Goal: Task Accomplishment & Management: Use online tool/utility

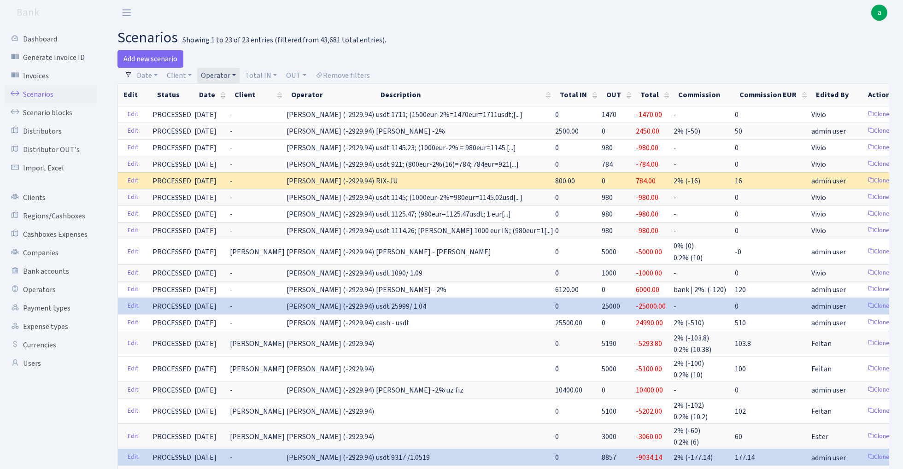
select select "100"
click at [348, 74] on link "Remove filters" at bounding box center [343, 76] width 62 height 16
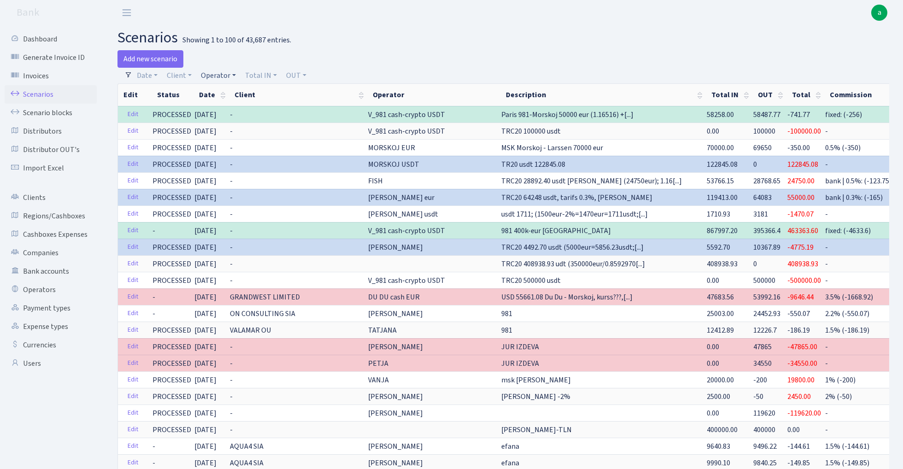
click at [218, 76] on link "Operator" at bounding box center [218, 76] width 42 height 16
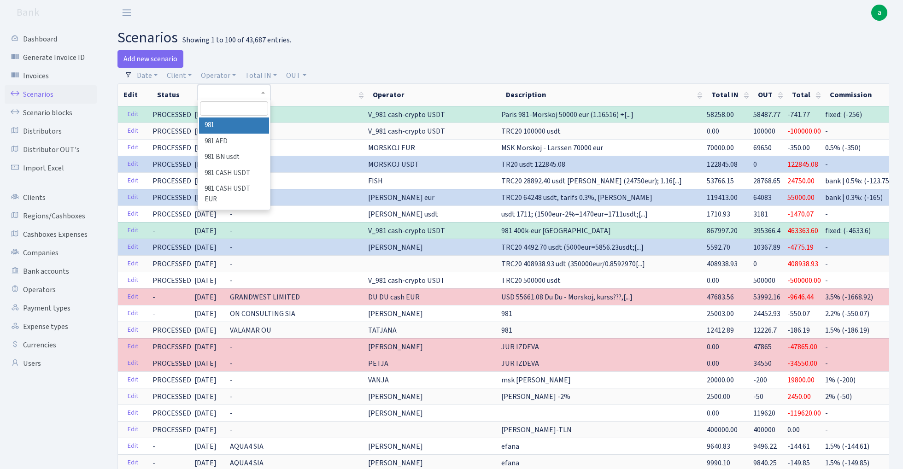
click at [239, 111] on input "search" at bounding box center [234, 108] width 68 height 14
type input "sven"
click at [234, 120] on li "[PERSON_NAME]" at bounding box center [234, 126] width 70 height 16
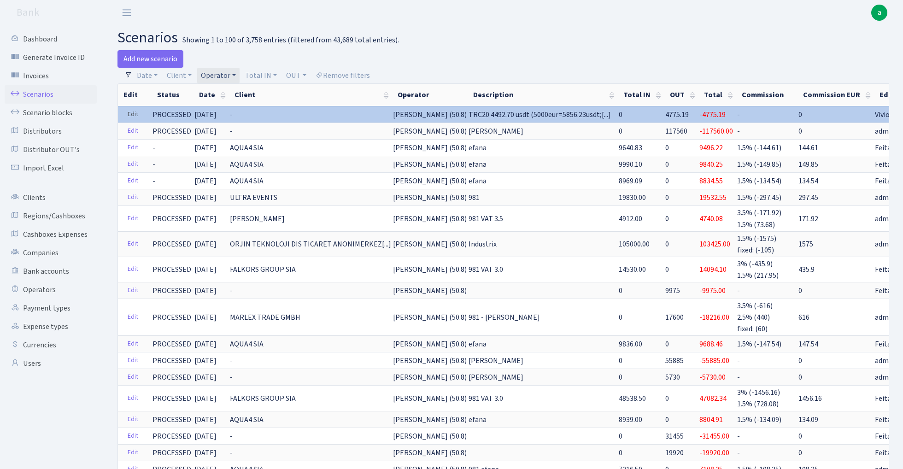
click at [136, 116] on link "Edit" at bounding box center [133, 114] width 19 height 14
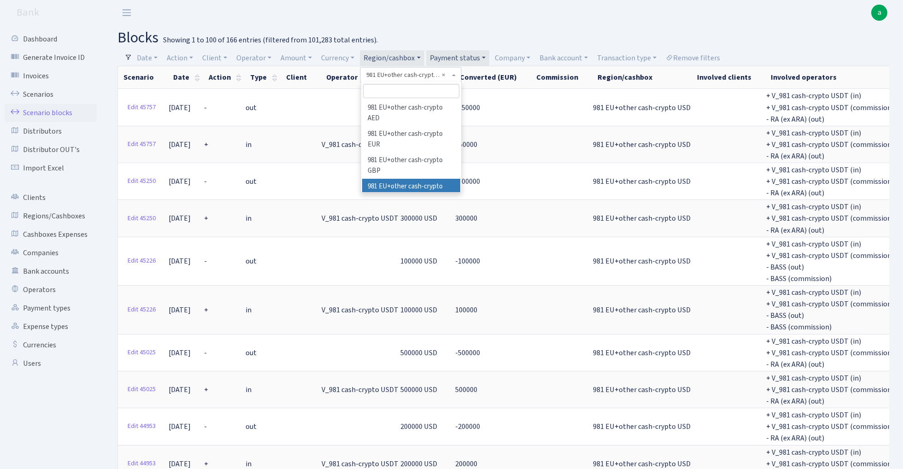
select select "100"
click at [389, 90] on input "search" at bounding box center [411, 91] width 97 height 14
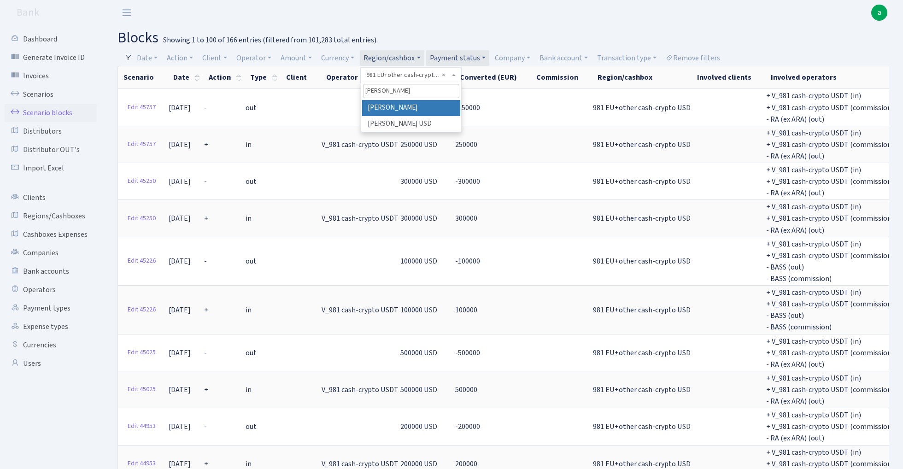
type input "rix"
click at [413, 101] on li "[PERSON_NAME]" at bounding box center [411, 108] width 99 height 16
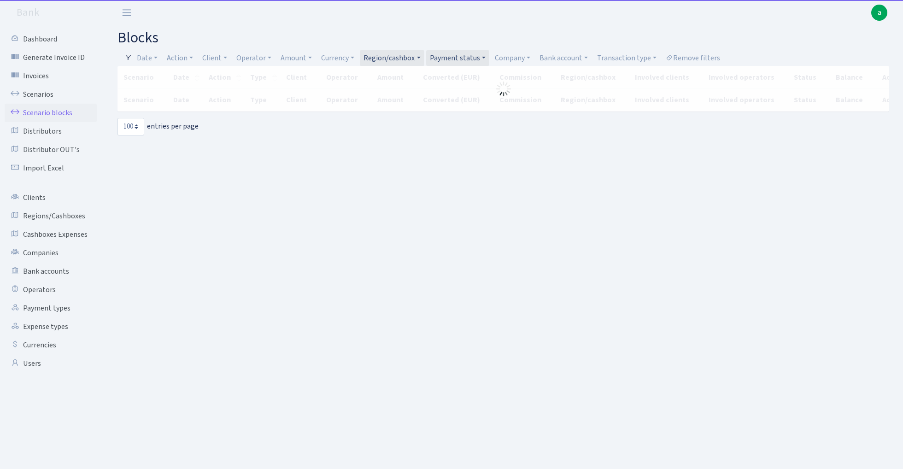
select select "100"
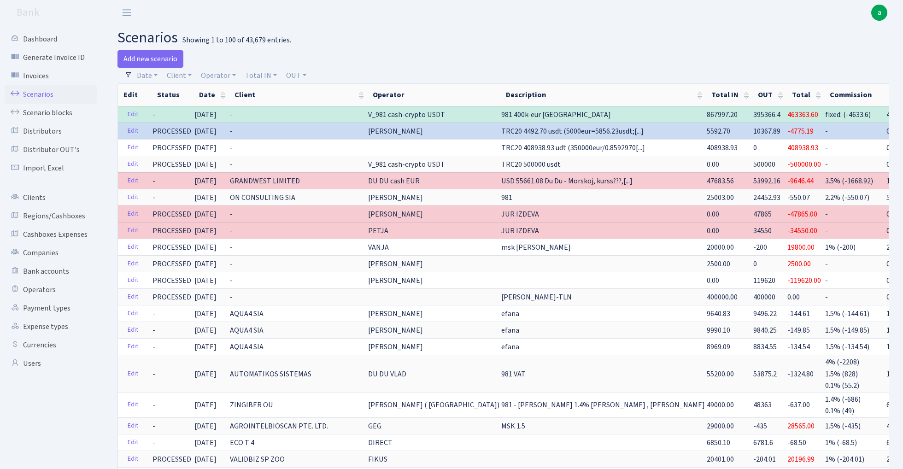
select select "100"
click at [218, 74] on link "Operator" at bounding box center [218, 76] width 42 height 16
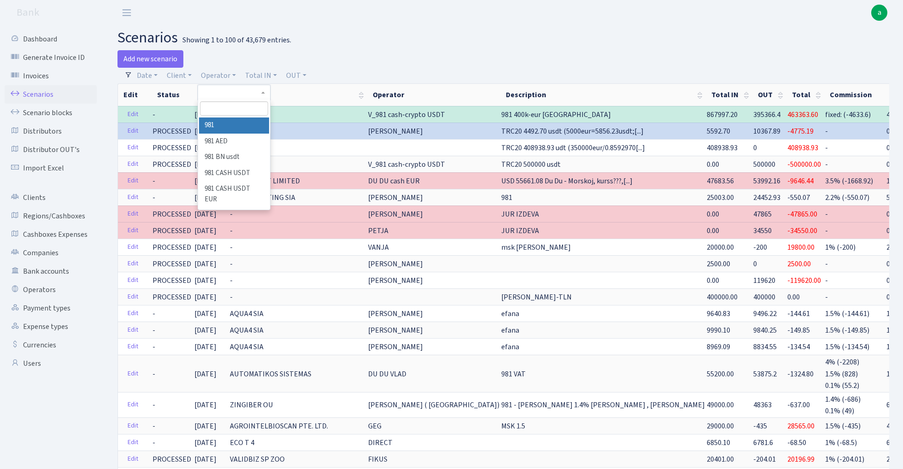
click at [229, 109] on input "search" at bounding box center [234, 108] width 68 height 14
type input "sven"
click at [238, 124] on li "[PERSON_NAME]" at bounding box center [234, 126] width 70 height 16
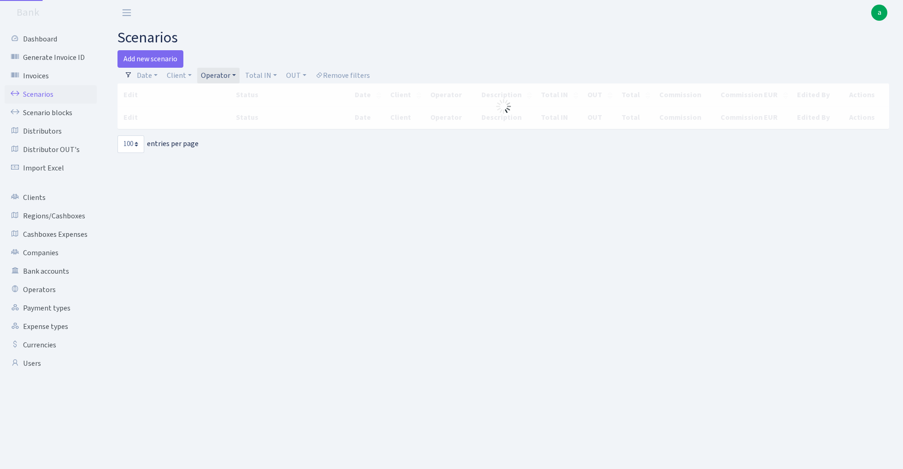
select select "100"
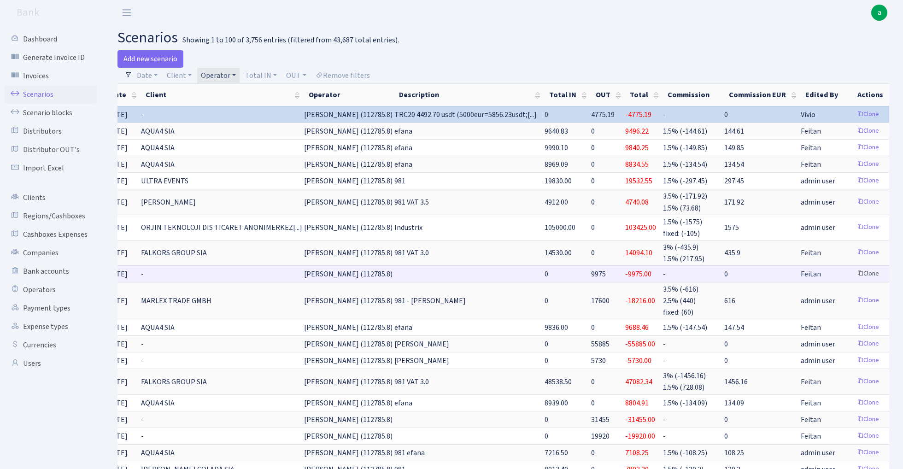
scroll to position [0, 88]
click at [854, 271] on link "Clone" at bounding box center [869, 274] width 30 height 14
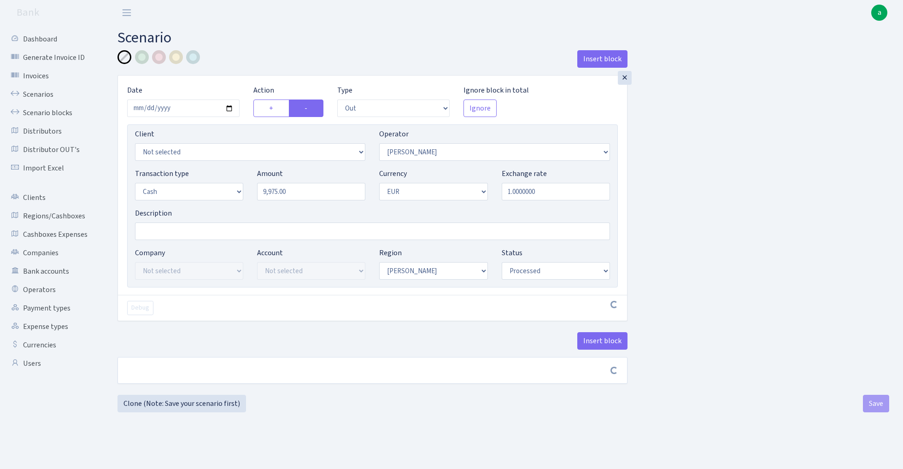
select select "out"
select select "2"
select select "1"
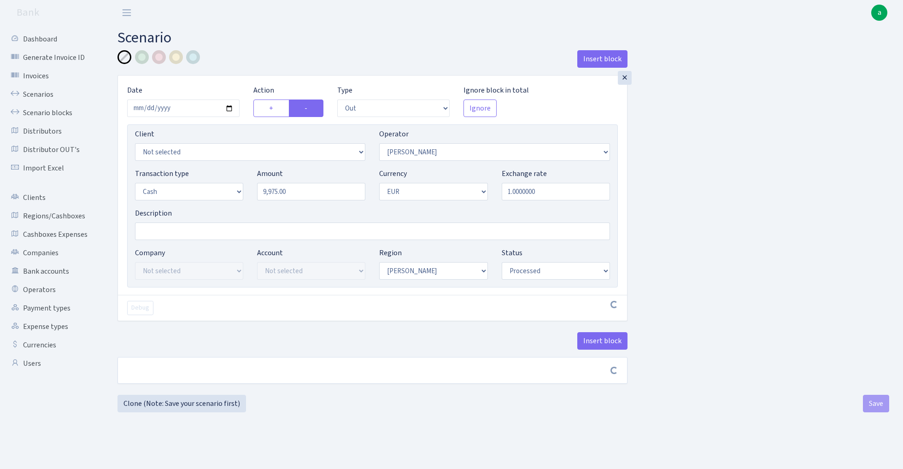
select select "processed"
click at [181, 107] on input "2025-08-26" at bounding box center [183, 109] width 112 height 18
type input "2025-09-01"
click at [291, 45] on h2 "Scenario" at bounding box center [504, 38] width 772 height 18
click at [163, 230] on input "Description" at bounding box center [372, 232] width 475 height 18
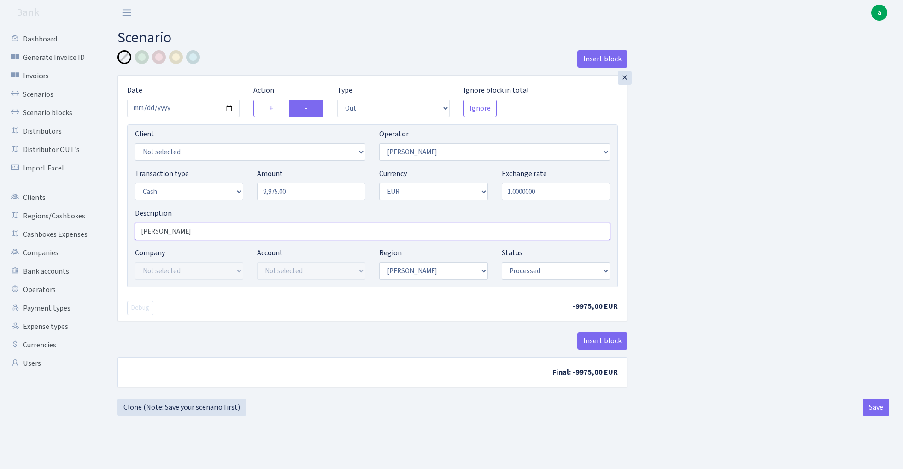
type input "[PERSON_NAME]"
click at [302, 194] on input "9975.00" at bounding box center [311, 192] width 108 height 18
type input "117,560.00"
click at [684, 254] on div "Insert block × Date 2025-09-01 Action + - Type --- In Out Commission Field requ…" at bounding box center [504, 222] width 786 height 345
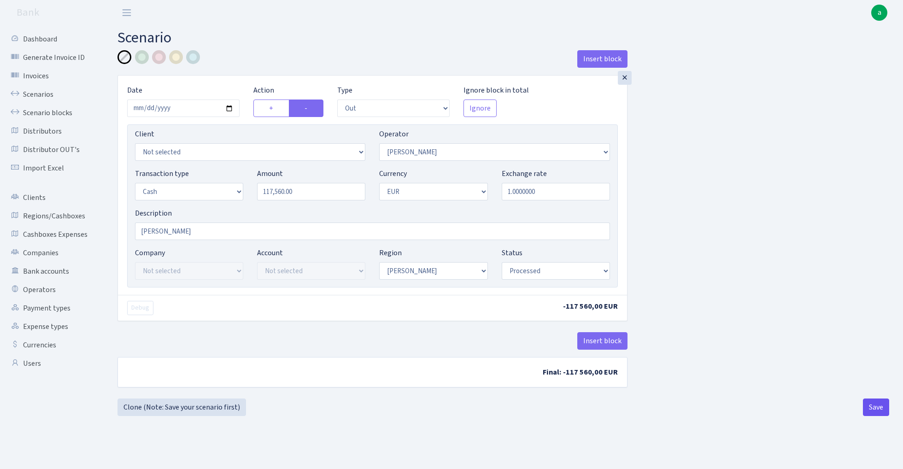
click at [878, 407] on button "Save" at bounding box center [876, 408] width 26 height 18
select select "out"
select select "2"
select select "1"
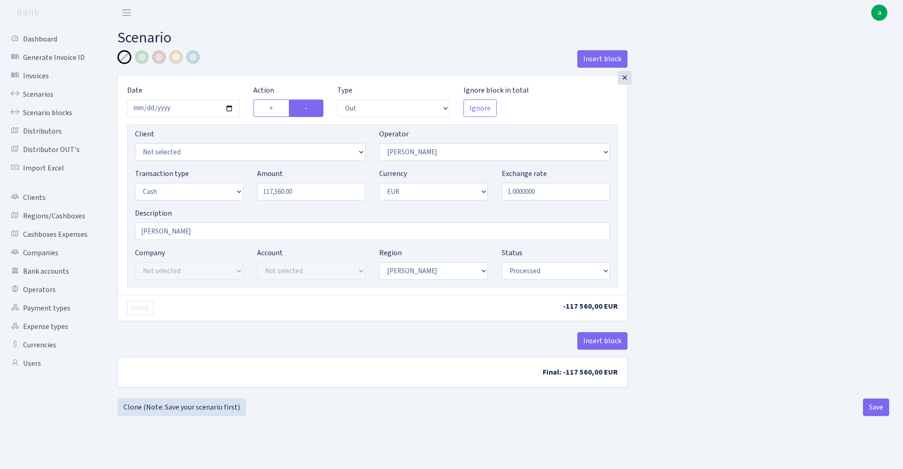
select select "1"
select select "processed"
click at [43, 92] on link "Scenarios" at bounding box center [51, 94] width 92 height 18
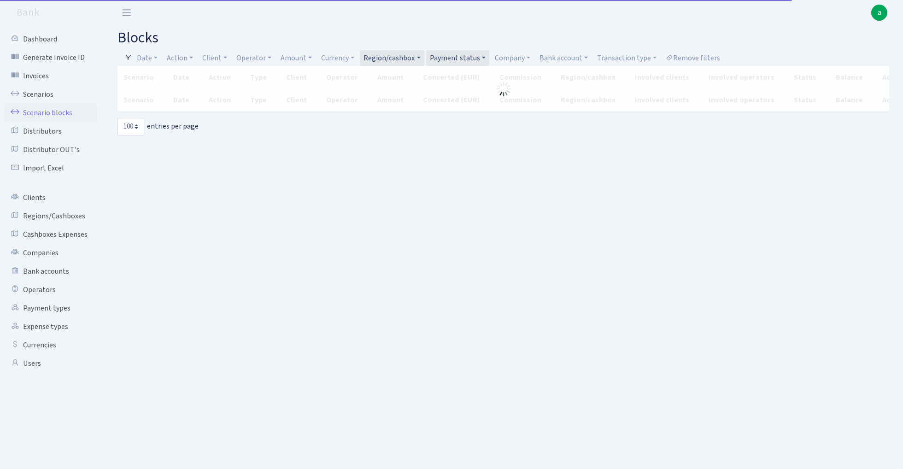
select select "100"
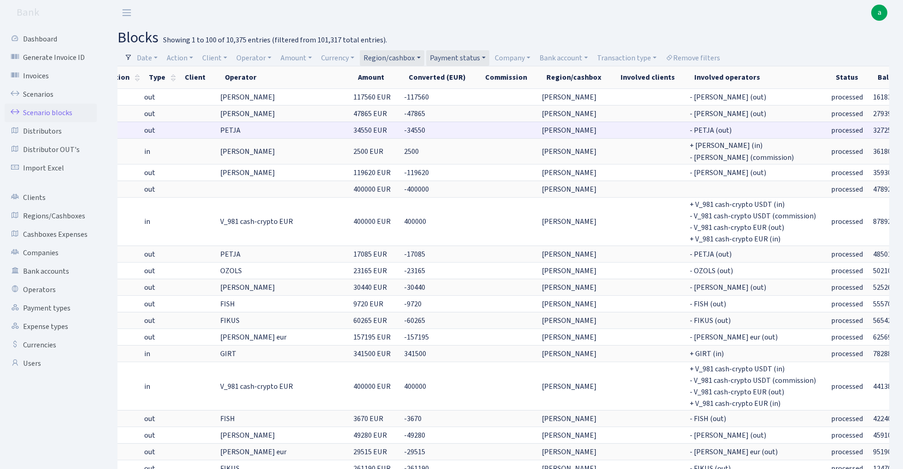
scroll to position [0, 100]
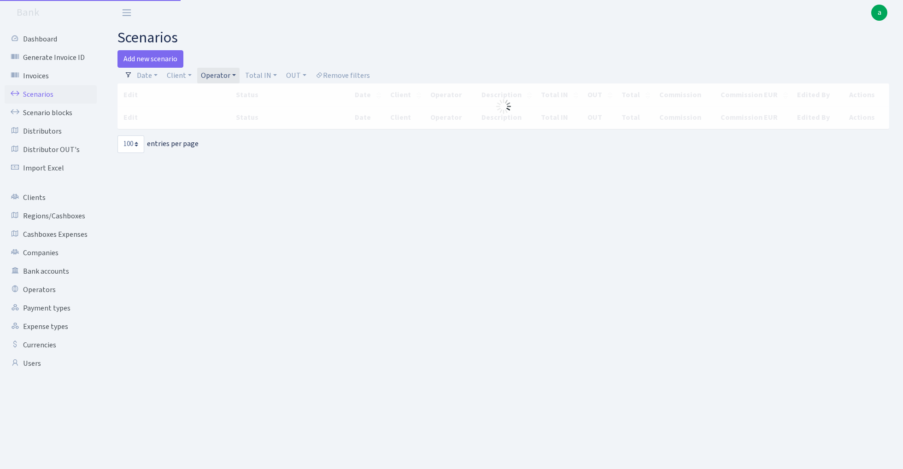
select select "100"
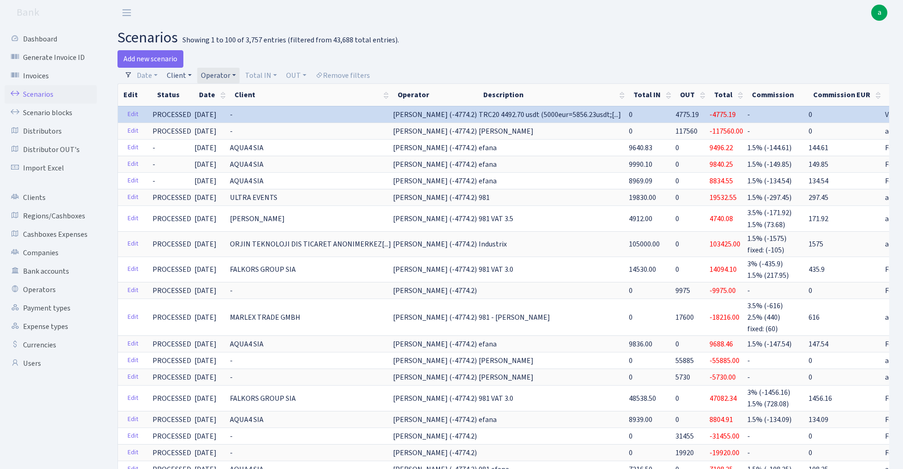
click at [177, 75] on link "Client" at bounding box center [179, 76] width 32 height 16
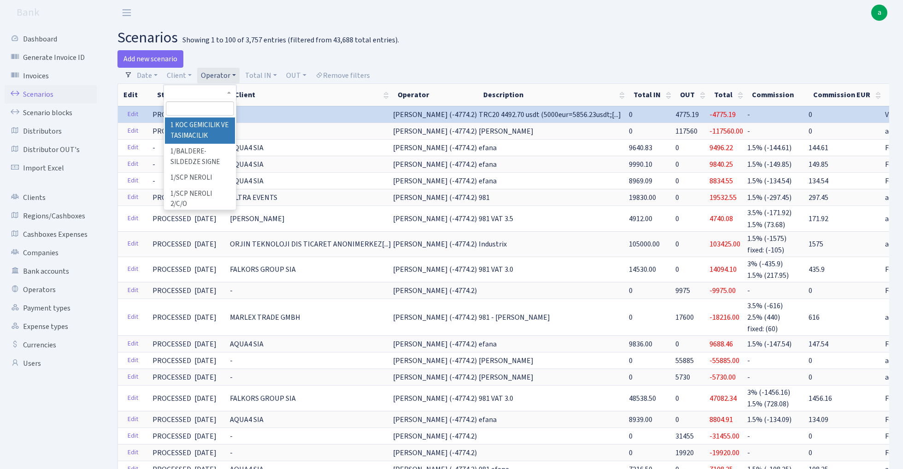
click at [210, 109] on input "search" at bounding box center [200, 108] width 68 height 14
type input "baltic po"
click at [190, 126] on li "BALTIC POWER RESERVE SIA" at bounding box center [200, 131] width 70 height 26
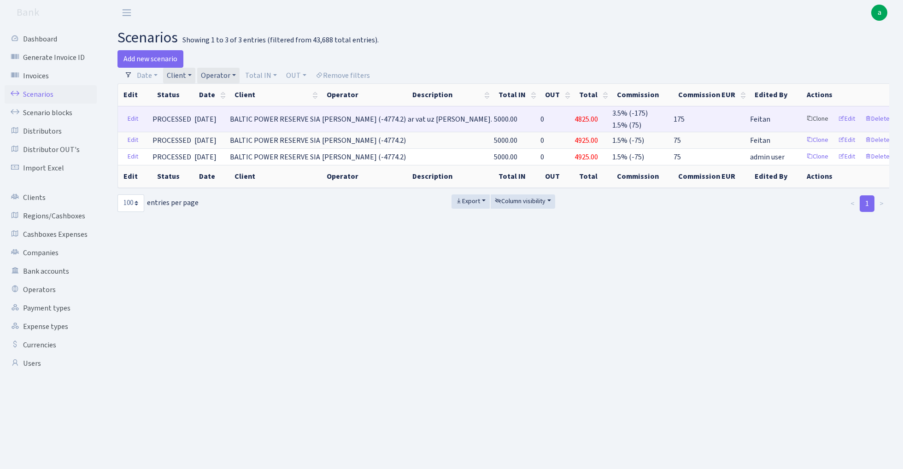
click at [808, 120] on link "Clone" at bounding box center [817, 119] width 30 height 14
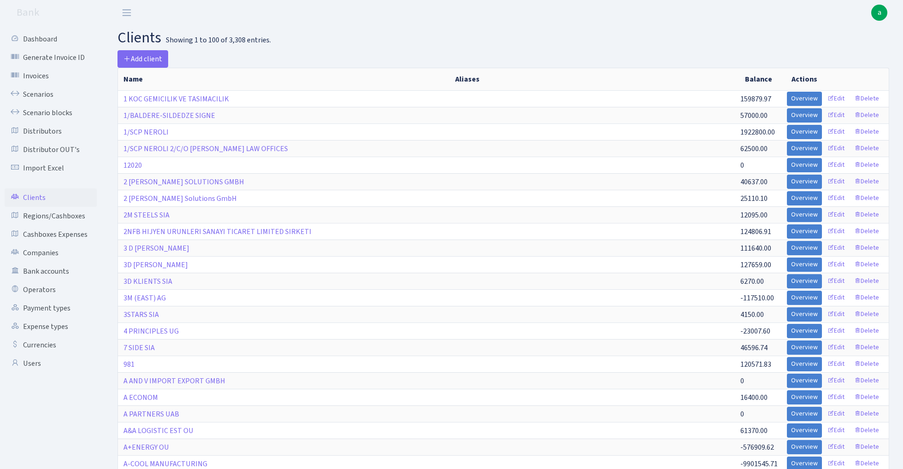
select select "100"
click at [71, 216] on link "Regions/Cashboxes" at bounding box center [51, 216] width 92 height 18
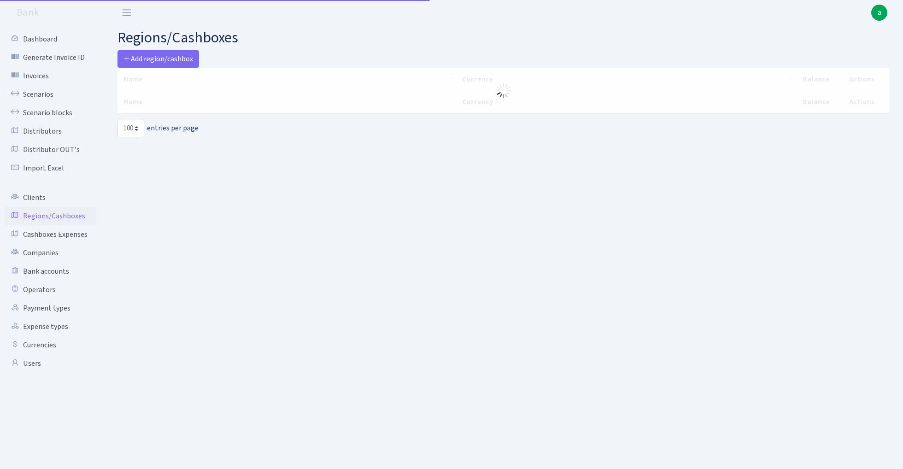
select select "100"
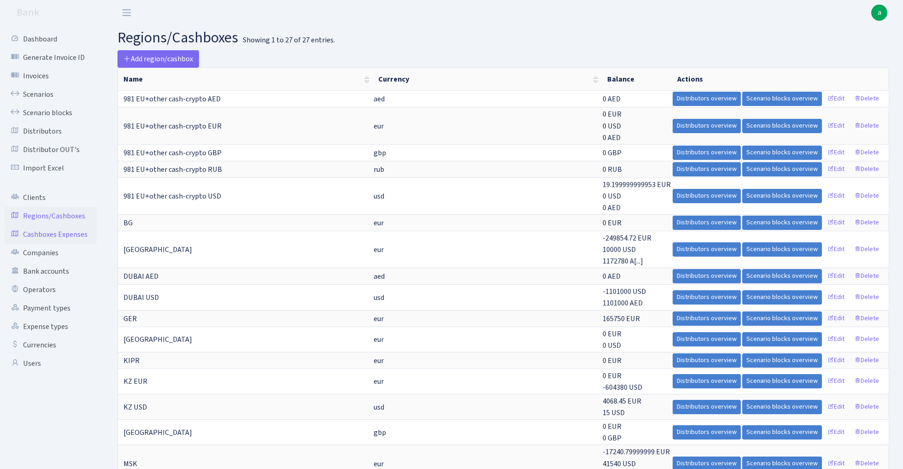
click at [67, 235] on link "Cashboxes Expenses" at bounding box center [51, 234] width 92 height 18
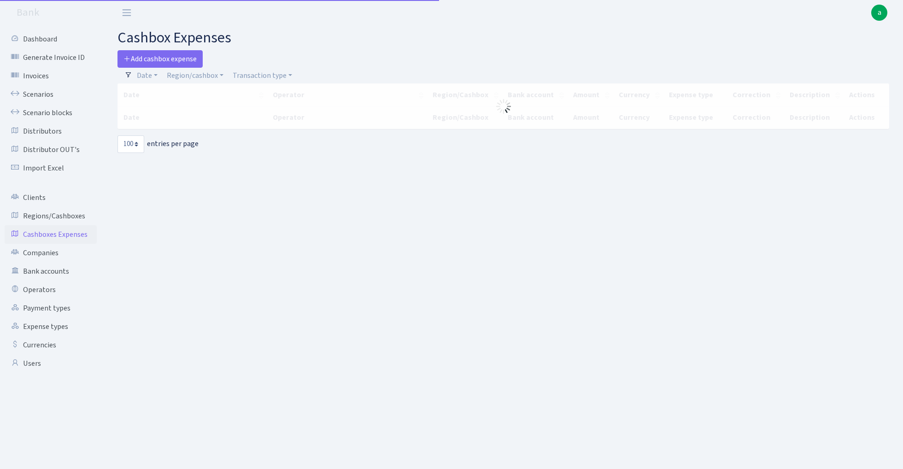
select select "100"
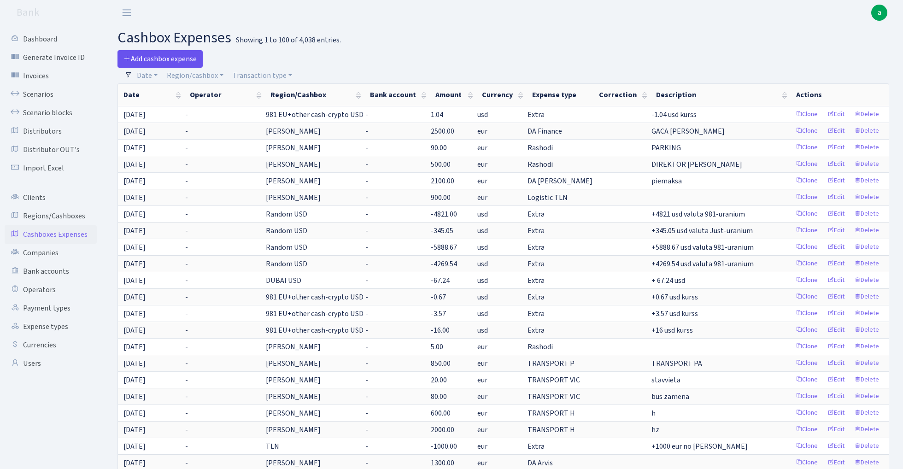
click at [182, 57] on span "Add cashbox expense" at bounding box center [160, 59] width 73 height 10
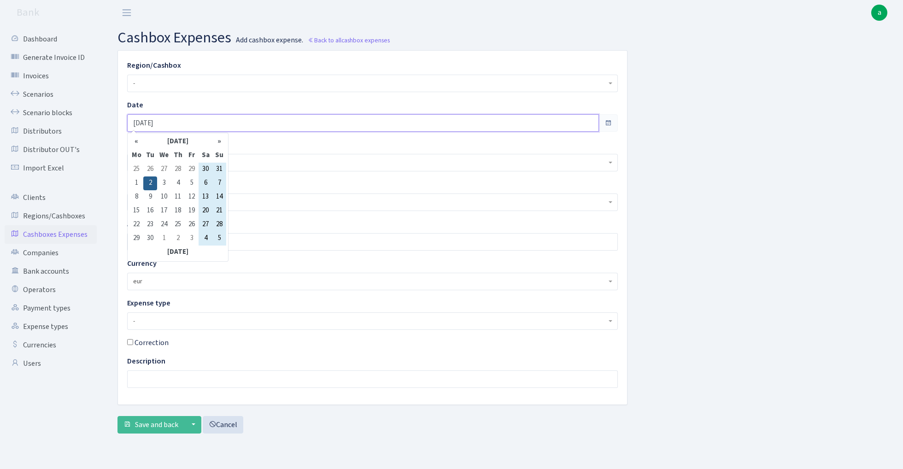
click at [180, 122] on input "[DATE]" at bounding box center [363, 123] width 472 height 18
click at [136, 183] on td "1" at bounding box center [137, 184] width 14 height 14
type input "[DATE]"
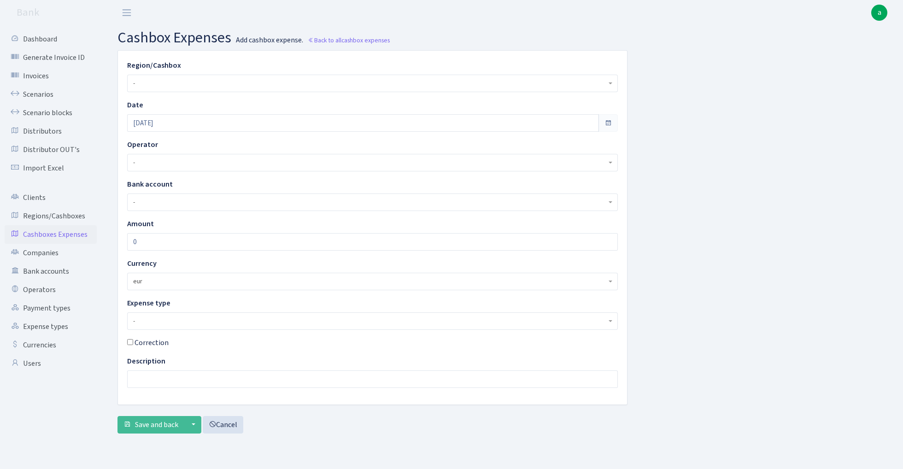
click at [158, 85] on span "-" at bounding box center [369, 83] width 473 height 9
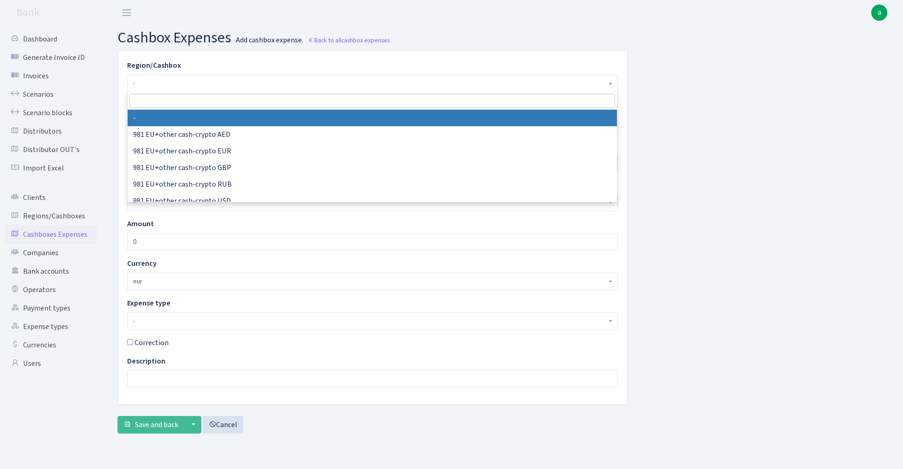
click at [163, 103] on input "search" at bounding box center [373, 101] width 486 height 14
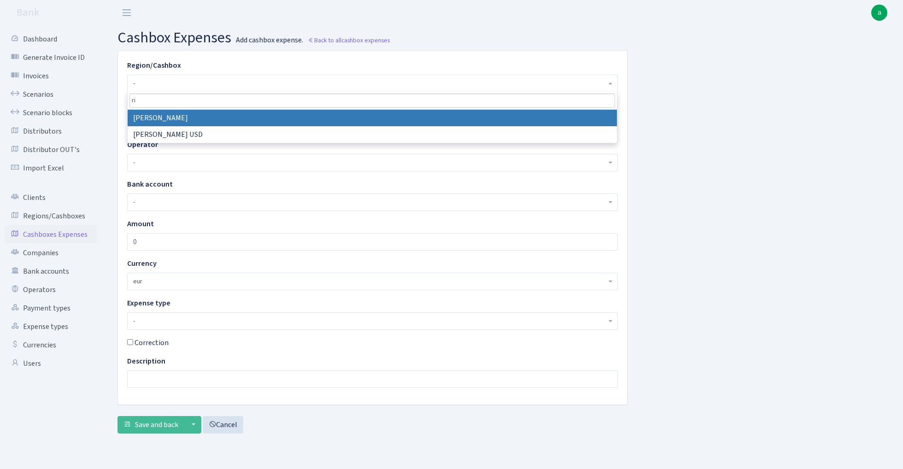
type input "ri"
select select "1"
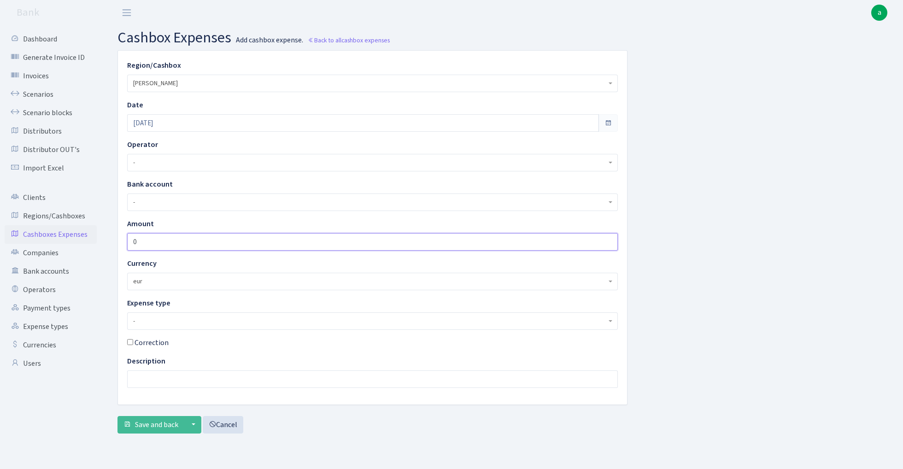
click at [157, 240] on input "0" at bounding box center [372, 242] width 491 height 18
type input "4000"
click at [176, 318] on span "-" at bounding box center [369, 321] width 473 height 9
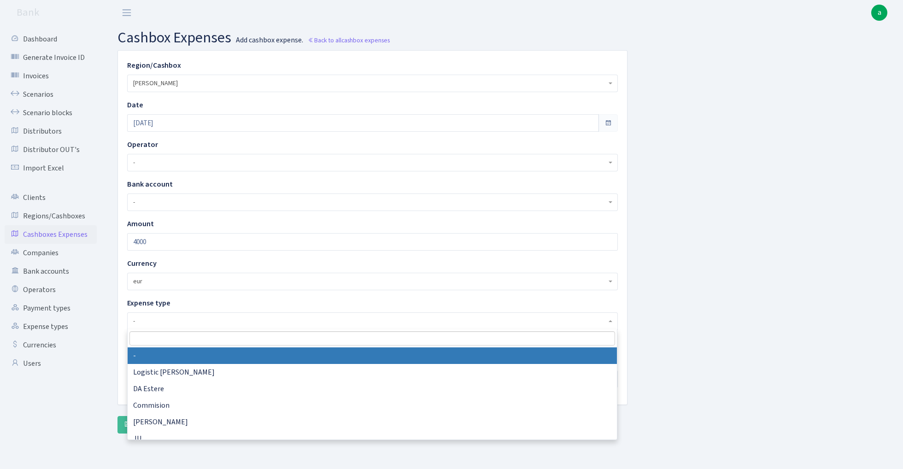
click at [168, 335] on input "search" at bounding box center [373, 338] width 486 height 14
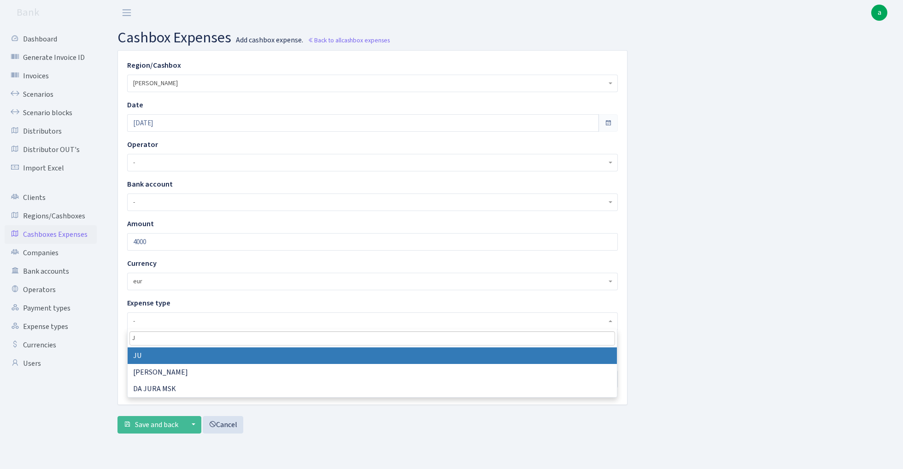
type input "J"
select select "5"
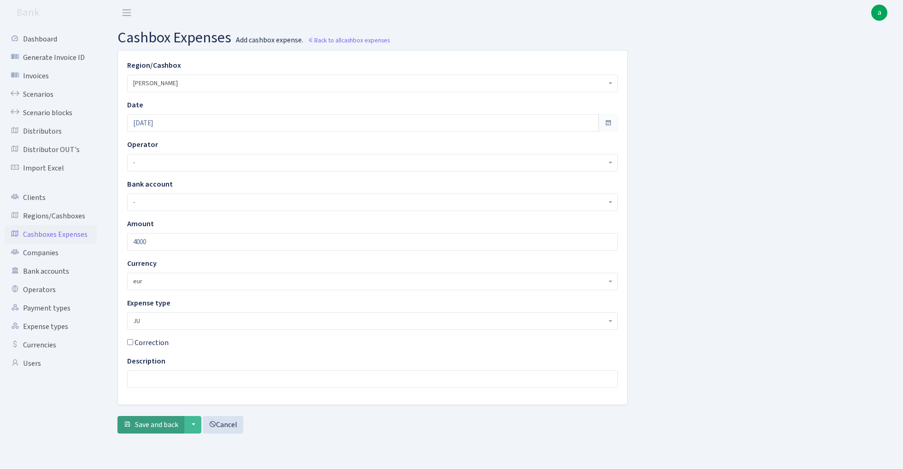
click at [155, 424] on span "Save and back" at bounding box center [156, 425] width 43 height 10
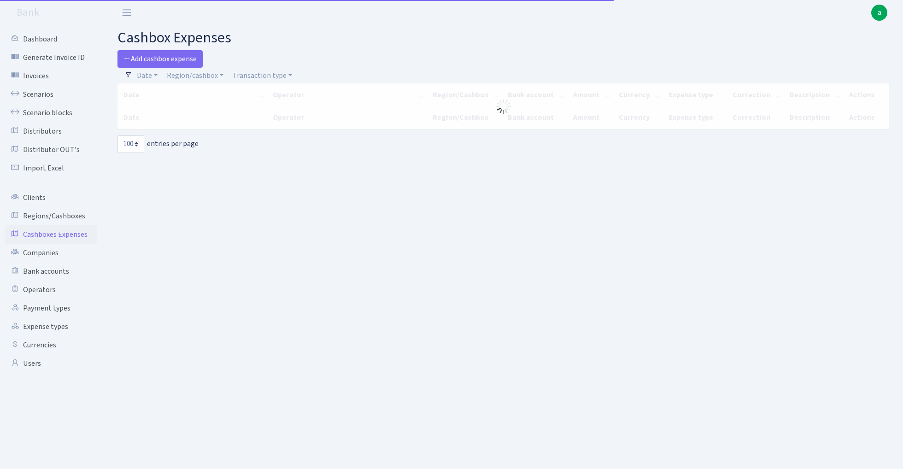
select select "100"
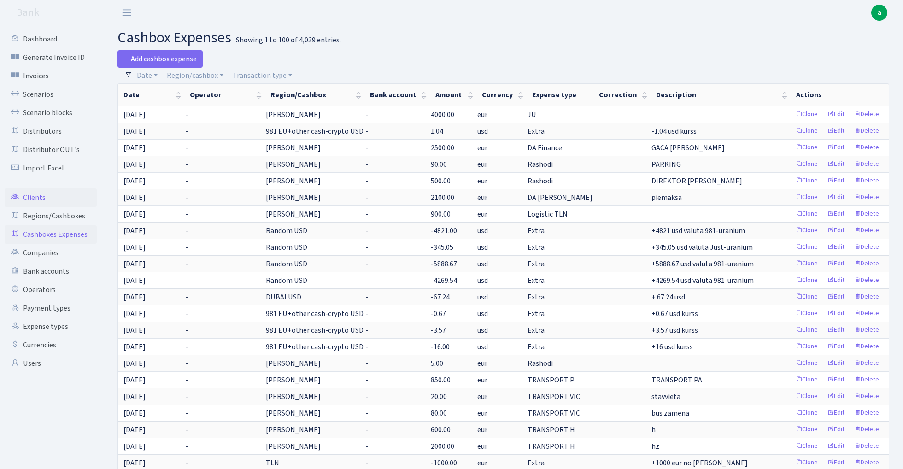
click at [33, 196] on link "Clients" at bounding box center [51, 198] width 92 height 18
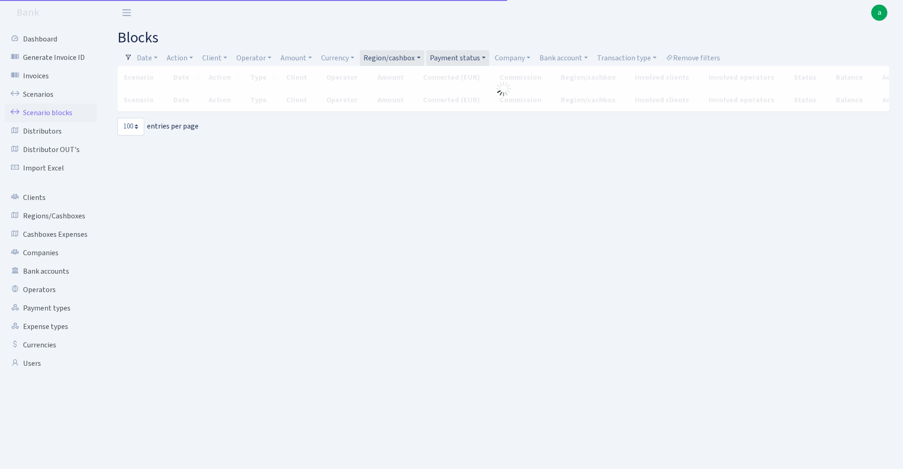
select select "100"
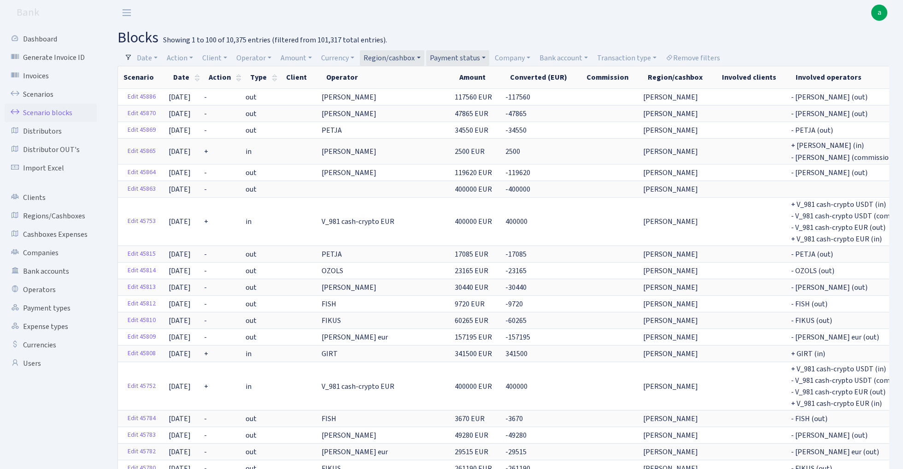
click at [414, 58] on link "Region/cashbox" at bounding box center [392, 58] width 64 height 16
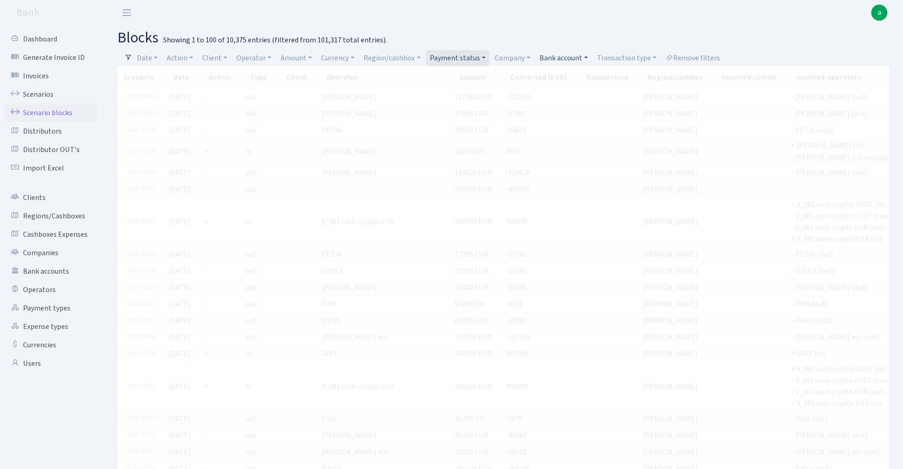
click at [573, 56] on link "Bank account" at bounding box center [564, 58] width 56 height 16
click at [567, 92] on input "search" at bounding box center [573, 91] width 68 height 14
type input "indu"
click at [568, 131] on li "Industrix LTD BACB EUR" at bounding box center [573, 139] width 70 height 26
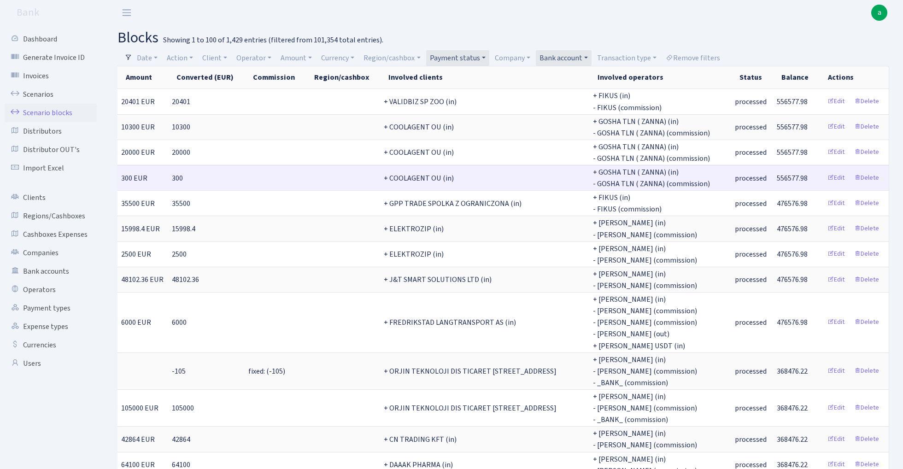
scroll to position [0, 450]
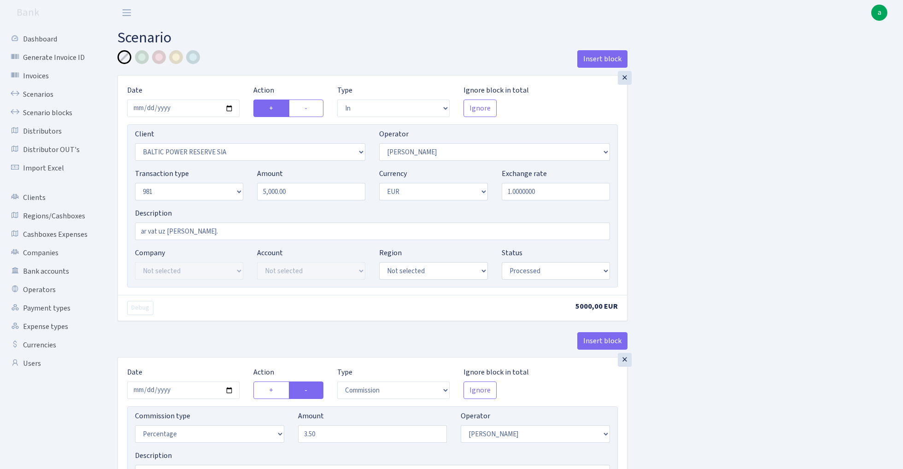
select select "in"
select select "3164"
select select "2"
select select "8"
select select "1"
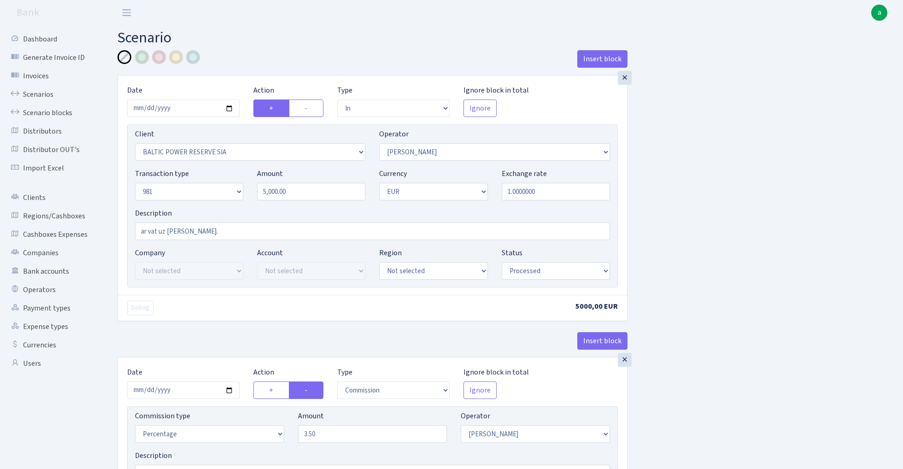
select select "processed"
select select "commission"
select select "2"
select select "processed"
select select "out"
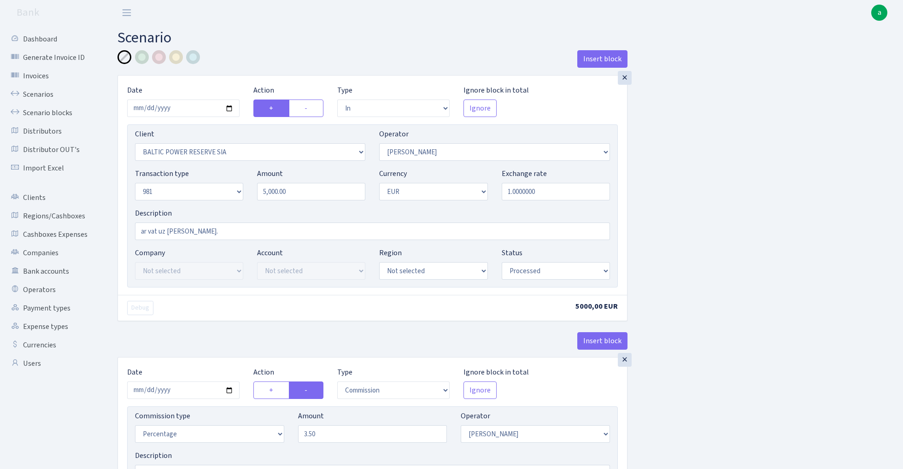
select select "2700"
select select "61"
select select "8"
select select "1"
select select "processed"
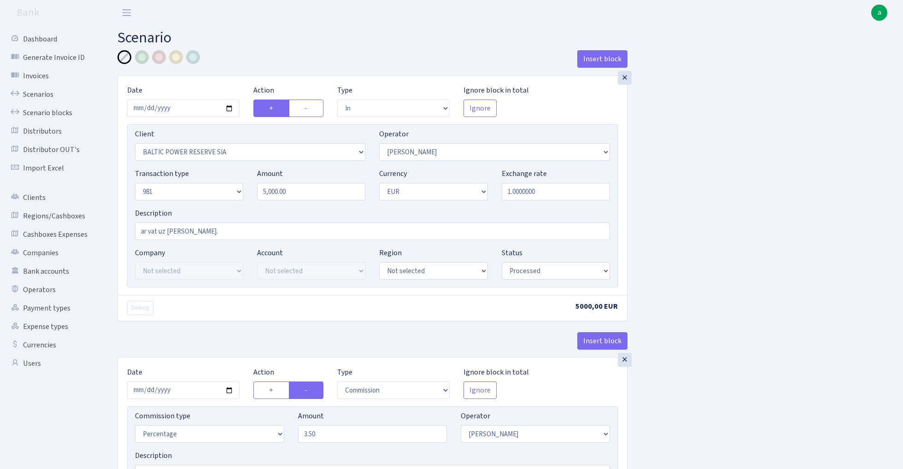
select select "commission"
select select "61"
select select "processed"
click at [181, 107] on input "2025-08-11" at bounding box center [183, 109] width 112 height 18
type input "[DATE]"
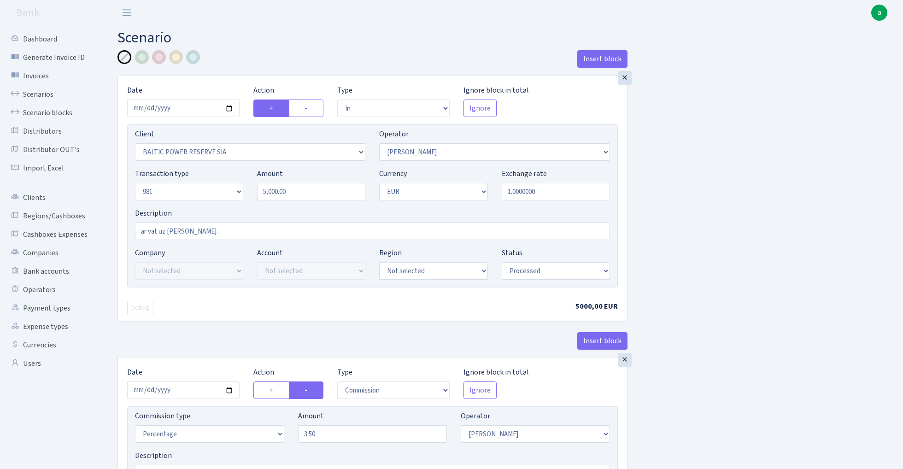
click at [271, 51] on div "Insert block" at bounding box center [373, 62] width 510 height 25
drag, startPoint x: 199, startPoint y: 233, endPoint x: 85, endPoint y: 232, distance: 113.8
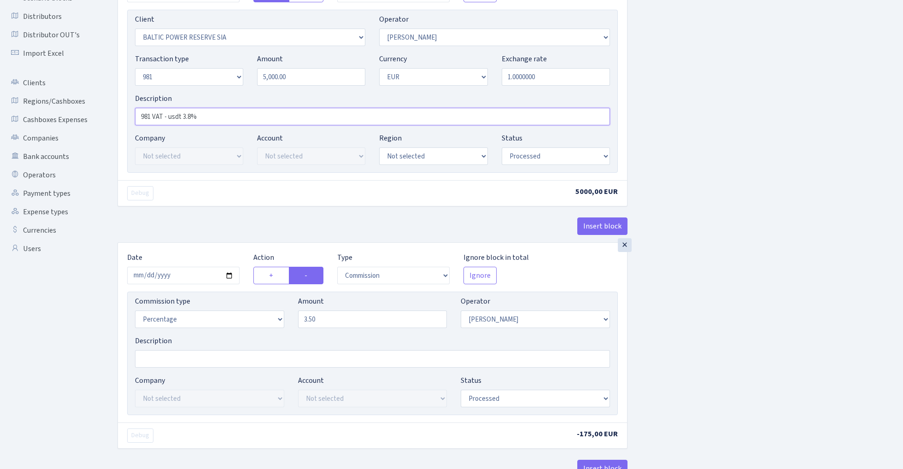
scroll to position [125, 0]
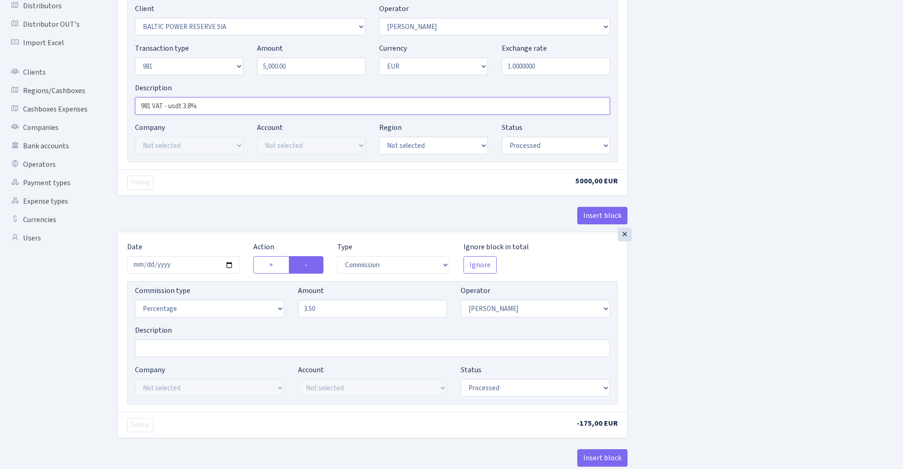
type input "981 VAT - usdt 3.8%"
click at [196, 264] on input "2025-08-11" at bounding box center [183, 265] width 112 height 18
type input "[DATE]"
click at [206, 211] on div "Insert block" at bounding box center [373, 219] width 510 height 25
click at [340, 314] on input "3.50" at bounding box center [372, 309] width 149 height 18
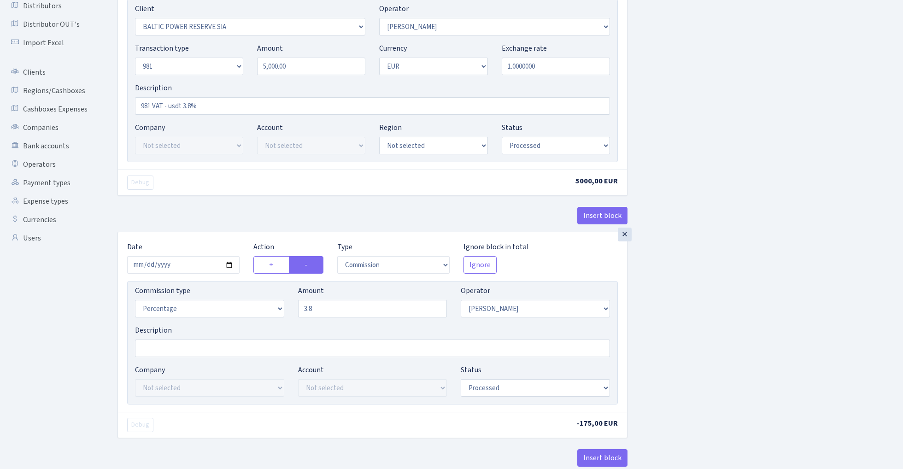
type input "3.80"
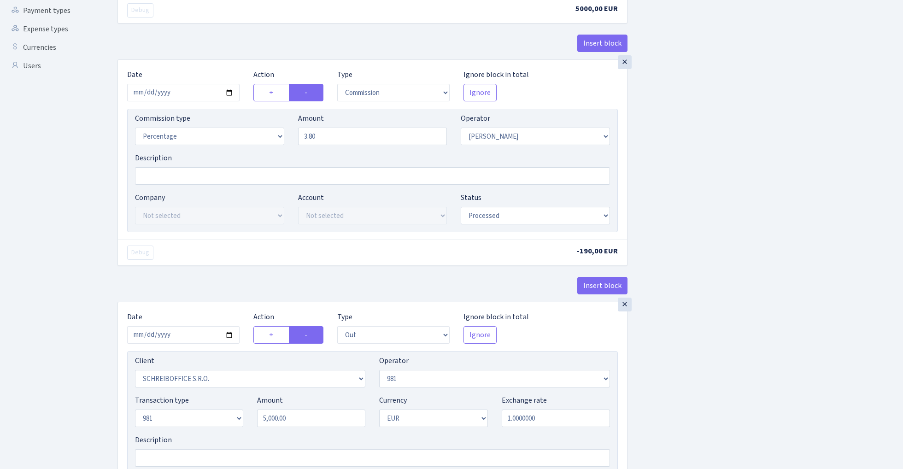
scroll to position [318, 0]
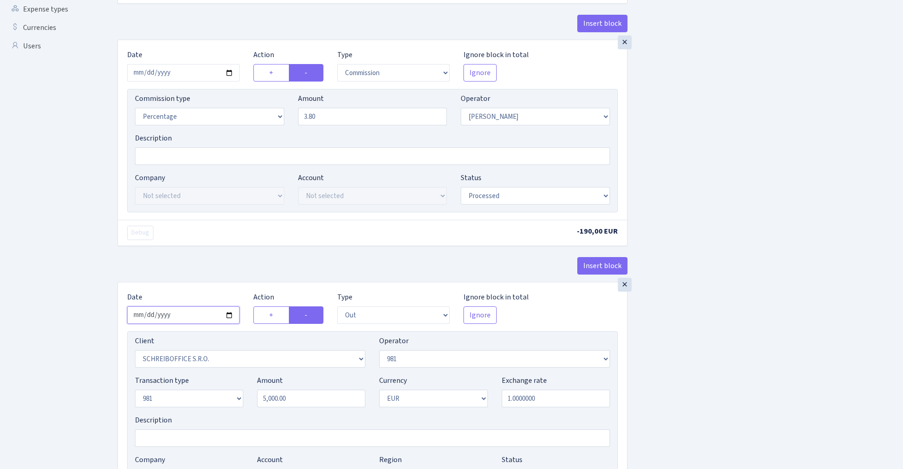
click at [181, 318] on input "2025-08-11" at bounding box center [183, 315] width 112 height 18
type input "[DATE]"
click at [204, 251] on div "× Date 2025-09-01 Action + - Type --- In Out Commission Field required. Ignore …" at bounding box center [373, 161] width 510 height 242
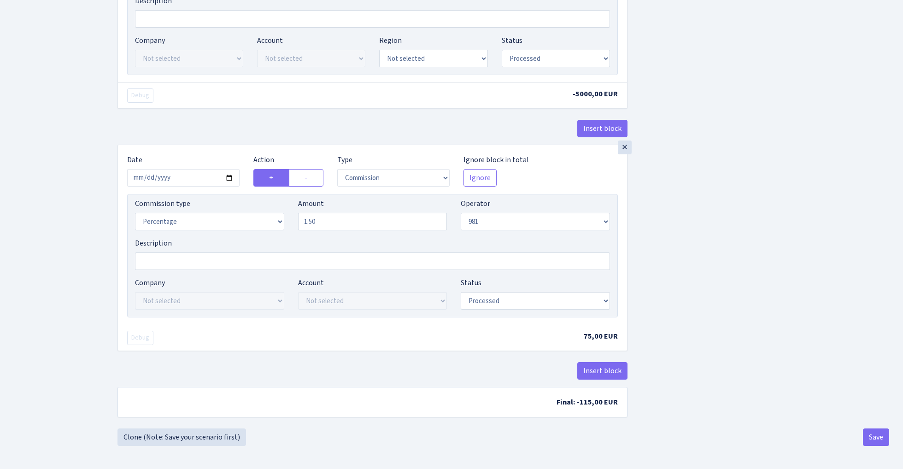
scroll to position [742, 0]
click at [196, 177] on input "2025-08-11" at bounding box center [183, 178] width 112 height 18
type input "[DATE]"
click at [197, 139] on div "Insert block" at bounding box center [373, 132] width 510 height 25
click at [876, 443] on button "Save" at bounding box center [876, 438] width 26 height 18
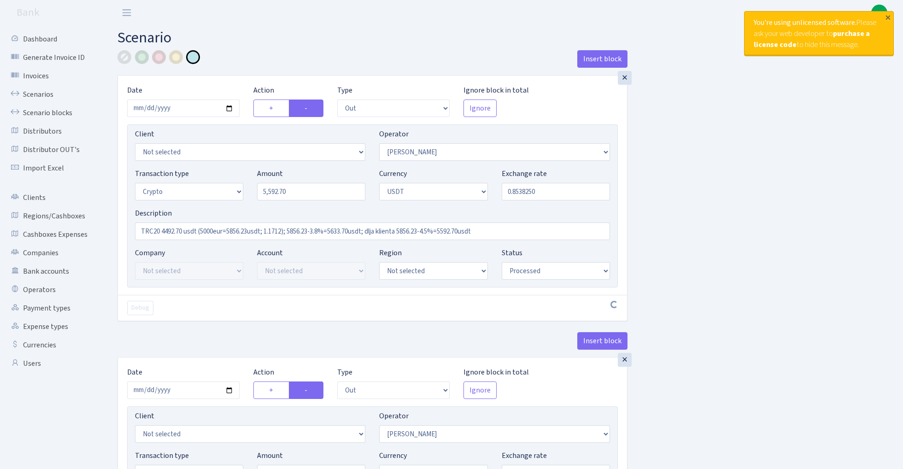
select select "out"
select select "2"
select select "3"
select select "6"
select select "processed"
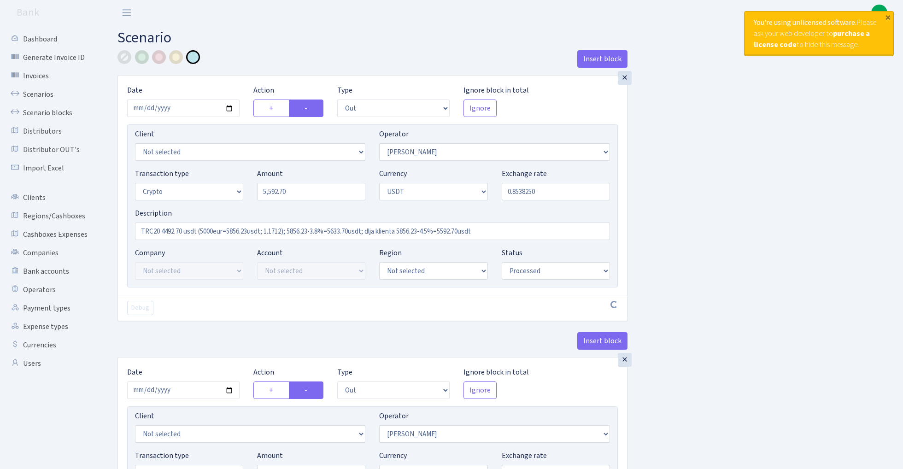
select select "out"
select select "365"
select select "2"
select select "6"
select select "20"
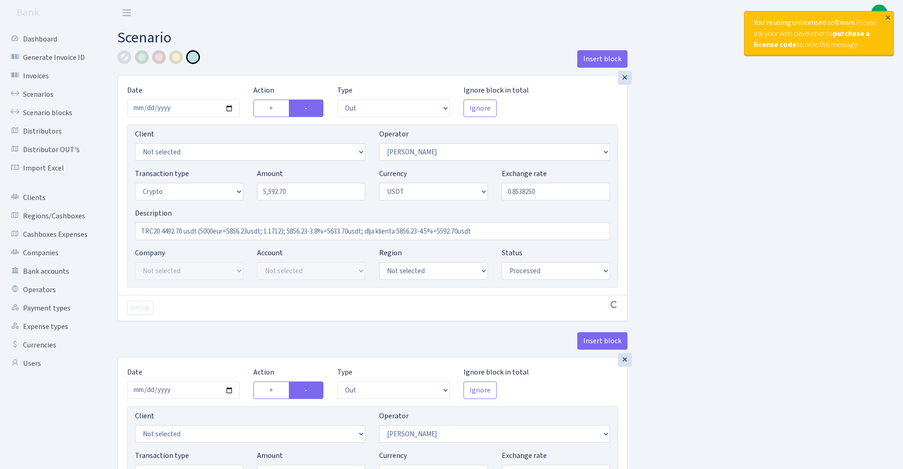
select select "61"
select select "processed"
select select "in"
select select "365"
select select "15"
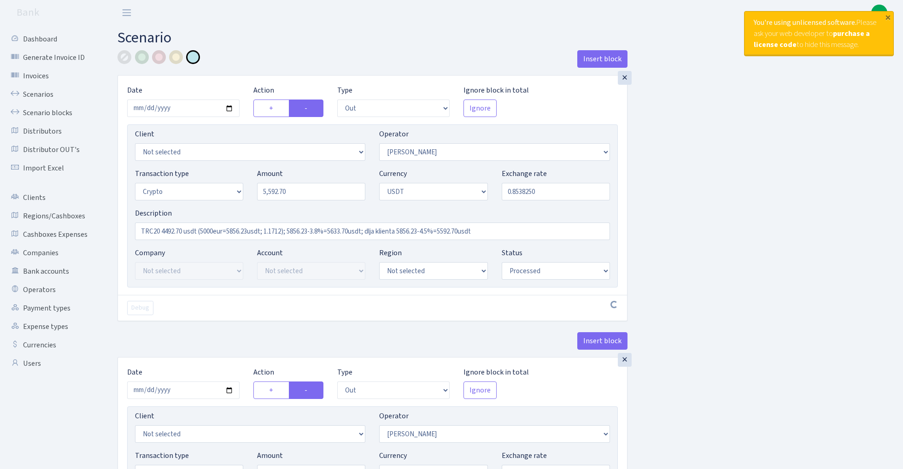
select select "6"
select select "processed"
select select "out"
select select "365"
select select "2"
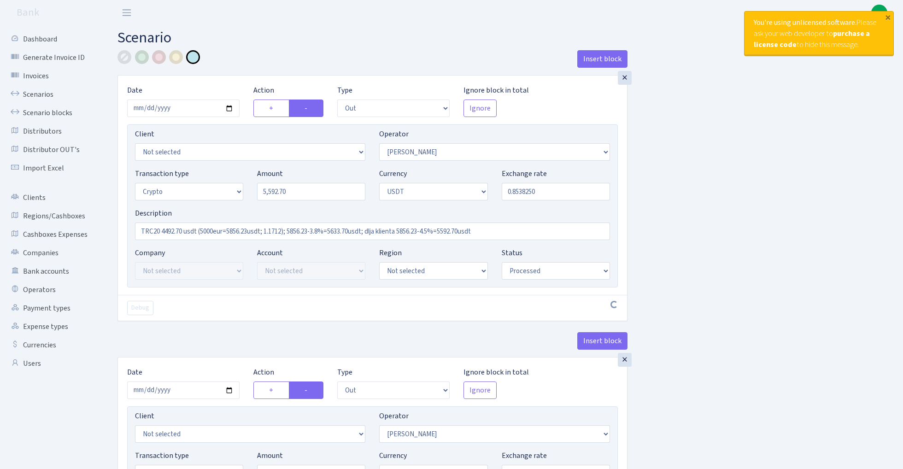
select select "6"
select select "20"
select select "61"
select select "processed"
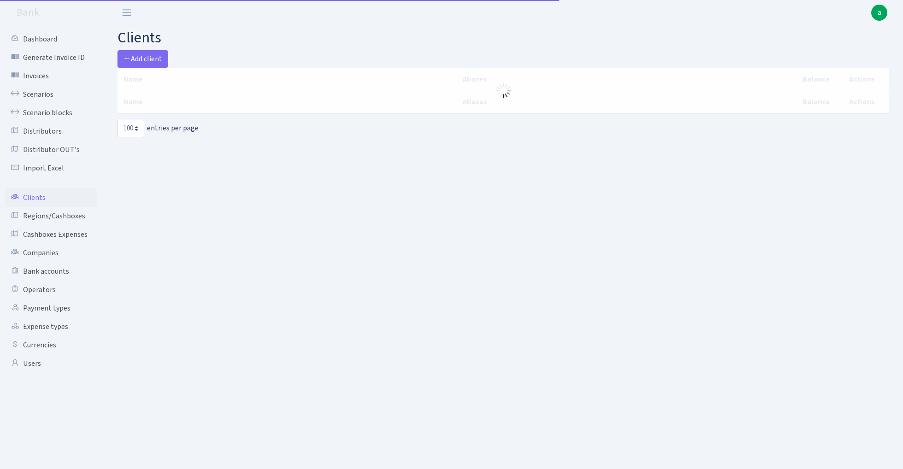
select select "100"
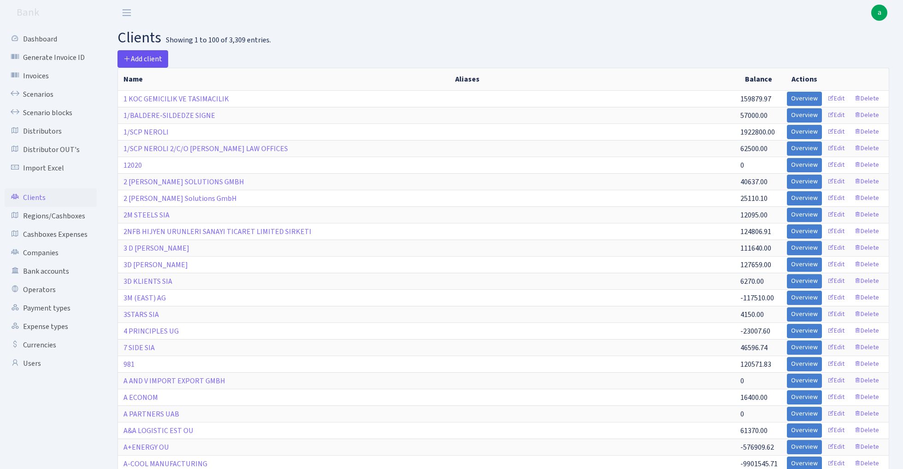
click at [150, 58] on span "Add client" at bounding box center [143, 59] width 39 height 10
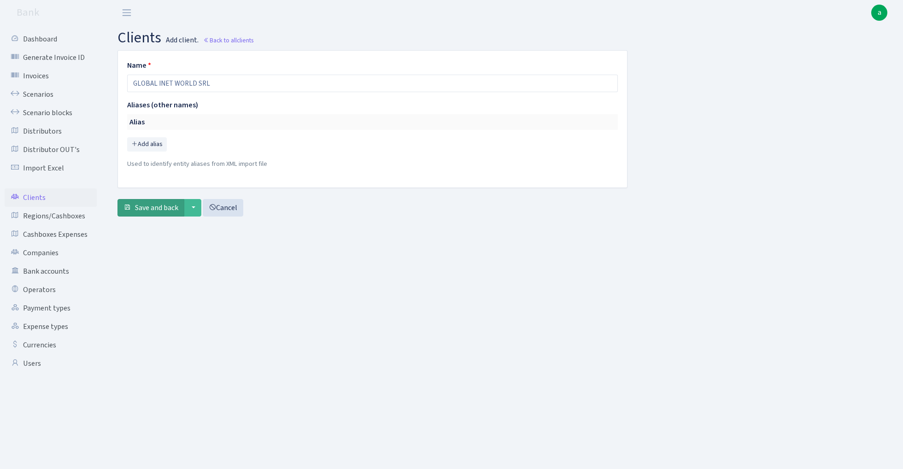
type input "GLOBAL INET WORLD SRL"
click at [167, 203] on span "Save and back" at bounding box center [156, 208] width 43 height 10
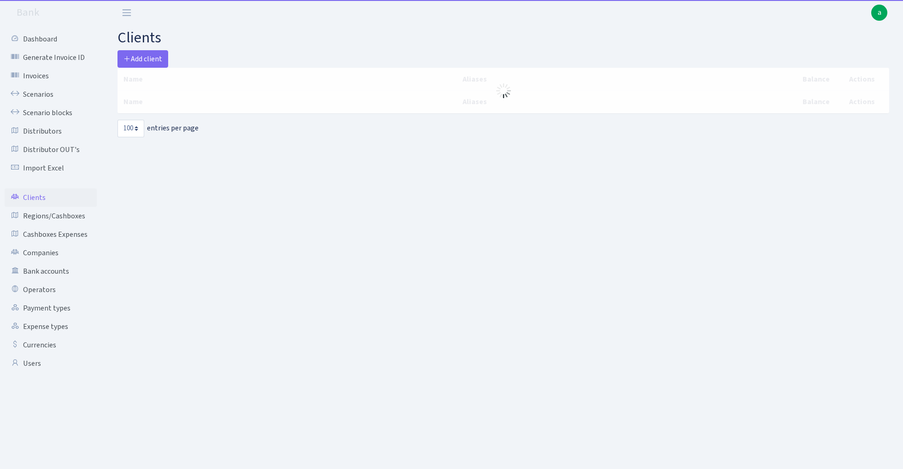
select select "100"
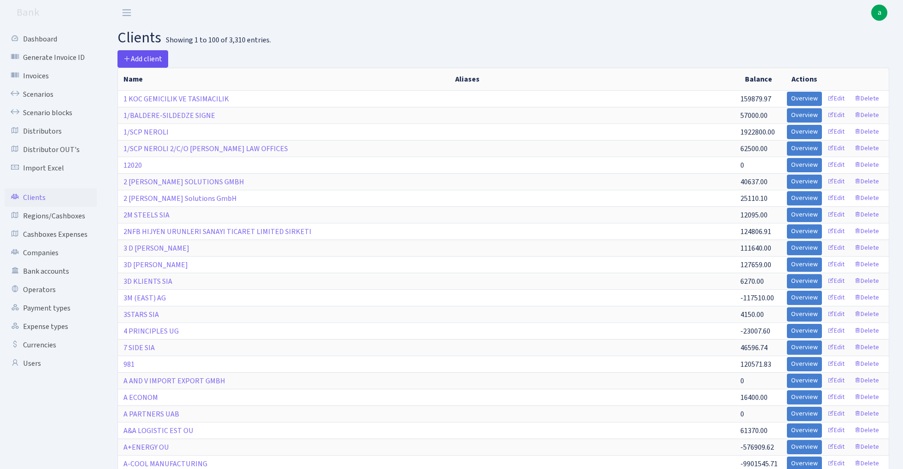
click at [152, 63] on span "Add client" at bounding box center [143, 59] width 39 height 10
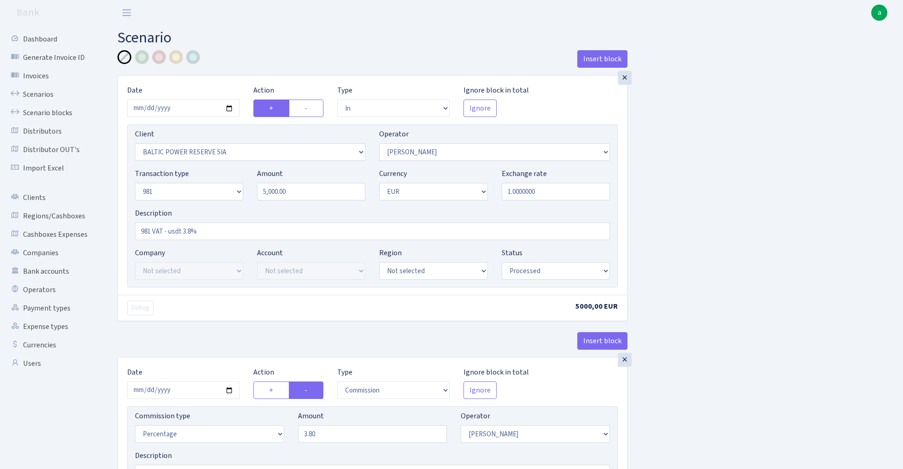
select select "in"
select select "3164"
select select "2"
select select "8"
select select "1"
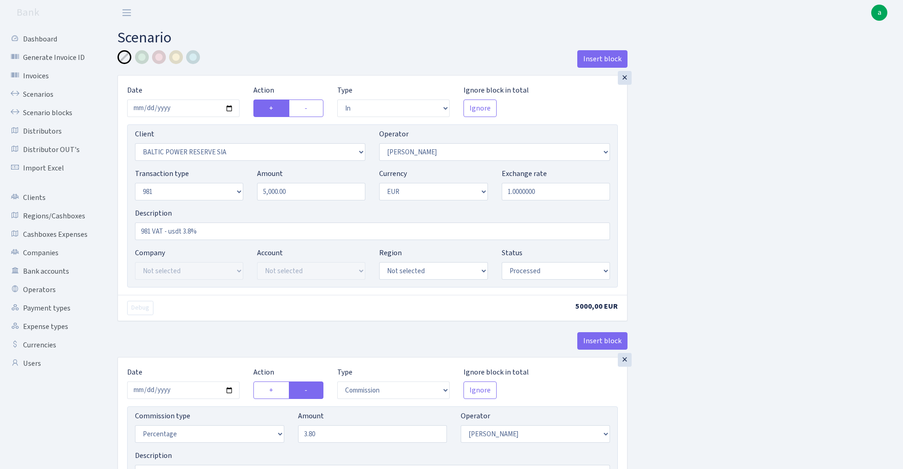
select select "processed"
select select "commission"
select select "2"
select select "processed"
select select "out"
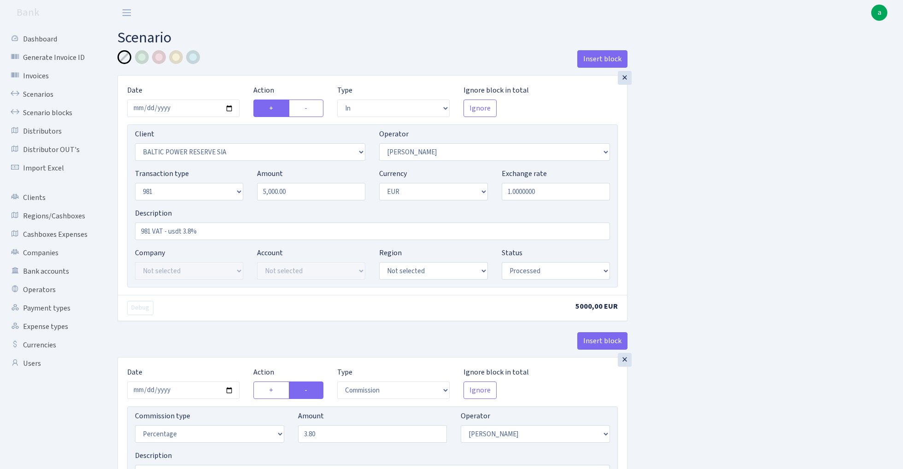
select select "2700"
select select "61"
select select "8"
select select "1"
select select "processed"
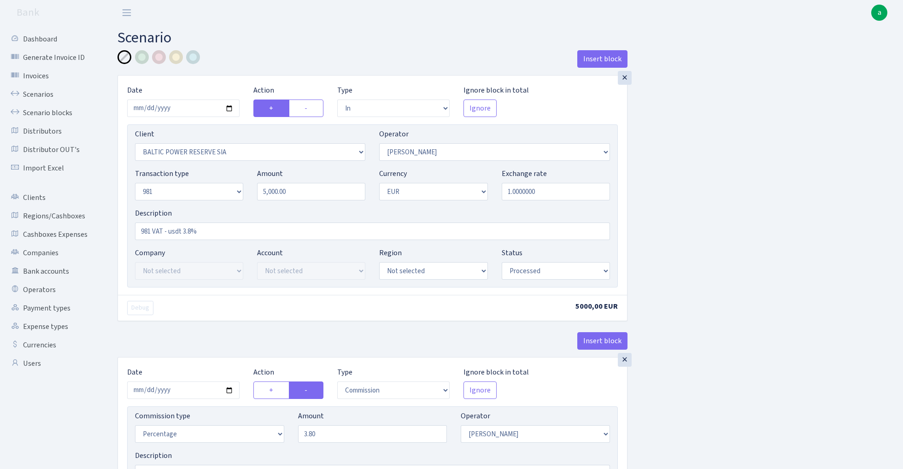
select select "commission"
select select "61"
select select "processed"
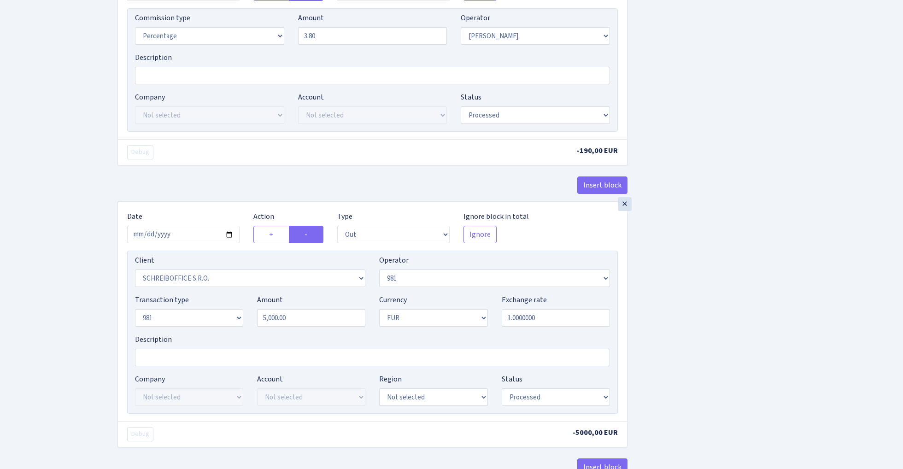
scroll to position [406, 0]
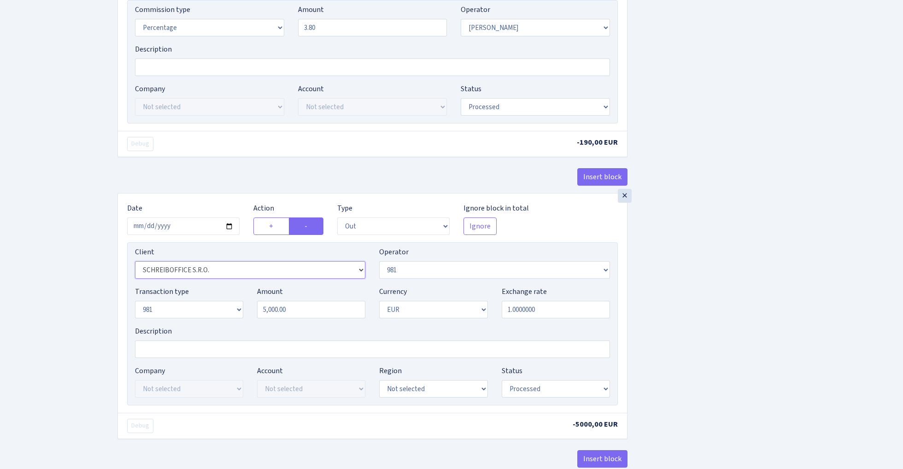
select select "3335"
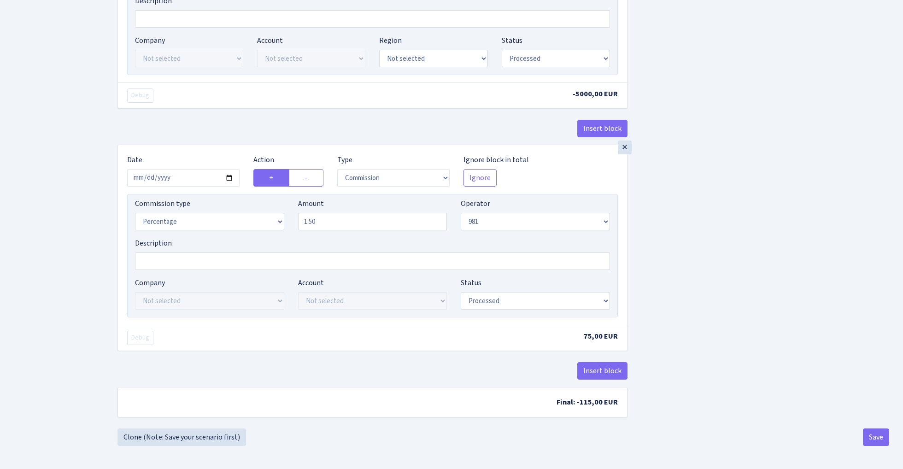
scroll to position [742, 0]
click at [871, 436] on button "Save" at bounding box center [876, 438] width 26 height 18
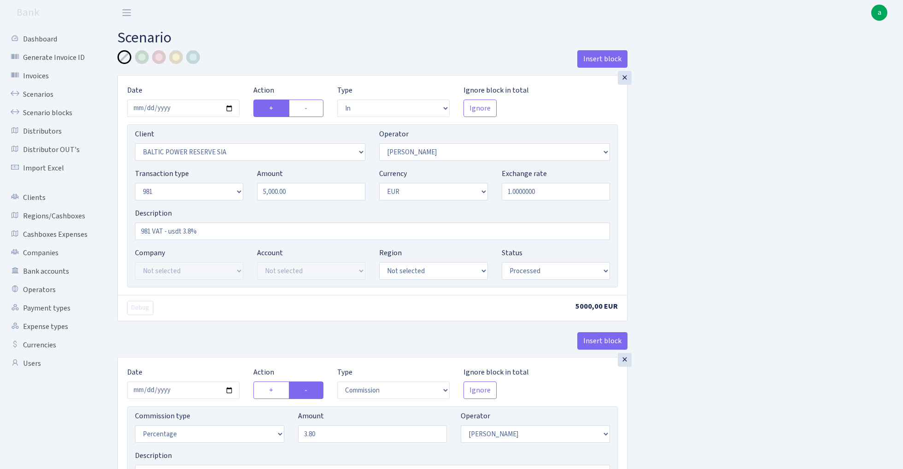
select select "in"
select select "3164"
select select "2"
select select "8"
select select "1"
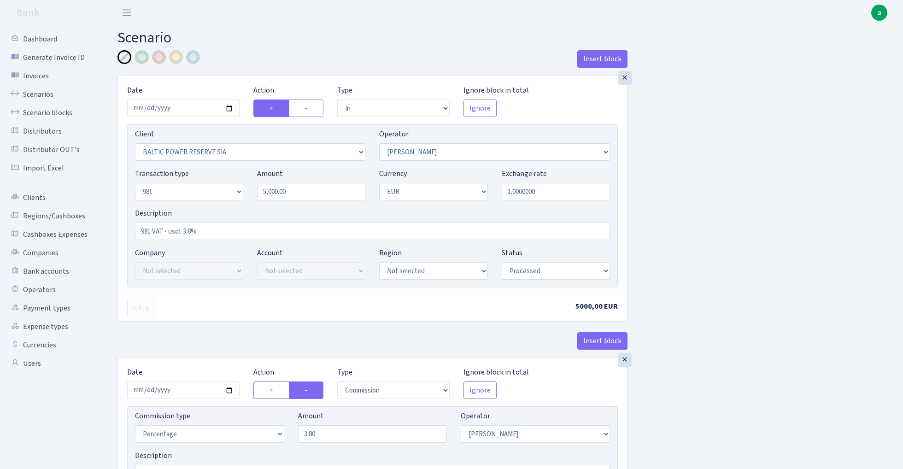
select select "processed"
select select "commission"
select select "2"
select select "processed"
select select "out"
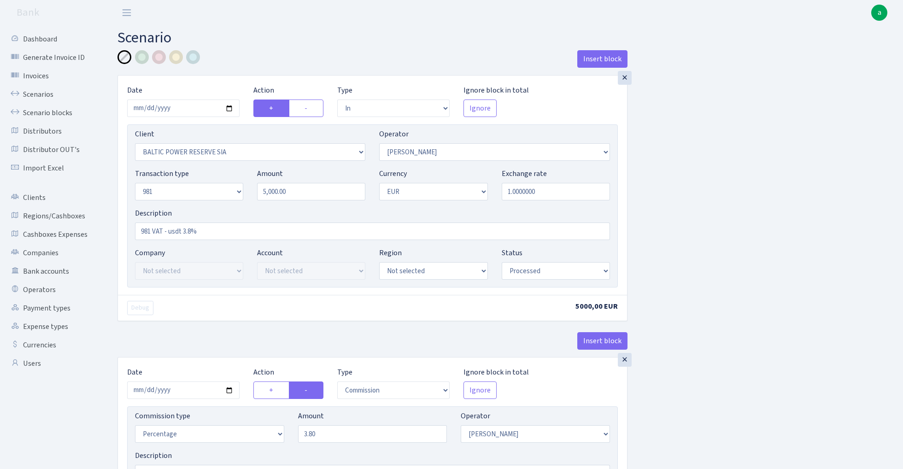
select select "3335"
select select "61"
select select "8"
select select "1"
select select "processed"
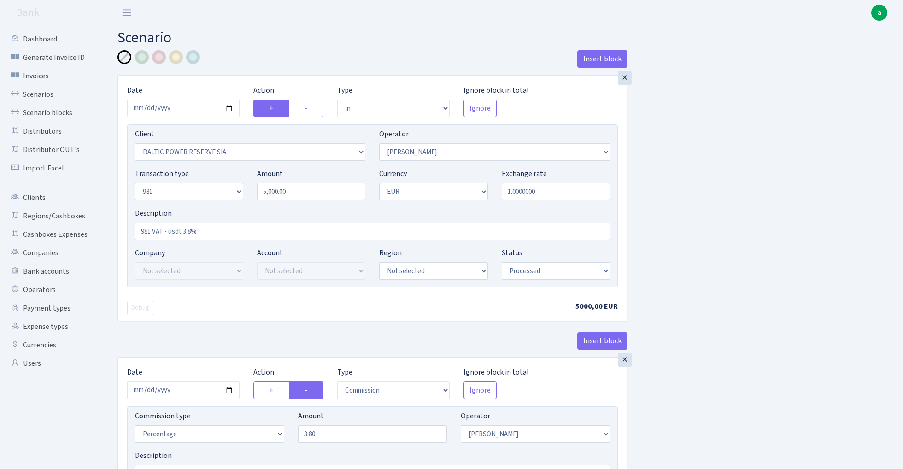
select select "commission"
select select "61"
select select "processed"
click at [40, 91] on link "Scenarios" at bounding box center [51, 94] width 92 height 18
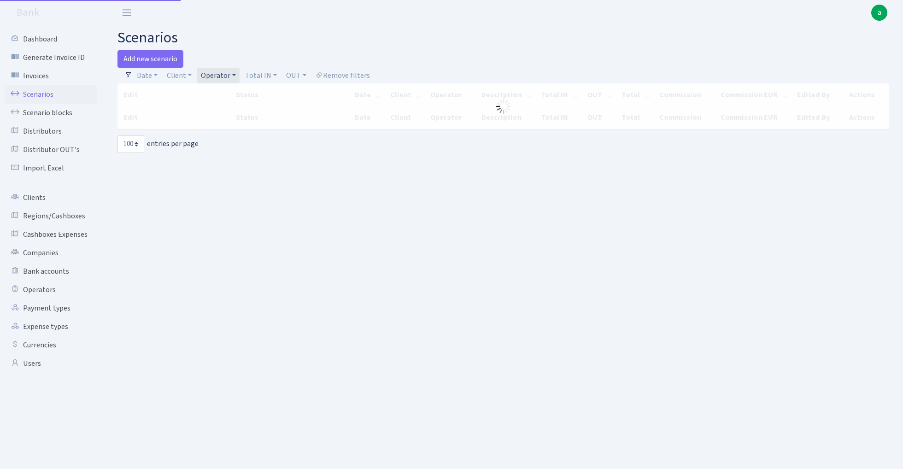
select select "100"
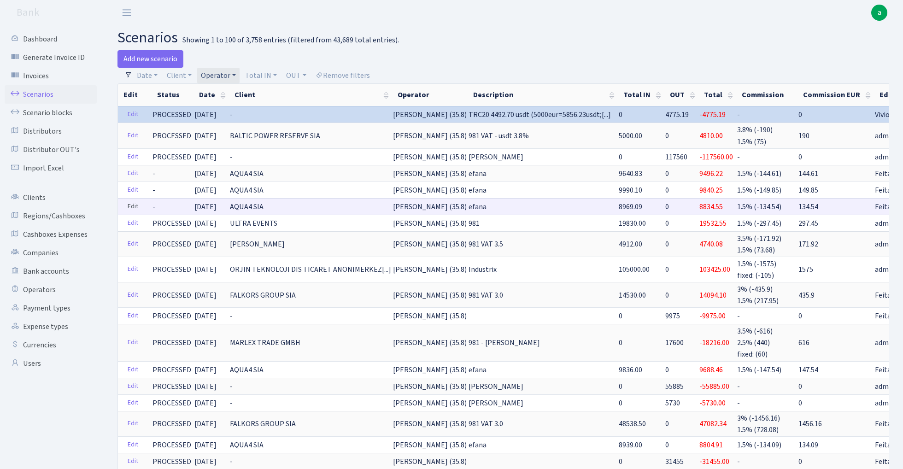
click at [130, 204] on link "Edit" at bounding box center [133, 207] width 19 height 14
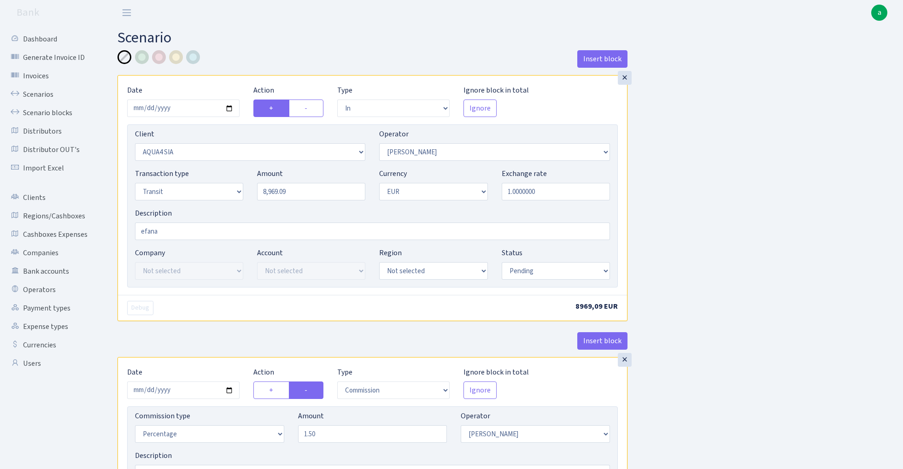
select select "in"
select select "2921"
select select "2"
select select "5"
select select "1"
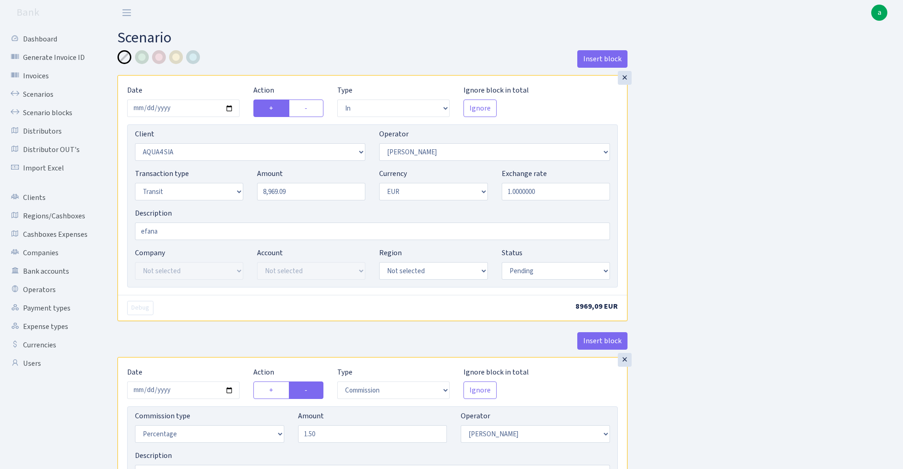
select select "pending"
select select "commission"
select select "2"
select select "pending"
select select "out"
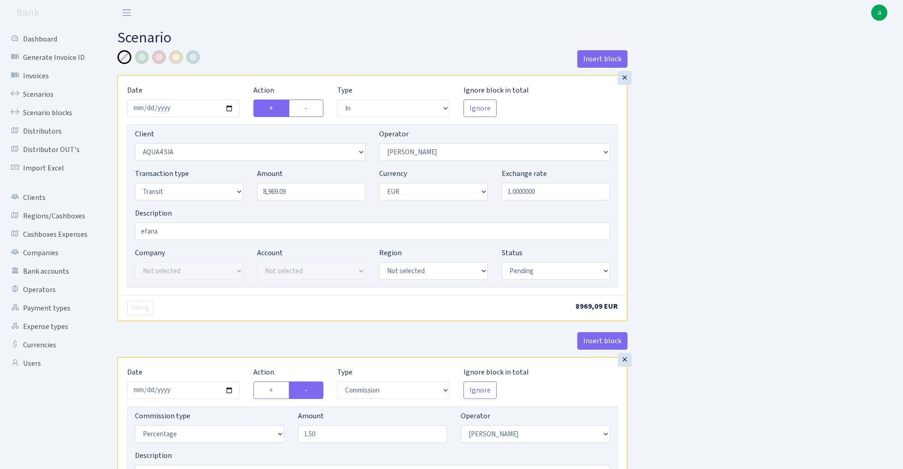
select select "3139"
select select "61"
select select "5"
select select "1"
select select "pending"
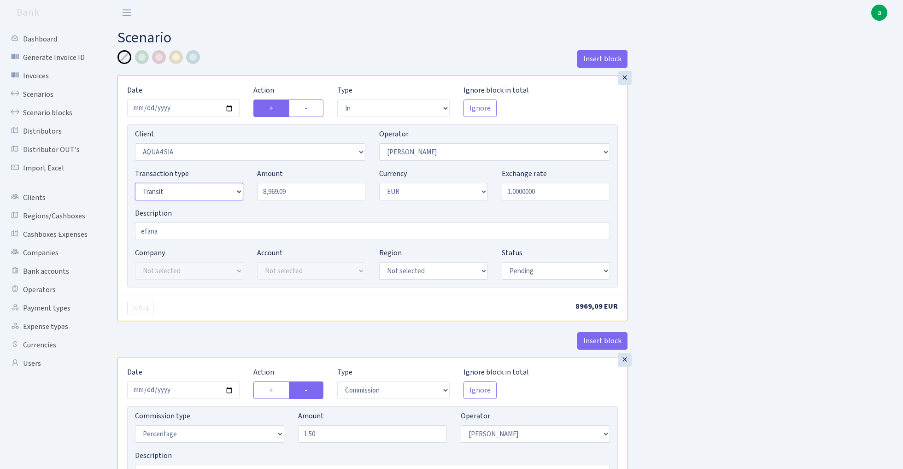
select select "8"
click at [138, 224] on input "efana" at bounding box center [372, 232] width 475 height 18
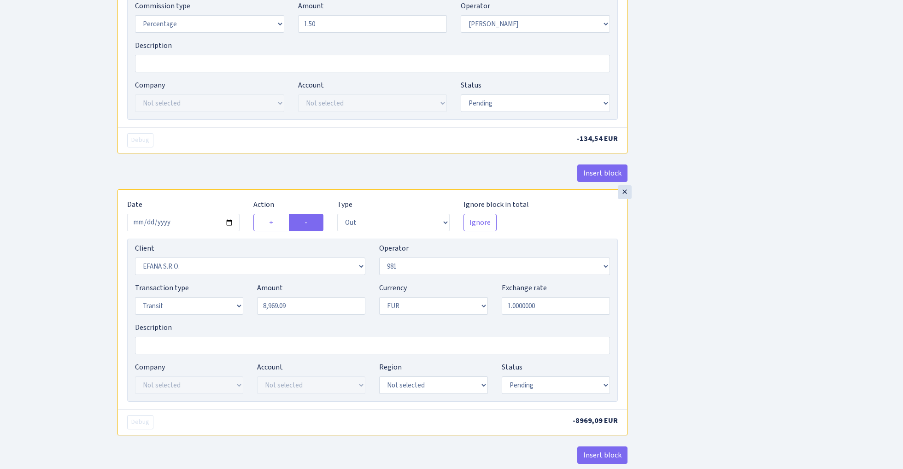
scroll to position [456, 0]
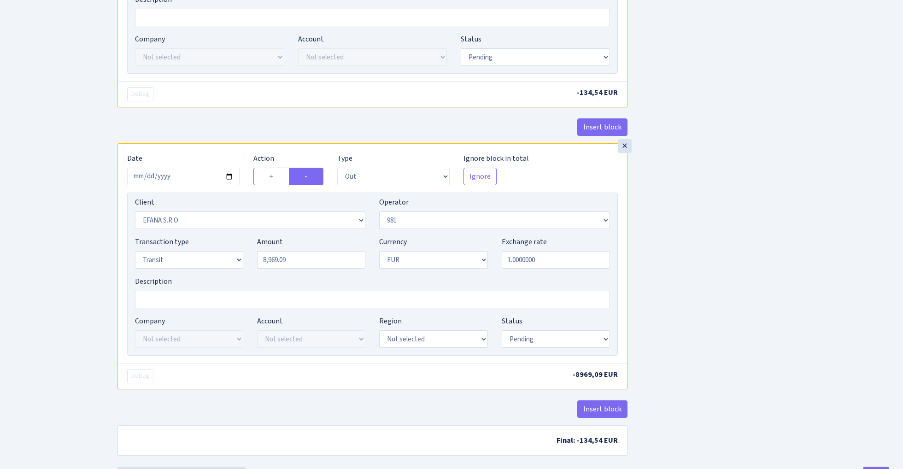
type input "981 efana"
select select "8"
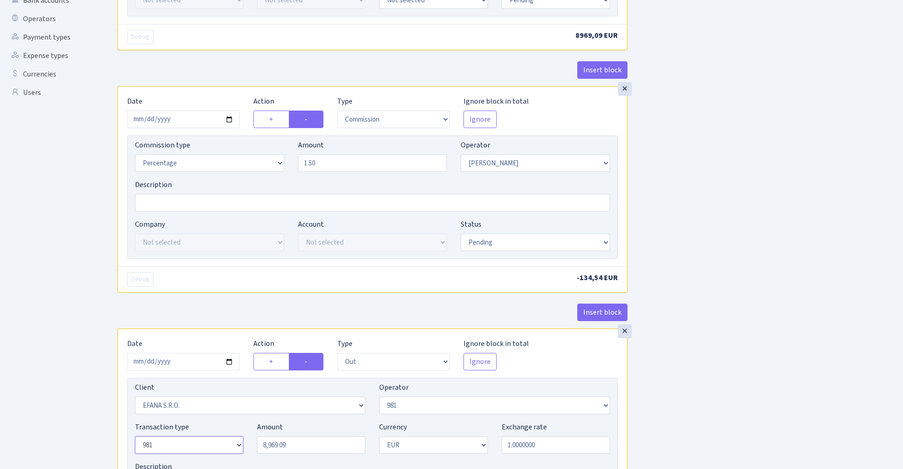
scroll to position [224, 0]
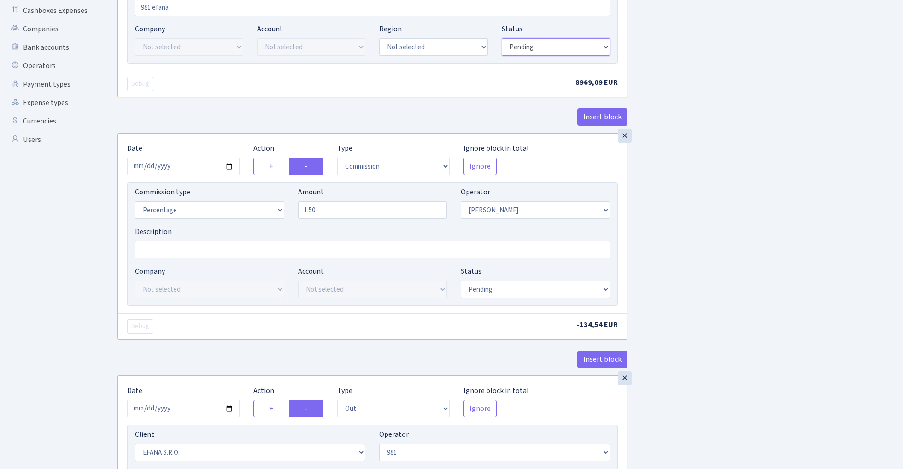
select select "processed"
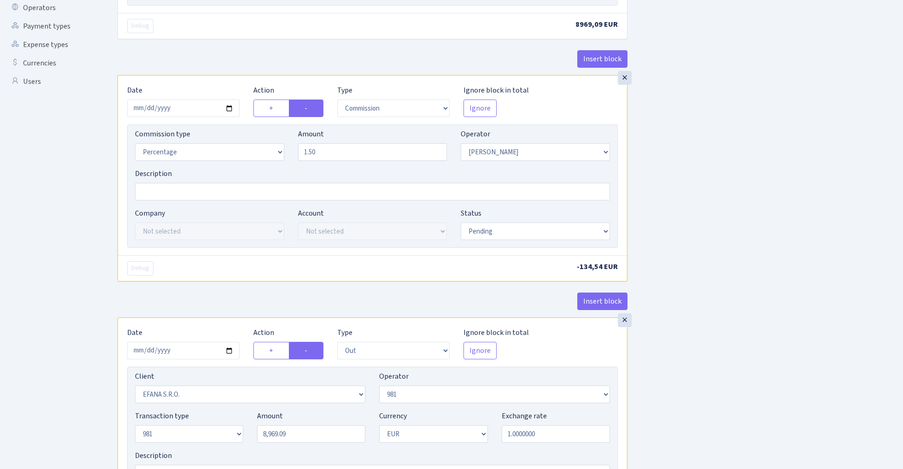
scroll to position [306, 0]
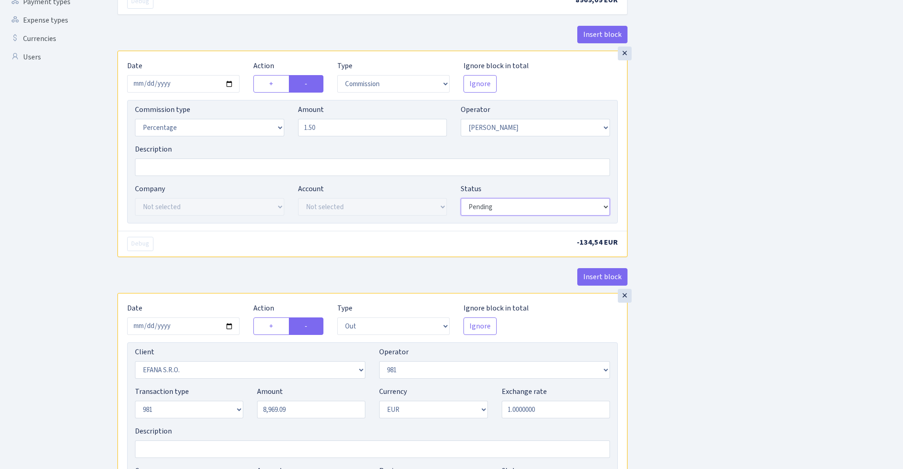
select select "processed"
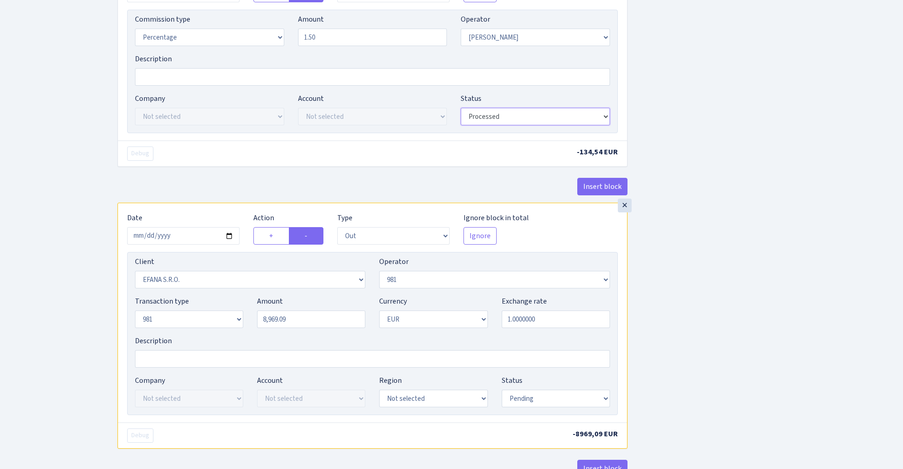
scroll to position [447, 0]
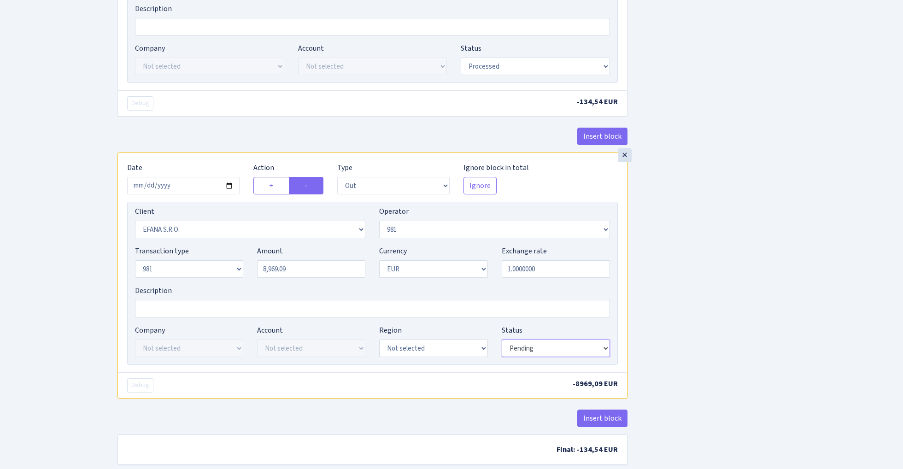
select select "processed"
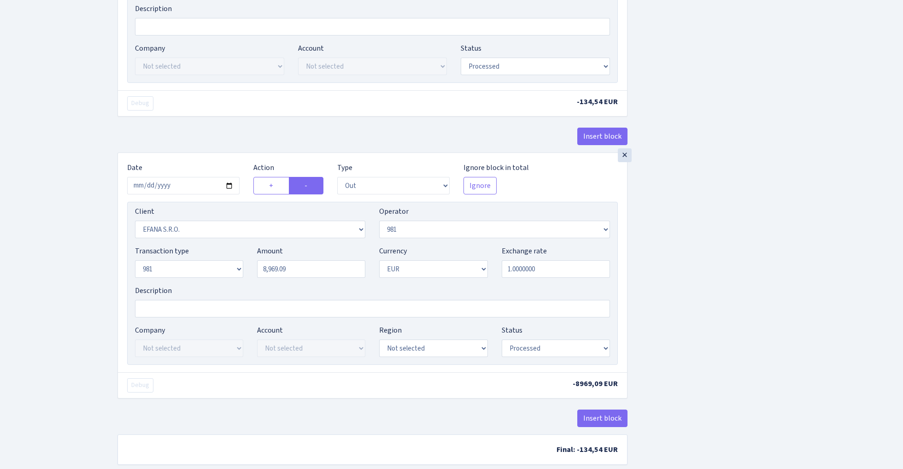
click at [709, 271] on div "Insert block × Date 2025-09-01 Action + - Type --- In Out Commission Field requ…" at bounding box center [504, 39] width 786 height 873
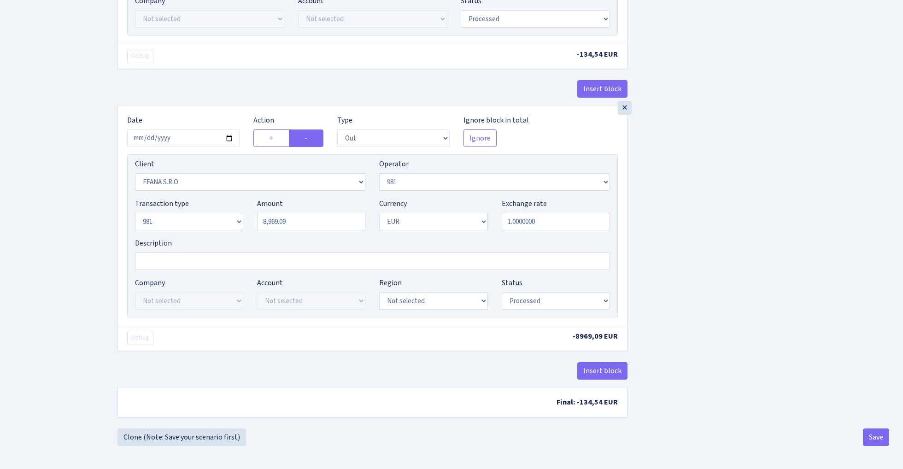
scroll to position [498, 0]
click at [874, 436] on button "Save" at bounding box center [876, 438] width 26 height 18
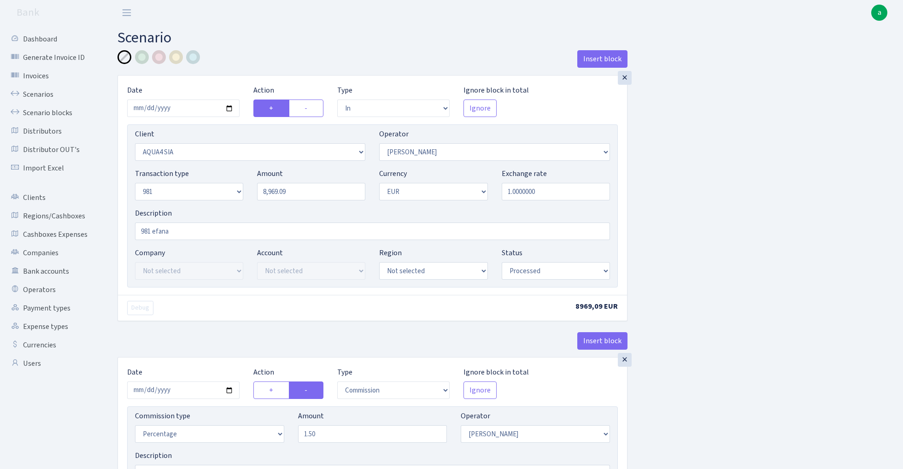
select select "in"
select select "2921"
select select "2"
select select "8"
select select "1"
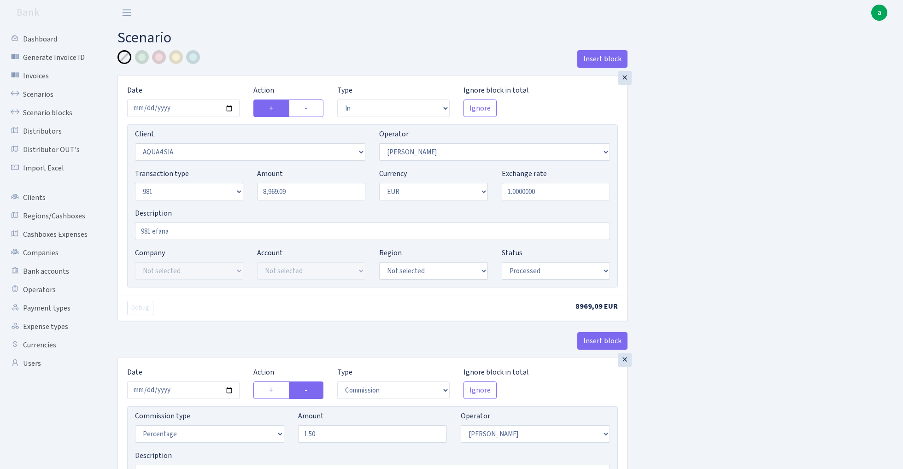
select select "processed"
select select "commission"
select select "2"
select select "processed"
select select "out"
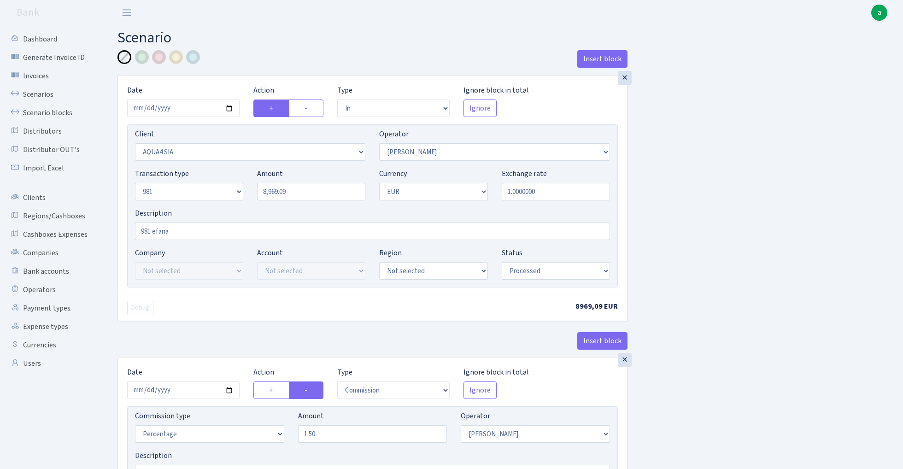
select select "3139"
select select "61"
select select "8"
select select "1"
select select "processed"
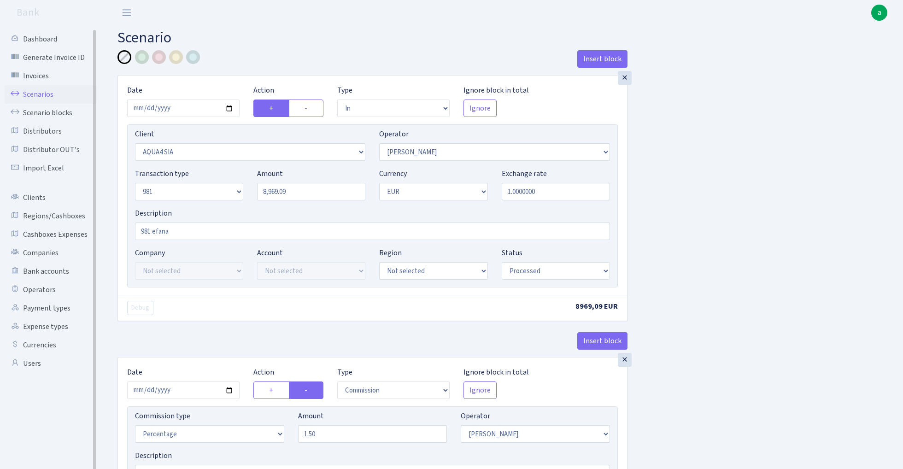
click at [37, 93] on link "Scenarios" at bounding box center [51, 94] width 92 height 18
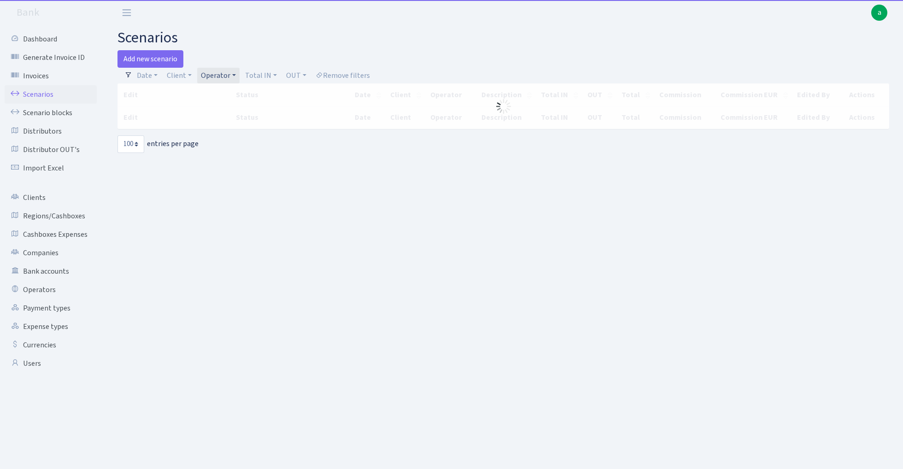
select select "100"
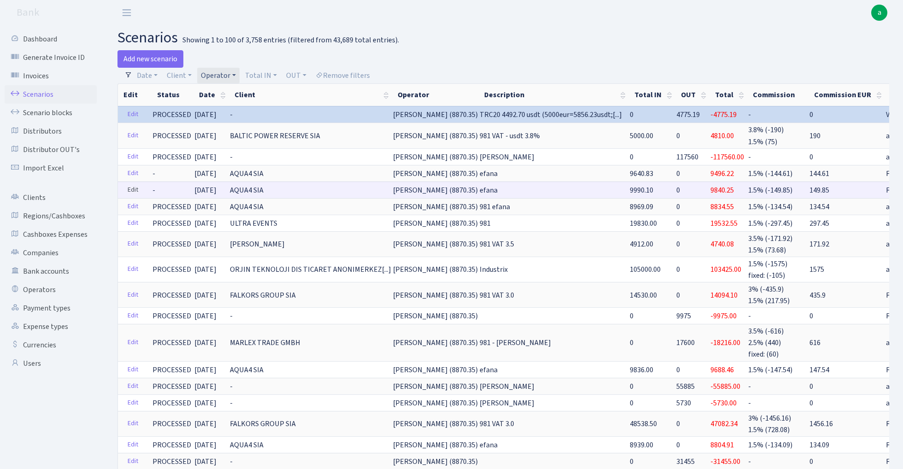
click at [129, 189] on link "Edit" at bounding box center [133, 190] width 19 height 14
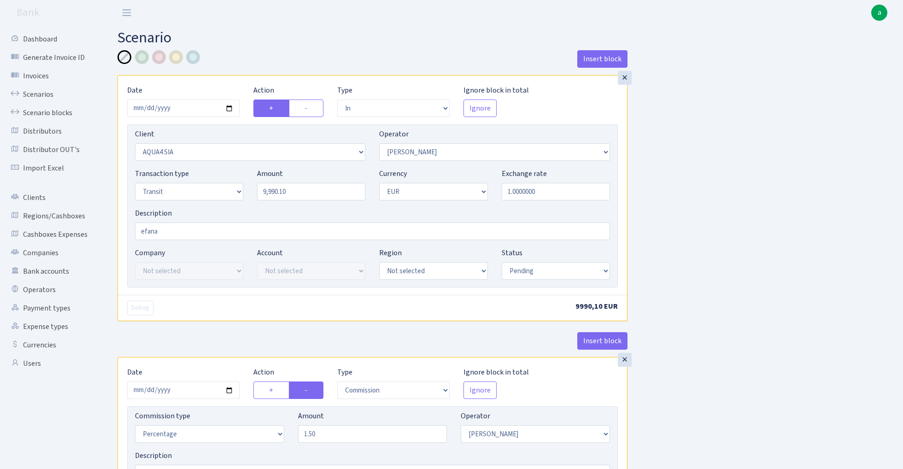
select select "in"
select select "2921"
select select "2"
select select "5"
select select "1"
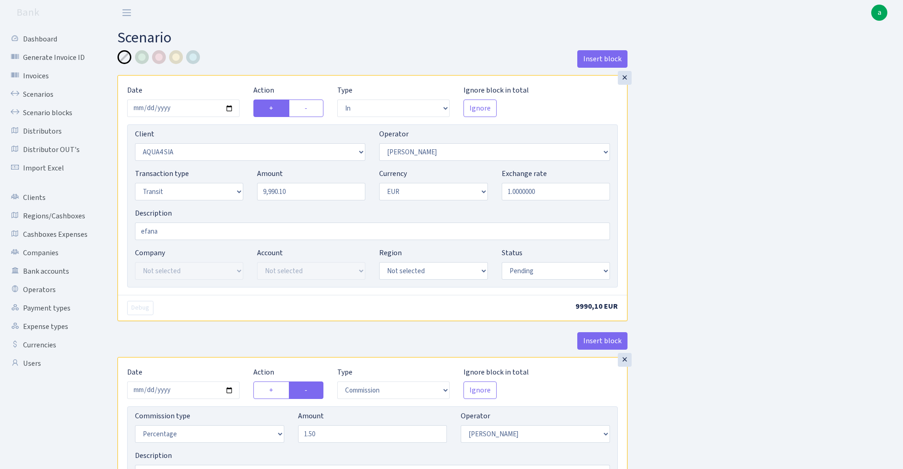
select select "pending"
select select "commission"
select select "2"
select select "pending"
select select "out"
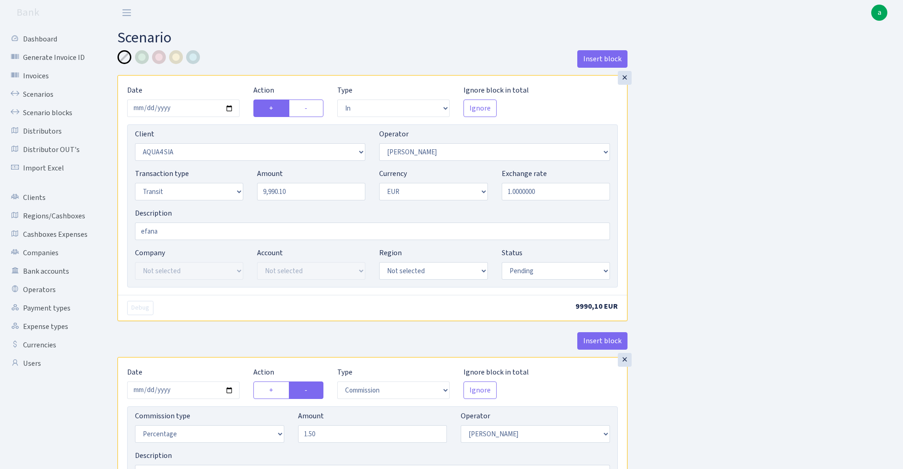
select select "3139"
select select "61"
select select "5"
select select "1"
select select "pending"
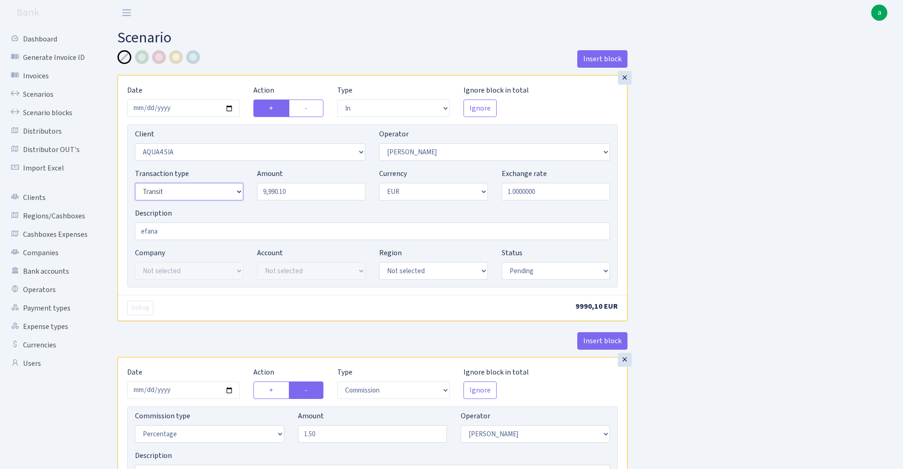
select select "8"
click at [138, 227] on input "efana" at bounding box center [372, 232] width 475 height 18
type input "981 efana"
select select "processed"
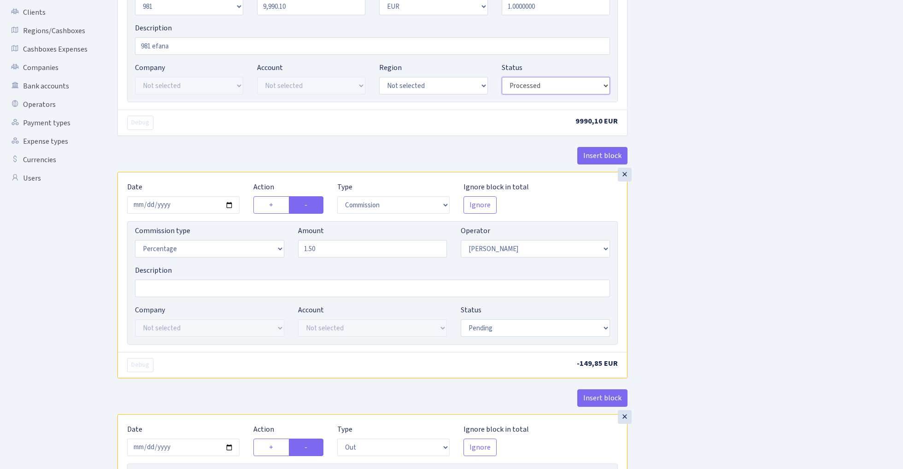
scroll to position [220, 0]
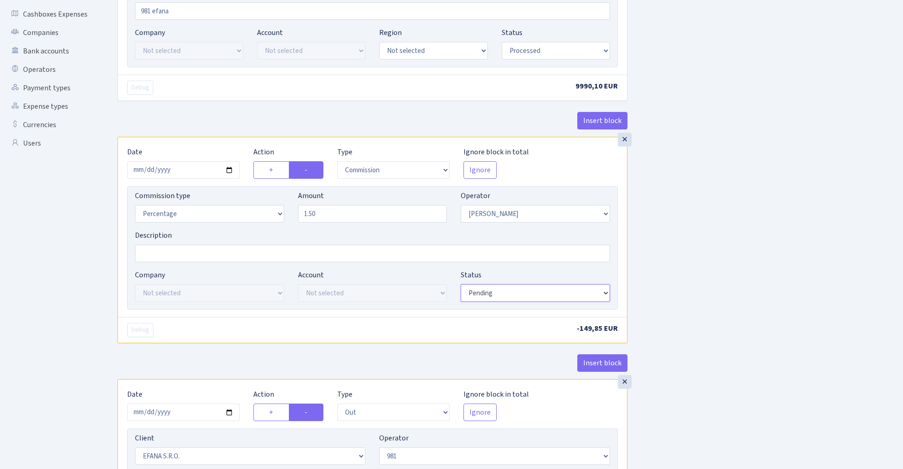
select select "processed"
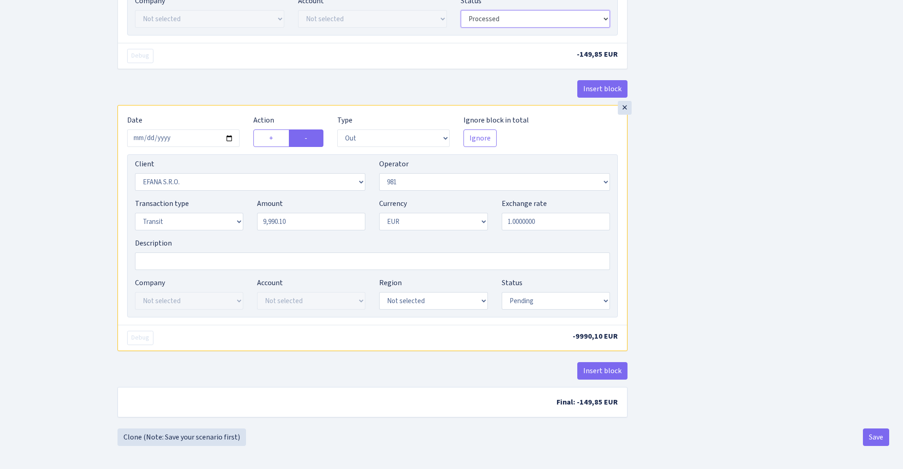
scroll to position [498, 0]
select select "8"
select select "processed"
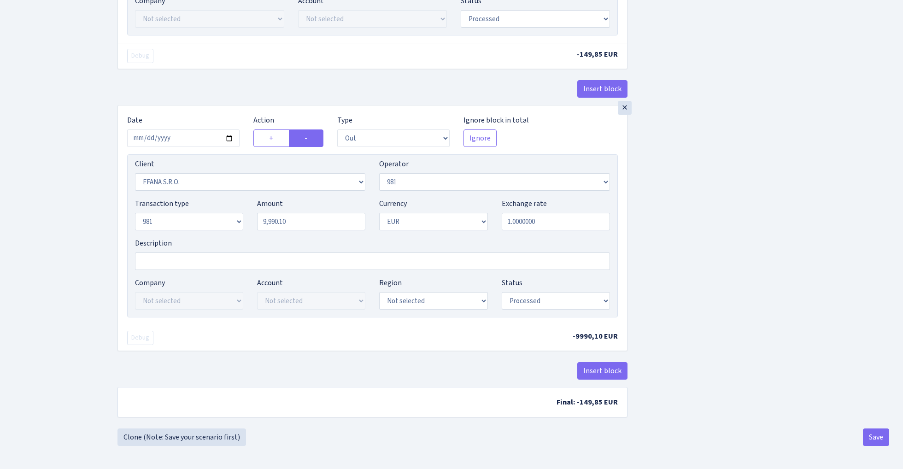
click at [878, 438] on button "Save" at bounding box center [876, 438] width 26 height 18
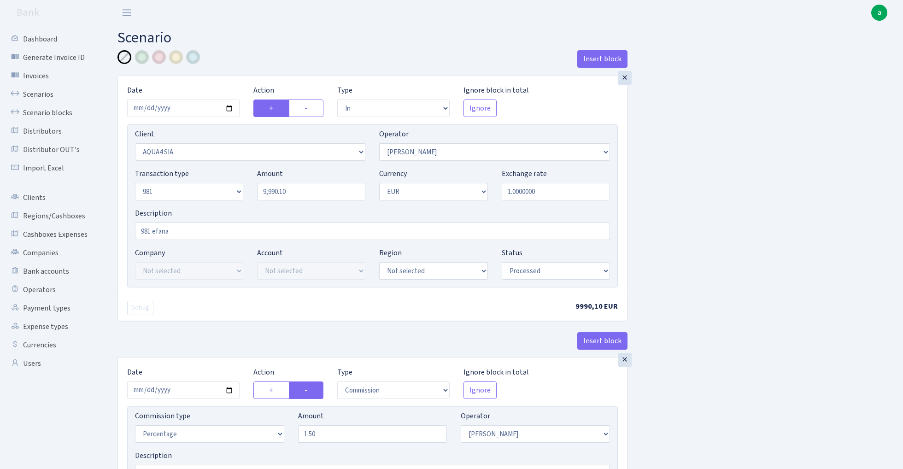
select select "in"
select select "2921"
select select "2"
select select "8"
select select "1"
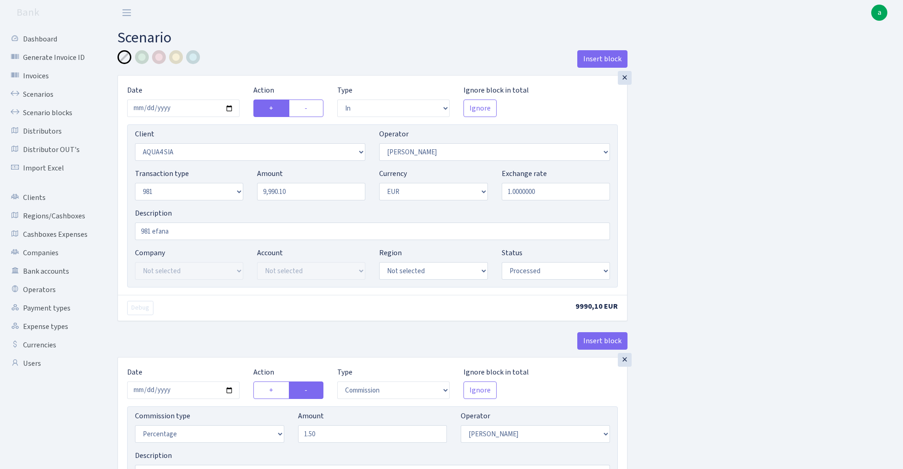
select select "processed"
select select "commission"
select select "2"
select select "processed"
select select "out"
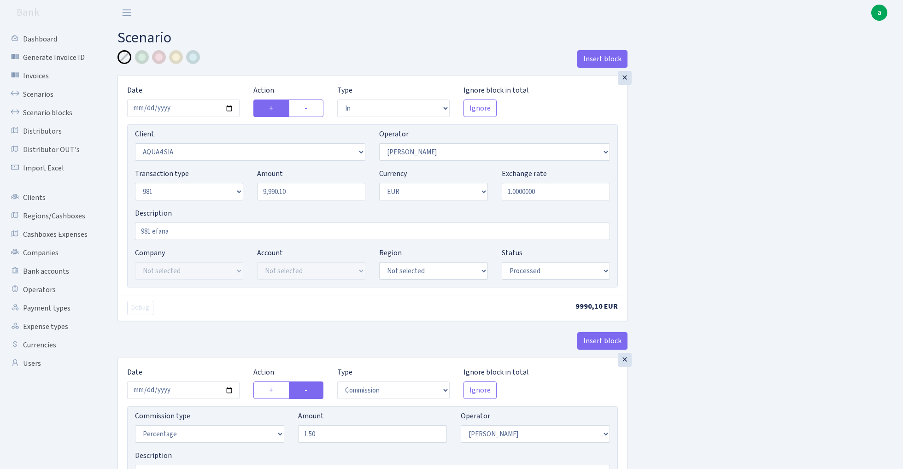
select select "3139"
select select "61"
select select "8"
select select "1"
select select "processed"
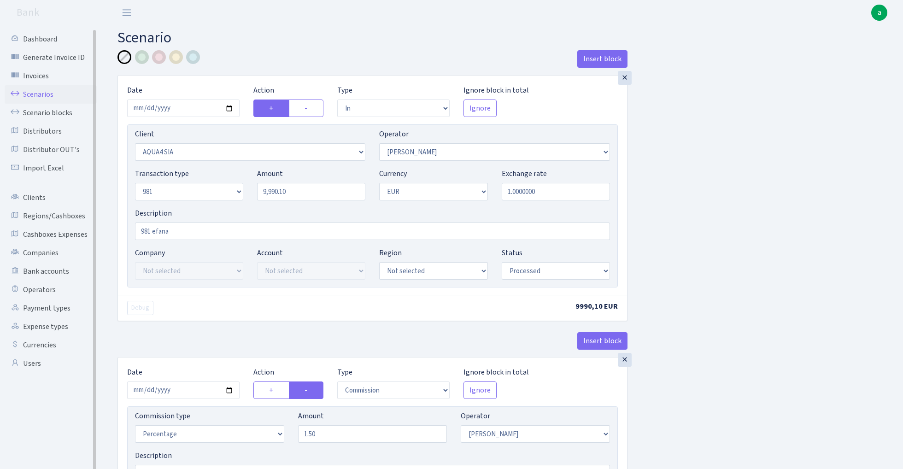
click at [33, 94] on link "Scenarios" at bounding box center [51, 94] width 92 height 18
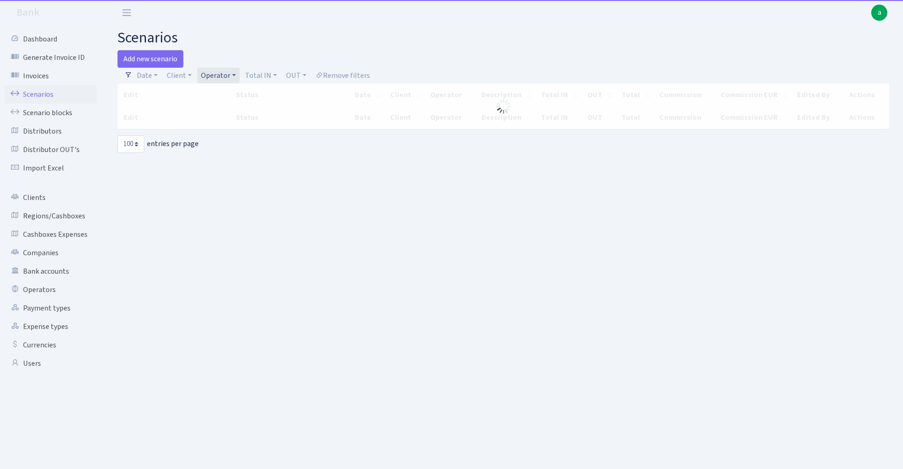
select select "100"
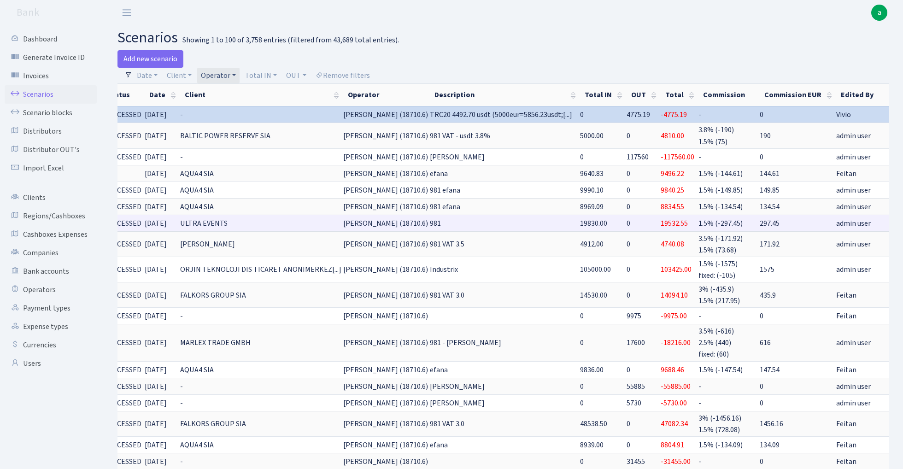
scroll to position [0, 62]
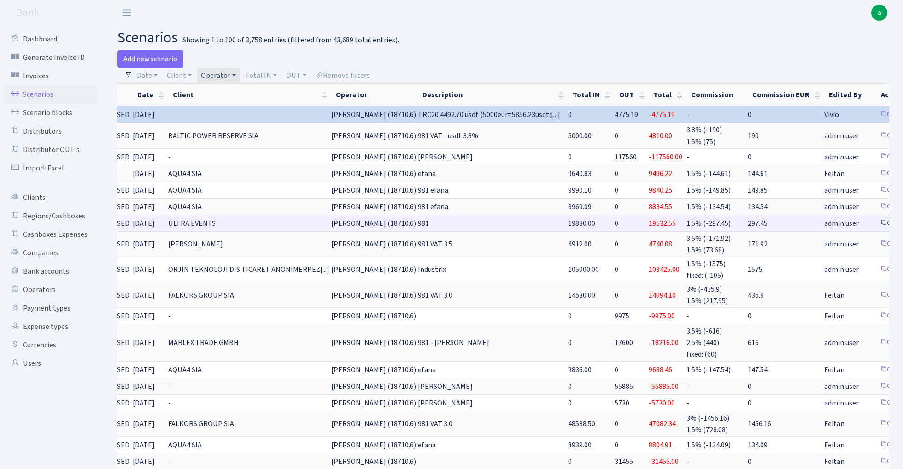
click at [877, 222] on link "Clone" at bounding box center [892, 223] width 30 height 14
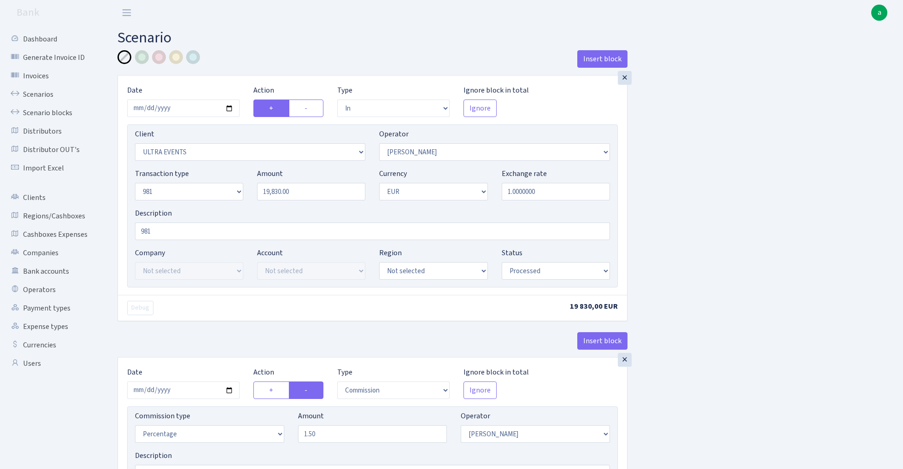
select select "in"
select select "163"
select select "2"
select select "8"
select select "1"
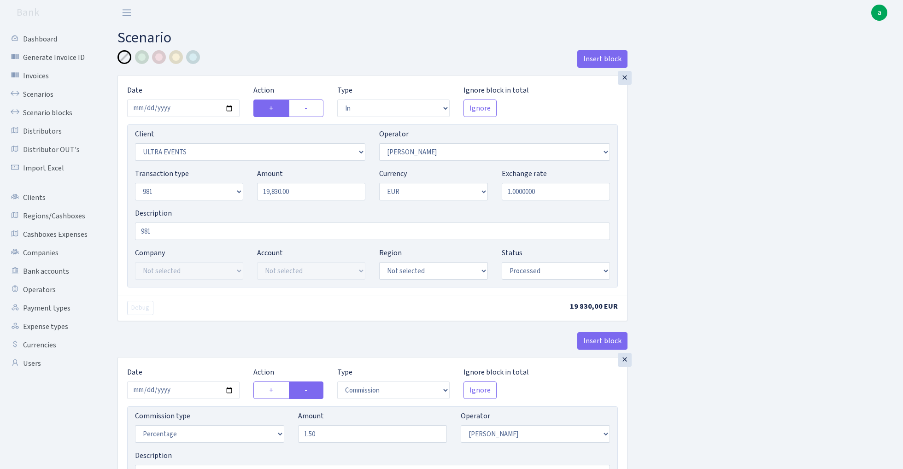
select select "processed"
select select "commission"
select select "2"
select select "processed"
select select "out"
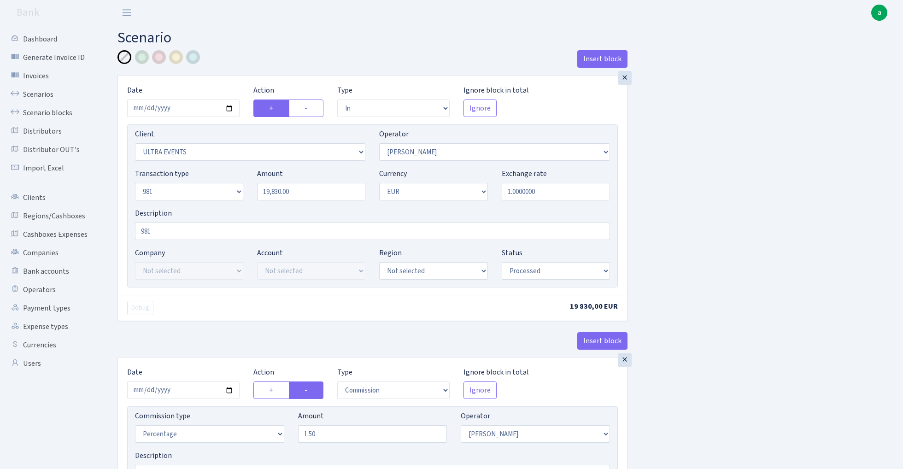
select select "342"
select select "61"
select select "8"
select select "1"
select select "processed"
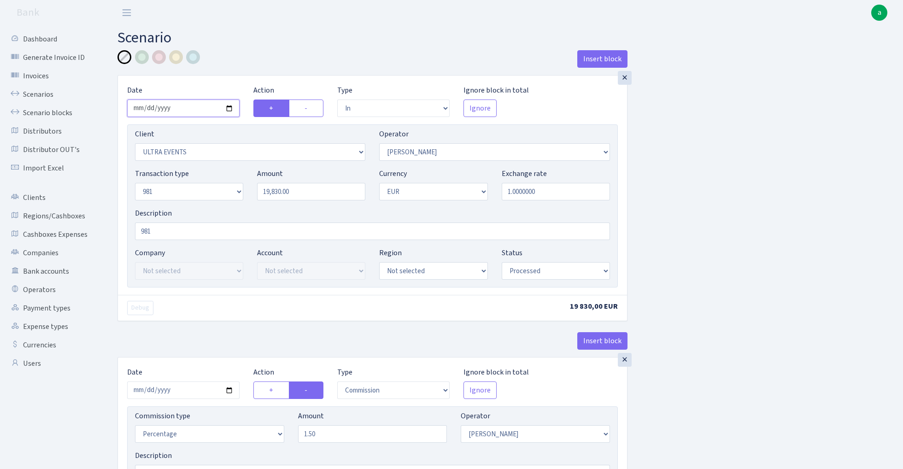
click at [183, 113] on input "2025-08-29" at bounding box center [183, 109] width 112 height 18
type input "[DATE]"
click at [301, 194] on input "19830.00" at bounding box center [311, 192] width 108 height 18
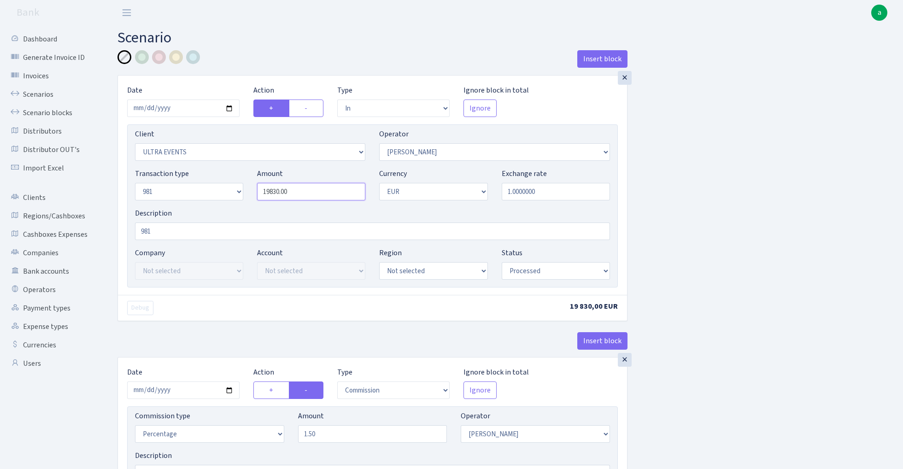
paste input "929"
type input "9,290.00"
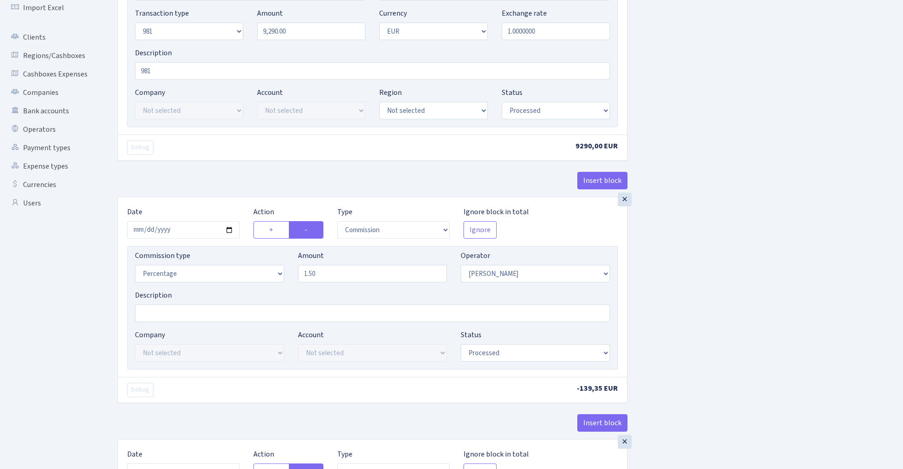
scroll to position [171, 0]
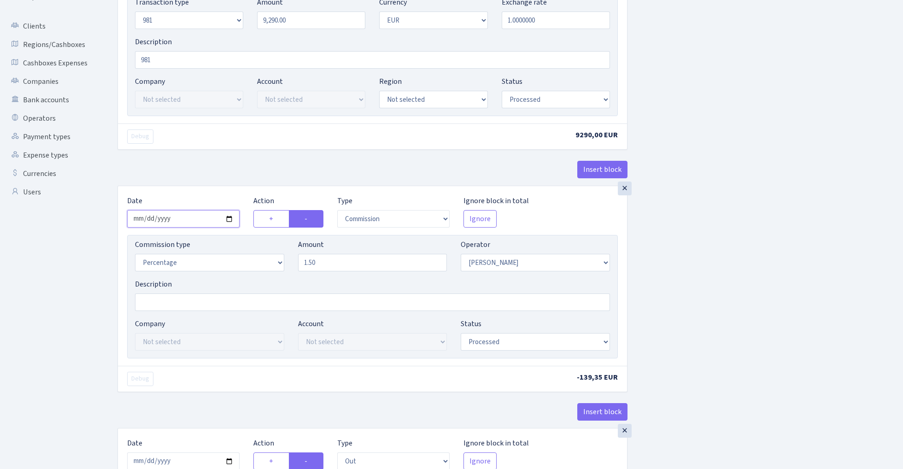
click at [176, 221] on input "2025-08-29" at bounding box center [183, 219] width 112 height 18
type input "2025-09-02"
click at [218, 159] on div "× Date 2025-09-02 Action + - Type --- In Out Commission Field required. Ignore …" at bounding box center [373, 45] width 510 height 282
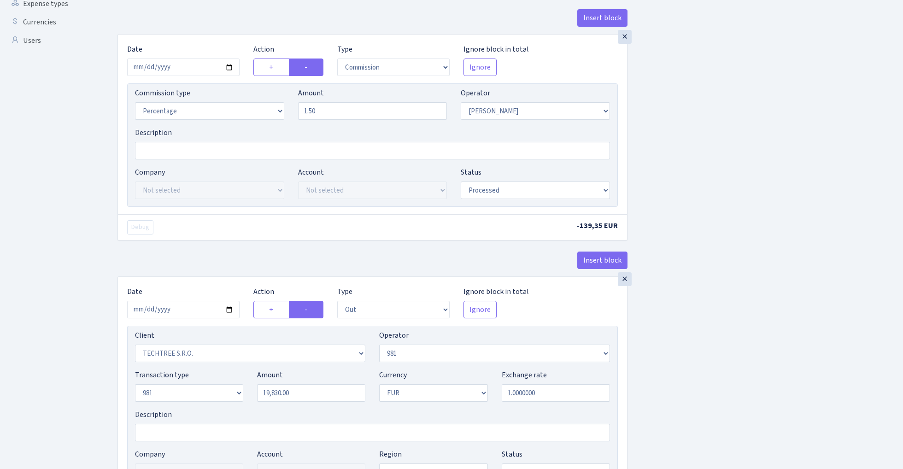
scroll to position [425, 0]
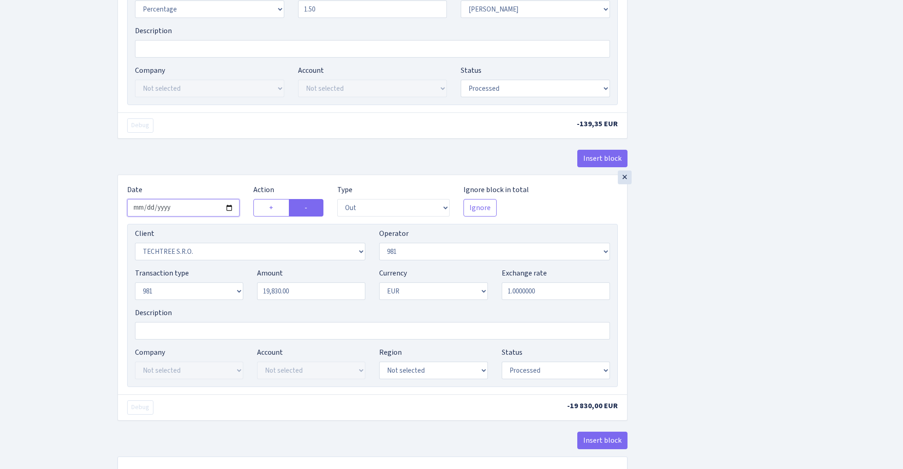
click at [181, 206] on input "2025-08-29" at bounding box center [183, 208] width 112 height 18
type input "2025-09-02"
click at [216, 153] on div "Insert block" at bounding box center [373, 162] width 510 height 25
click at [309, 295] on input "19830.00" at bounding box center [311, 292] width 108 height 18
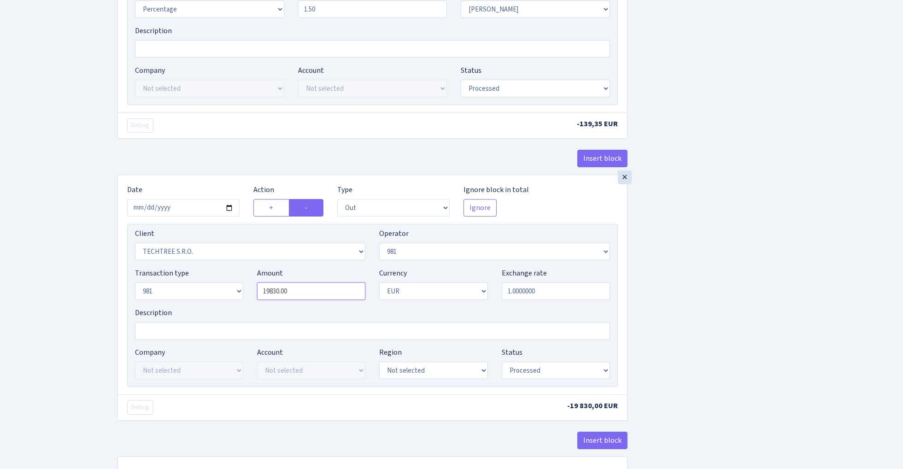
paste input "929"
type input "9,290.00"
click at [800, 246] on div "Insert block × Date 2025-09-02 Action + - Type --- In Out Commission Field requ…" at bounding box center [504, 61] width 786 height 873
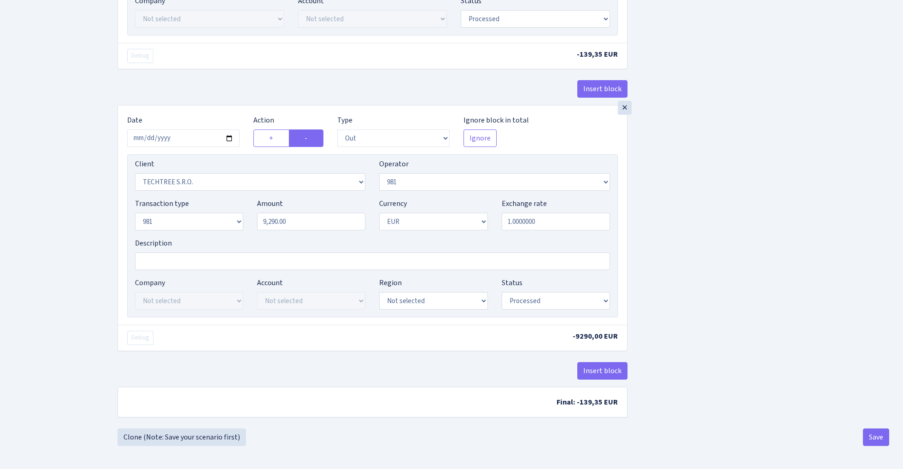
scroll to position [498, 0]
click at [872, 434] on button "Save" at bounding box center [876, 438] width 26 height 18
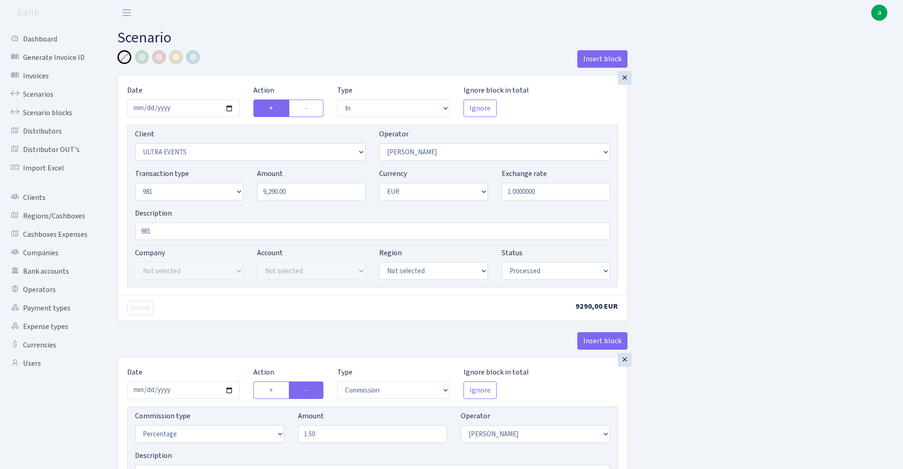
select select "in"
select select "163"
select select "2"
select select "8"
select select "1"
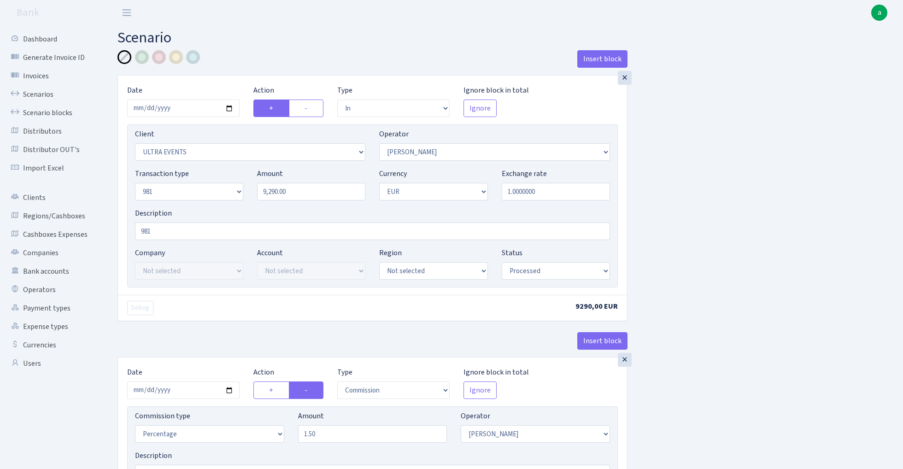
select select "processed"
select select "commission"
select select "2"
select select "processed"
select select "out"
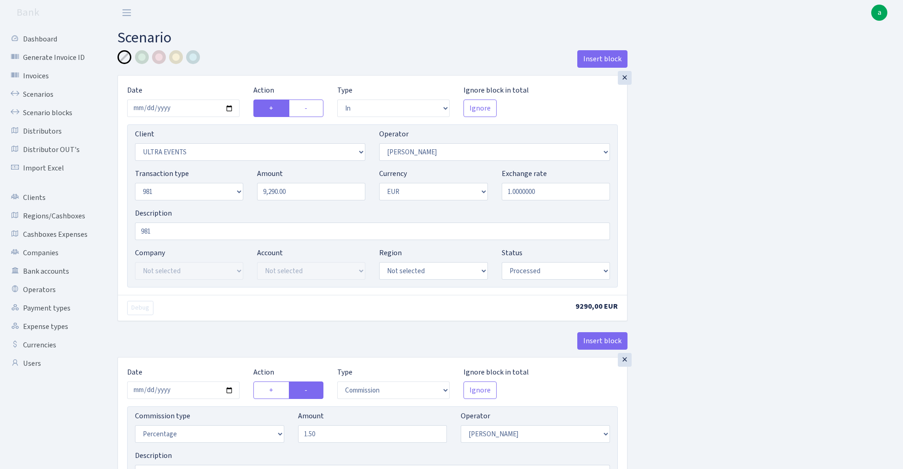
select select "342"
select select "61"
select select "8"
select select "1"
select select "processed"
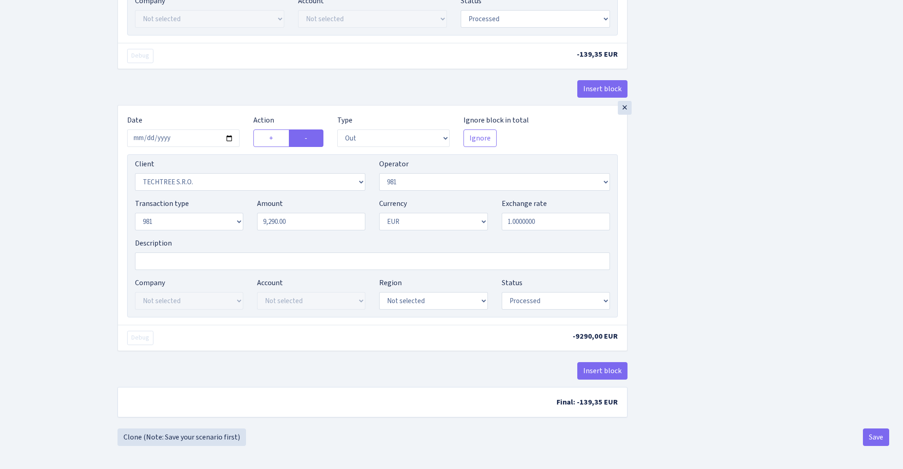
scroll to position [498, 0]
click at [867, 432] on button "Save" at bounding box center [876, 438] width 26 height 18
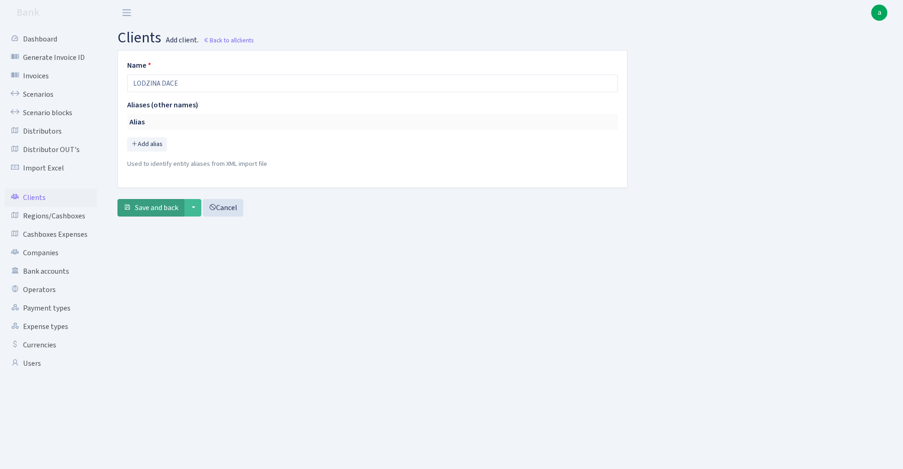
type input "LODZINA DACE"
click at [152, 211] on span "Save and back" at bounding box center [156, 208] width 43 height 10
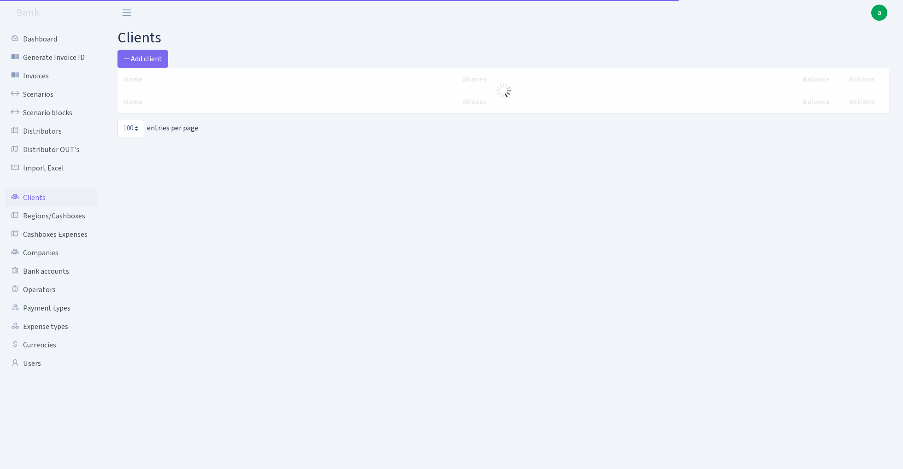
select select "100"
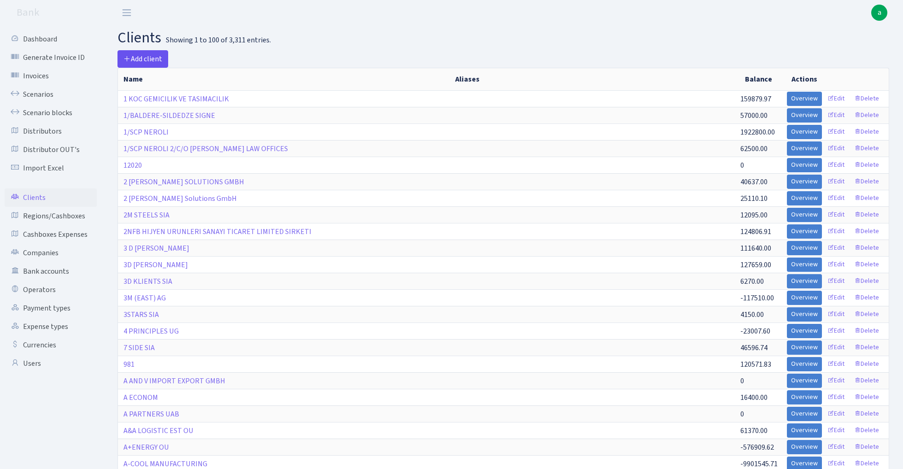
click at [151, 59] on span "Add client" at bounding box center [143, 59] width 39 height 10
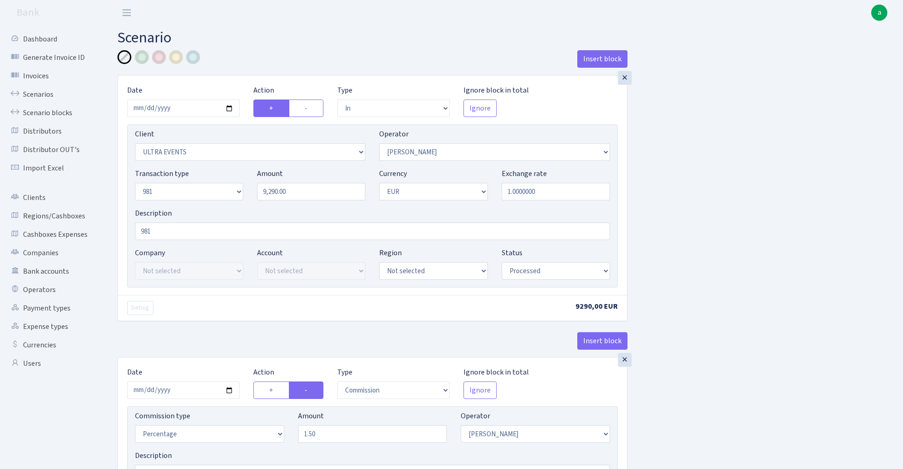
select select "in"
select select "163"
select select "2"
select select "8"
select select "1"
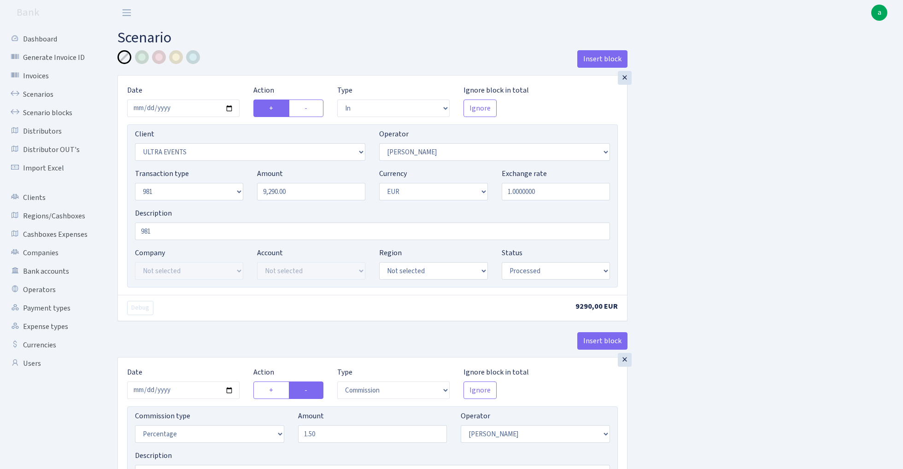
select select "processed"
select select "commission"
select select "2"
select select "processed"
select select "out"
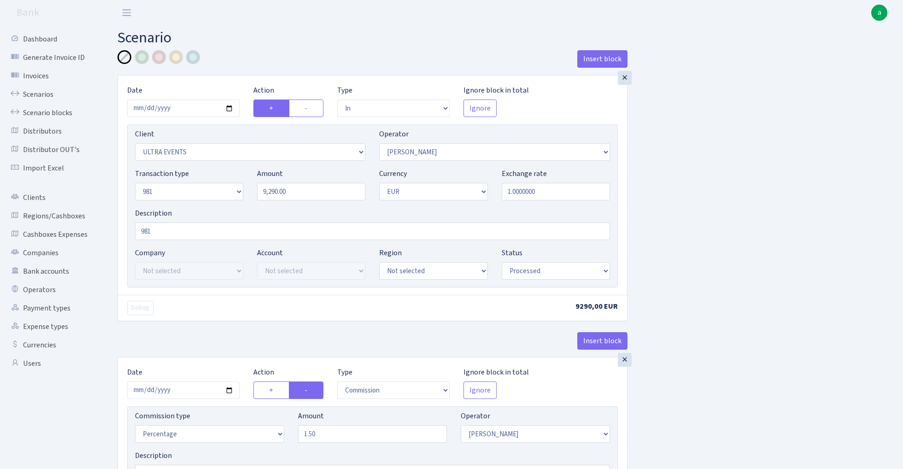
select select "342"
select select "61"
select select "8"
select select "1"
select select "processed"
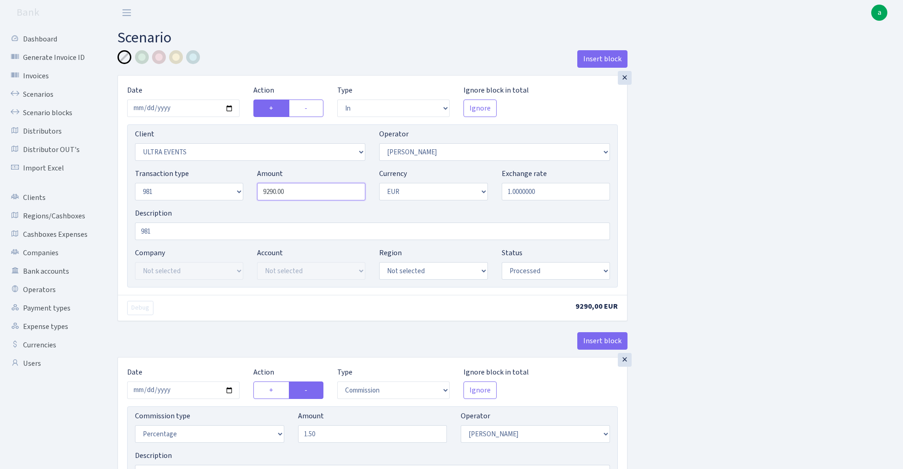
click at [310, 190] on input "9290.00" at bounding box center [311, 192] width 108 height 18
paste input "5518"
type input "5,518.00"
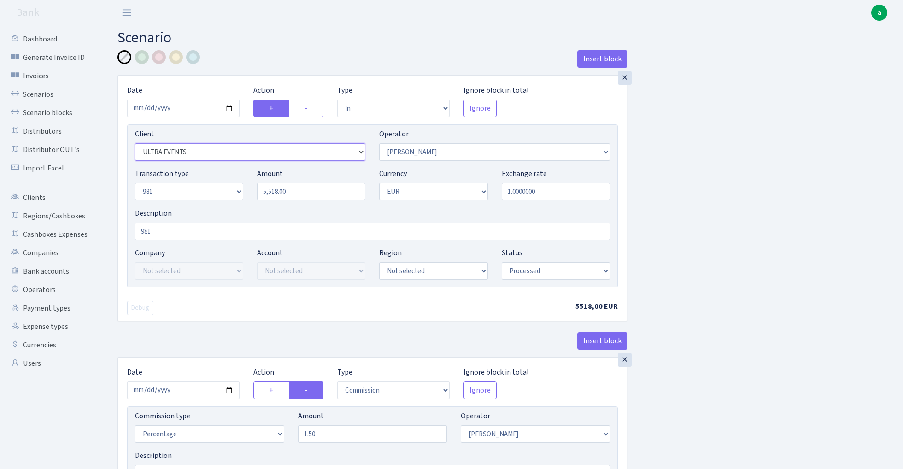
select select "3336"
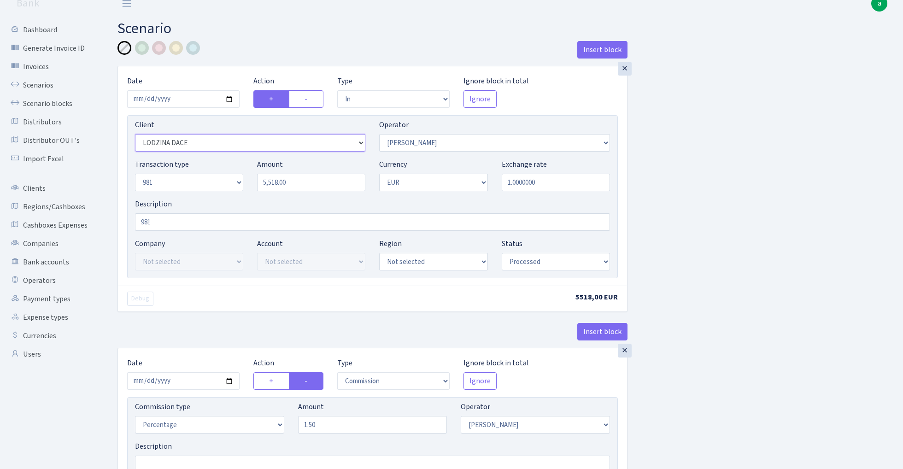
scroll to position [13, 0]
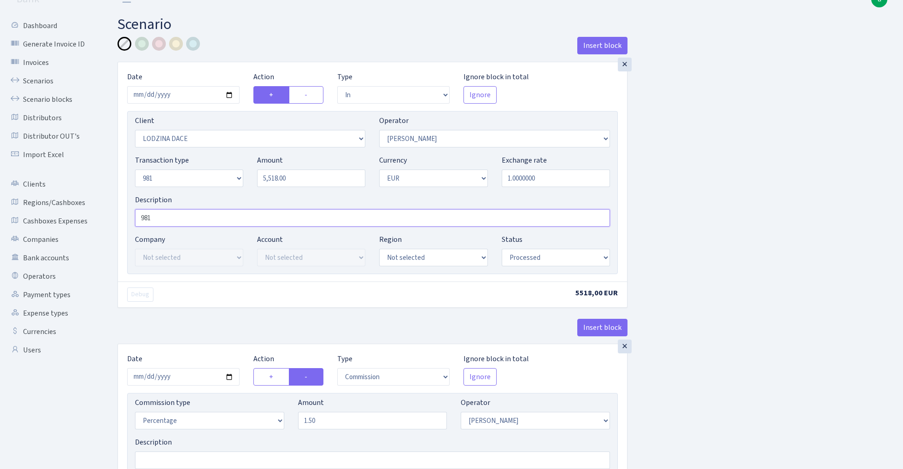
click at [213, 218] on input "981" at bounding box center [372, 218] width 475 height 18
type input "981 fiz"
click at [718, 167] on div "Insert block × Date 2025-09-02 Action + - Type --- In Out Commission Field requ…" at bounding box center [504, 473] width 786 height 873
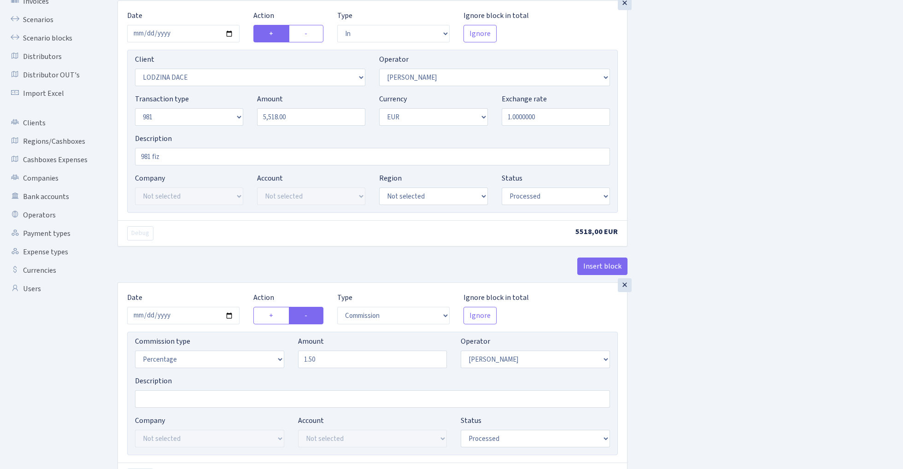
scroll to position [77, 0]
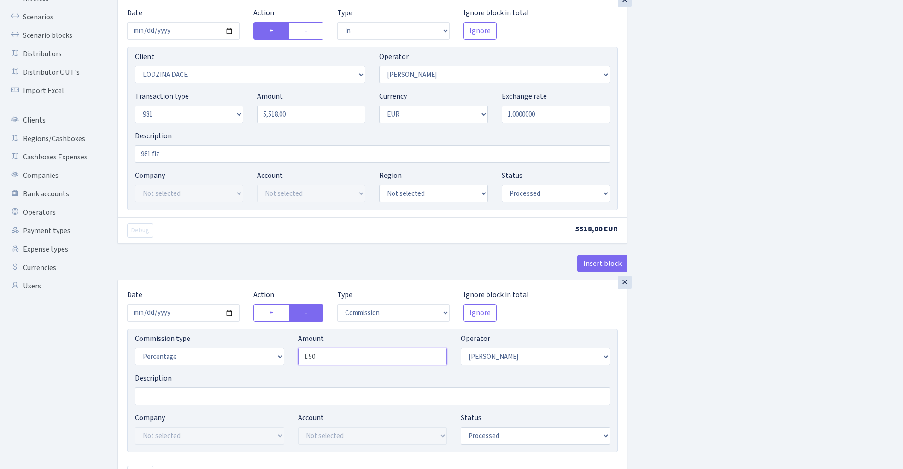
click at [343, 364] on input "1.50" at bounding box center [372, 357] width 149 height 18
type input "2.50"
click at [807, 253] on div "Insert block × Date 2025-09-02 Action + - Type --- In Out Commission Field requ…" at bounding box center [504, 407] width 786 height 869
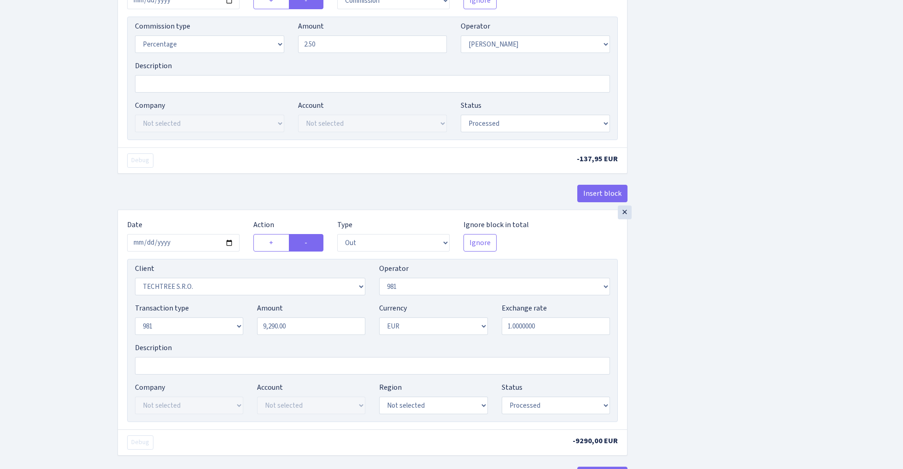
scroll to position [400, 0]
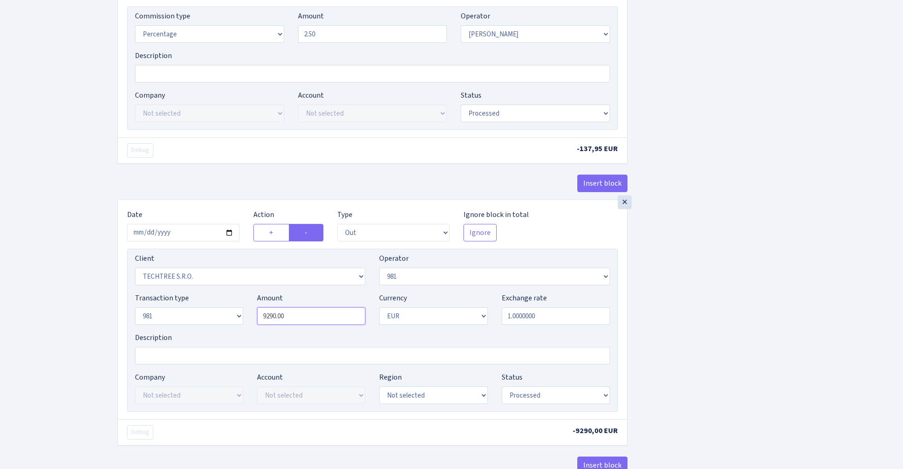
click at [306, 321] on input "9290.00" at bounding box center [311, 316] width 108 height 18
paste input "5518"
type input "5,518.00"
click at [725, 227] on div "Insert block × Date 2025-09-02 Action + - Type --- In Out Commission Field requ…" at bounding box center [504, 84] width 786 height 869
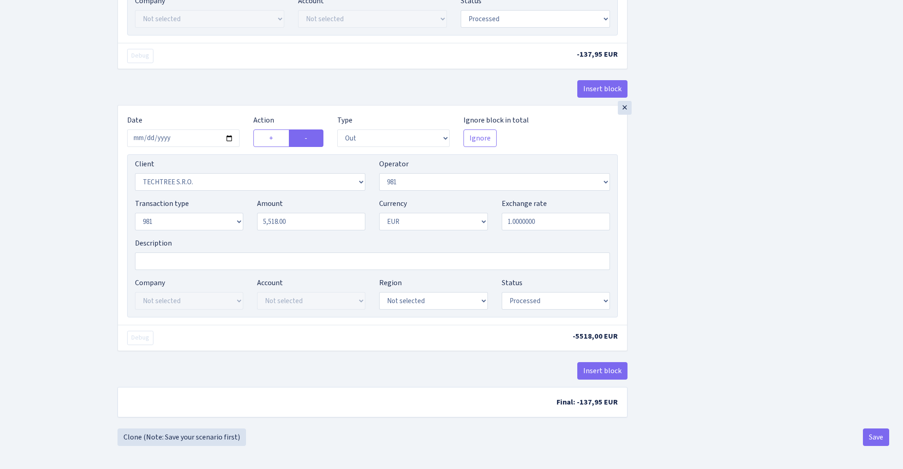
scroll to position [498, 0]
click at [597, 370] on button "Insert block" at bounding box center [602, 371] width 50 height 18
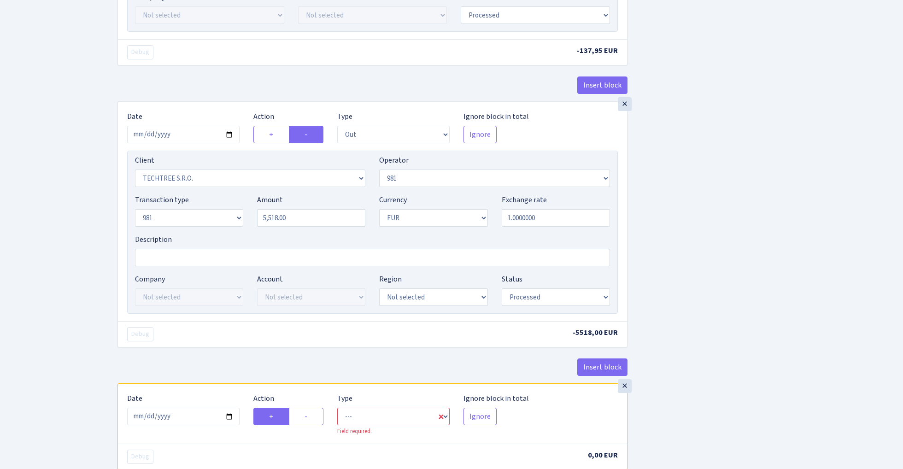
scroll to position [592, 0]
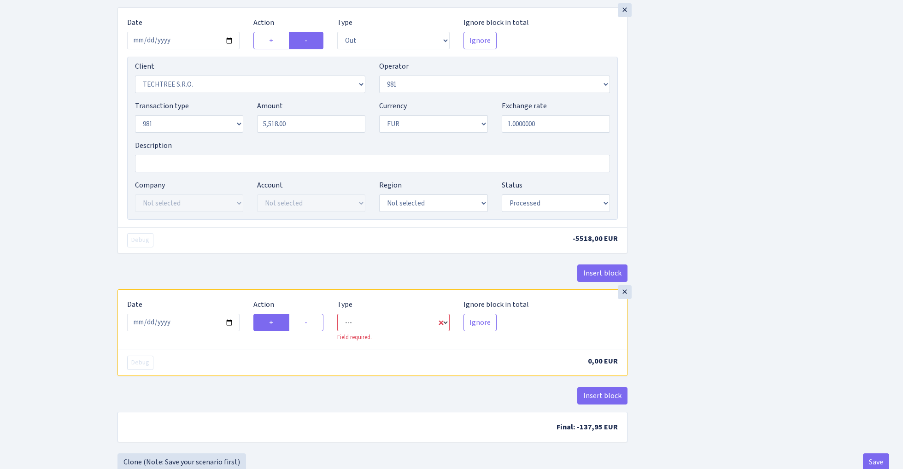
select select "commission"
select select "61"
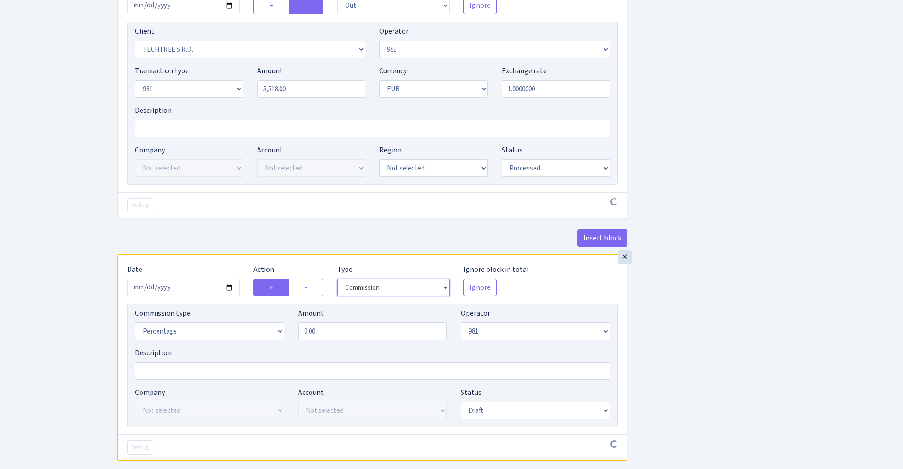
scroll to position [645, 0]
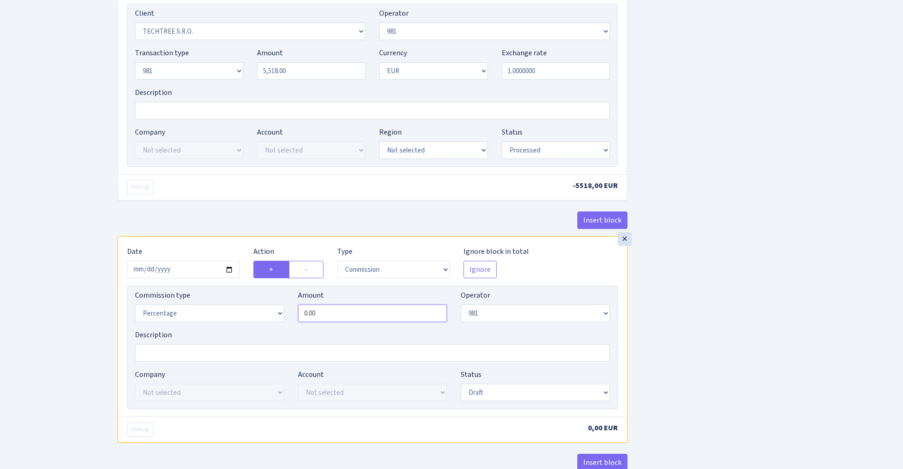
click at [345, 321] on input "0.00" at bounding box center [372, 314] width 149 height 18
type input "1.00"
select select "processed"
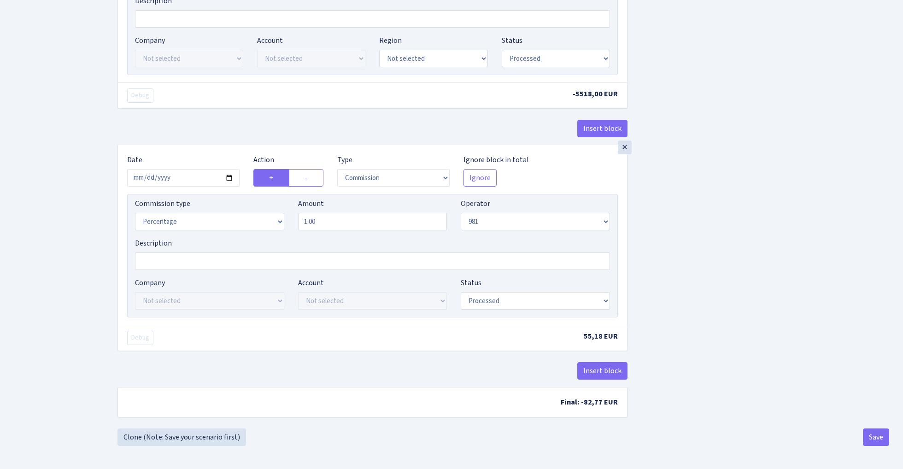
scroll to position [742, 0]
click at [871, 430] on button "Save" at bounding box center [876, 438] width 26 height 18
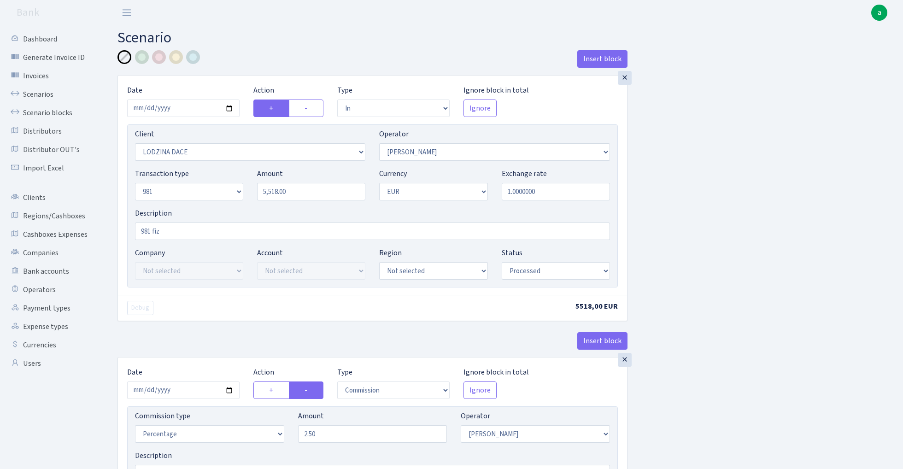
select select "in"
select select "3336"
select select "2"
select select "8"
select select "1"
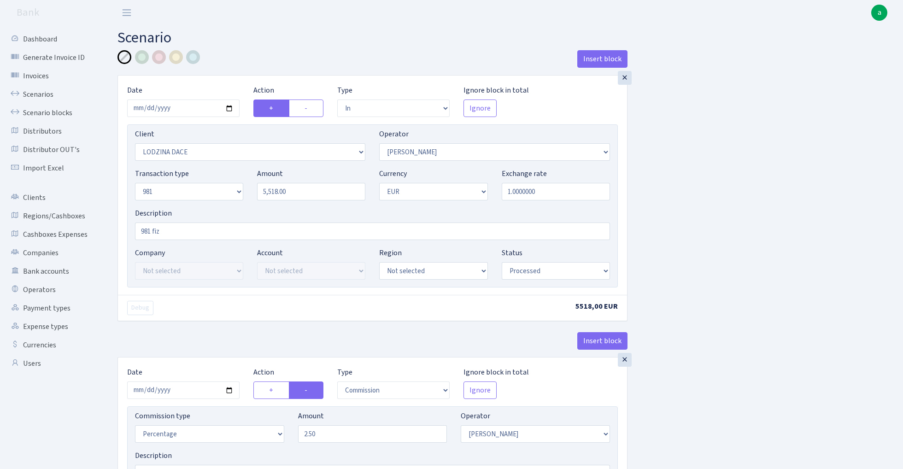
select select "processed"
select select "commission"
select select "2"
select select "processed"
select select "out"
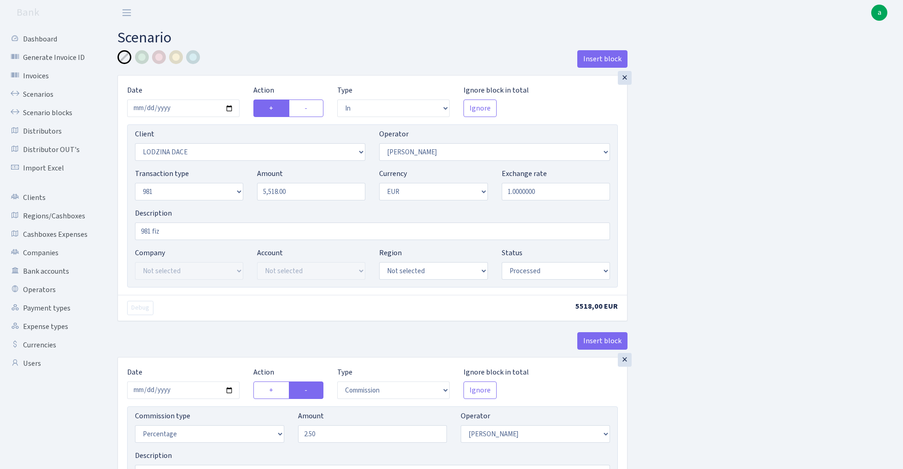
select select "342"
select select "61"
select select "8"
select select "1"
select select "processed"
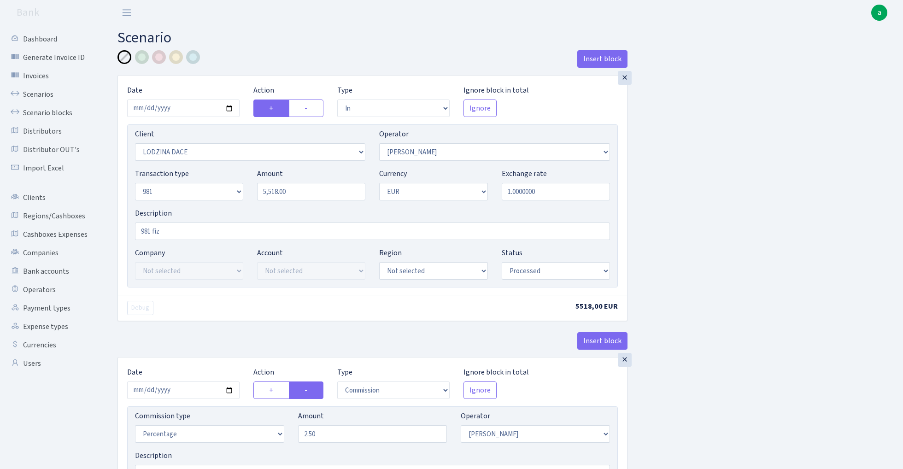
select select "commission"
select select "61"
select select "processed"
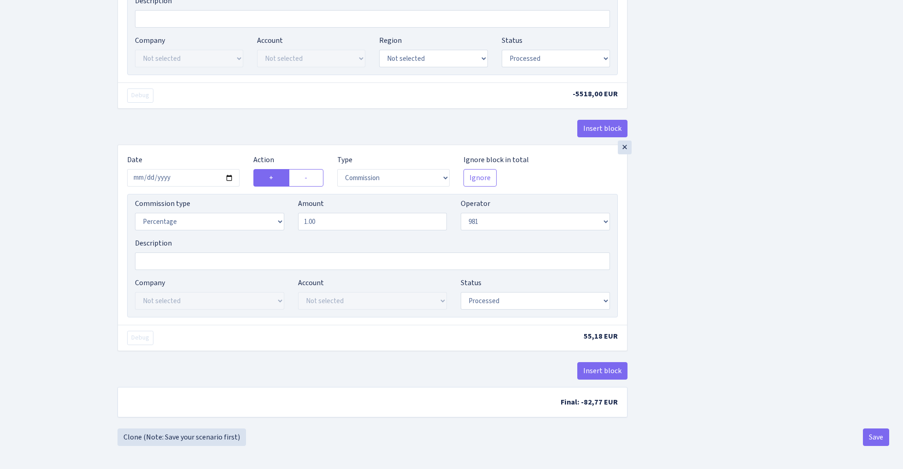
scroll to position [742, 0]
click at [872, 436] on button "Save" at bounding box center [876, 438] width 26 height 18
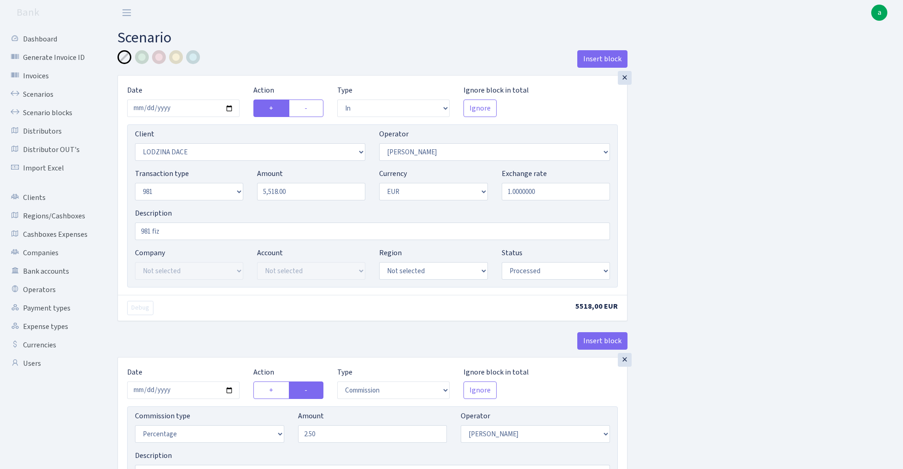
select select "in"
select select "3336"
select select "2"
select select "8"
select select "1"
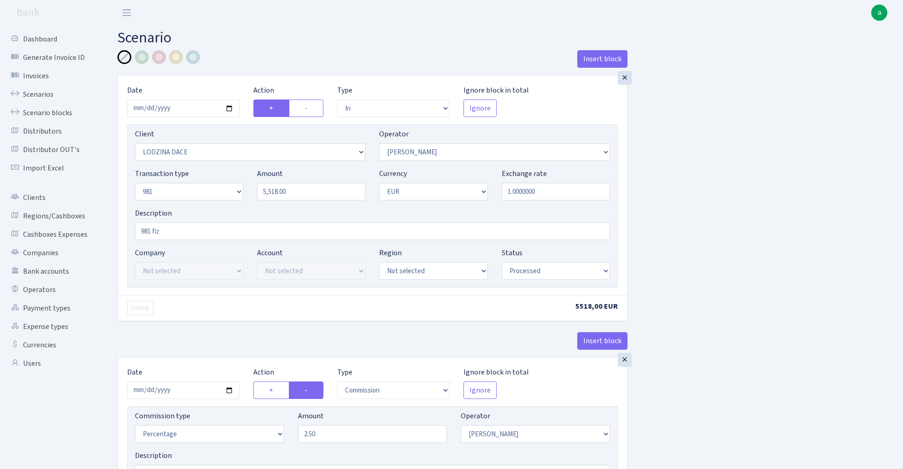
select select "processed"
select select "commission"
select select "2"
select select "processed"
select select "out"
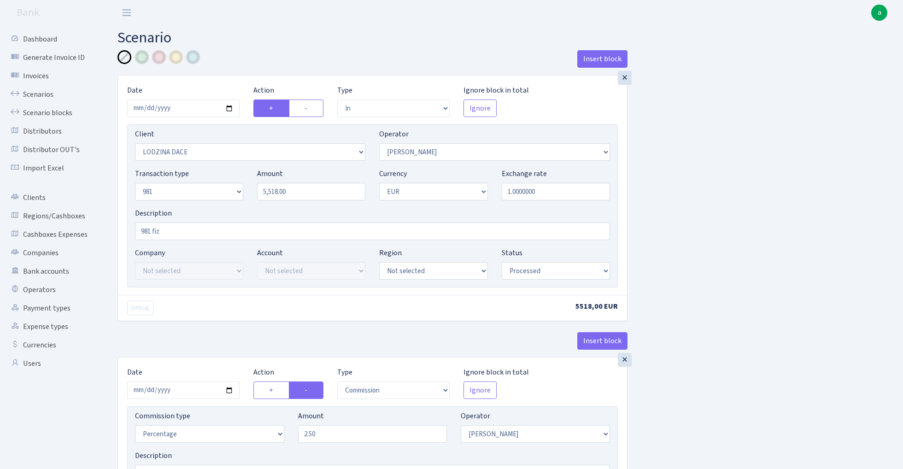
select select "342"
select select "61"
select select "8"
select select "1"
select select "processed"
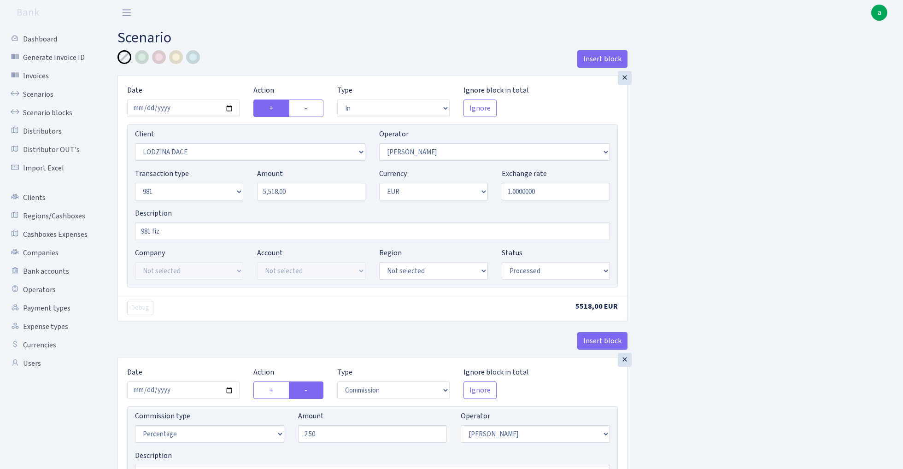
select select "commission"
select select "61"
select select "processed"
click at [39, 92] on link "Scenarios" at bounding box center [51, 94] width 92 height 18
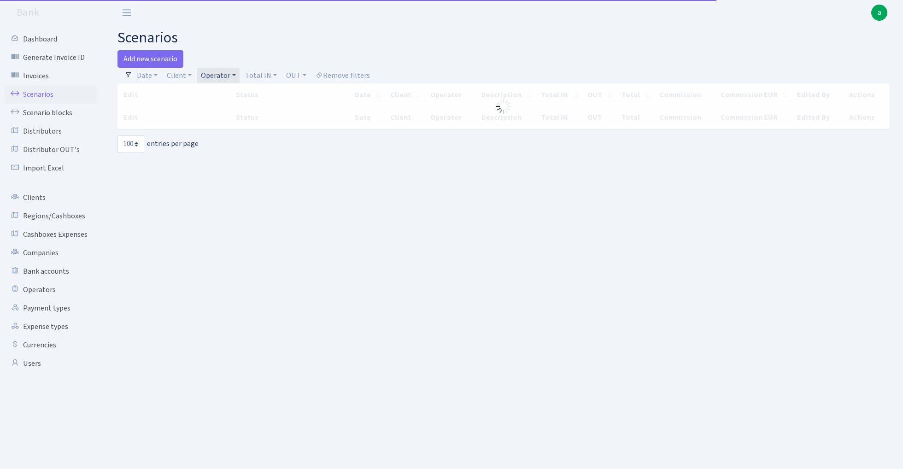
select select "100"
click at [220, 77] on link "Operator" at bounding box center [218, 76] width 42 height 16
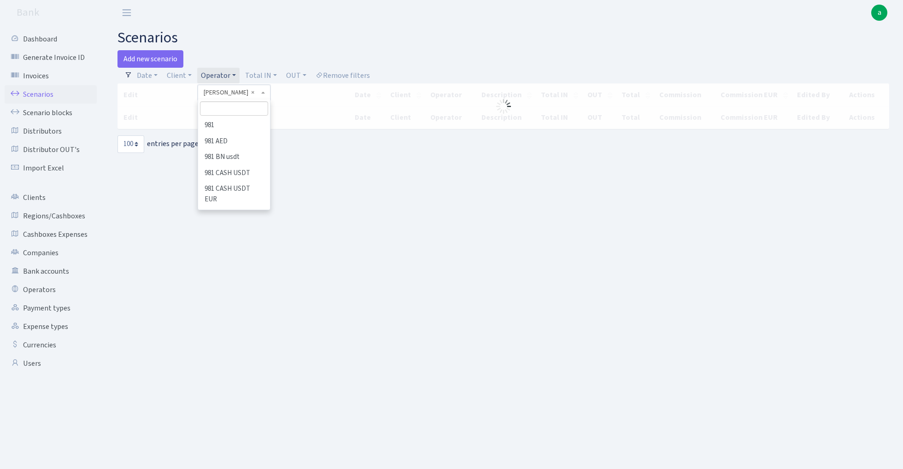
scroll to position [4637, 0]
click at [229, 112] on input "search" at bounding box center [234, 108] width 68 height 14
type input "busik"
click at [232, 124] on li "BUSIK" at bounding box center [234, 126] width 70 height 16
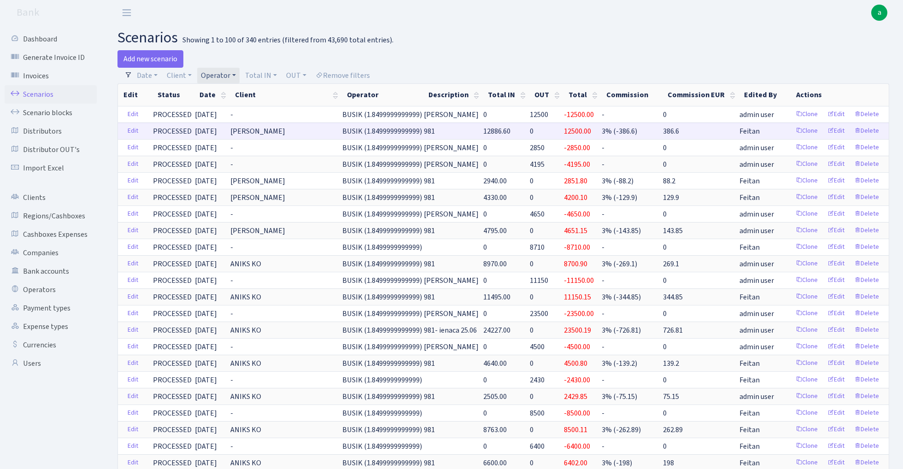
scroll to position [1, 0]
click at [809, 130] on link "Clone" at bounding box center [807, 130] width 30 height 14
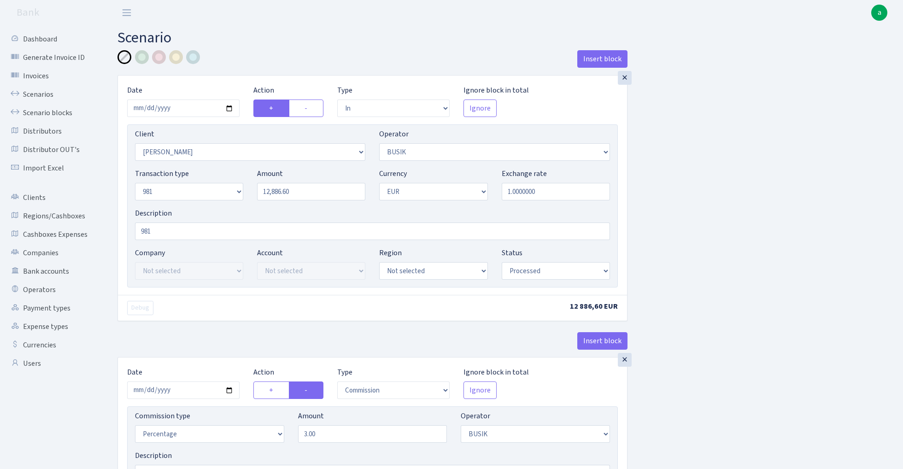
select select "in"
select select "3305"
select select "4"
select select "8"
select select "1"
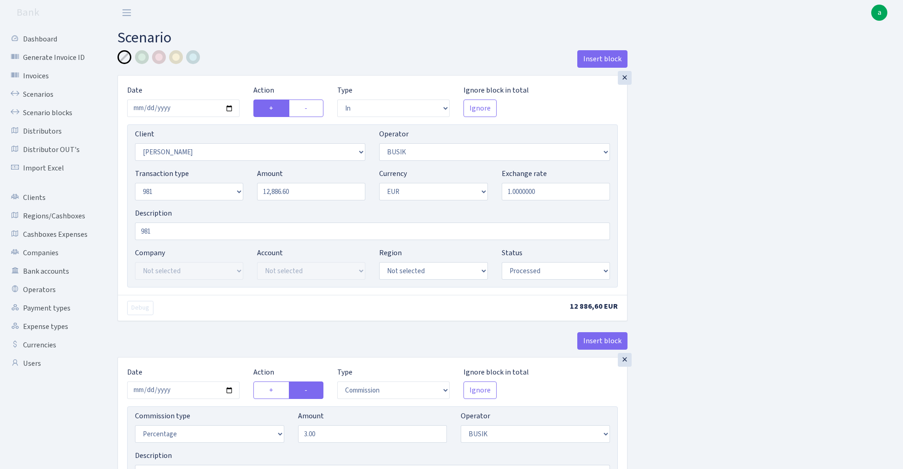
select select "processed"
select select "commission"
select select "4"
select select "processed"
select select "out"
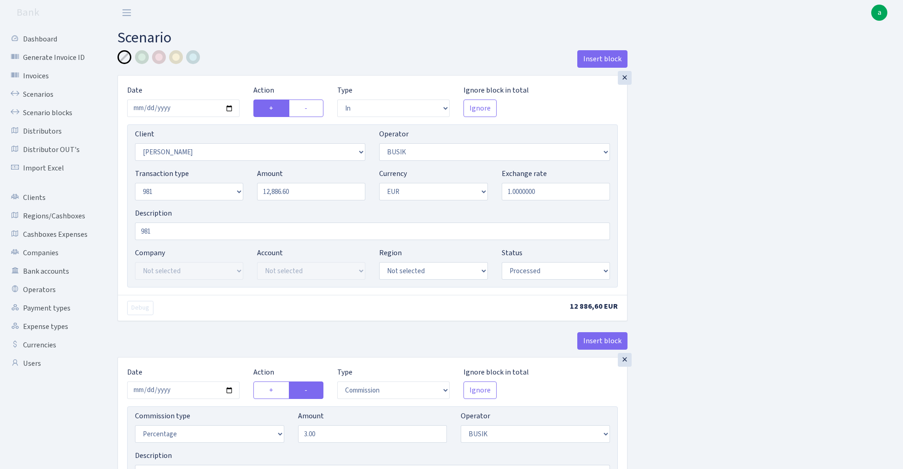
select select "3139"
select select "61"
select select "8"
select select "1"
select select "processed"
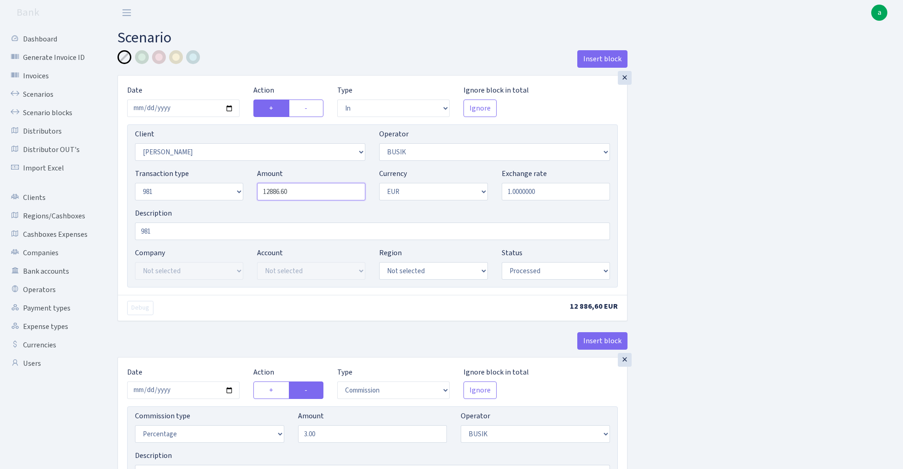
click at [305, 186] on input "12886.60" at bounding box center [311, 192] width 108 height 18
paste input "515"
type input "5,150.00"
click at [174, 109] on input "2025-08-27" at bounding box center [183, 109] width 112 height 18
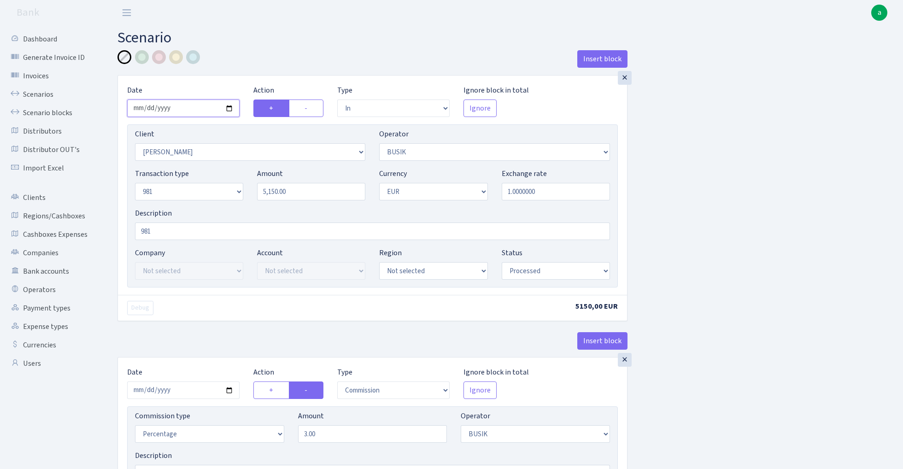
type input "[DATE]"
click at [305, 50] on div "Insert block" at bounding box center [373, 62] width 510 height 25
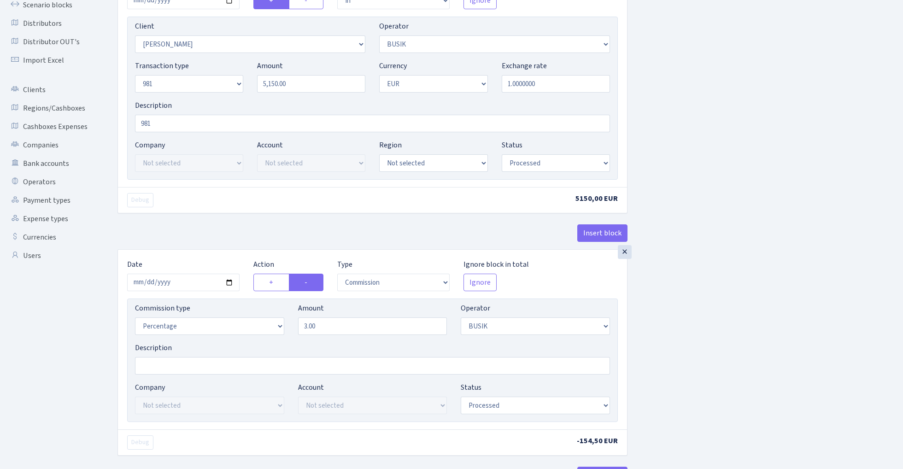
scroll to position [155, 0]
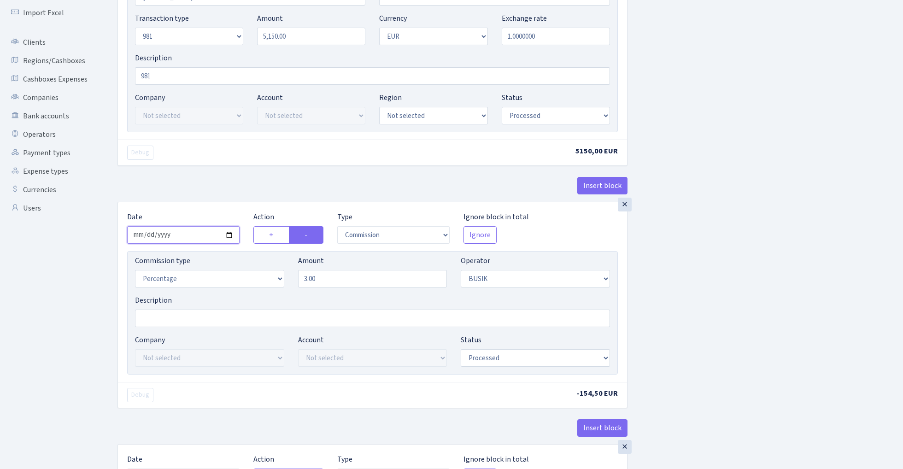
click at [182, 241] on input "2025-08-27" at bounding box center [183, 235] width 112 height 18
type input "[DATE]"
click at [210, 171] on div "× Date 2025-09-02 Action + - Type --- In Out Commission Field required. Ignore …" at bounding box center [373, 61] width 510 height 282
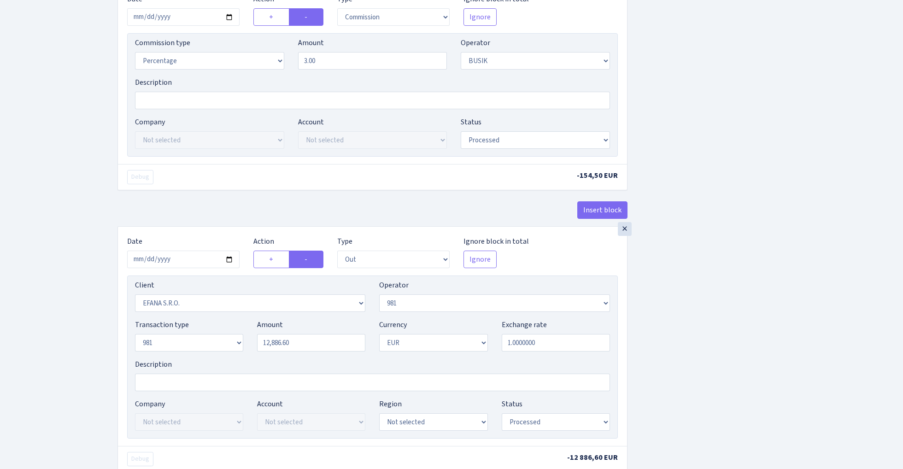
scroll to position [386, 0]
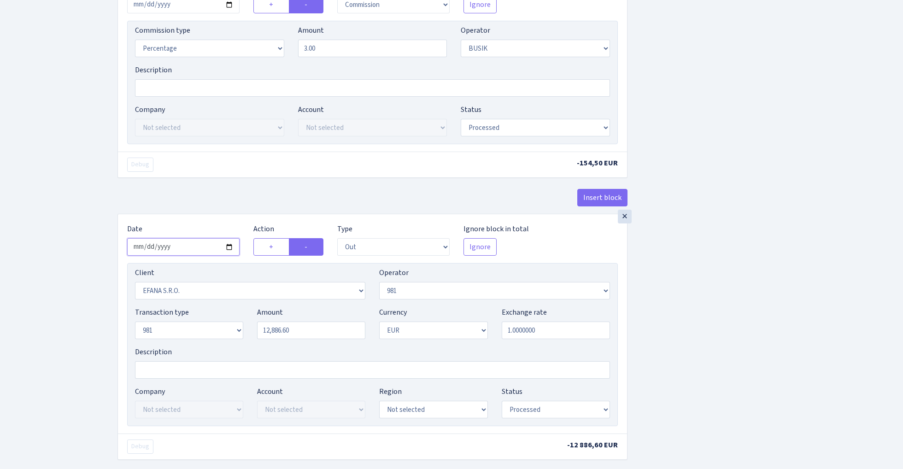
click at [178, 246] on input "2025-08-27" at bounding box center [183, 247] width 112 height 18
type input "[DATE]"
click at [211, 189] on div "× Date 2025-09-02 Action + - Type --- In Out Commission Field required. Ignore …" at bounding box center [373, 92] width 510 height 242
click at [312, 335] on input "12886.60" at bounding box center [311, 331] width 108 height 18
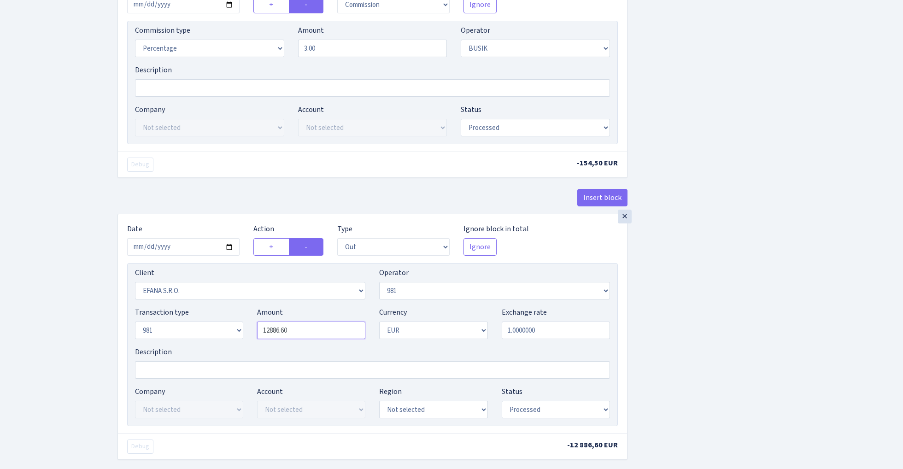
paste input "515"
type input "5,150.00"
click at [744, 266] on div "Insert block × Date [DATE] Action + - Type --- In Out Commission Field required…" at bounding box center [504, 100] width 786 height 873
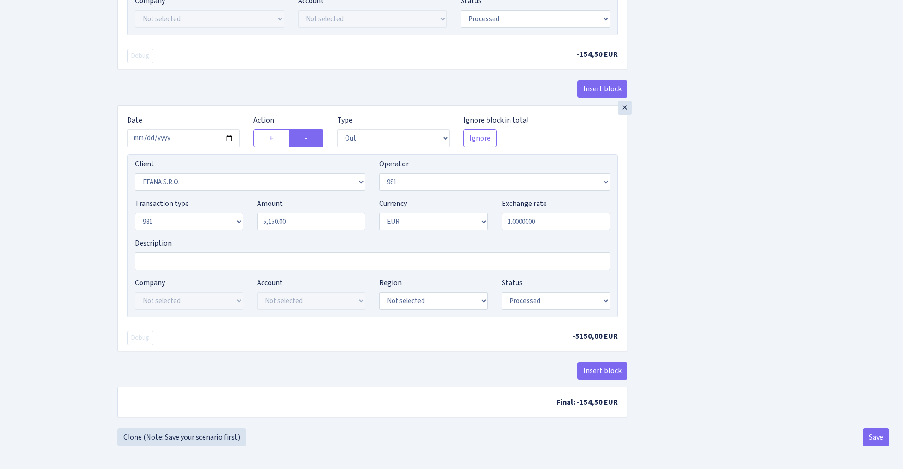
scroll to position [498, 0]
click at [874, 434] on button "Save" at bounding box center [876, 438] width 26 height 18
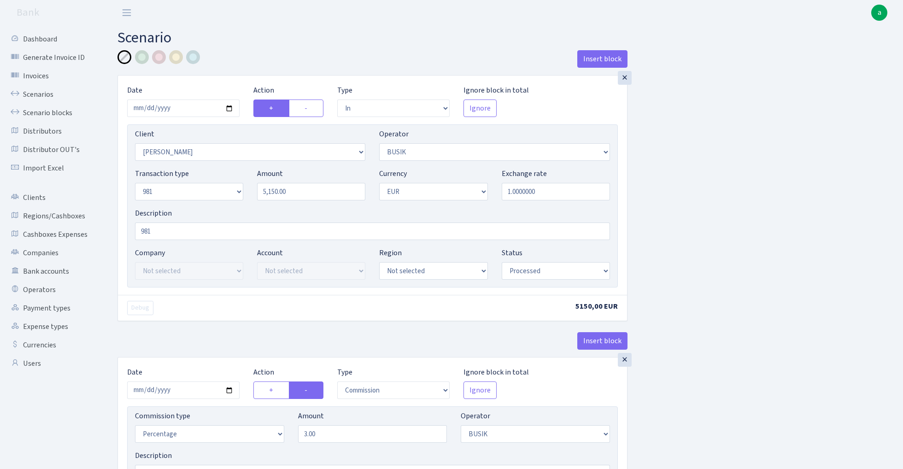
select select "in"
select select "3305"
select select "4"
select select "8"
select select "1"
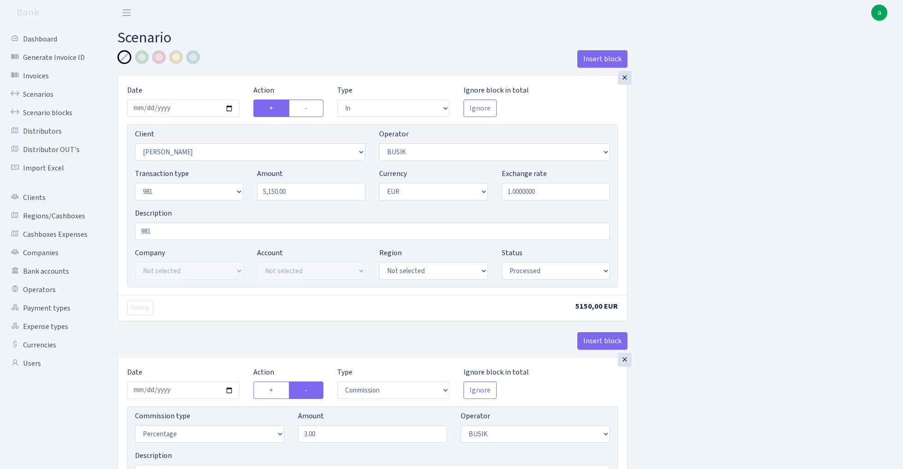
select select "processed"
select select "commission"
select select "4"
select select "processed"
select select "out"
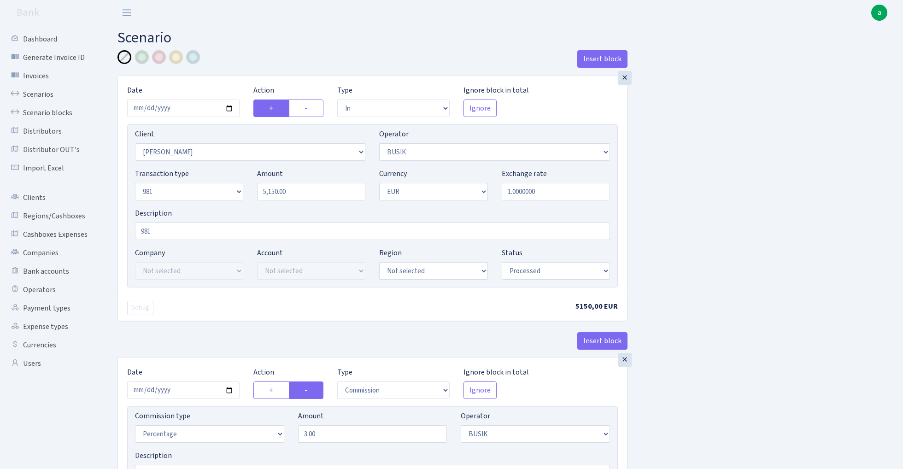
select select "3139"
select select "61"
select select "8"
select select "1"
select select "processed"
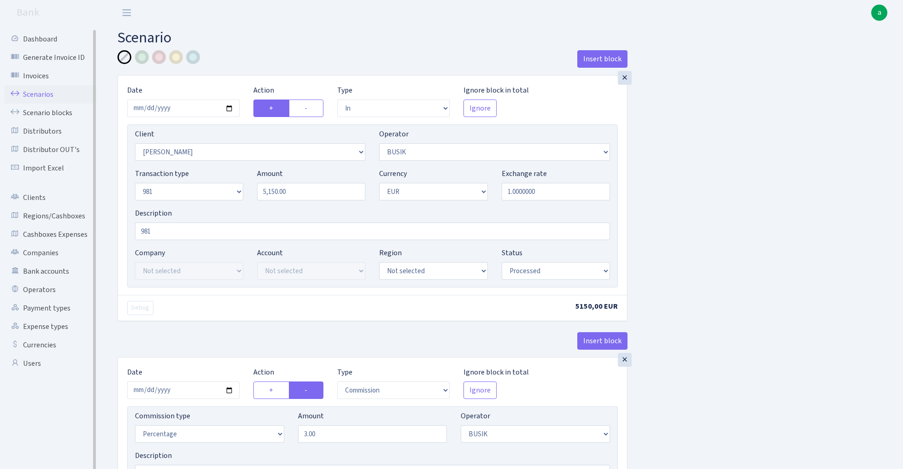
click at [32, 92] on link "Scenarios" at bounding box center [51, 94] width 92 height 18
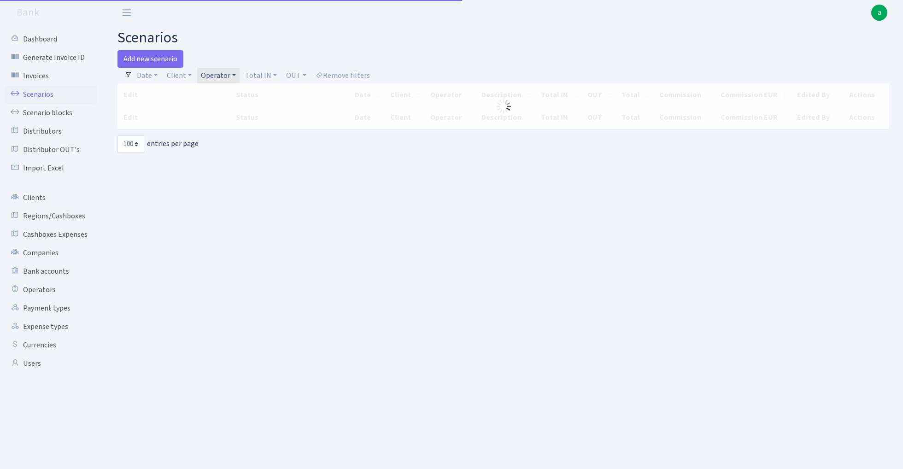
select select "100"
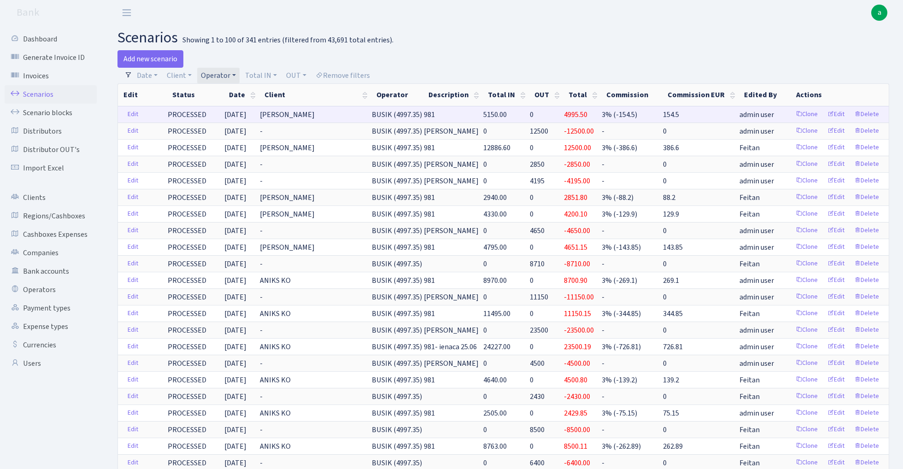
drag, startPoint x: 382, startPoint y: 114, endPoint x: 420, endPoint y: 115, distance: 38.3
click at [420, 115] on span "BUSIK (4997.35)" at bounding box center [397, 115] width 50 height 10
copy span "BUSIK (4997"
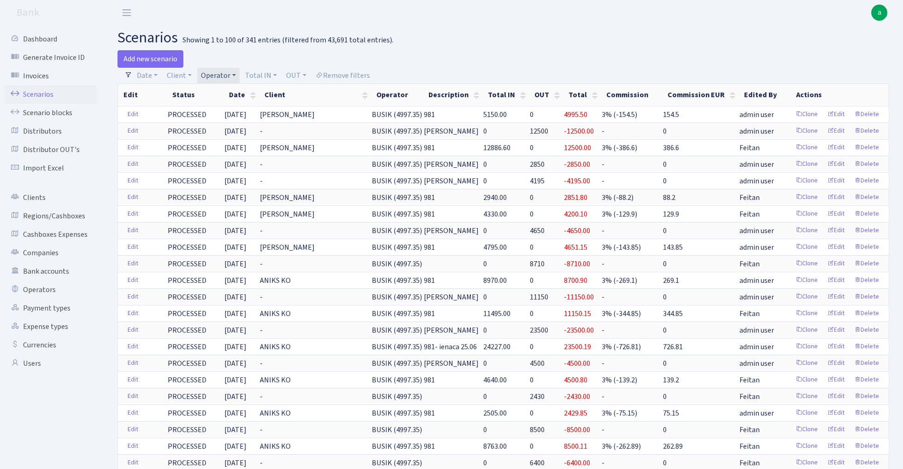
click at [223, 76] on link "Operator" at bounding box center [218, 76] width 42 height 16
click at [223, 106] on input "search" at bounding box center [234, 108] width 68 height 14
type input "sven"
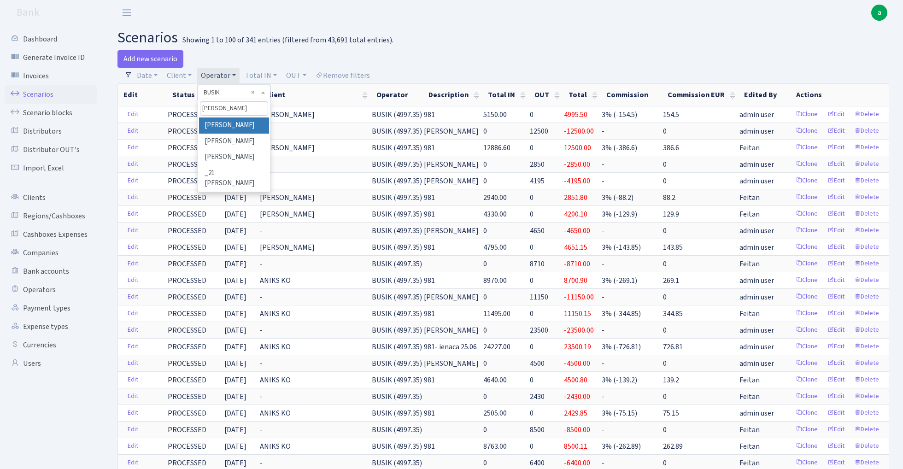
click at [227, 127] on li "[PERSON_NAME]" at bounding box center [234, 126] width 70 height 16
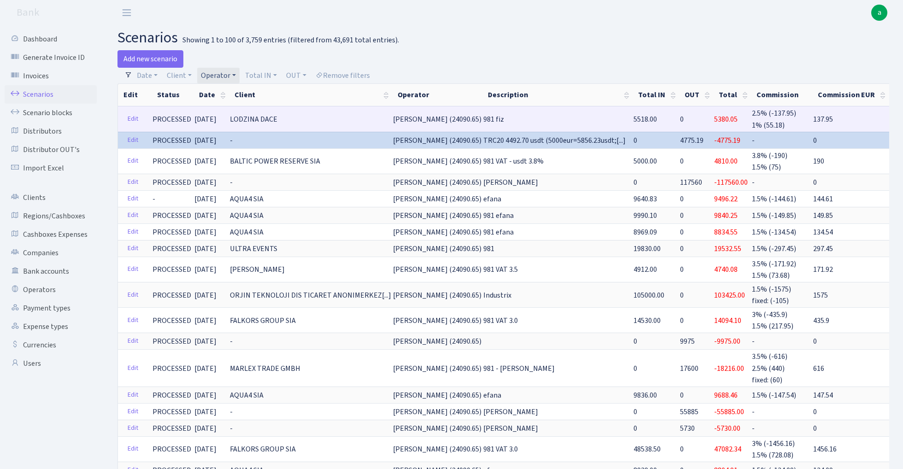
drag, startPoint x: 382, startPoint y: 120, endPoint x: 419, endPoint y: 122, distance: 37.4
click at [419, 122] on span "SVEN (24090.65)" at bounding box center [437, 119] width 88 height 10
copy span "SVEN (24090"
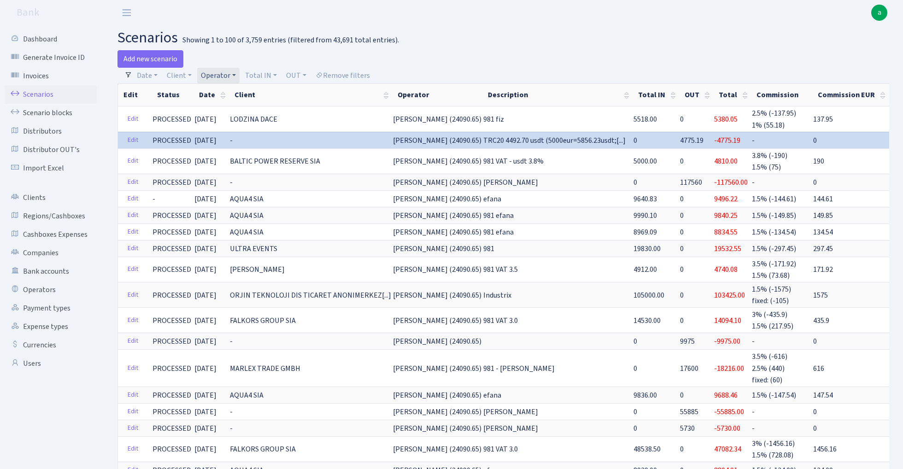
click at [220, 75] on link "Operator" at bounding box center [218, 76] width 42 height 16
click at [228, 111] on input "search" at bounding box center [234, 108] width 68 height 14
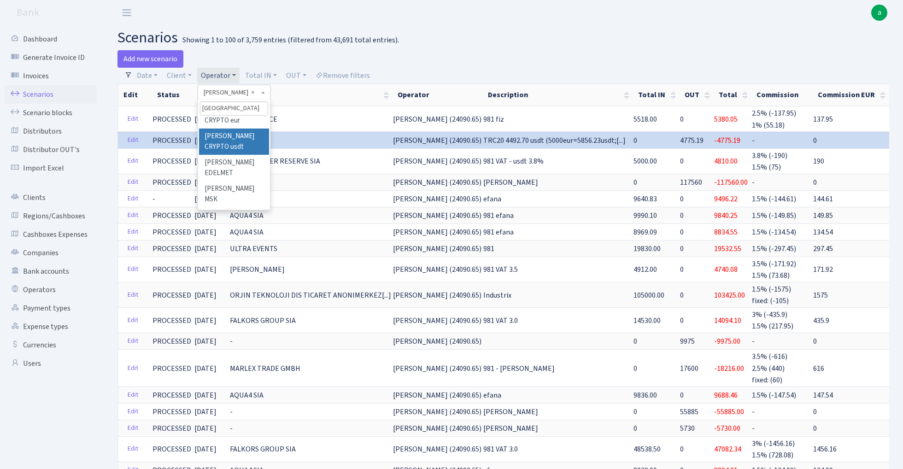
scroll to position [42, 0]
type input "roma"
click at [244, 206] on li "[PERSON_NAME] TLN" at bounding box center [234, 219] width 70 height 26
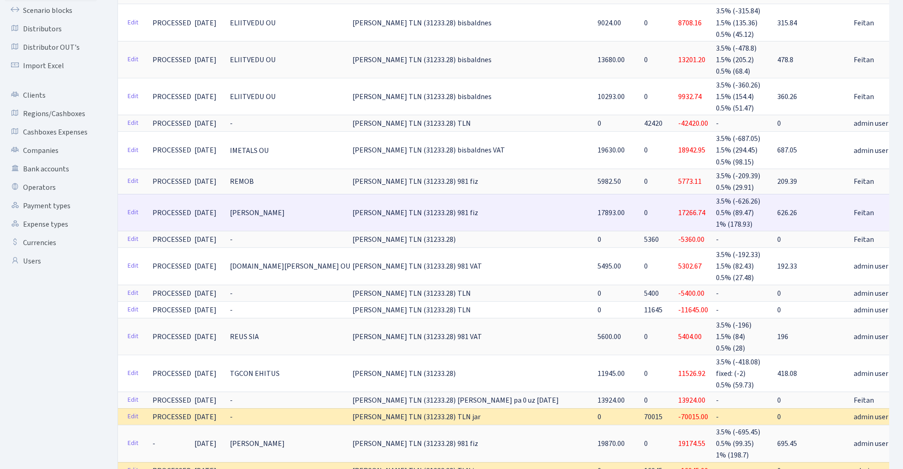
scroll to position [123, 0]
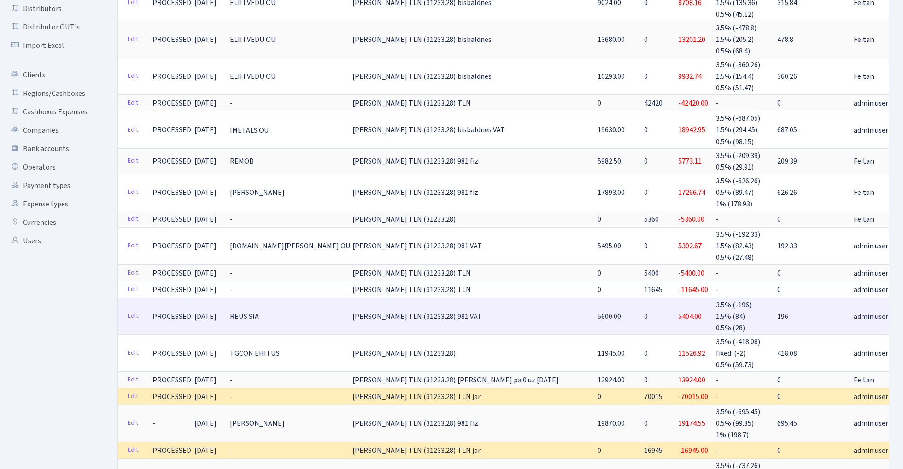
click at [903, 309] on link "Clone" at bounding box center [921, 316] width 30 height 14
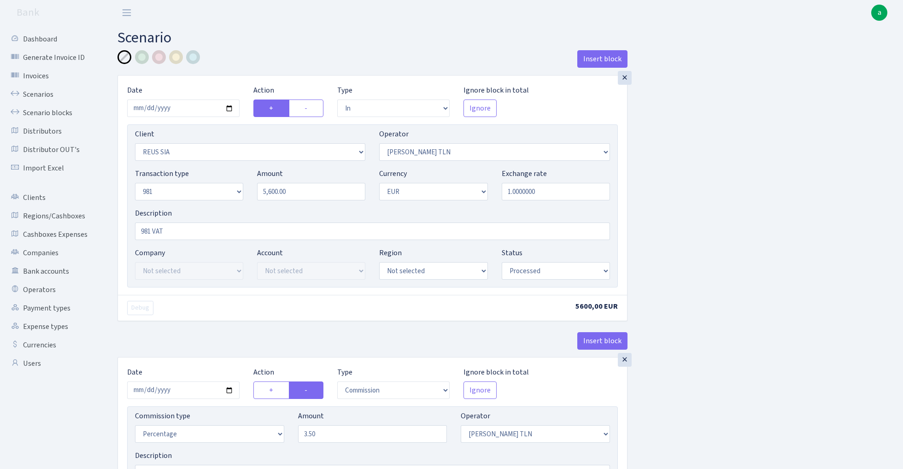
select select "in"
select select "2887"
select select "213"
select select "8"
select select "1"
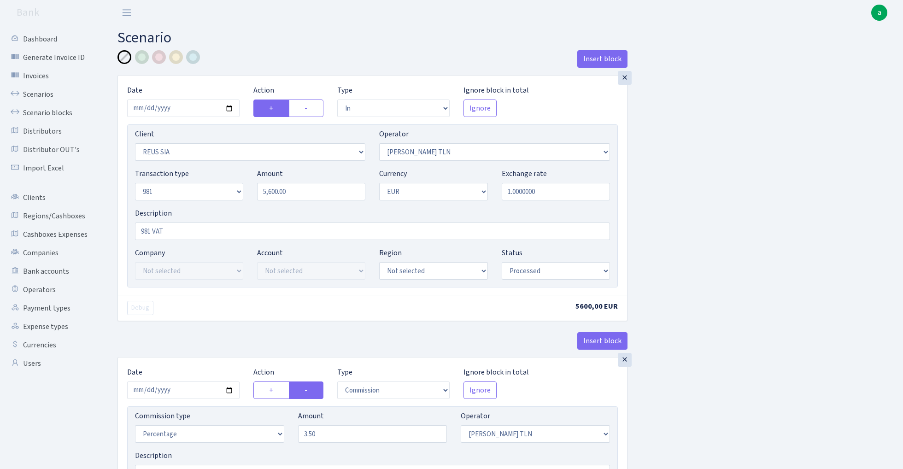
select select "processed"
select select "commission"
select select "213"
select select "processed"
select select "out"
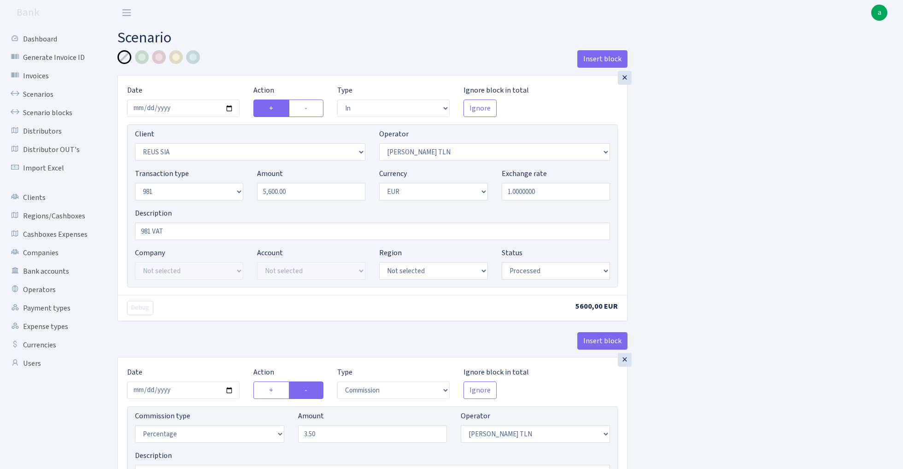
select select "279"
select select "61"
select select "8"
select select "1"
select select "processed"
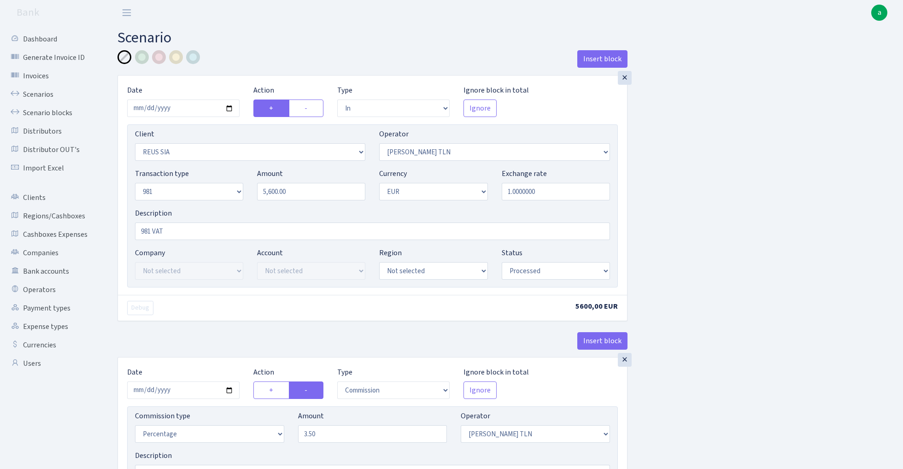
select select "commission"
select select "61"
select select "processed"
select select "commission"
select select "248"
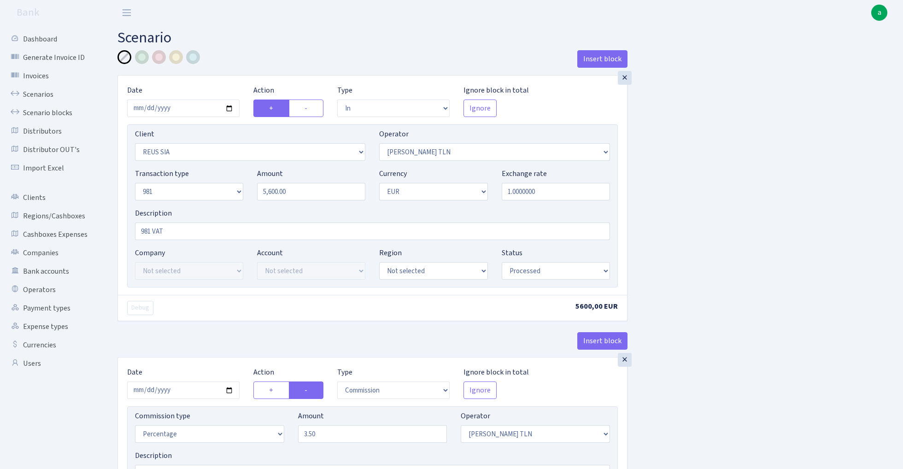
select select "processed"
click at [172, 107] on input "2025-08-05" at bounding box center [183, 109] width 112 height 18
type input "[DATE]"
click at [249, 61] on div "Insert block" at bounding box center [373, 62] width 510 height 25
click at [312, 194] on input "5600.00" at bounding box center [311, 192] width 108 height 18
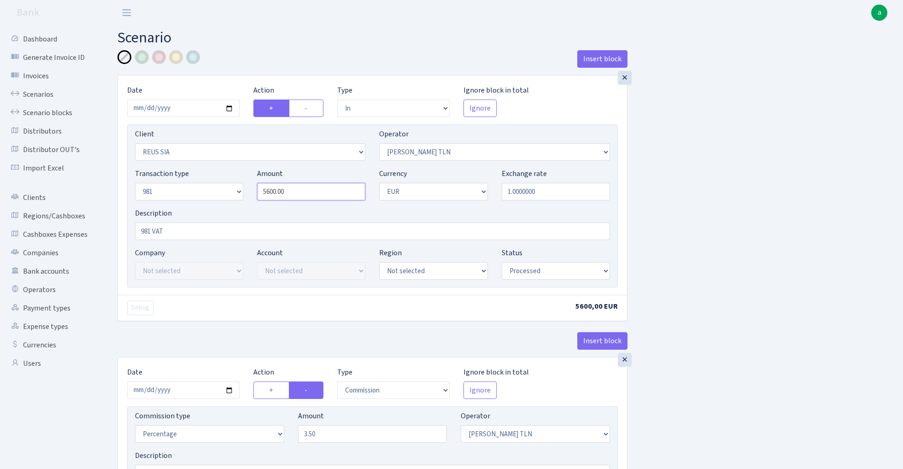
click at [312, 194] on input "5600.00" at bounding box center [311, 192] width 108 height 18
paste input "90"
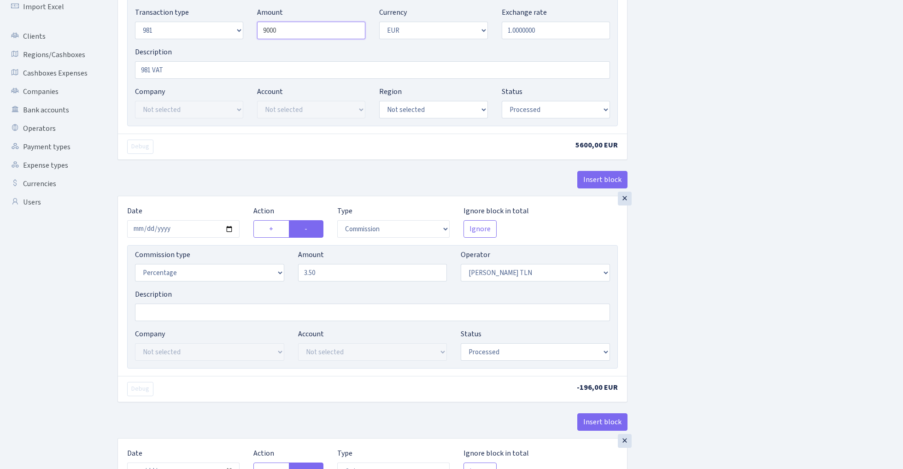
scroll to position [167, 0]
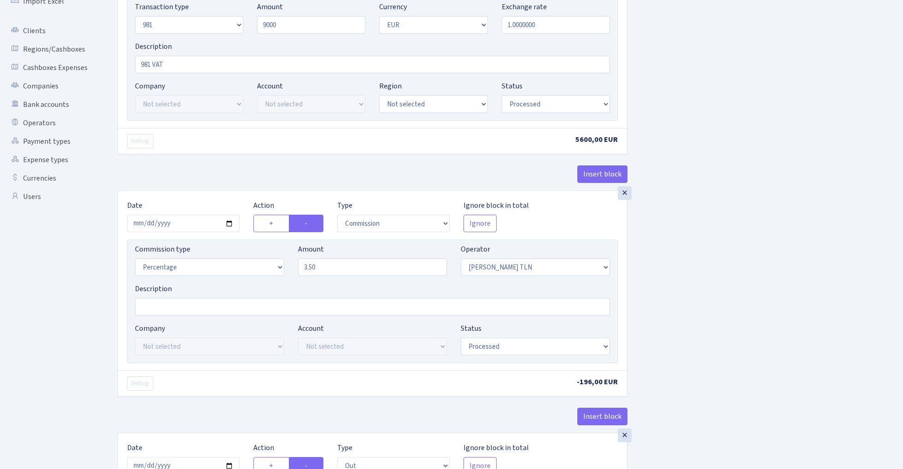
type input "9,000.00"
click at [183, 226] on input "2025-08-05" at bounding box center [183, 224] width 112 height 18
type input "[DATE]"
click at [187, 176] on div "Insert block" at bounding box center [373, 177] width 510 height 25
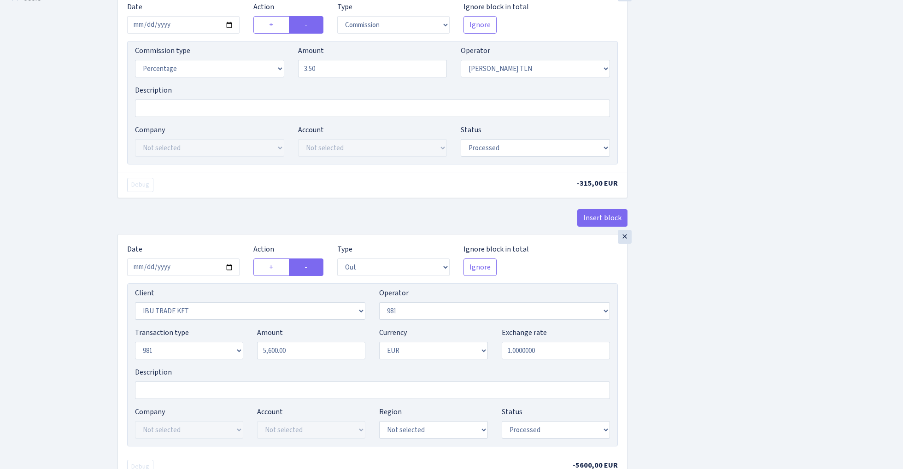
scroll to position [396, 0]
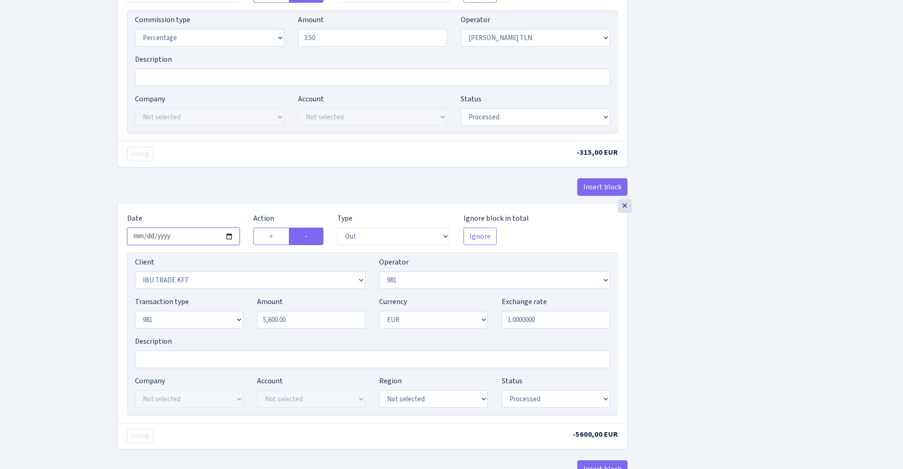
click at [175, 238] on input "2025-08-05" at bounding box center [183, 237] width 112 height 18
type input "2025-09-02"
click at [222, 164] on div "Debug -315,00 EUR" at bounding box center [372, 154] width 509 height 26
click at [315, 324] on input "5600.00" at bounding box center [311, 320] width 108 height 18
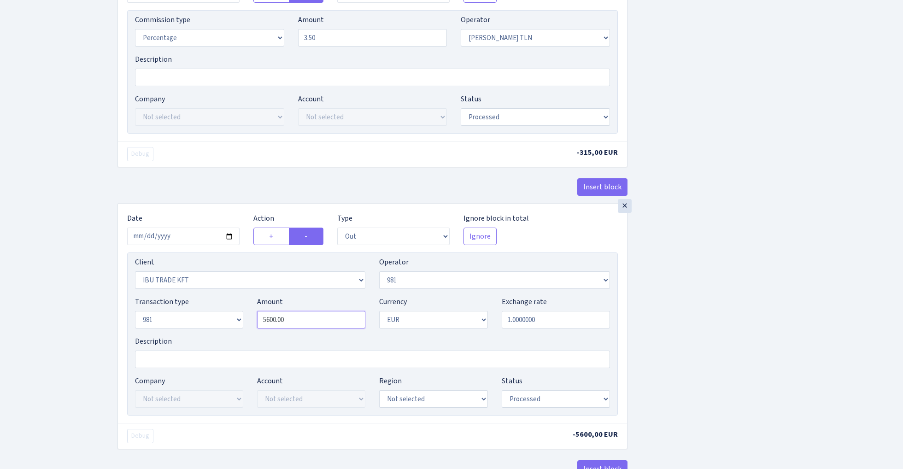
paste input "90"
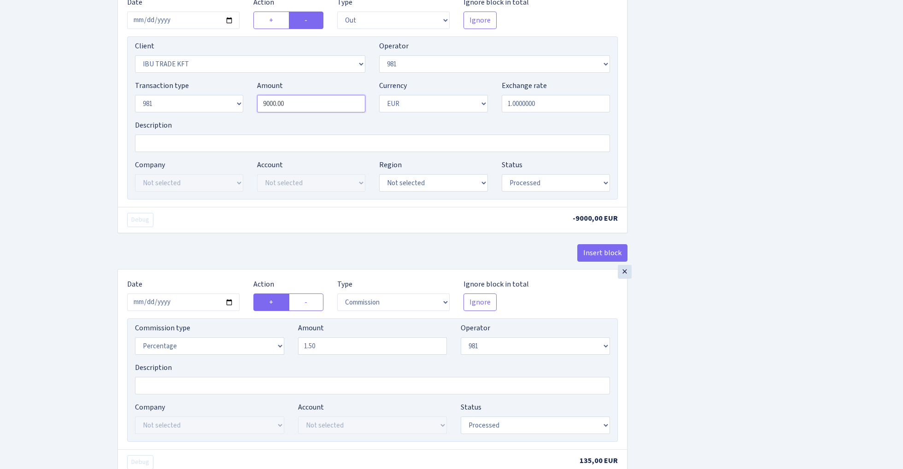
scroll to position [616, 0]
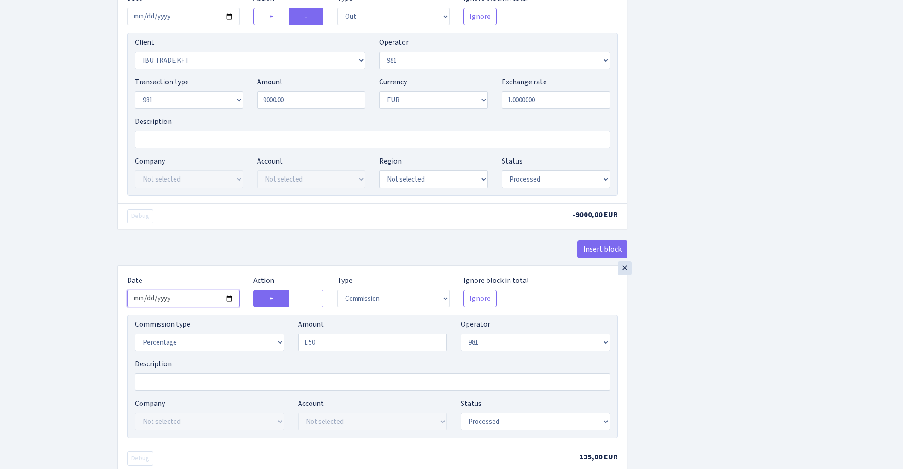
type input "9,000.00"
click at [186, 305] on input "2025-08-05" at bounding box center [183, 299] width 112 height 18
type input "[DATE]"
click at [179, 248] on div "Insert block" at bounding box center [373, 253] width 510 height 25
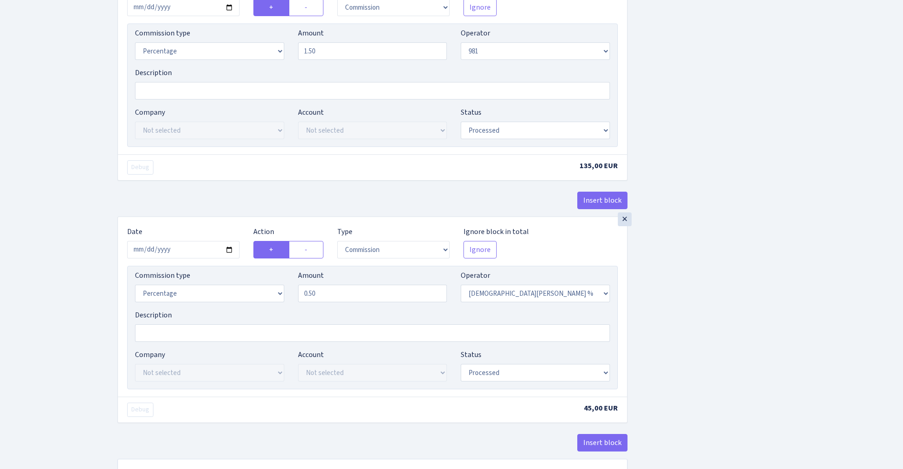
scroll to position [933, 0]
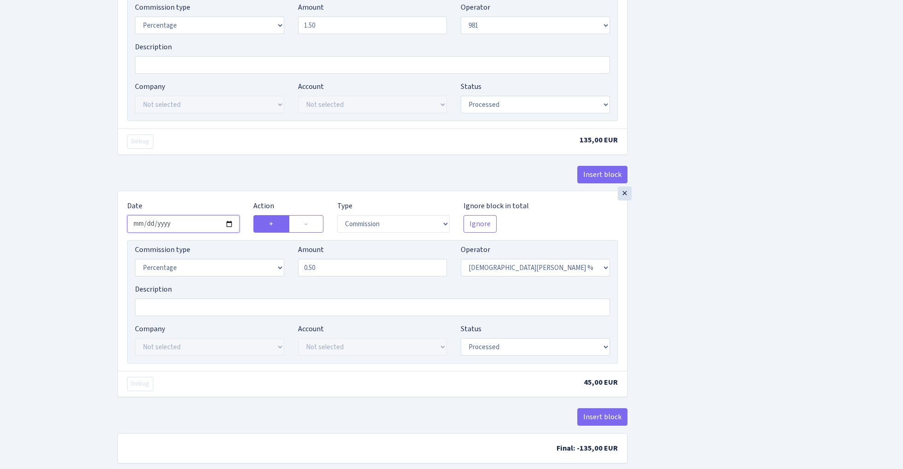
click at [179, 231] on input "2025-08-05" at bounding box center [183, 224] width 112 height 18
type input "[DATE]"
click at [201, 163] on div "× Date 2025-09-02 Action + - Type --- In Out Commission Field required. Ignore …" at bounding box center [373, 69] width 510 height 242
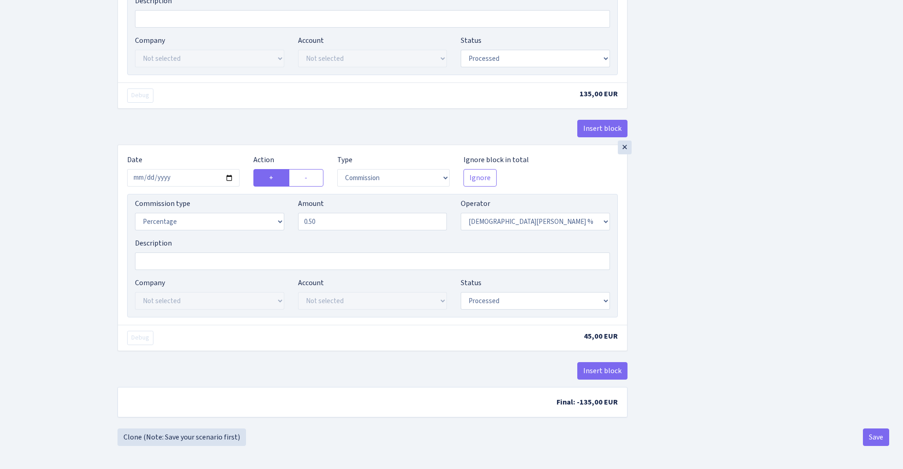
scroll to position [985, 0]
click at [878, 436] on button "Save" at bounding box center [876, 438] width 26 height 18
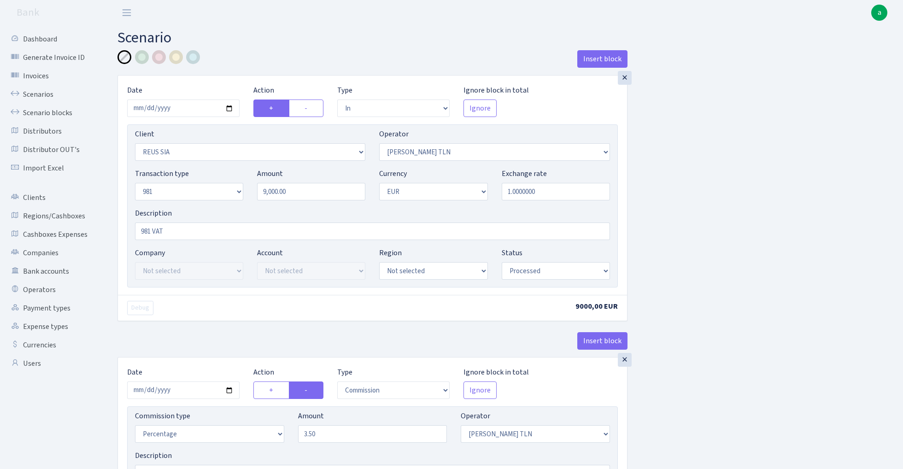
select select "in"
select select "2887"
select select "213"
select select "8"
select select "1"
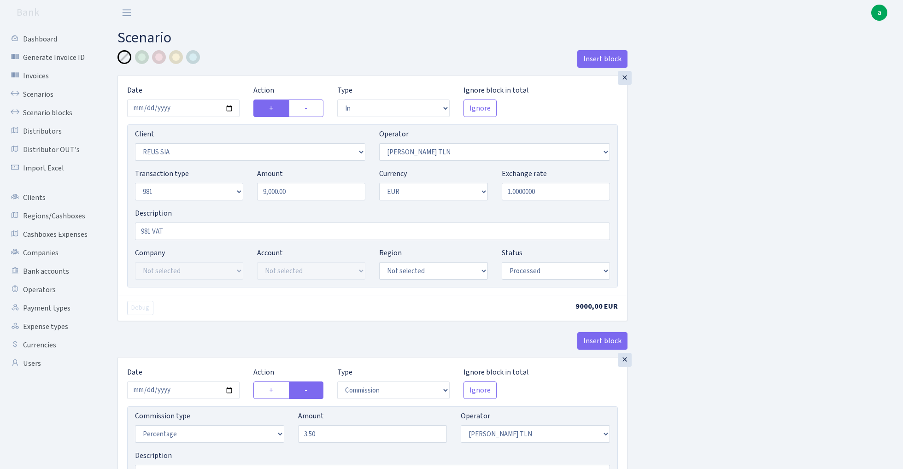
select select "processed"
select select "commission"
select select "213"
select select "processed"
select select "out"
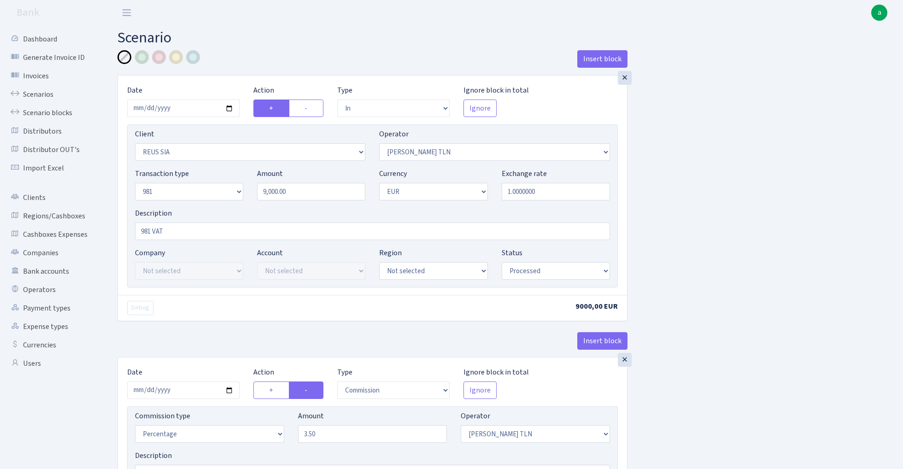
select select "279"
select select "61"
select select "8"
select select "1"
select select "processed"
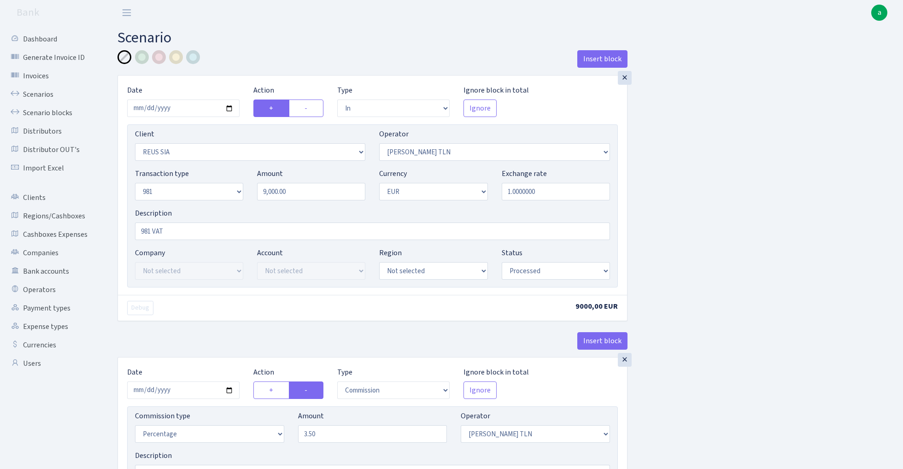
select select "commission"
select select "61"
select select "processed"
select select "commission"
select select "248"
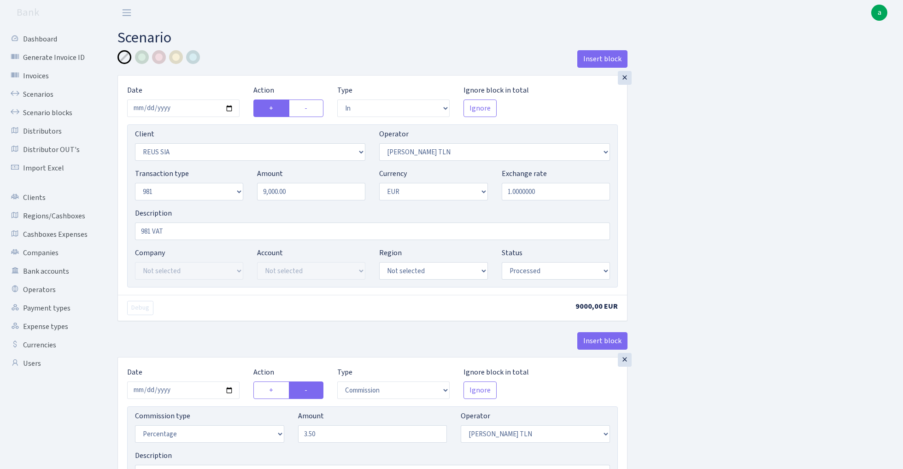
select select "processed"
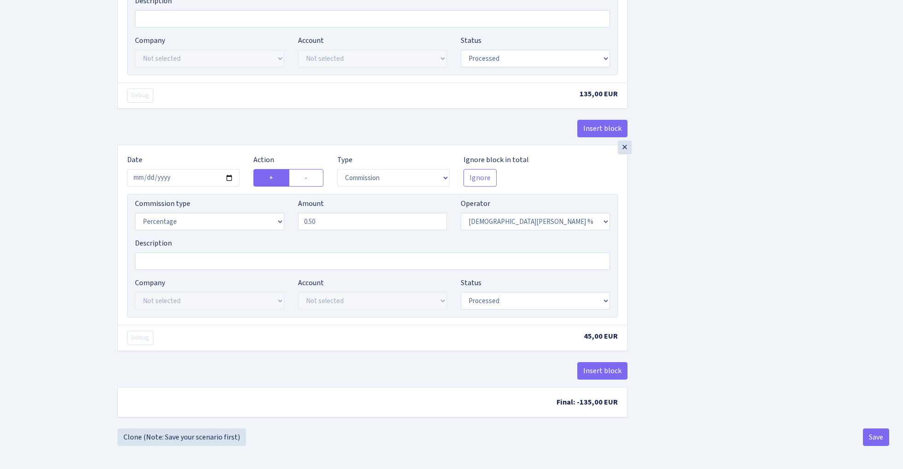
scroll to position [985, 0]
click at [214, 441] on link "Clone (Note: Save your scenario first)" at bounding box center [182, 438] width 129 height 18
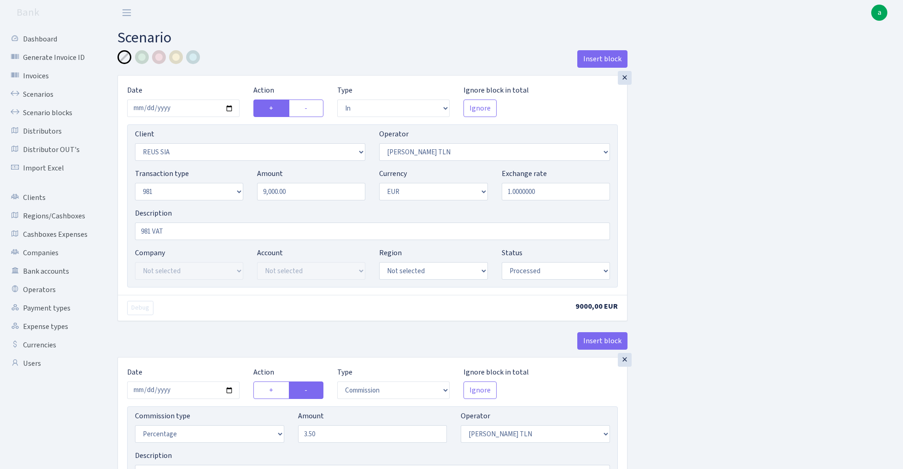
select select "in"
select select "2887"
select select "213"
select select "8"
select select "1"
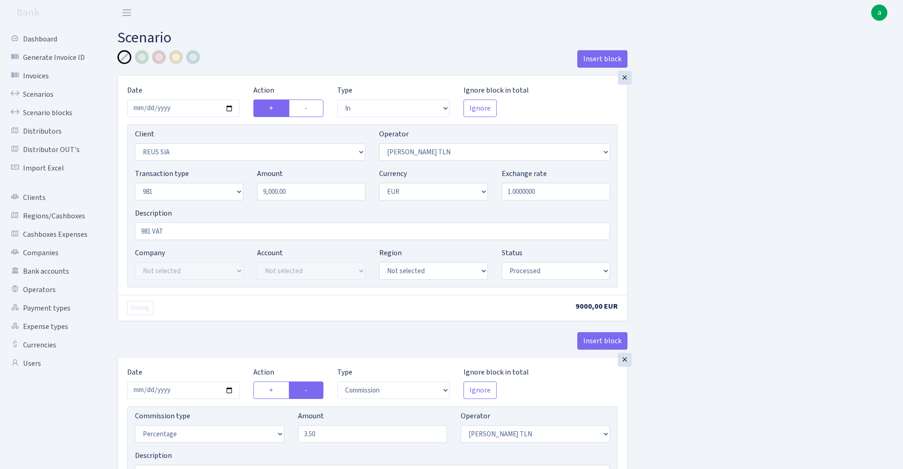
select select "processed"
select select "commission"
select select "213"
select select "processed"
select select "out"
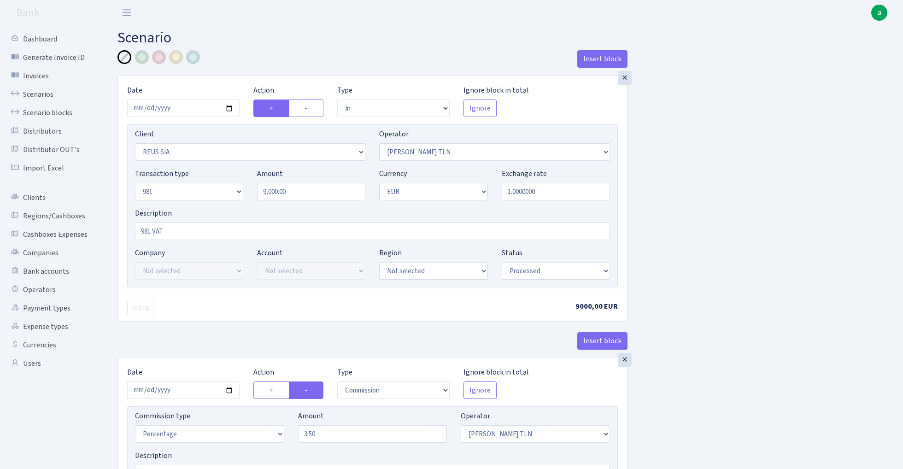
select select "279"
select select "61"
select select "8"
select select "1"
select select "processed"
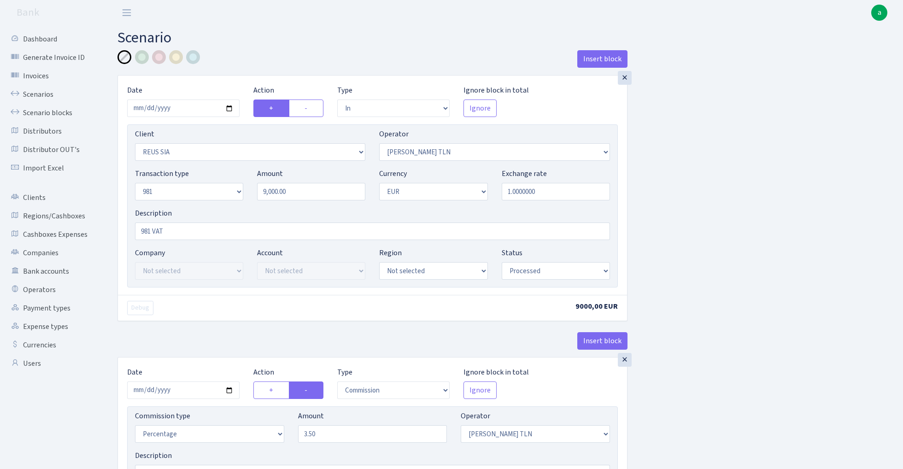
select select "commission"
select select "61"
select select "processed"
select select "commission"
select select "248"
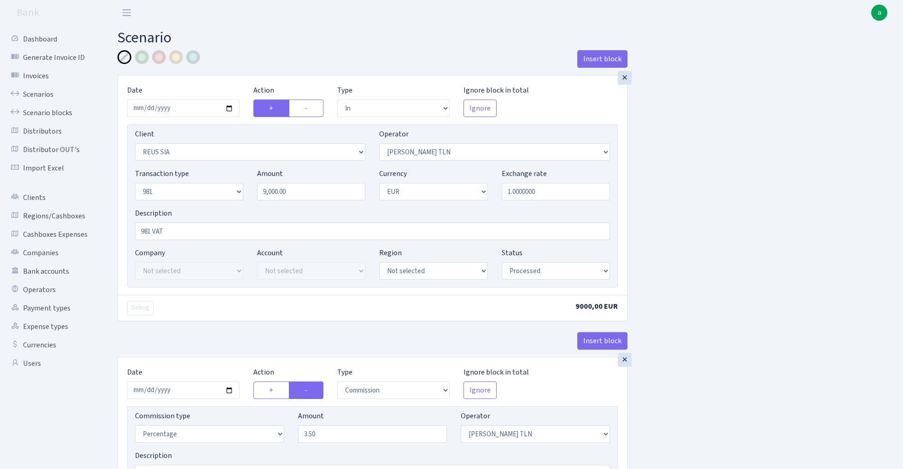
select select "processed"
click at [316, 190] on input "9000.00" at bounding box center [311, 192] width 108 height 18
paste input "4103"
type input "4,103.00"
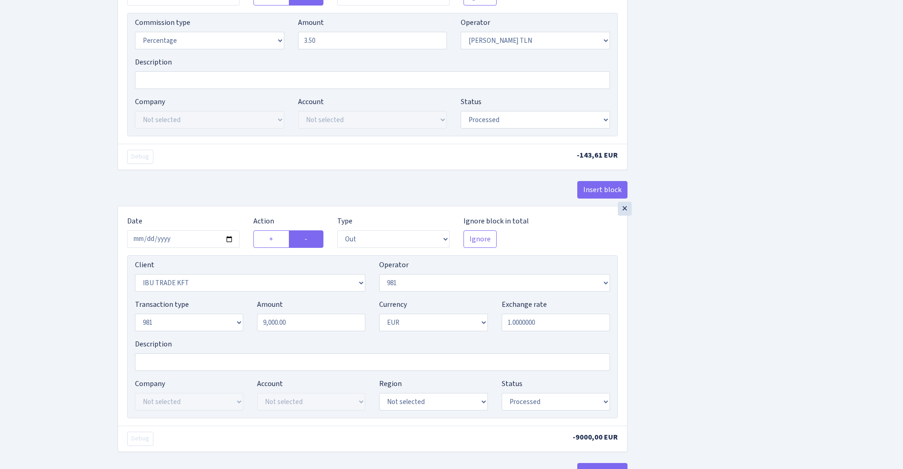
scroll to position [395, 0]
click at [306, 326] on input "9000.00" at bounding box center [311, 322] width 108 height 18
paste input "4103"
type input "4,103.00"
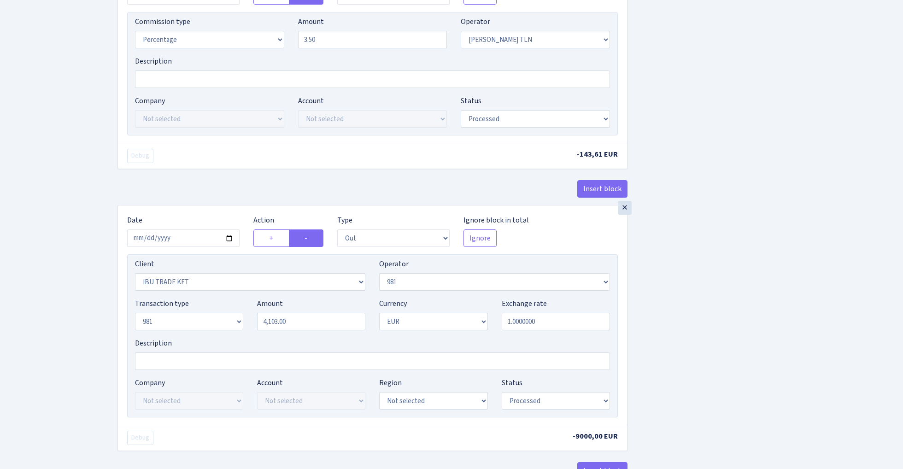
click at [688, 298] on div "Insert block × Date 2025-09-02 Action + - Type --- In Out Commission Field requ…" at bounding box center [504, 335] width 786 height 1358
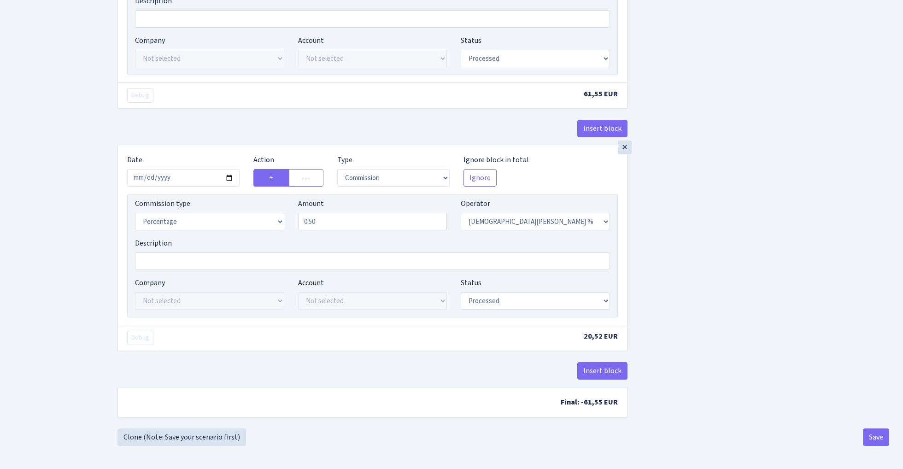
scroll to position [985, 0]
click at [879, 442] on button "Save" at bounding box center [876, 438] width 26 height 18
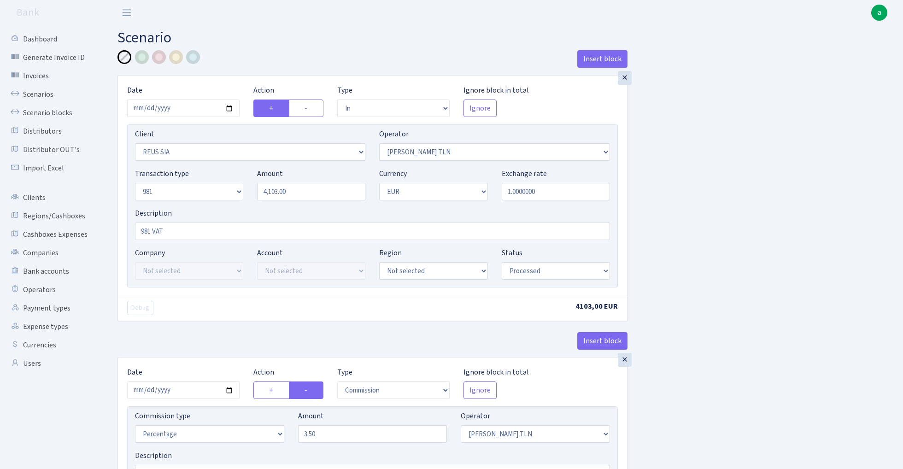
select select "in"
select select "2887"
select select "213"
select select "8"
select select "1"
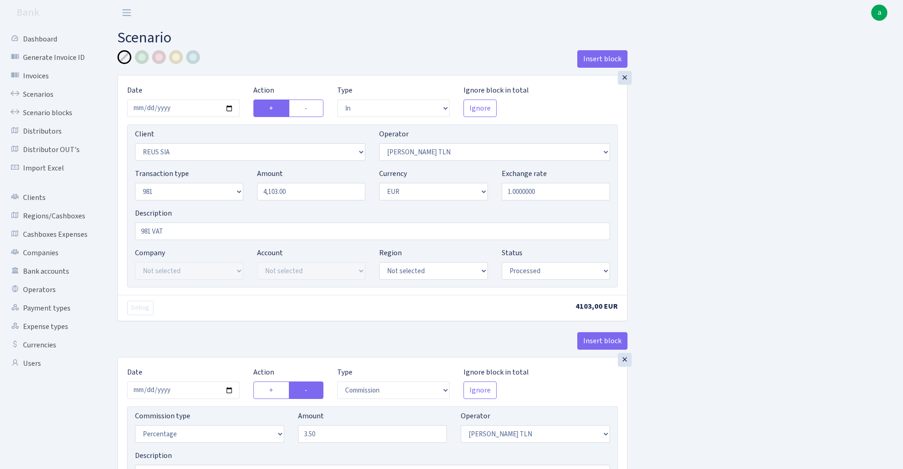
select select "processed"
select select "commission"
select select "213"
select select "processed"
select select "out"
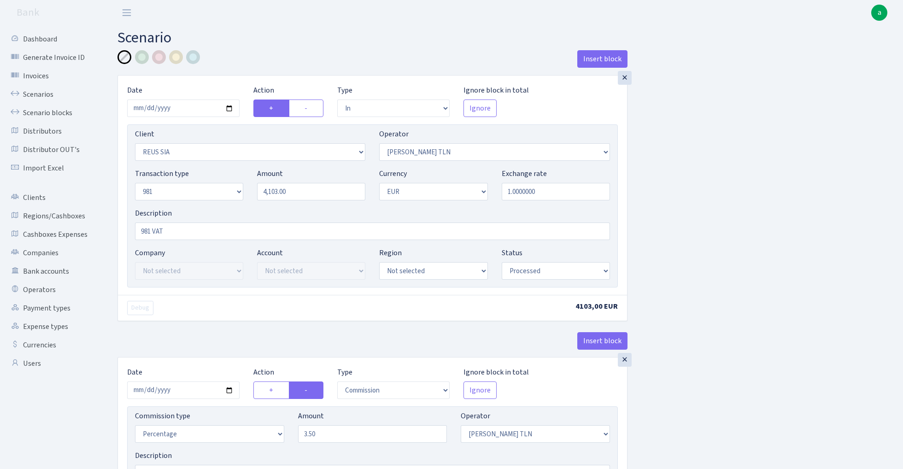
select select "279"
select select "61"
select select "8"
select select "1"
select select "processed"
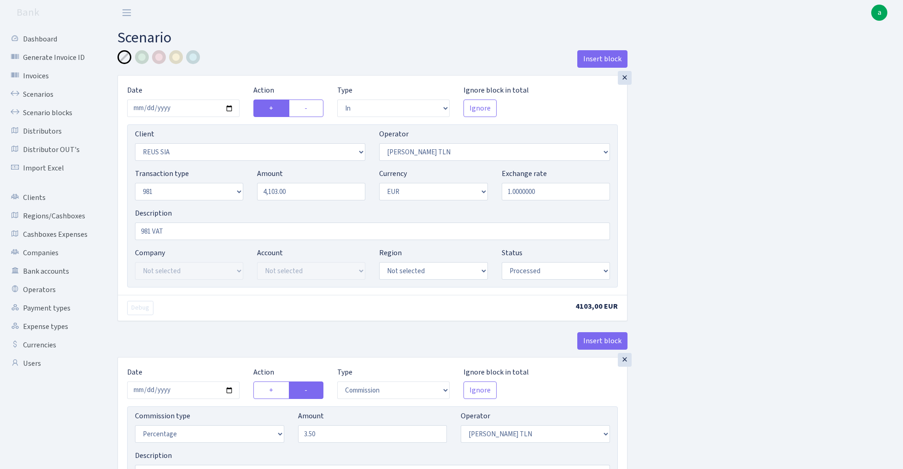
select select "commission"
select select "61"
select select "processed"
select select "commission"
select select "248"
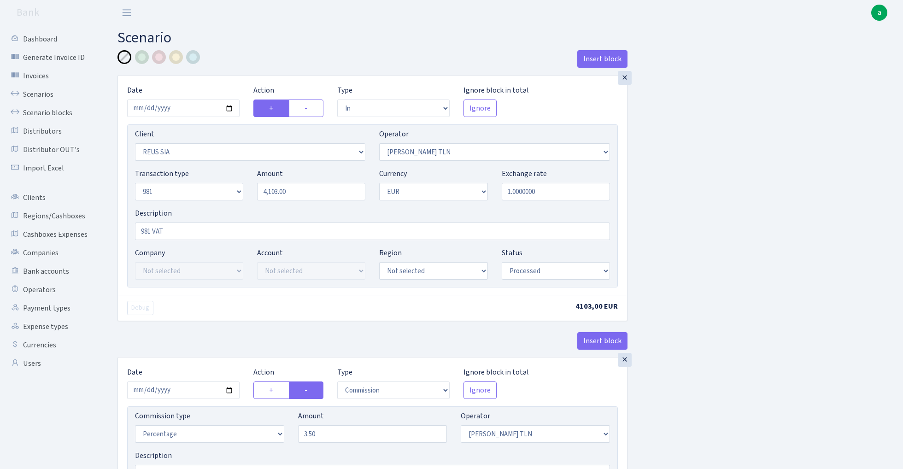
select select "processed"
click at [25, 93] on link "Scenarios" at bounding box center [51, 94] width 92 height 18
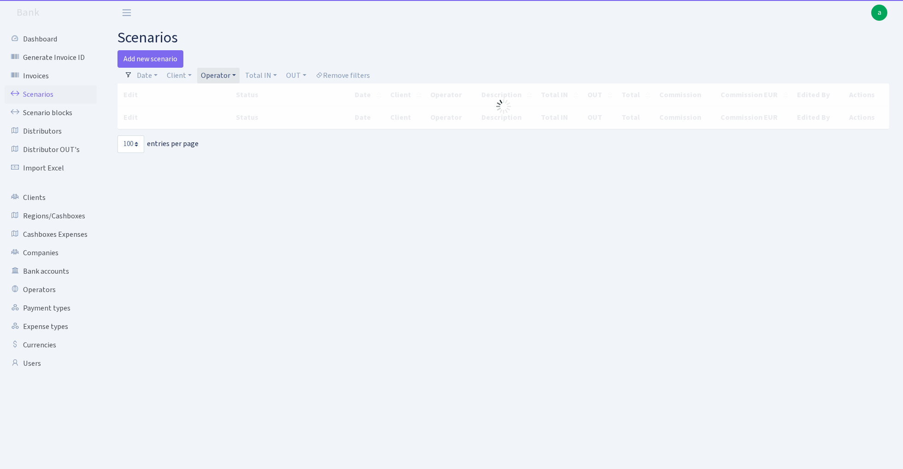
select select "100"
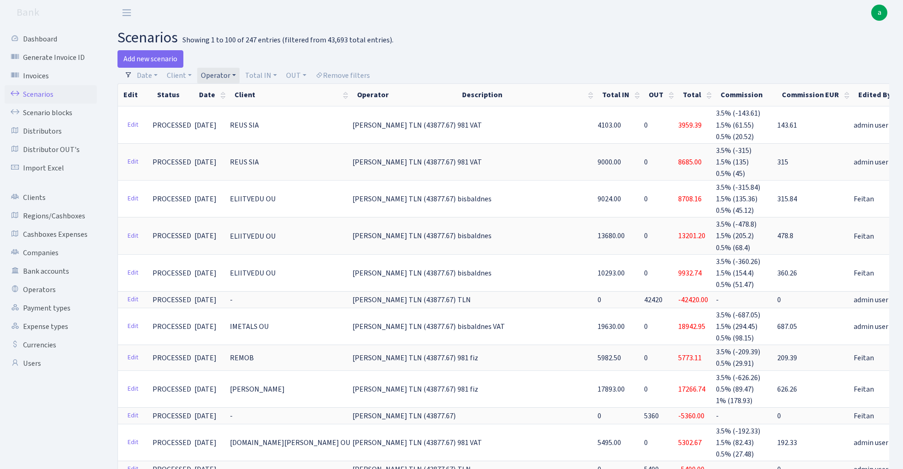
click at [222, 72] on link "Operator" at bounding box center [218, 76] width 42 height 16
click at [232, 111] on input "search" at bounding box center [234, 108] width 68 height 14
type input "kare"
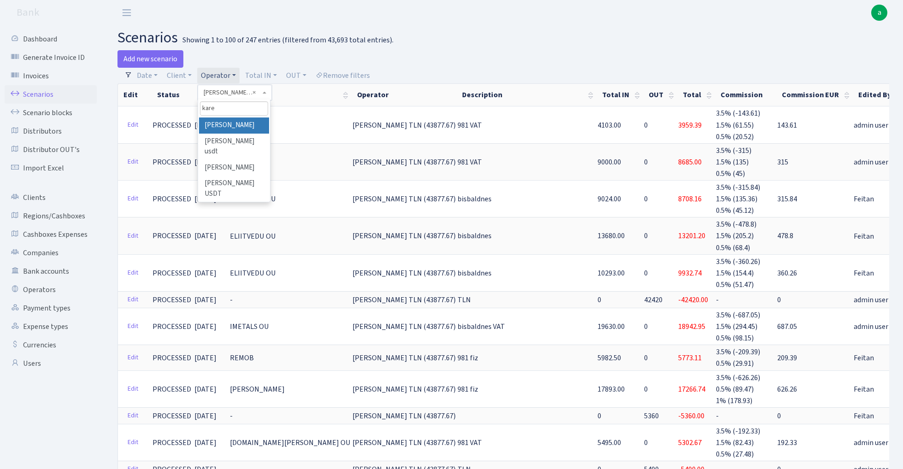
click at [242, 123] on li "[PERSON_NAME]" at bounding box center [234, 126] width 70 height 16
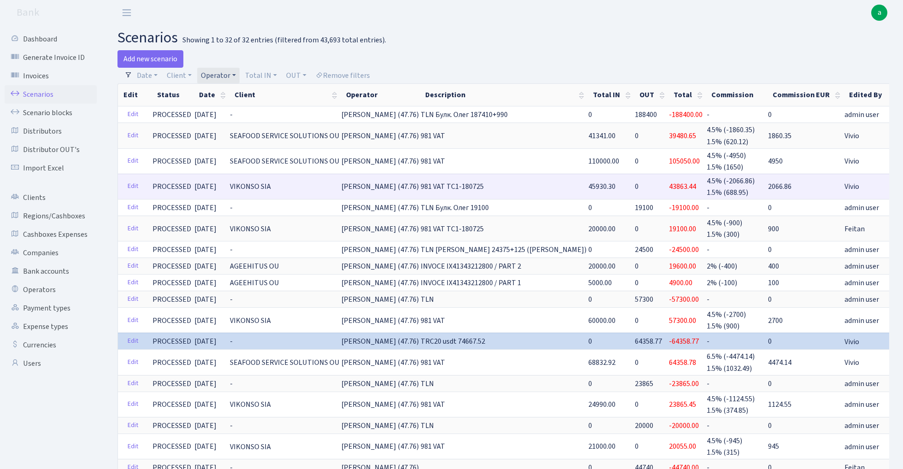
click at [897, 185] on link "Clone" at bounding box center [912, 186] width 30 height 14
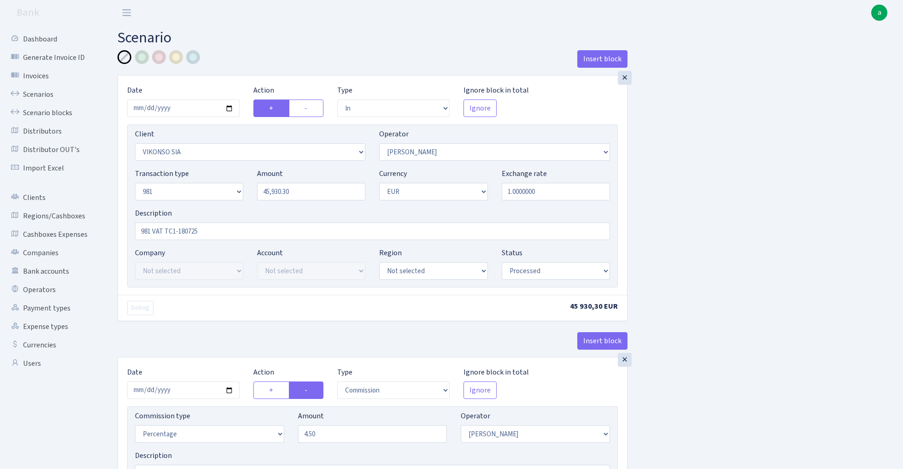
select select "in"
select select "3171"
select select "396"
select select "8"
select select "1"
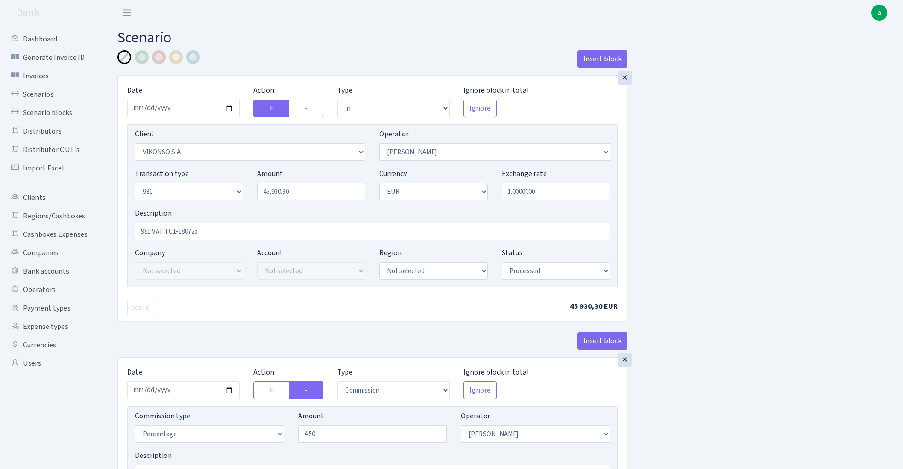
select select "processed"
select select "commission"
select select "396"
select select "processed"
select select "out"
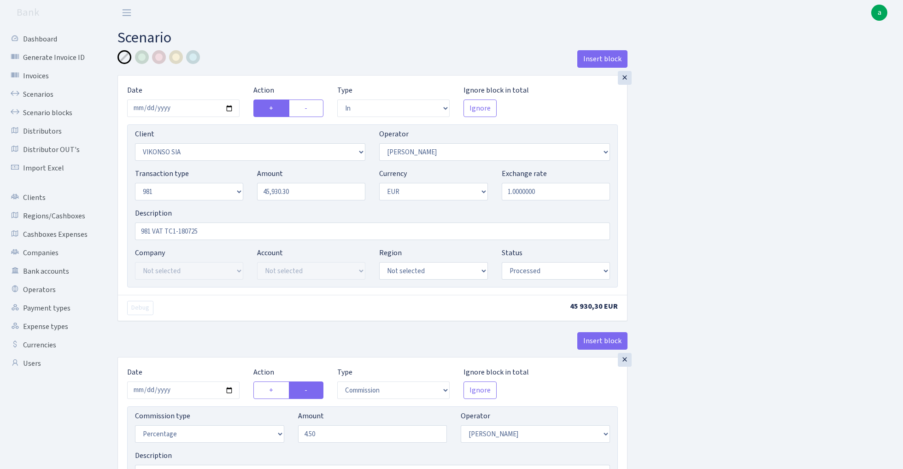
select select "341"
select select "61"
select select "8"
select select "1"
select select "processed"
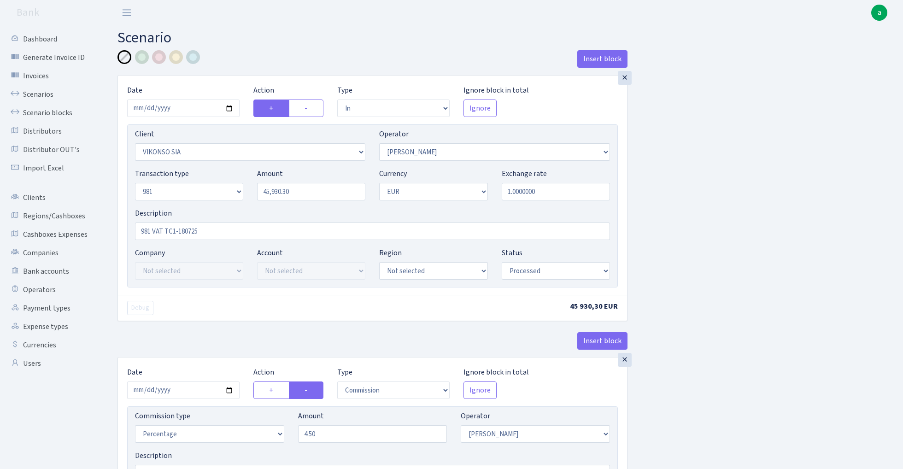
select select "commission"
select select "61"
select select "processed"
click at [200, 109] on input "2025-08-27" at bounding box center [183, 109] width 112 height 18
type input "2025-09-02"
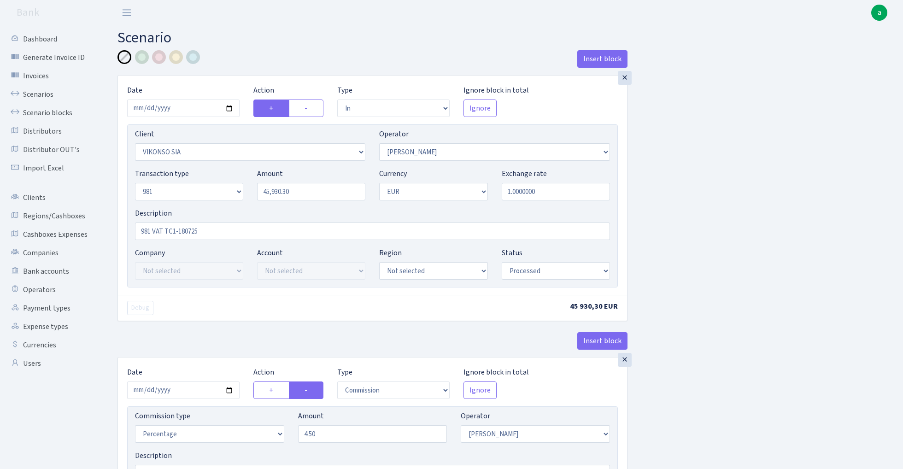
click at [255, 37] on h2 "Scenario" at bounding box center [504, 38] width 772 height 18
click at [310, 194] on input "45930.30" at bounding box center [311, 192] width 108 height 18
paste input "6500"
type input "65,000.00"
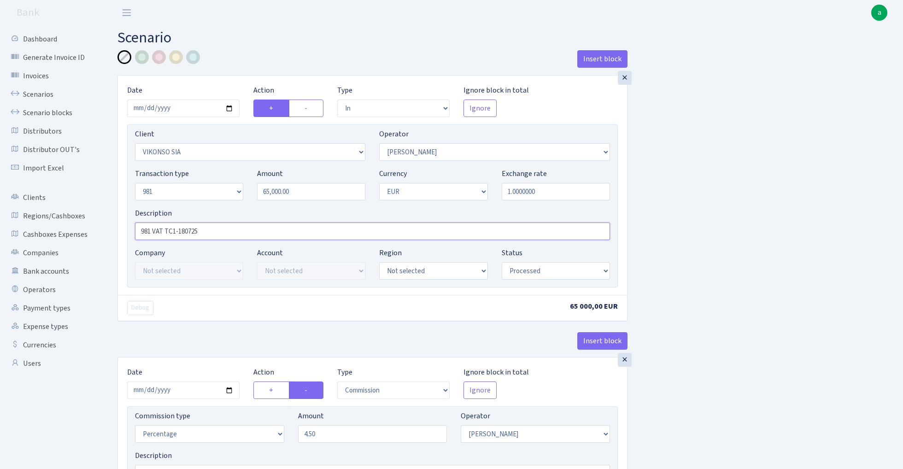
drag, startPoint x: 166, startPoint y: 231, endPoint x: 227, endPoint y: 235, distance: 60.9
click at [227, 235] on input "981 VAT TC1-180725" at bounding box center [372, 232] width 475 height 18
paste input "2-1208"
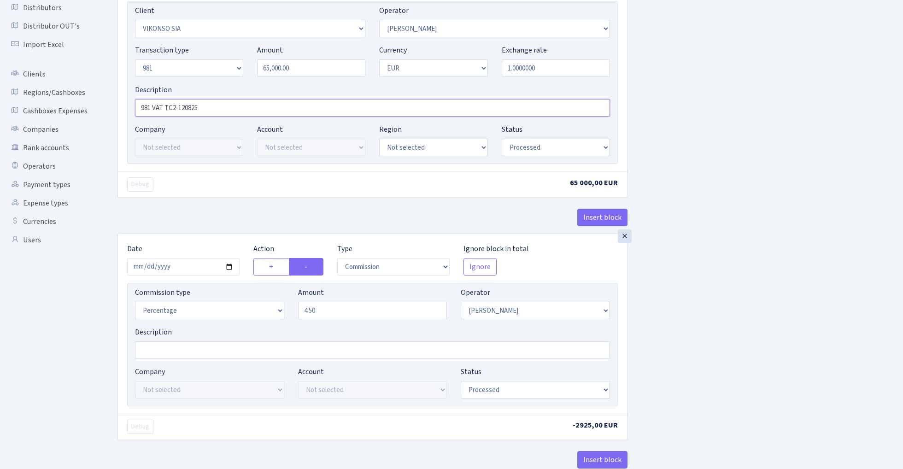
scroll to position [134, 0]
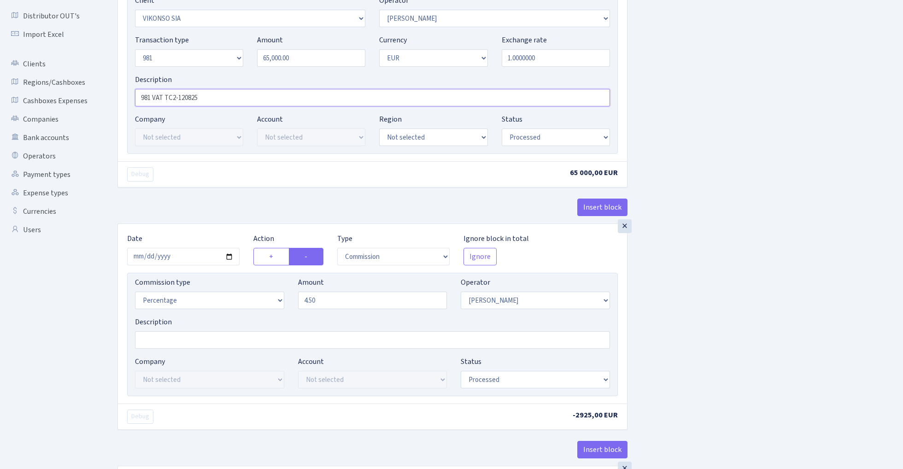
type input "981 VAT TC2-120825"
click at [183, 257] on input "2025-08-27" at bounding box center [183, 257] width 112 height 18
type input "[DATE]"
click at [235, 171] on div "Debug" at bounding box center [246, 174] width 252 height 14
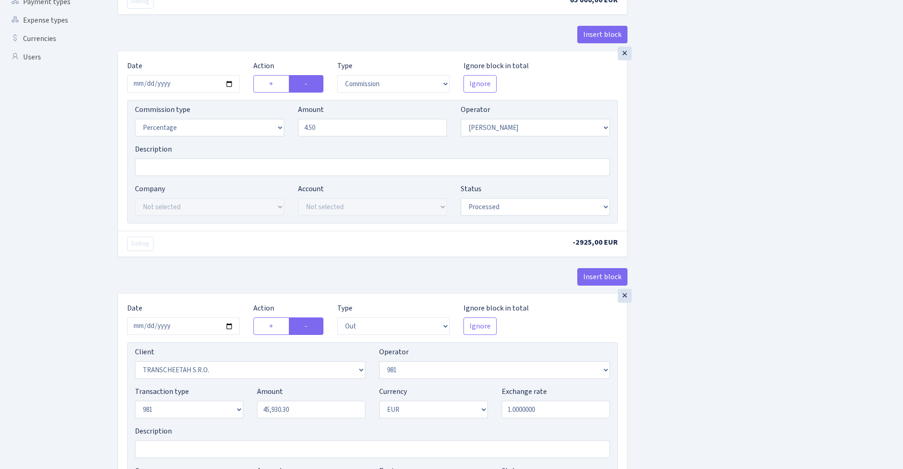
scroll to position [345, 0]
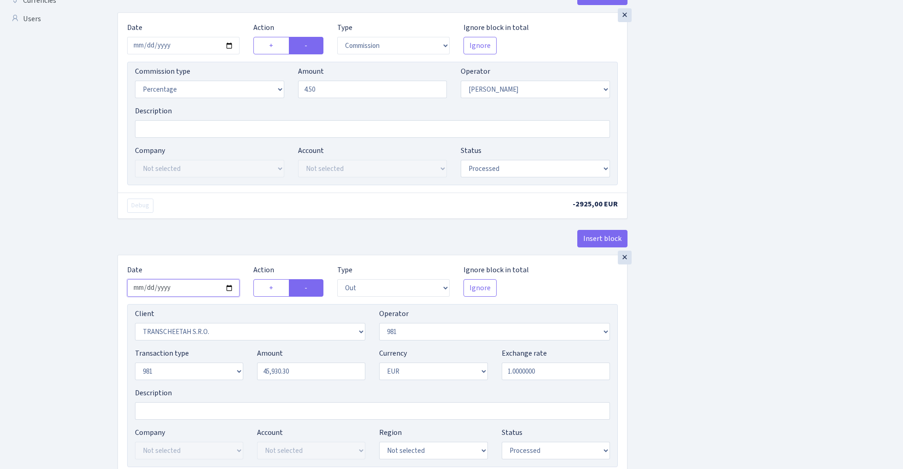
click at [171, 293] on input "2025-08-27" at bounding box center [183, 288] width 112 height 18
type input "2025-09-02"
click at [196, 231] on div "× Date 2025-09-02 Action + - Type --- In Out Commission Field required. Ignore …" at bounding box center [373, 133] width 510 height 242
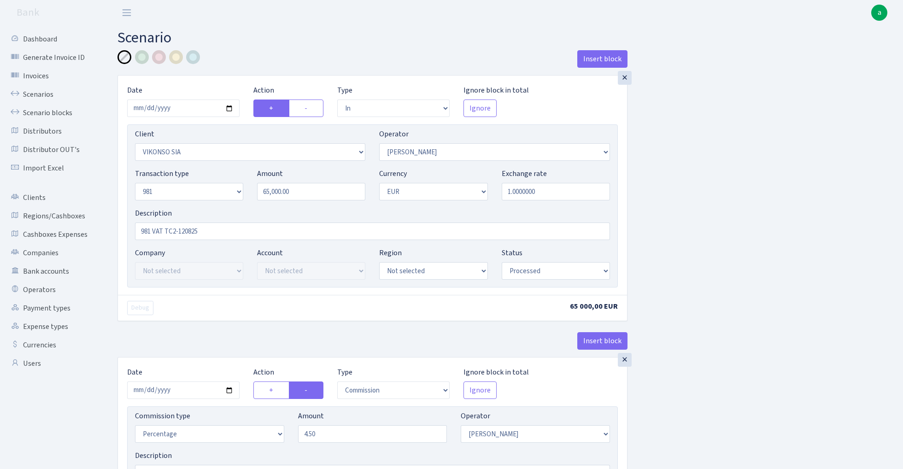
scroll to position [0, 0]
click at [309, 190] on input "65000.00" at bounding box center [311, 192] width 108 height 18
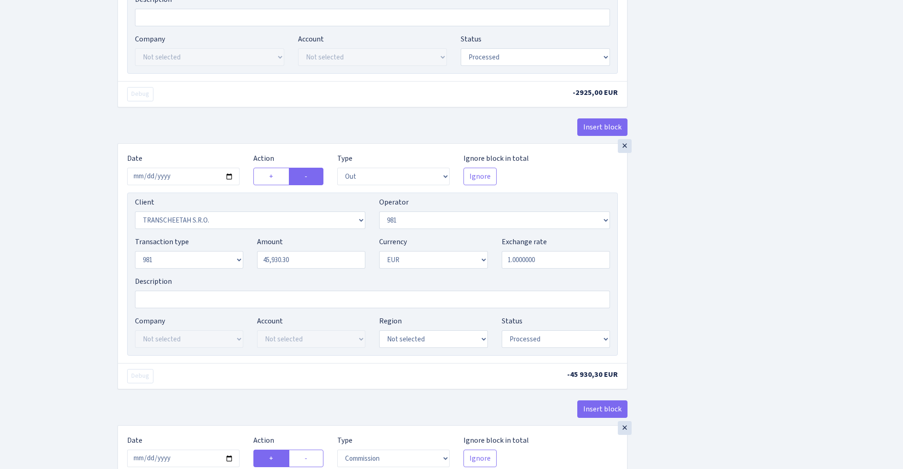
scroll to position [392, 0]
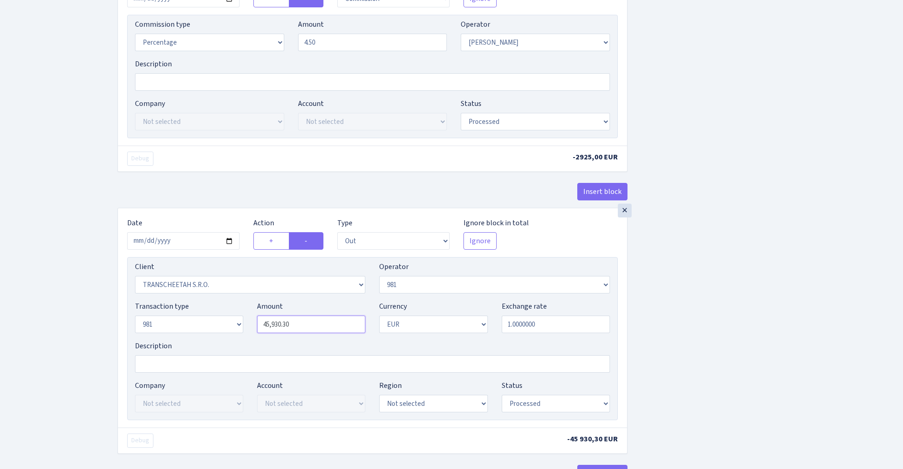
type input "65,000.00"
click at [303, 330] on input "45930.30" at bounding box center [311, 325] width 108 height 18
paste input "65000.0"
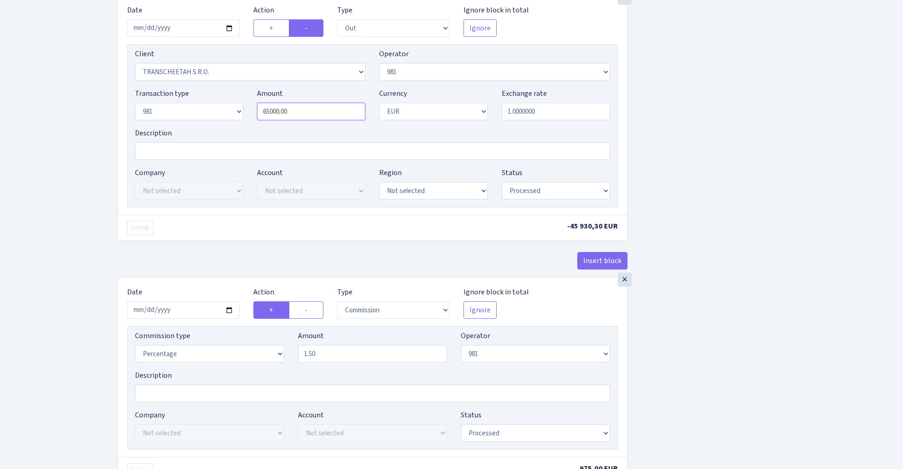
scroll to position [683, 0]
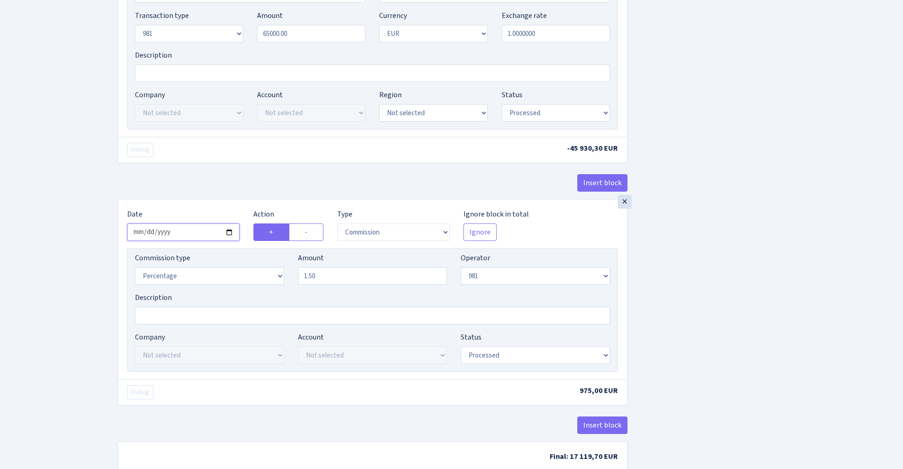
type input "65,000.00"
click at [184, 237] on input "2025-08-27" at bounding box center [183, 233] width 112 height 18
type input "2025-09-02"
click at [211, 189] on div "Insert block" at bounding box center [373, 186] width 510 height 25
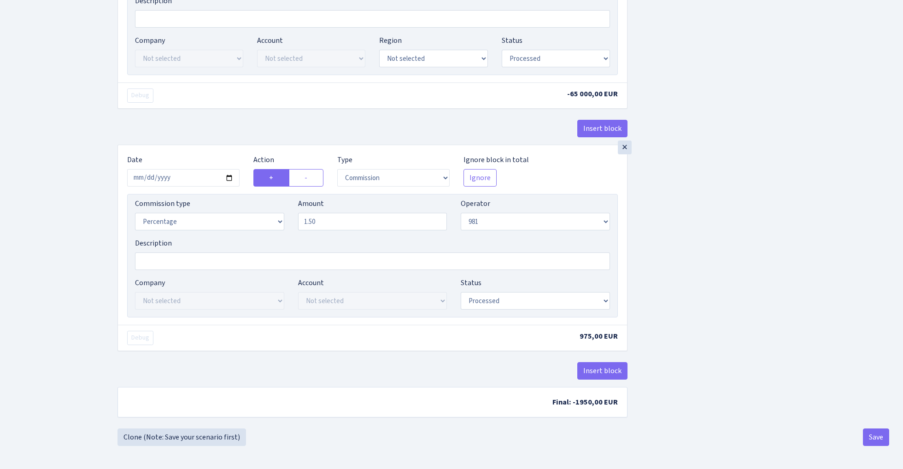
scroll to position [742, 0]
click at [878, 439] on button "Save" at bounding box center [876, 438] width 26 height 18
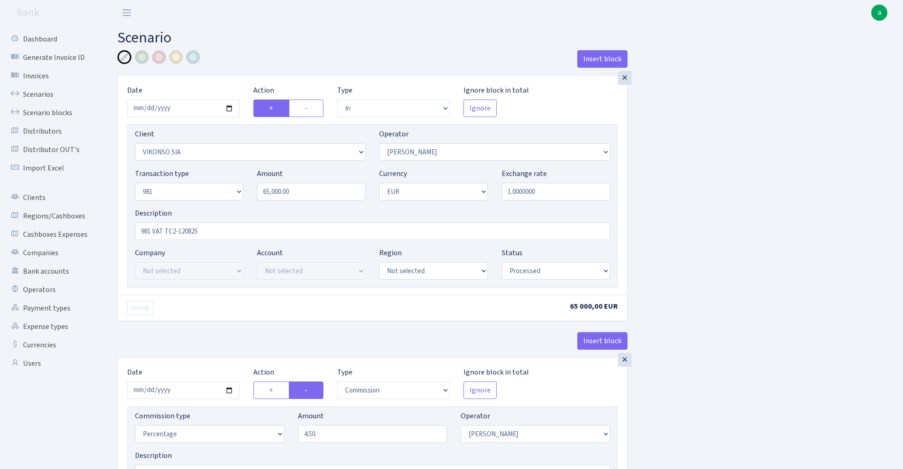
select select "in"
select select "3171"
select select "396"
select select "8"
select select "1"
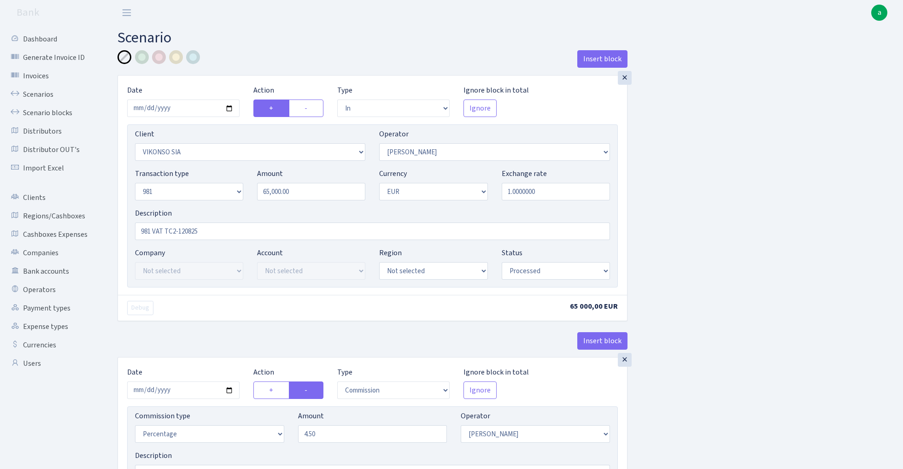
select select "processed"
select select "commission"
select select "396"
select select "processed"
select select "out"
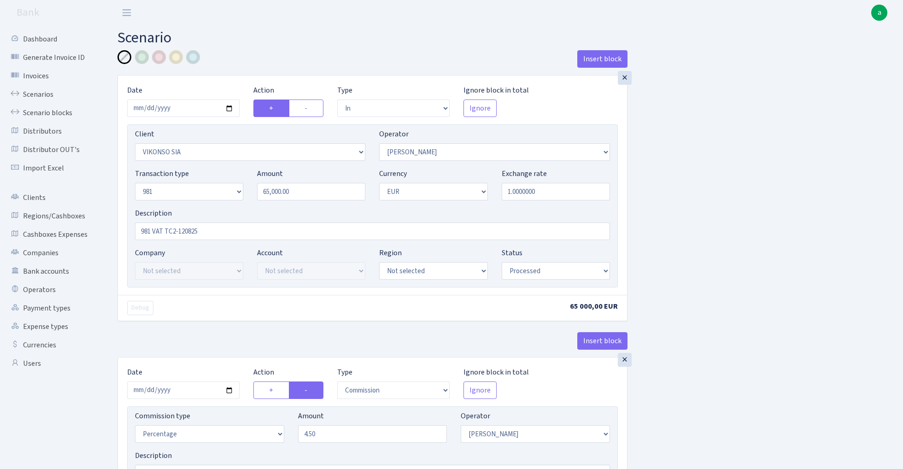
select select "341"
select select "61"
select select "8"
select select "1"
select select "processed"
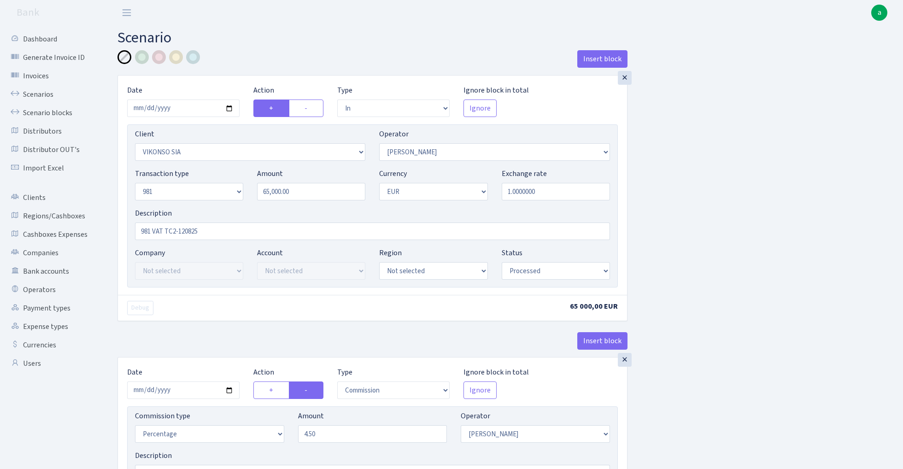
select select "commission"
select select "61"
select select "processed"
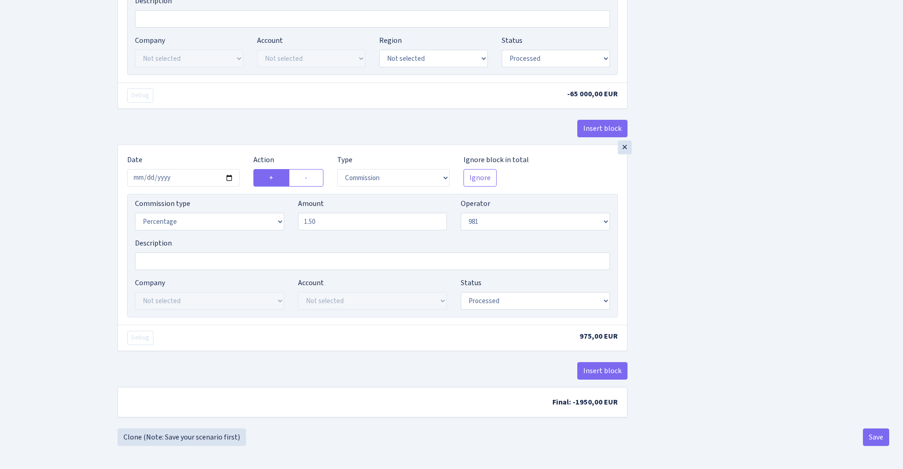
scroll to position [742, 0]
click at [881, 438] on button "Save" at bounding box center [876, 438] width 26 height 18
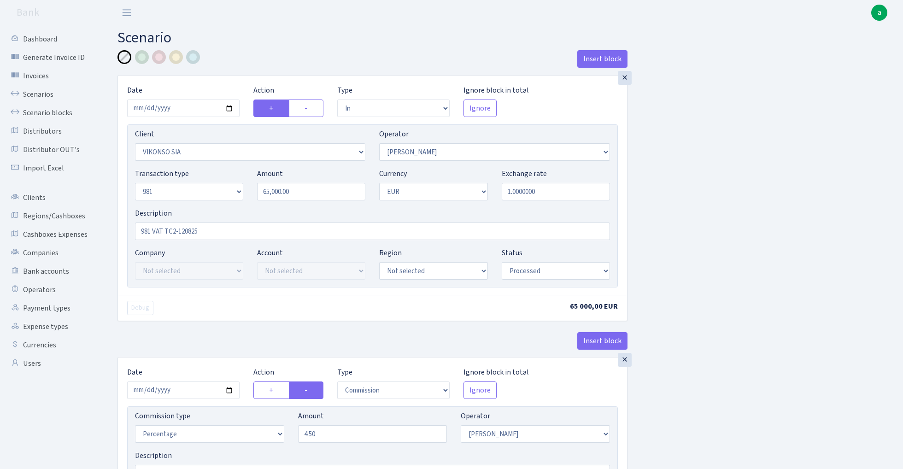
select select "in"
select select "3171"
select select "396"
select select "8"
select select "1"
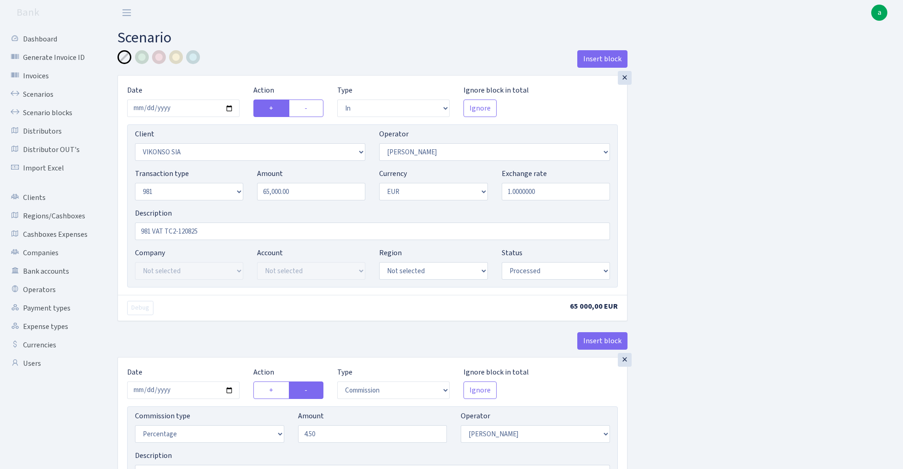
select select "processed"
select select "commission"
select select "396"
select select "processed"
select select "out"
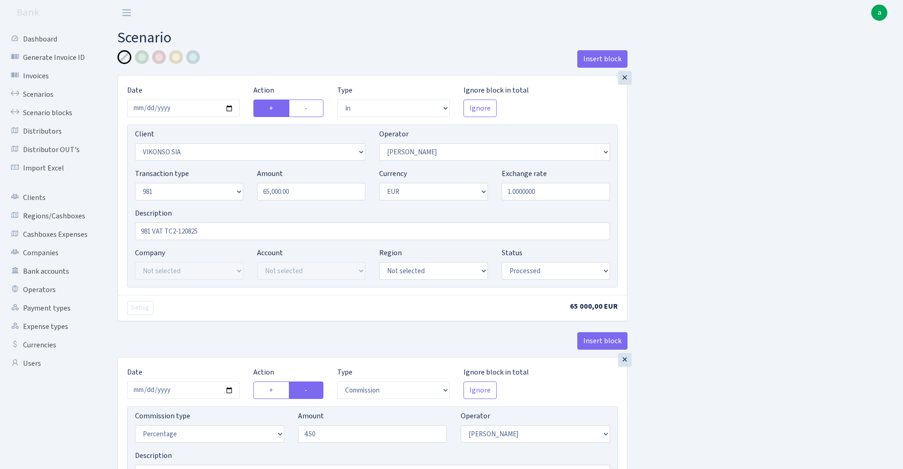
select select "341"
select select "61"
select select "8"
select select "1"
select select "processed"
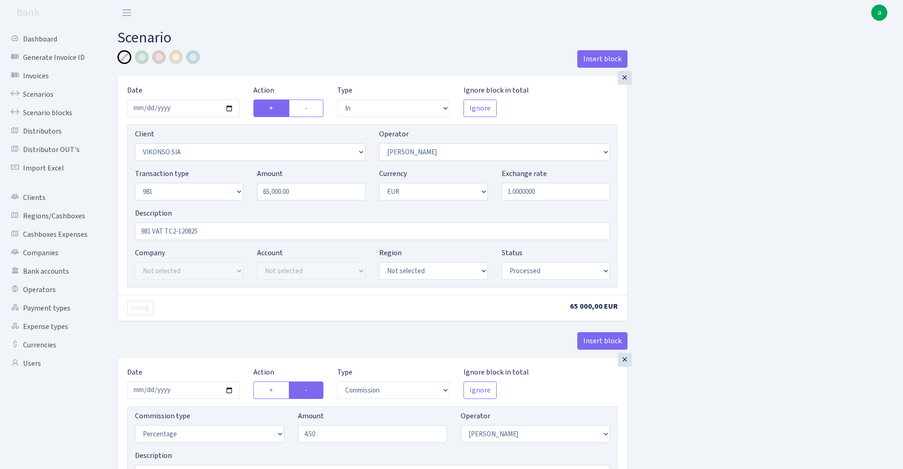
select select "commission"
select select "61"
select select "processed"
click at [38, 93] on link "Scenarios" at bounding box center [51, 94] width 92 height 18
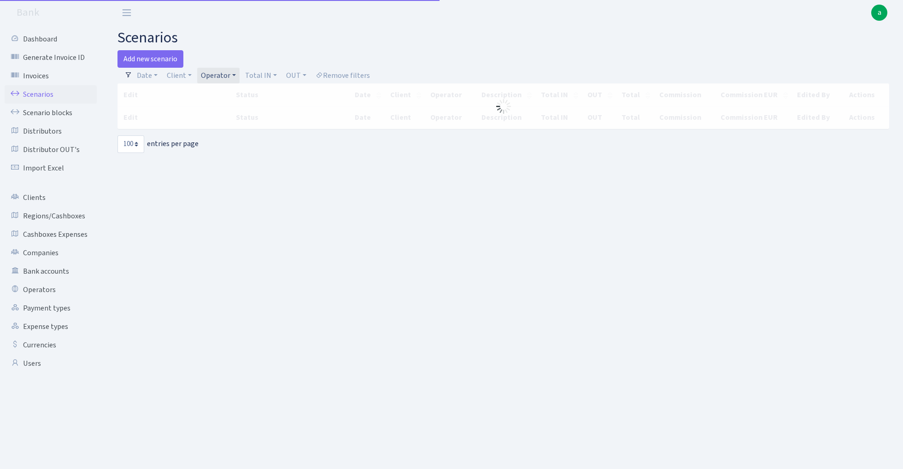
select select "100"
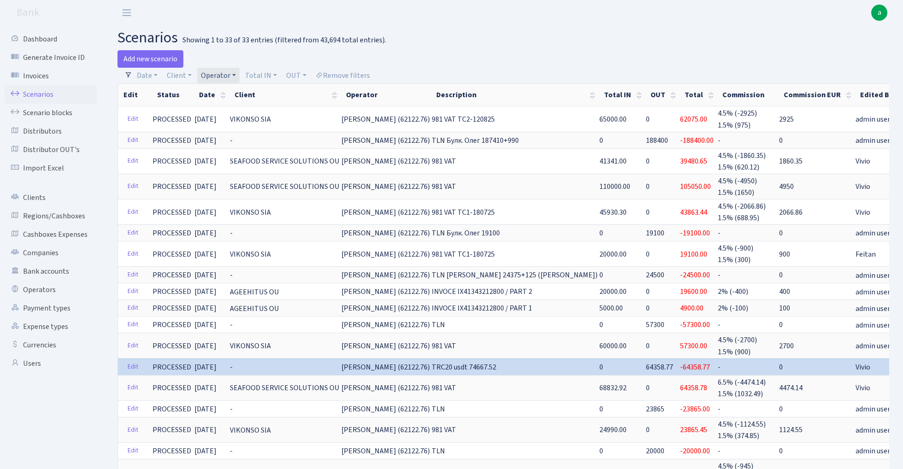
click at [222, 74] on link "Operator" at bounding box center [218, 76] width 42 height 16
click at [244, 111] on input "search" at bounding box center [234, 108] width 68 height 14
type input "per"
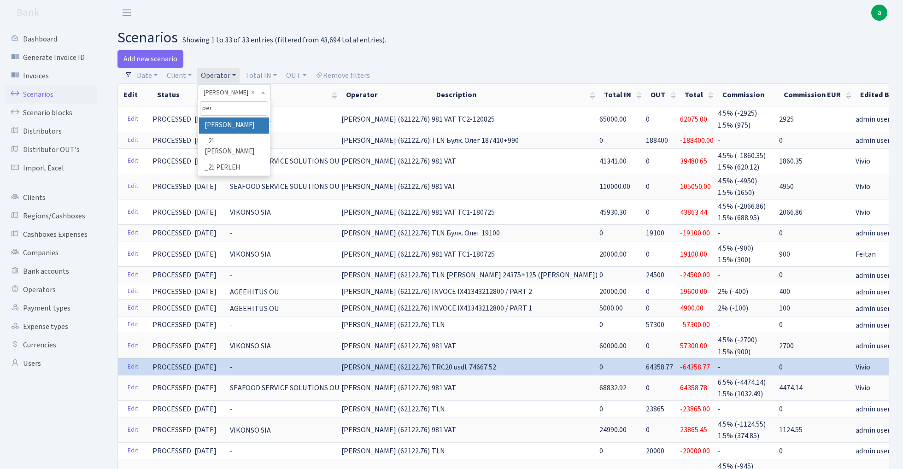
click at [240, 120] on li "[PERSON_NAME]" at bounding box center [234, 126] width 70 height 16
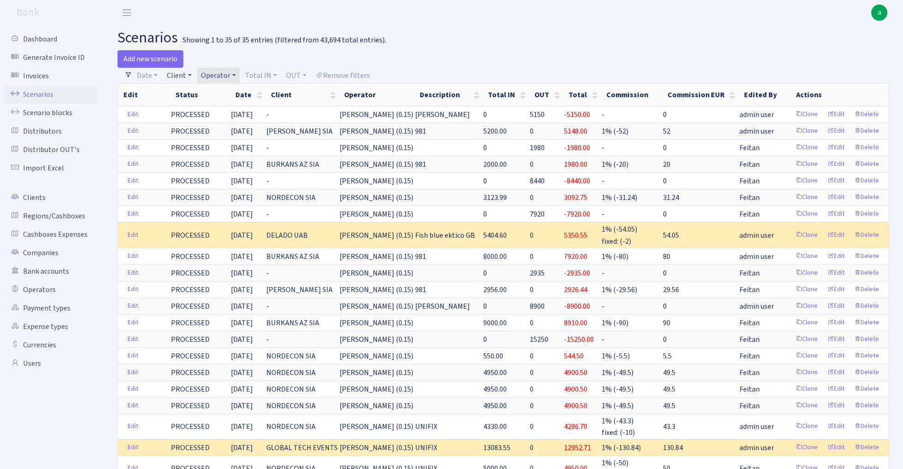
click at [179, 77] on link "Client" at bounding box center [179, 76] width 32 height 16
click at [200, 109] on input "search" at bounding box center [200, 108] width 68 height 14
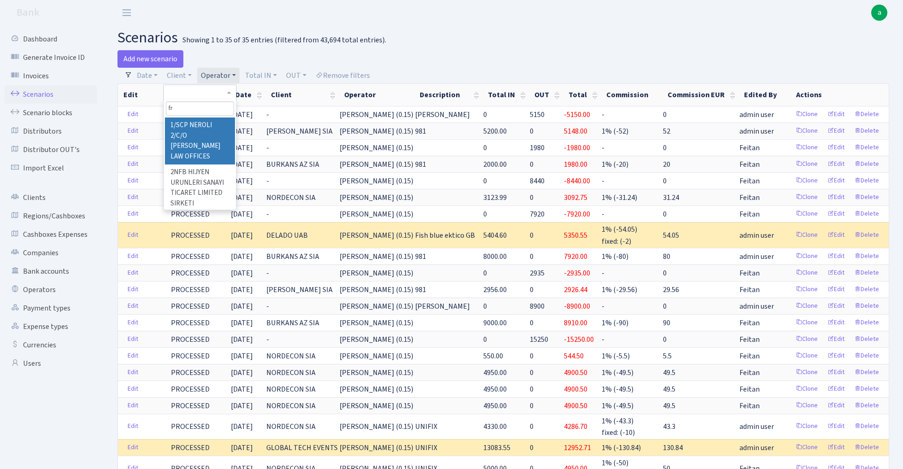
type input "f"
click at [413, 63] on div "Add new scenario" at bounding box center [307, 59] width 379 height 18
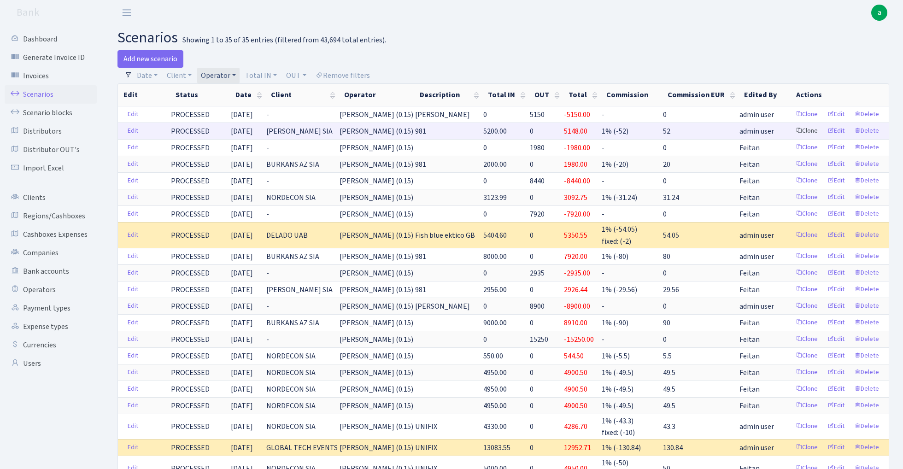
click at [807, 132] on link "Clone" at bounding box center [807, 131] width 30 height 14
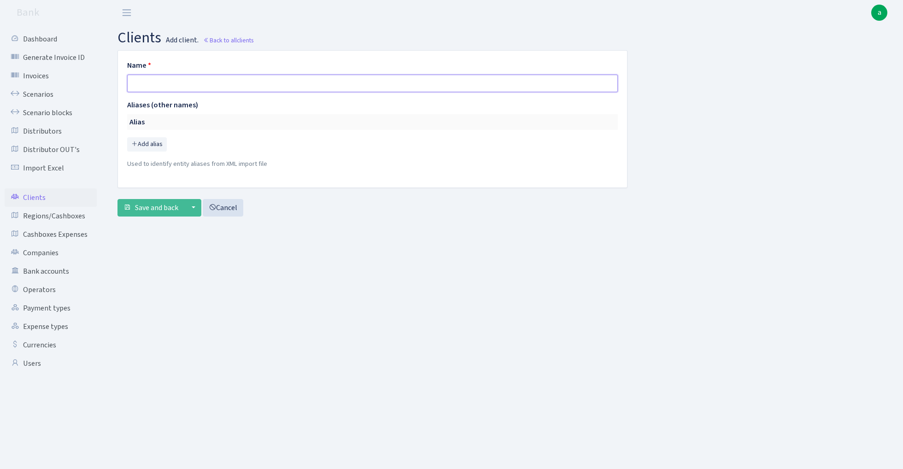
paste input "FrutaCasa SIA"
type input "FRUTACASA SIA"
click at [152, 209] on span "Save and back" at bounding box center [156, 208] width 43 height 10
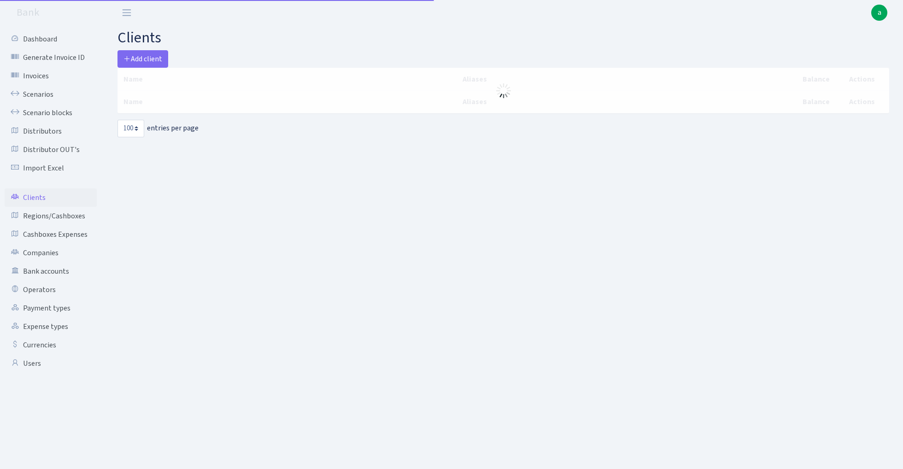
select select "100"
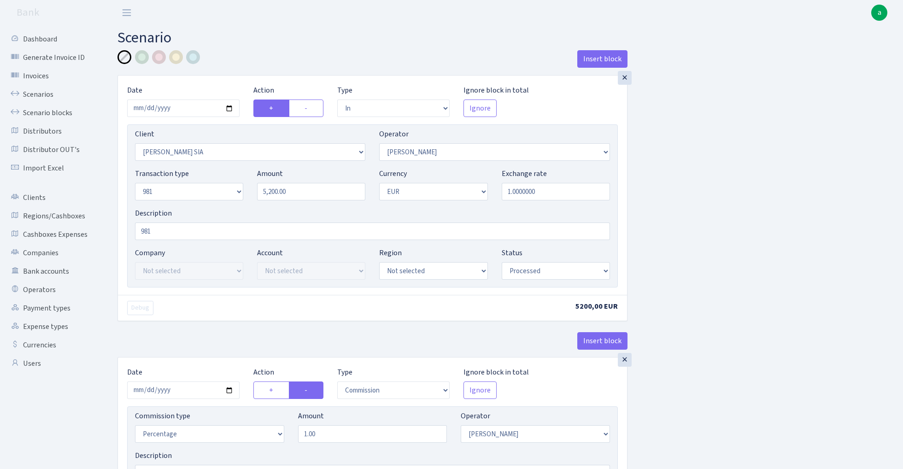
select select "in"
select select "3137"
select select "486"
select select "8"
select select "1"
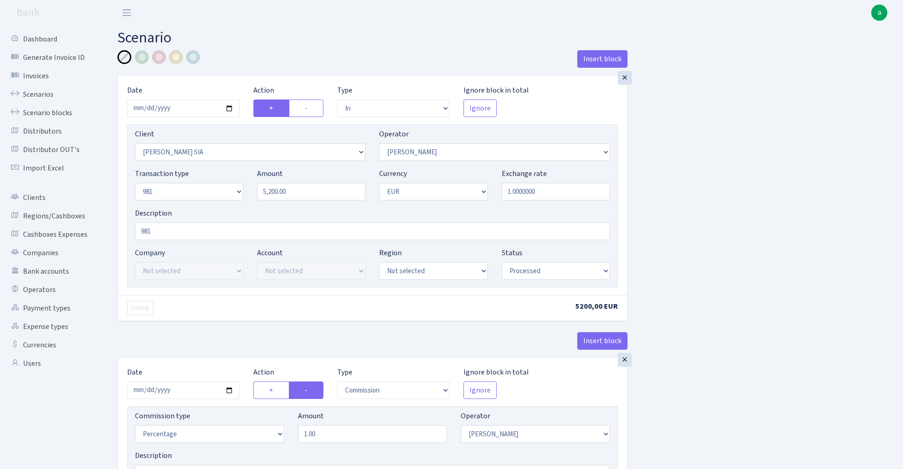
select select "processed"
select select "commission"
select select "486"
select select "processed"
select select "out"
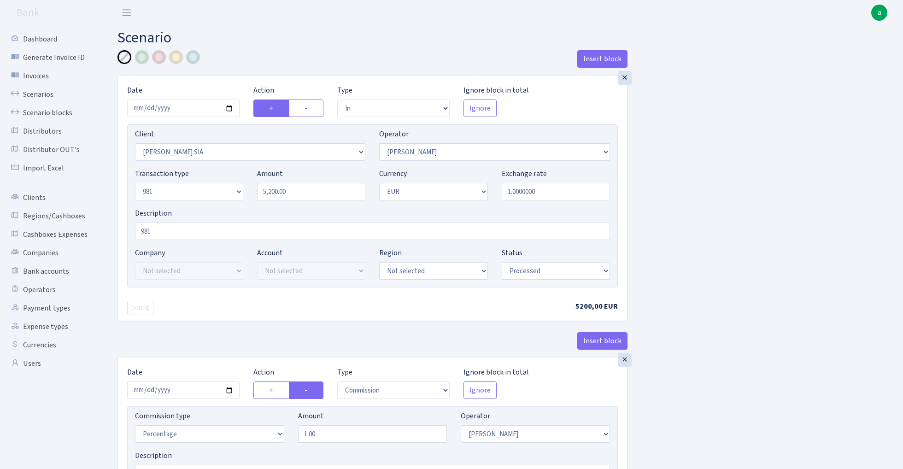
select select "342"
select select "61"
select select "8"
select select "1"
select select "processed"
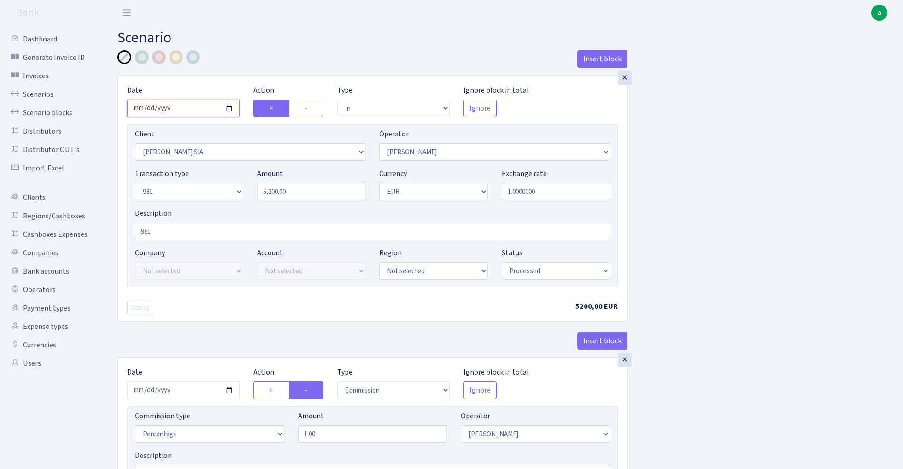
click at [175, 109] on input "2025-08-28" at bounding box center [183, 109] width 112 height 18
type input "[DATE]"
click at [240, 43] on h2 "Scenario" at bounding box center [504, 38] width 772 height 18
click at [301, 191] on input "5200.00" at bounding box center [311, 192] width 108 height 18
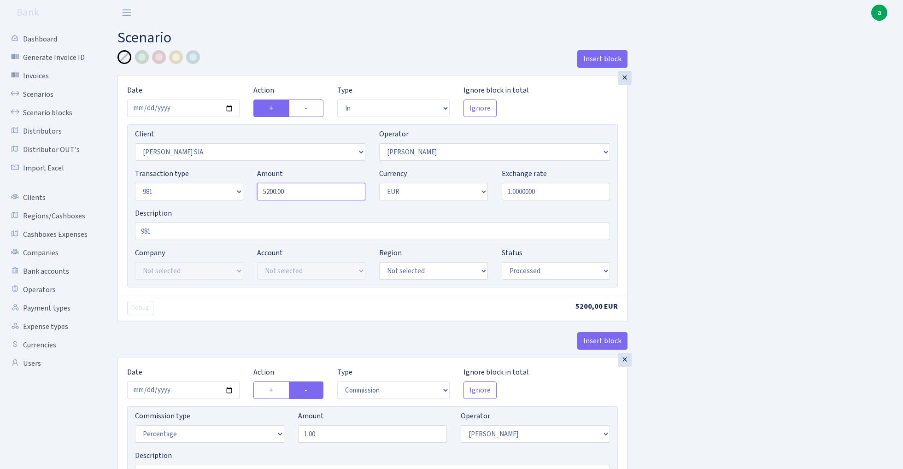
paste input "123"
type input "12,300.00"
select select "3337"
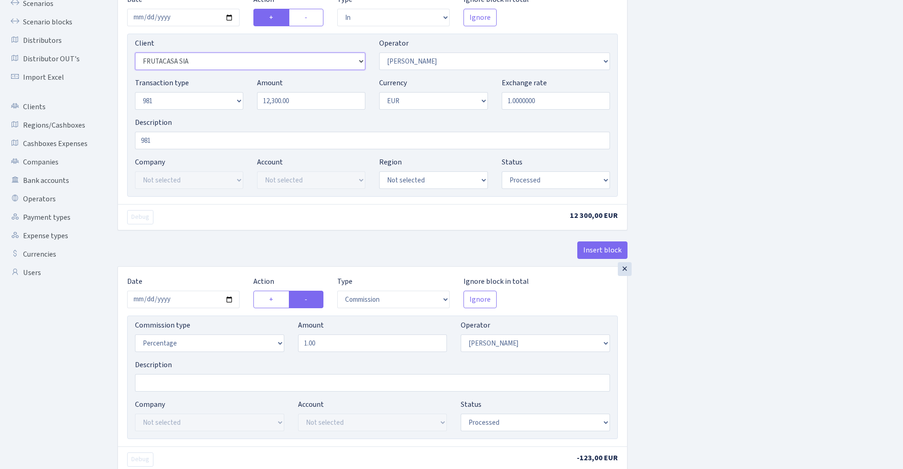
scroll to position [102, 0]
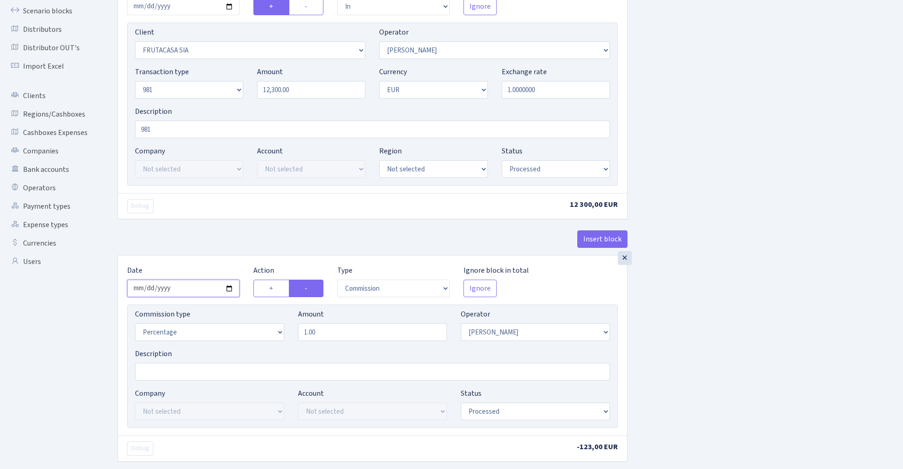
click at [176, 294] on input "2025-08-28" at bounding box center [183, 289] width 112 height 18
type input "2025-09-02"
click at [183, 240] on div "Insert block" at bounding box center [373, 242] width 510 height 25
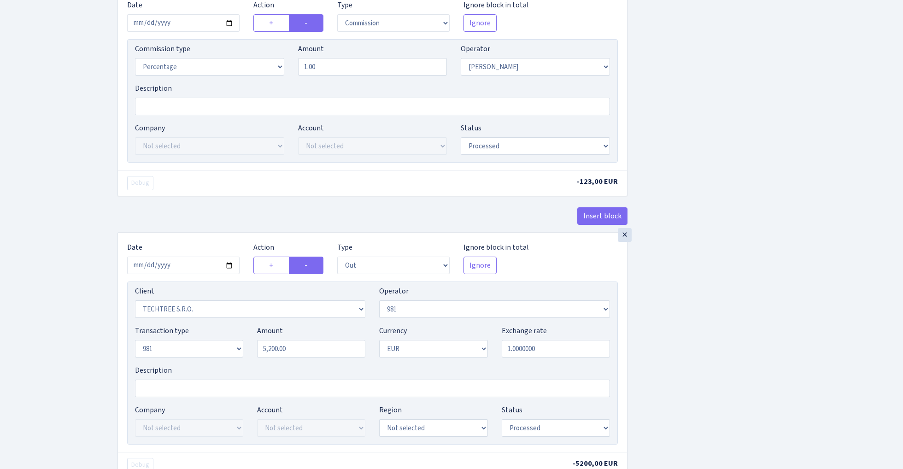
scroll to position [386, 0]
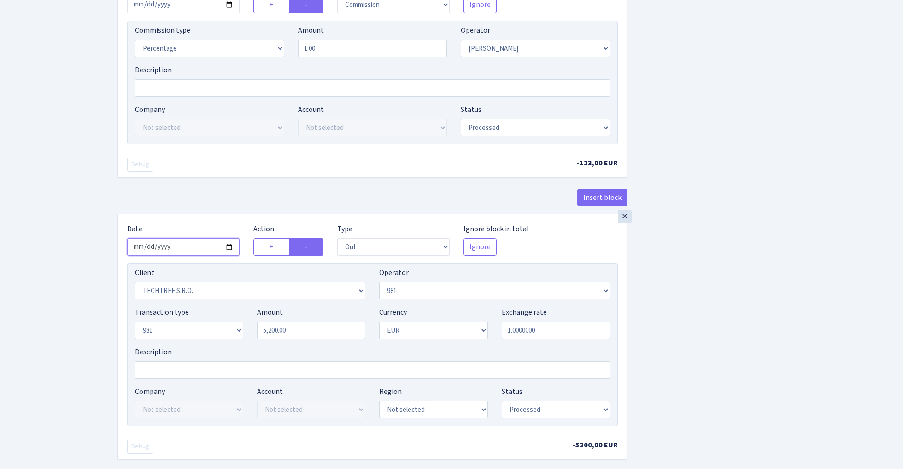
click at [181, 248] on input "2025-08-28" at bounding box center [183, 247] width 112 height 18
type input "2025-09-02"
click at [223, 177] on div "Debug -123,00 EUR" at bounding box center [372, 165] width 509 height 26
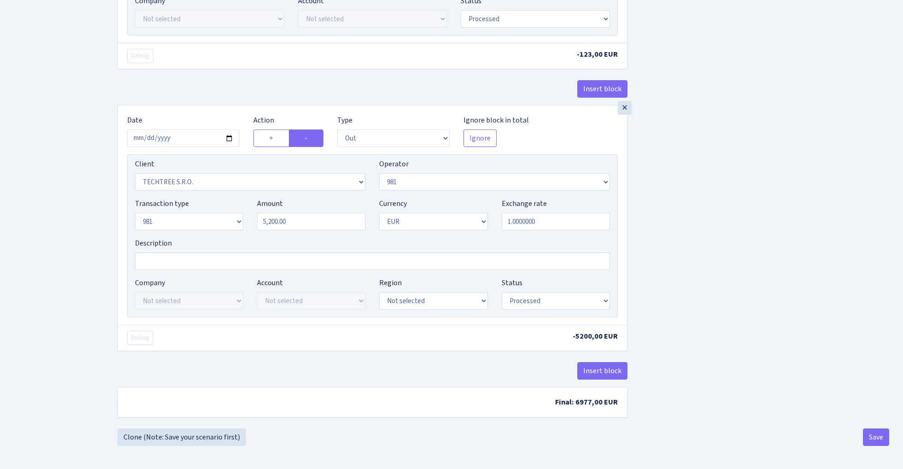
scroll to position [498, 0]
drag, startPoint x: 294, startPoint y: 222, endPoint x: 221, endPoint y: 217, distance: 73.0
click at [221, 217] on div "Transaction type Not selected 981 ELF FISH crypto GIRT IVO dekl MM-BALTIC eur U…" at bounding box center [372, 218] width 489 height 40
paste input "123"
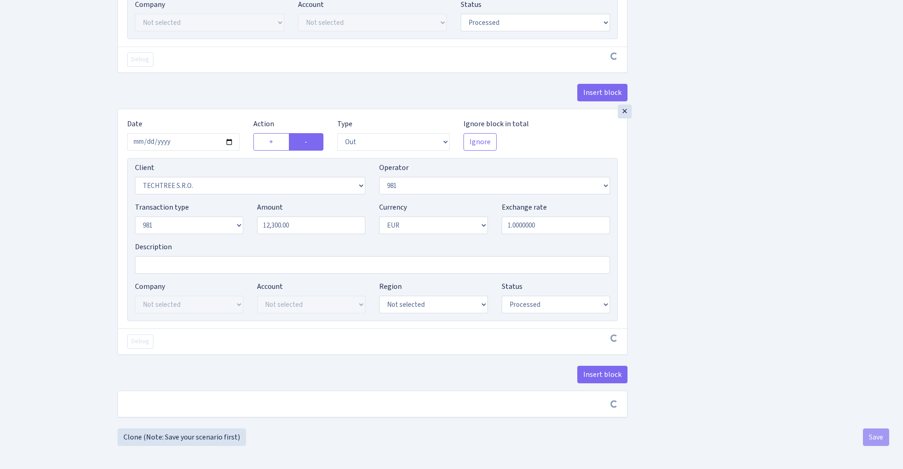
scroll to position [495, 0]
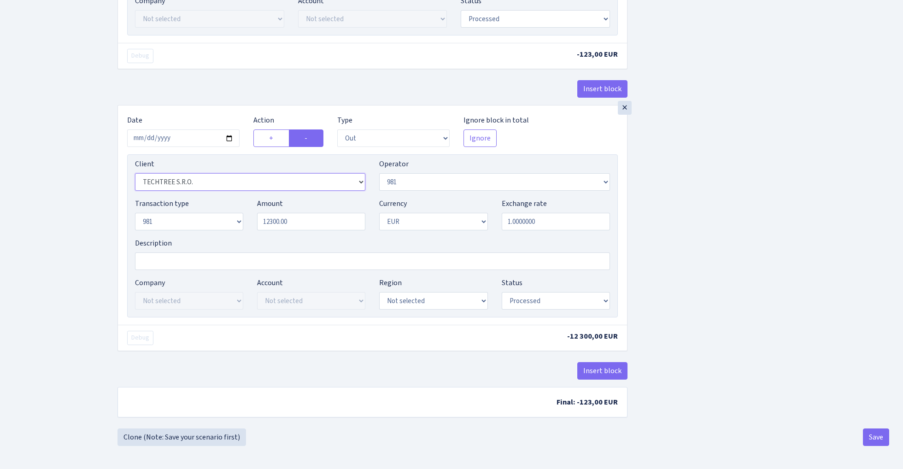
type input "12,300.00"
select select "2129"
click at [873, 440] on button "Save" at bounding box center [876, 438] width 26 height 18
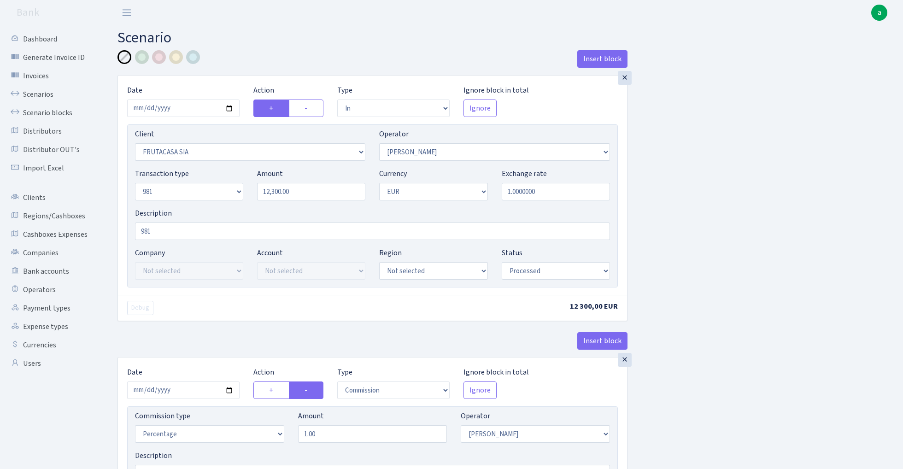
select select "in"
select select "3337"
select select "486"
select select "8"
select select "1"
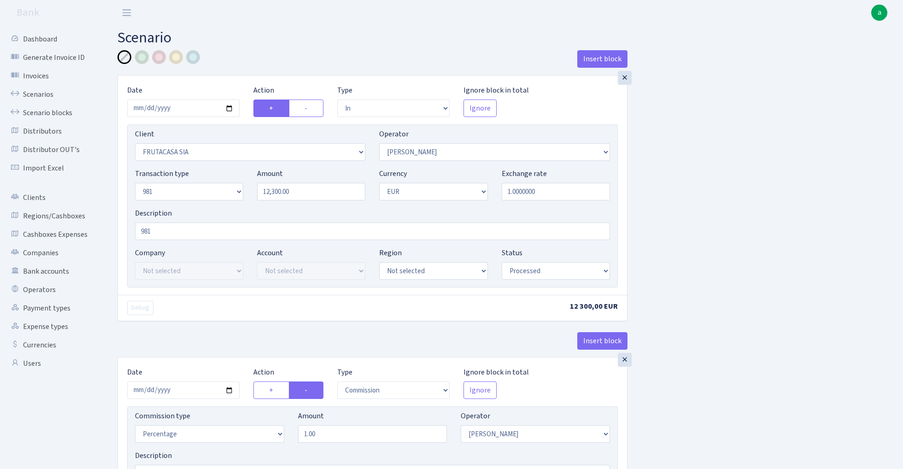
select select "processed"
select select "commission"
select select "486"
select select "processed"
select select "out"
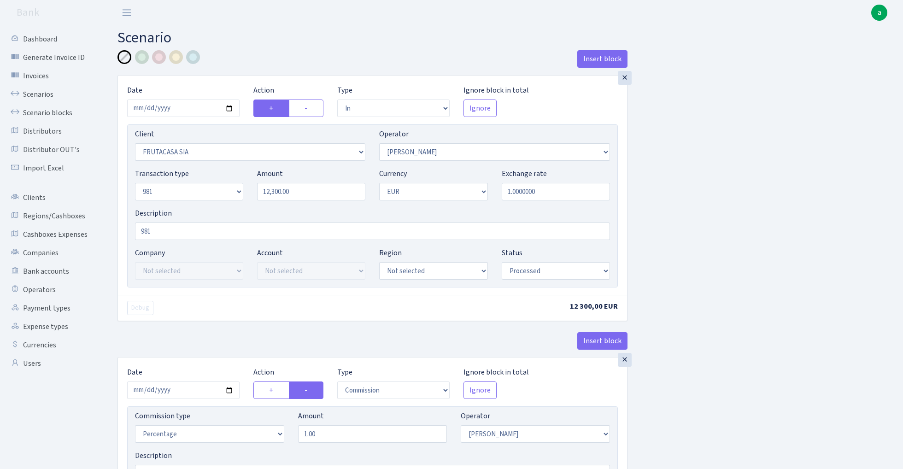
select select "2129"
select select "61"
select select "8"
select select "1"
select select "processed"
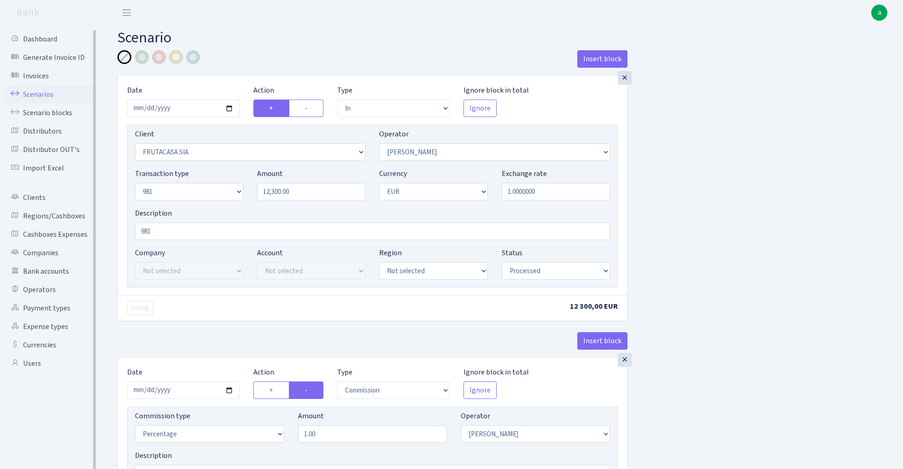
click at [32, 92] on link "Scenarios" at bounding box center [51, 94] width 92 height 18
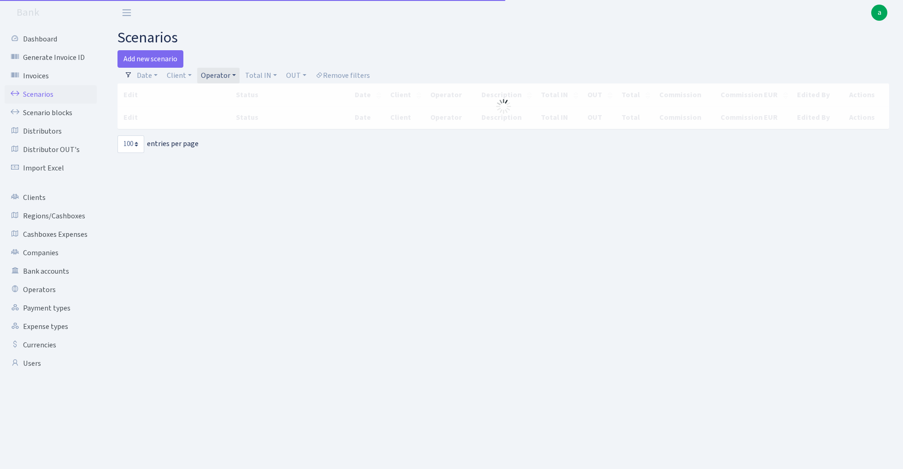
select select "100"
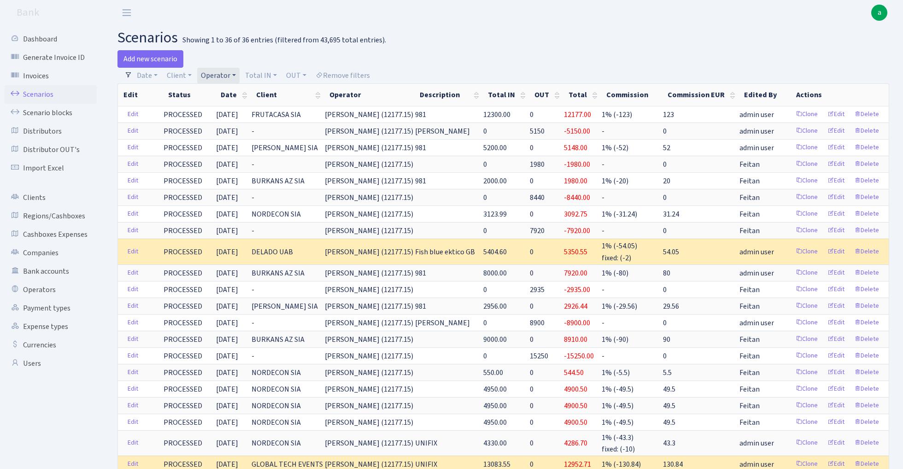
click at [222, 75] on link "Operator" at bounding box center [218, 76] width 42 height 16
click at [227, 111] on input "search" at bounding box center [234, 108] width 68 height 14
type input "vanja"
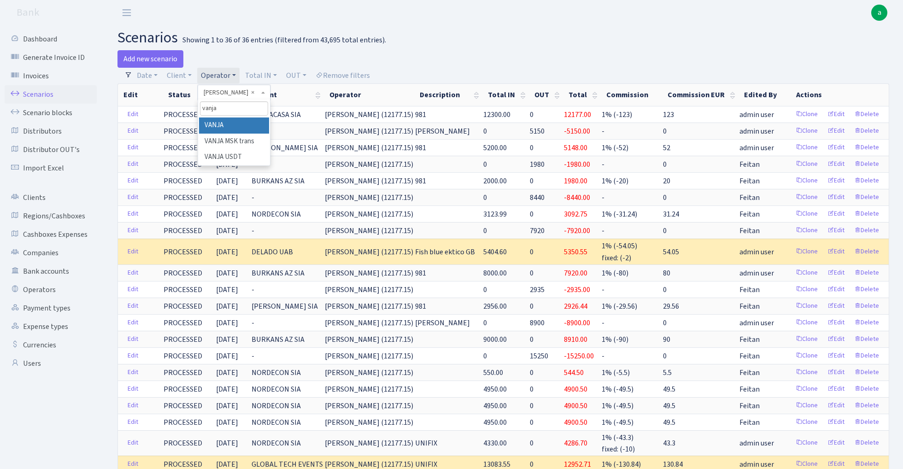
click at [242, 124] on li "VANJA" at bounding box center [234, 126] width 70 height 16
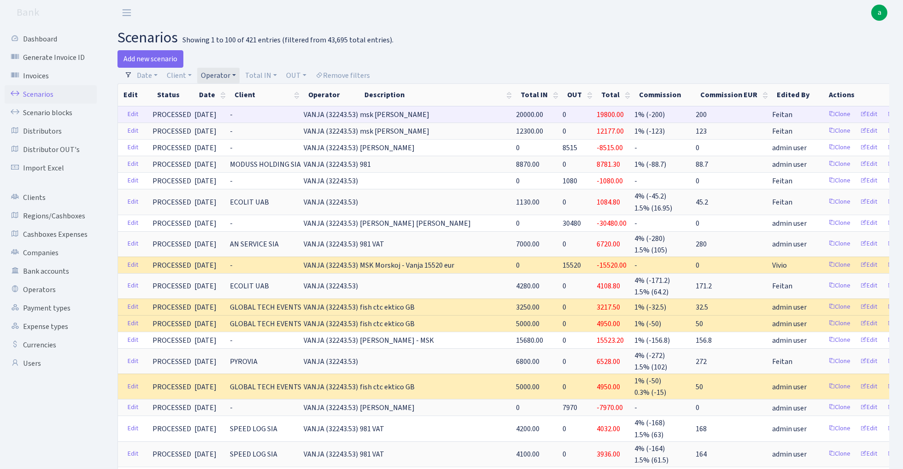
drag, startPoint x: 299, startPoint y: 115, endPoint x: 347, endPoint y: 119, distance: 48.6
click at [347, 119] on span "VANJA (32243.53)" at bounding box center [331, 115] width 54 height 10
copy span "VANJA (32243.53"
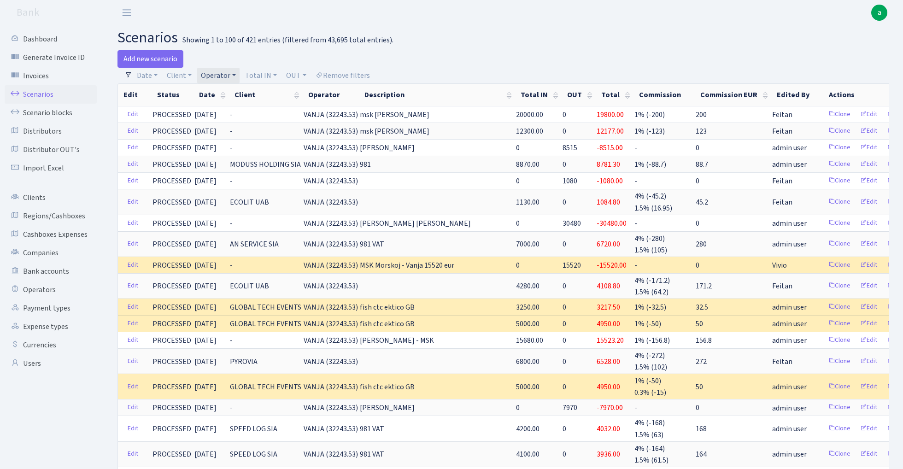
click at [216, 73] on link "Operator" at bounding box center [218, 76] width 42 height 16
click at [219, 111] on input "search" at bounding box center [234, 108] width 68 height 14
type input "perina"
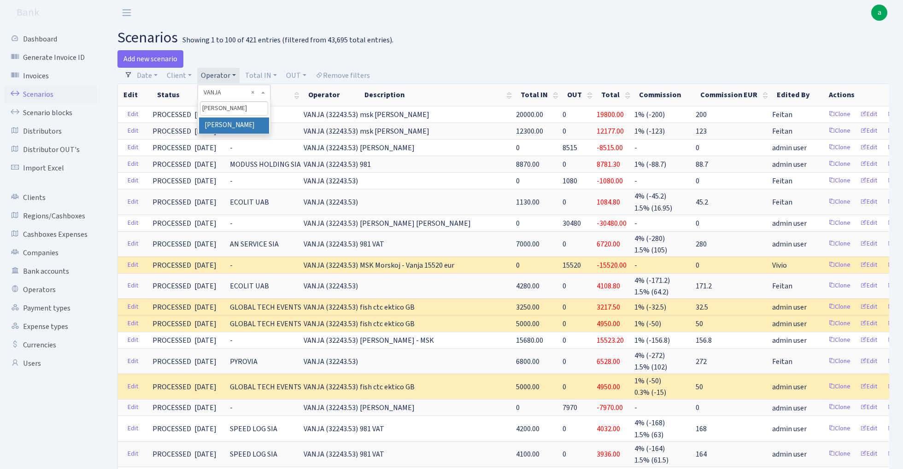
click at [225, 122] on li "[PERSON_NAME]" at bounding box center [234, 126] width 70 height 16
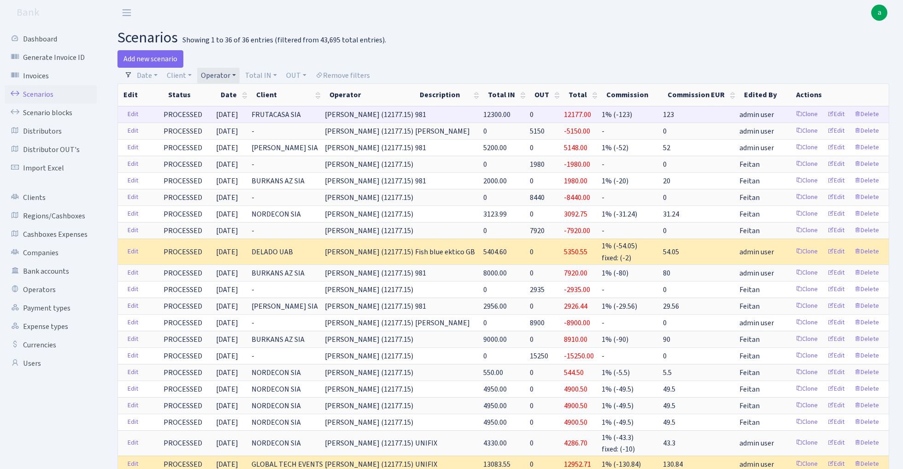
drag, startPoint x: 371, startPoint y: 115, endPoint x: 430, endPoint y: 118, distance: 58.2
click at [430, 118] on tr "Edit PROCESSED 02.09.2025 FRUTACASA SIA PERINA (12177.15) 981 12300.00 0 12177.…" at bounding box center [503, 114] width 771 height 17
copy tr "PERINA (12177.15)"
click at [386, 115] on span "PERINA (12177.15)" at bounding box center [369, 115] width 88 height 10
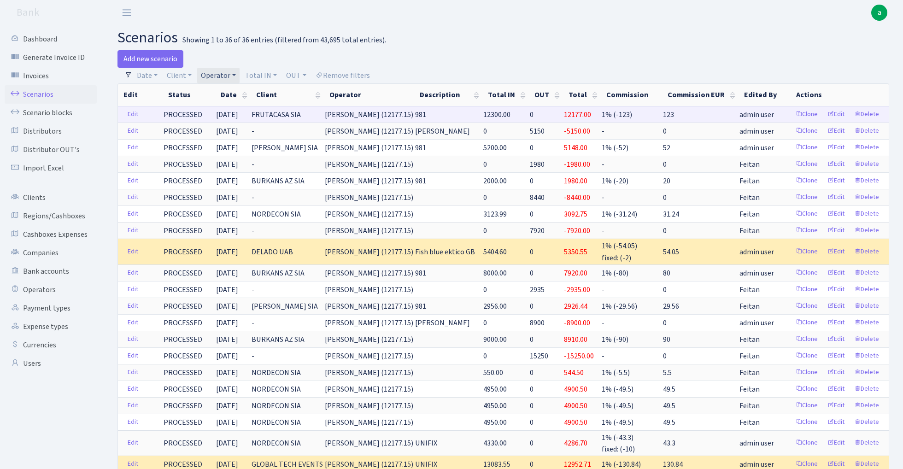
click at [386, 115] on span "PERINA (12177.15)" at bounding box center [369, 115] width 88 height 10
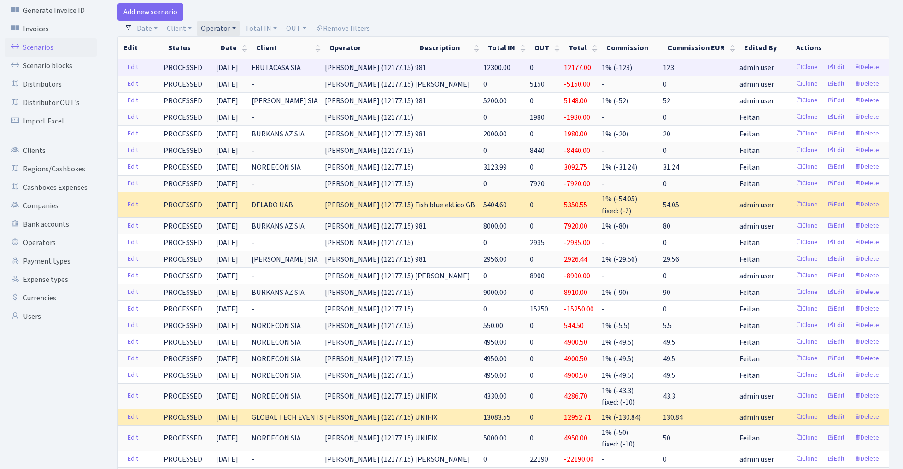
scroll to position [51, 0]
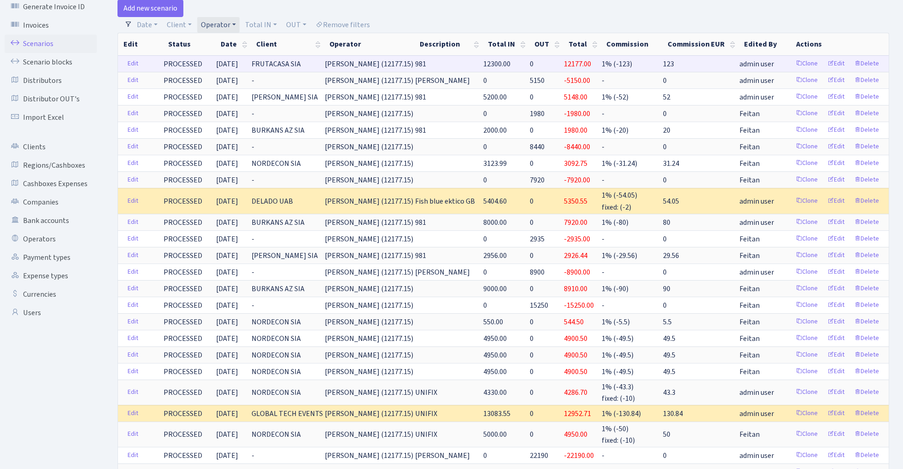
click at [391, 59] on span "PERINA (12177.15)" at bounding box center [369, 64] width 88 height 10
copy span "PERINA (12177"
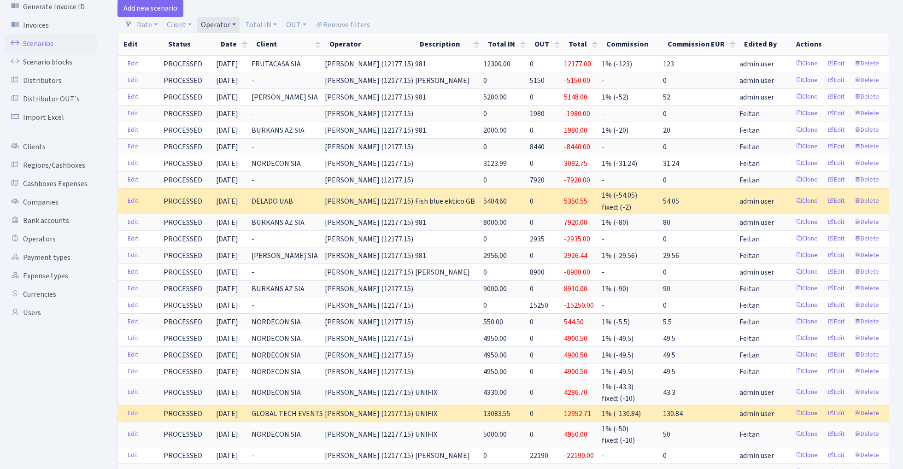
click at [221, 22] on link "Operator" at bounding box center [218, 25] width 42 height 16
click at [226, 57] on input "search" at bounding box center [234, 58] width 68 height 14
type input "du"
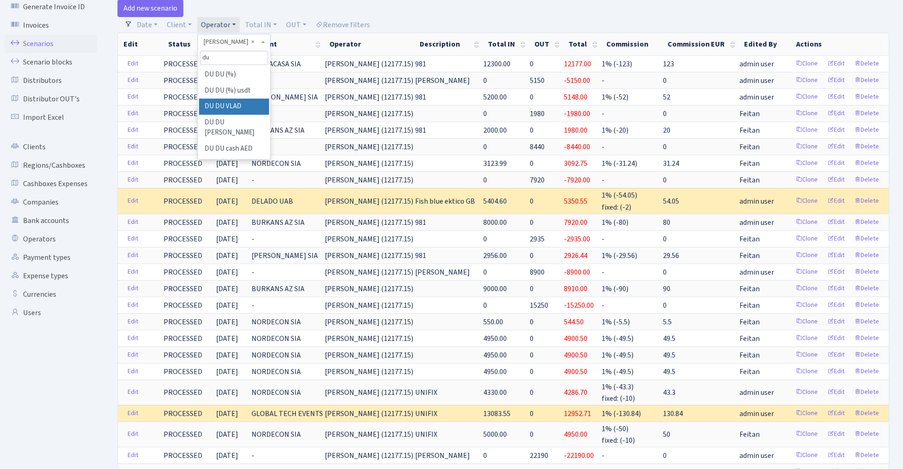
click at [244, 104] on li "DU DU VLAD" at bounding box center [234, 107] width 70 height 16
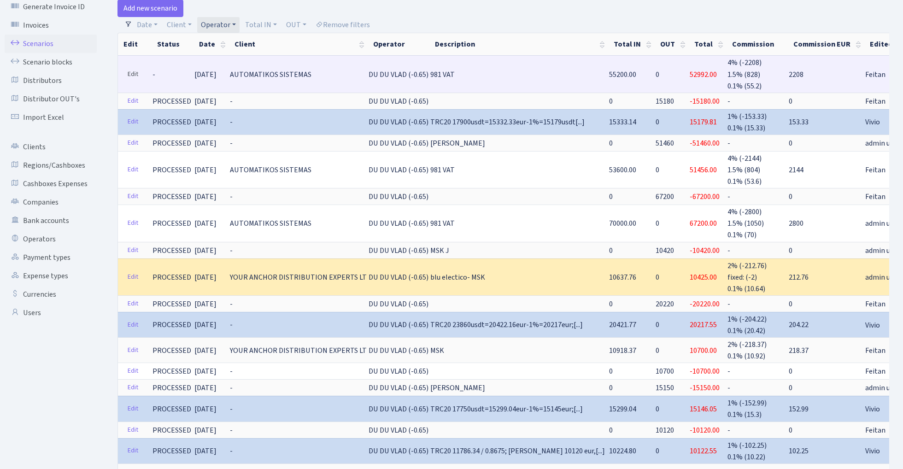
click at [130, 74] on link "Edit" at bounding box center [133, 74] width 19 height 14
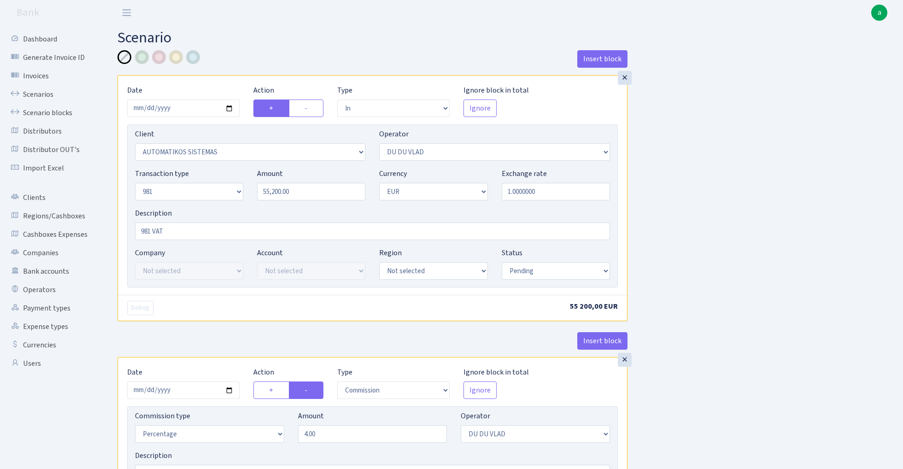
select select "in"
select select "2670"
select select "163"
select select "8"
select select "1"
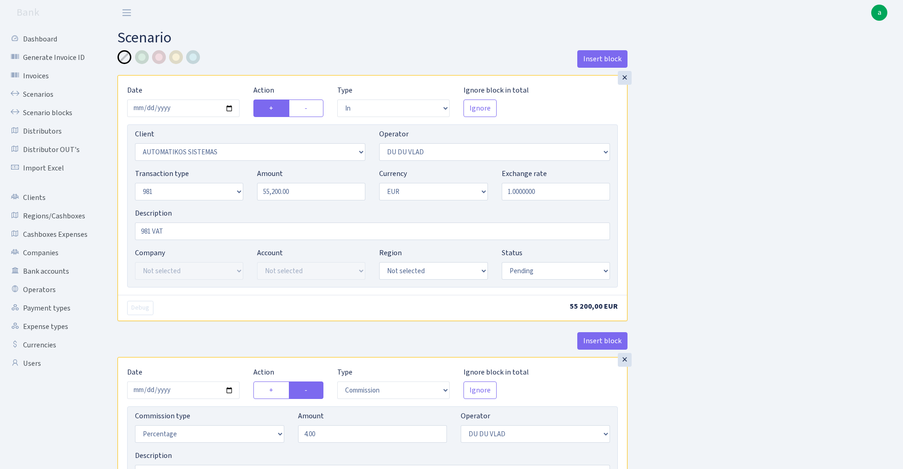
select select "pending"
select select "commission"
select select "163"
select select "pending"
select select "out"
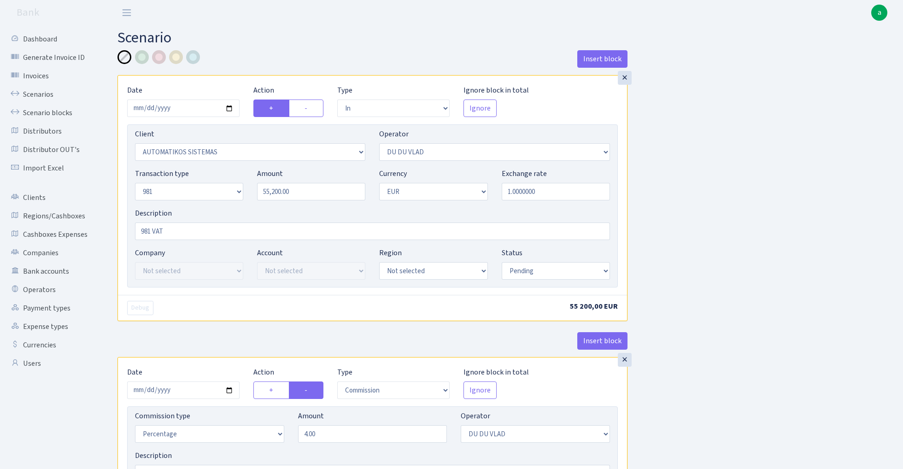
select select "3139"
select select "61"
select select "8"
select select "1"
select select "pending"
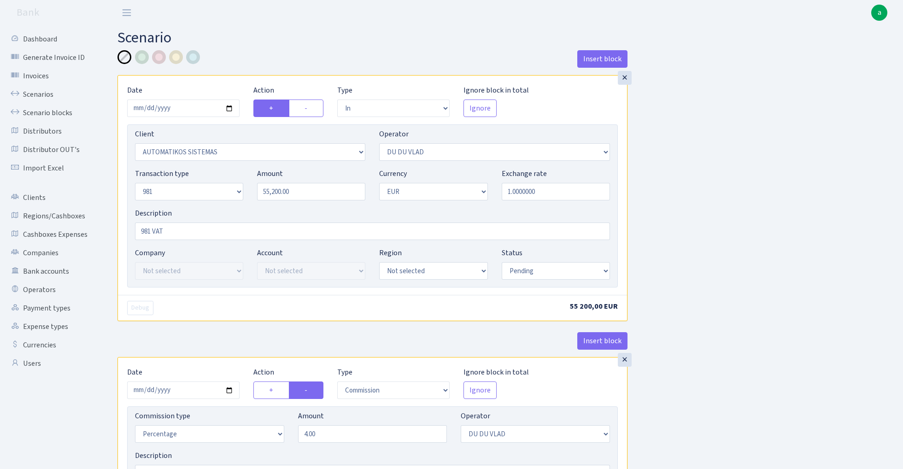
select select "commission"
select select "61"
select select "pending"
select select "commission"
select select "118"
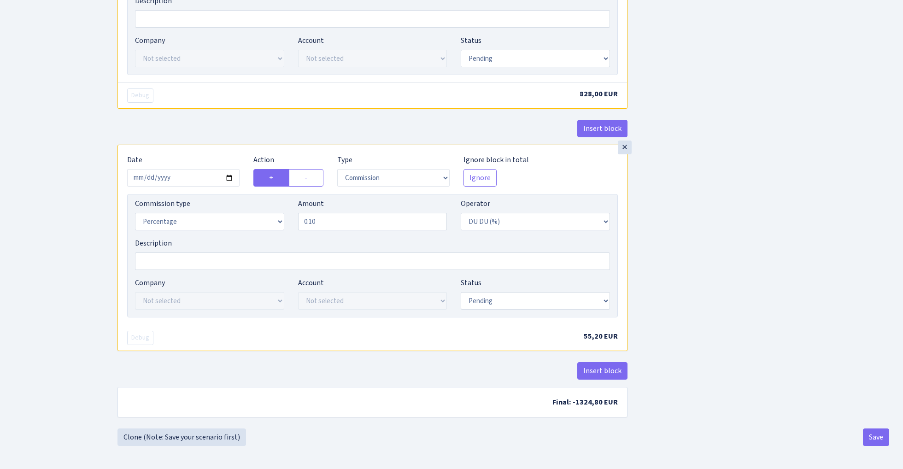
scroll to position [985, 0]
select select "processed"
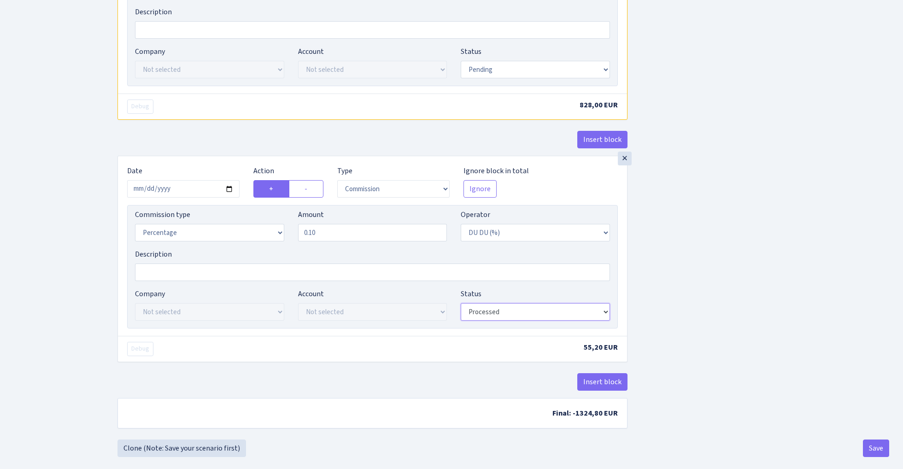
scroll to position [968, 0]
select select "processed"
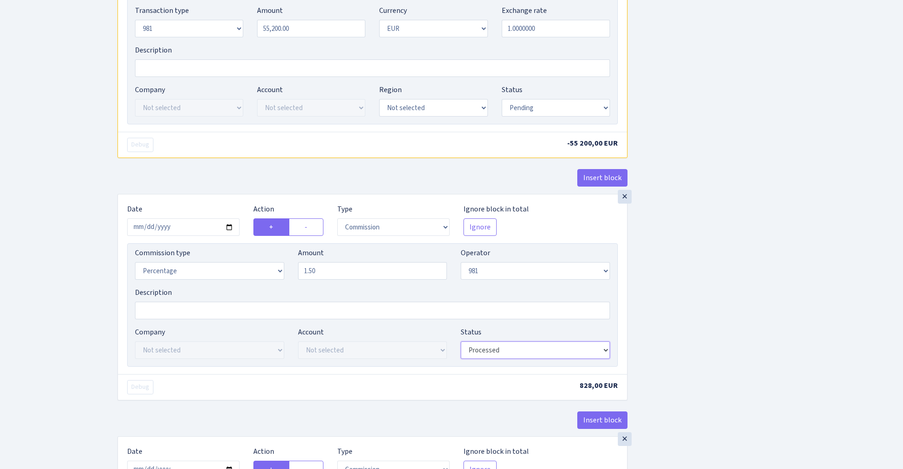
scroll to position [641, 0]
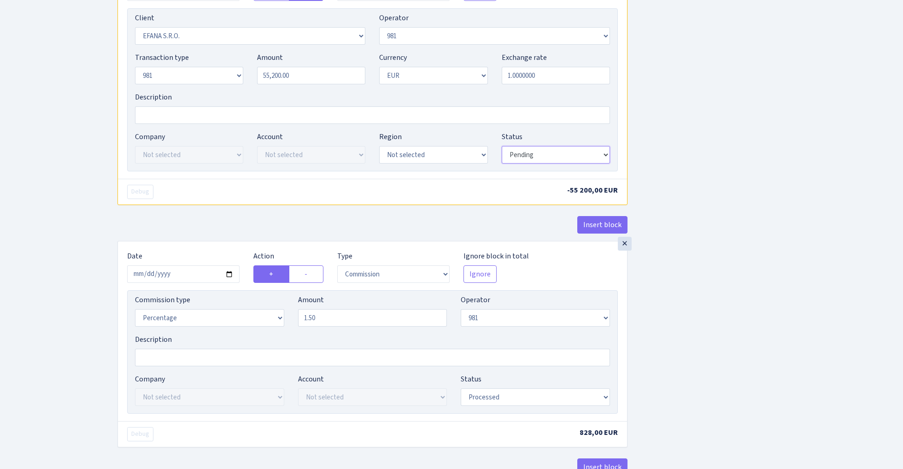
select select "processed"
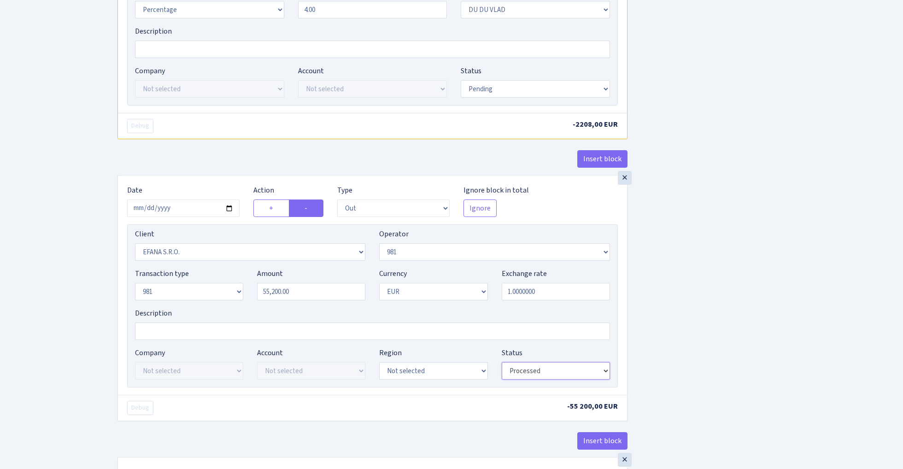
scroll to position [419, 0]
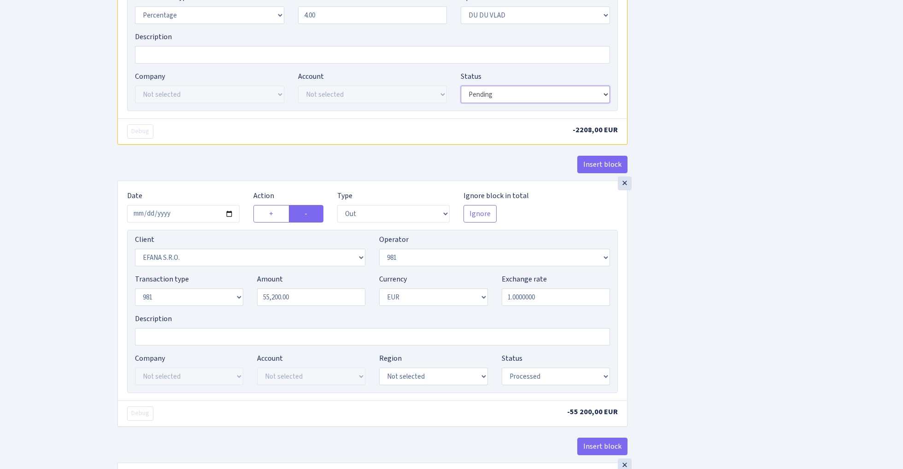
select select "processed"
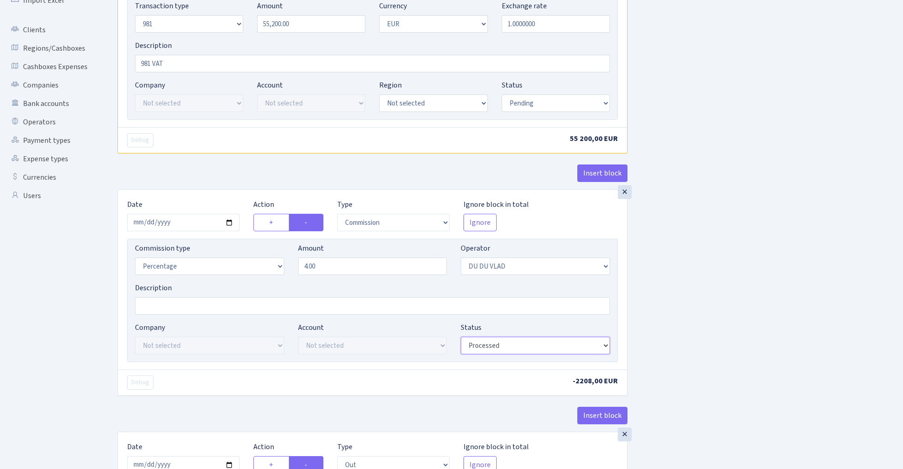
scroll to position [147, 0]
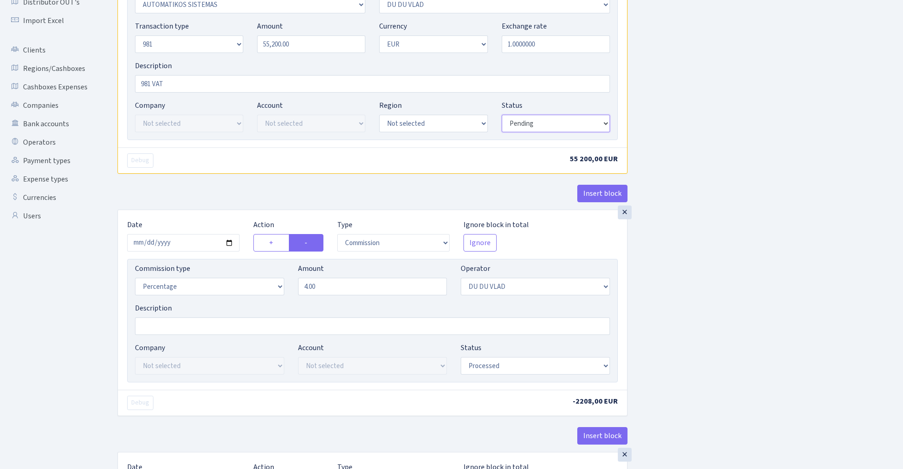
select select "processed"
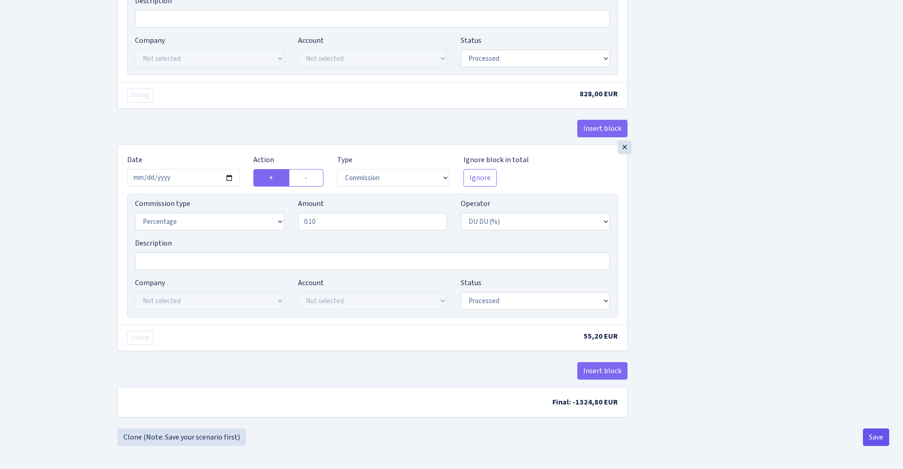
scroll to position [985, 0]
click at [878, 436] on button "Save" at bounding box center [876, 438] width 26 height 18
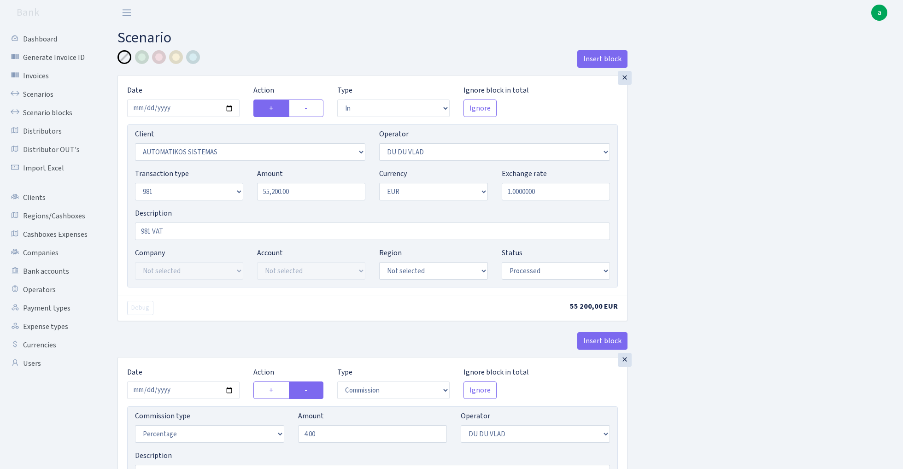
select select "in"
select select "2670"
select select "163"
select select "8"
select select "1"
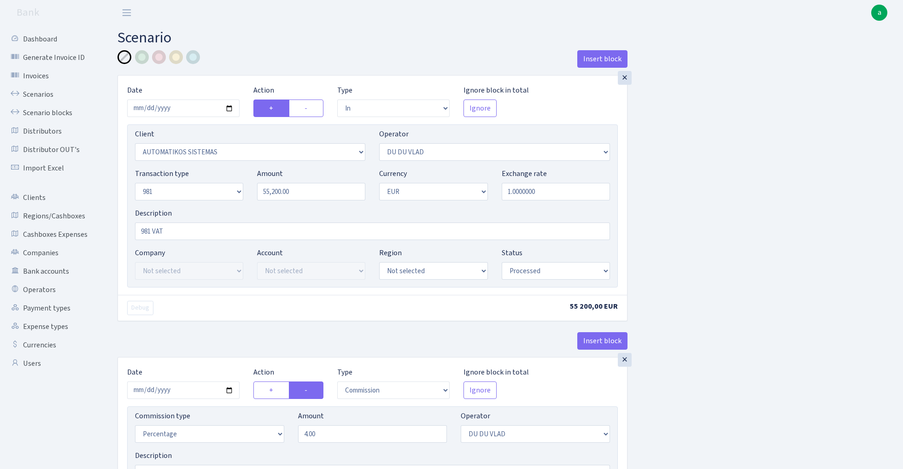
select select "processed"
select select "commission"
select select "163"
select select "processed"
select select "out"
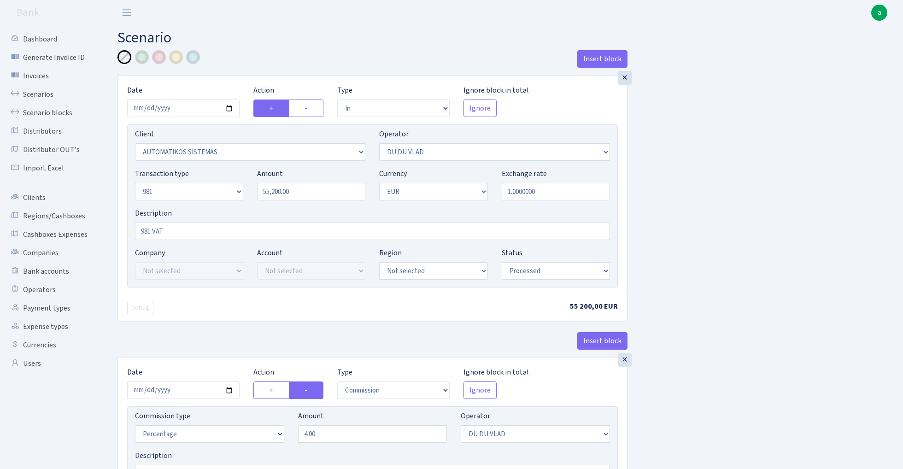
select select "3139"
select select "61"
select select "8"
select select "1"
select select "processed"
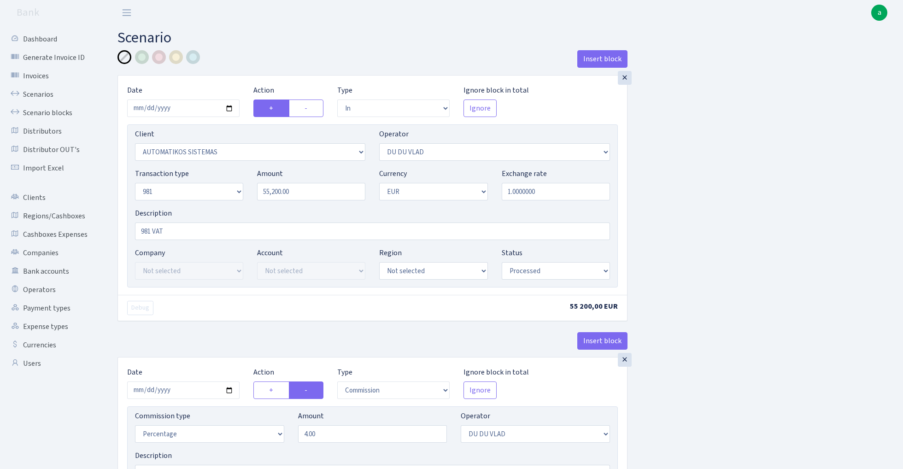
select select "commission"
select select "61"
select select "processed"
select select "commission"
select select "118"
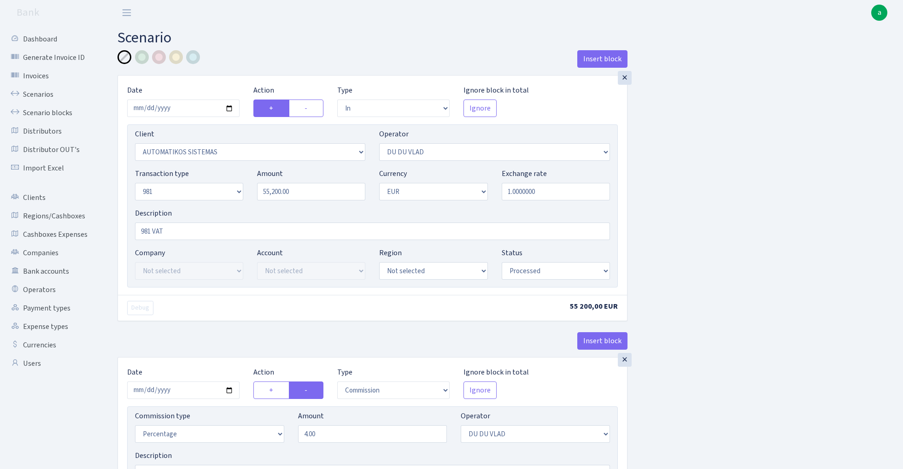
select select "processed"
click at [34, 94] on link "Scenarios" at bounding box center [51, 94] width 92 height 18
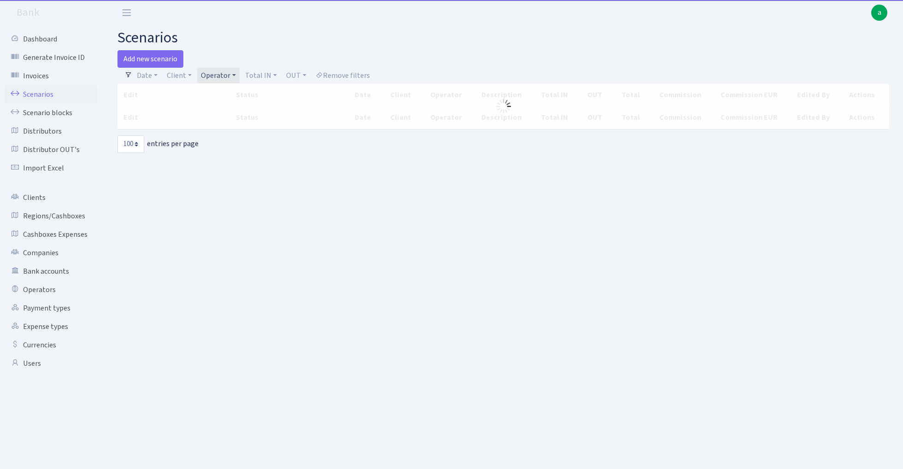
select select "100"
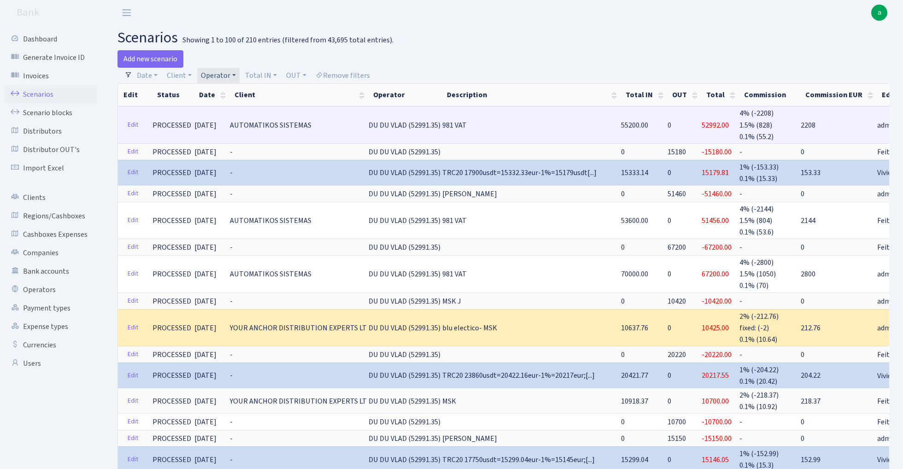
drag, startPoint x: 358, startPoint y: 124, endPoint x: 413, endPoint y: 124, distance: 55.8
click at [413, 124] on span "DU DU VLAD (52991.35)" at bounding box center [405, 125] width 72 height 10
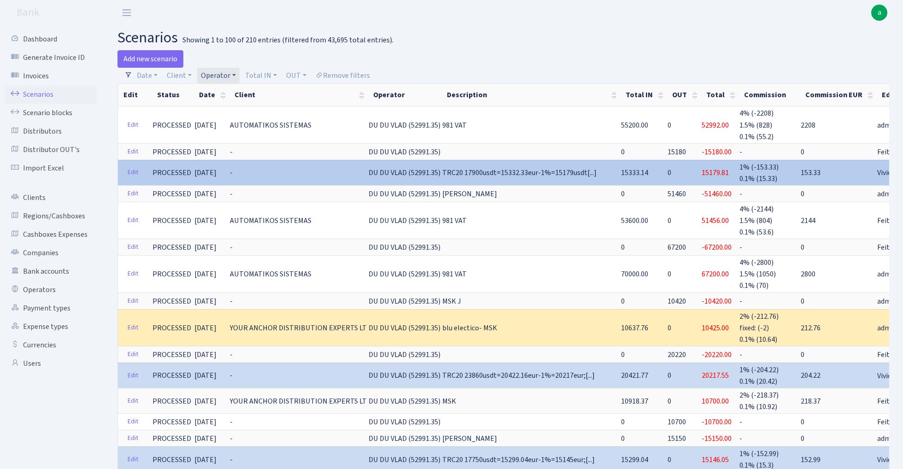
copy span "DU DU VLAD (52991"
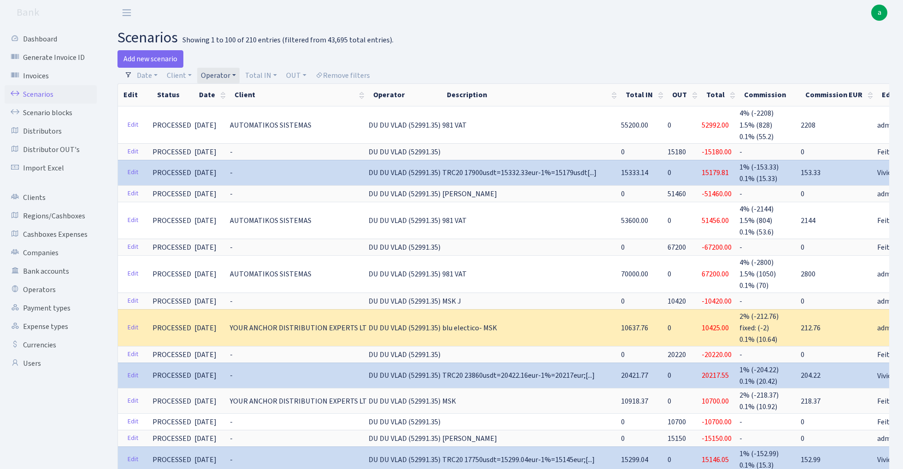
click at [219, 76] on link "Operator" at bounding box center [218, 76] width 42 height 16
click at [220, 106] on input "search" at bounding box center [234, 108] width 68 height 14
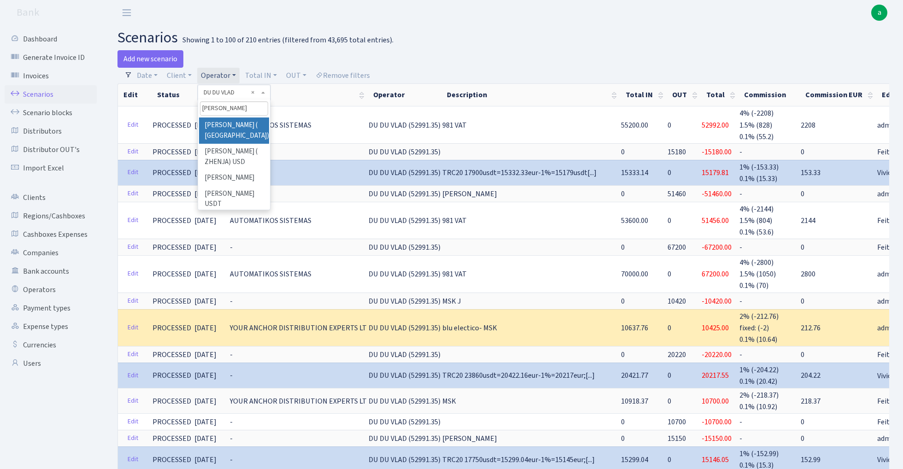
type input "andrej"
click at [242, 122] on li "[PERSON_NAME] ( [GEOGRAPHIC_DATA])" at bounding box center [234, 131] width 70 height 26
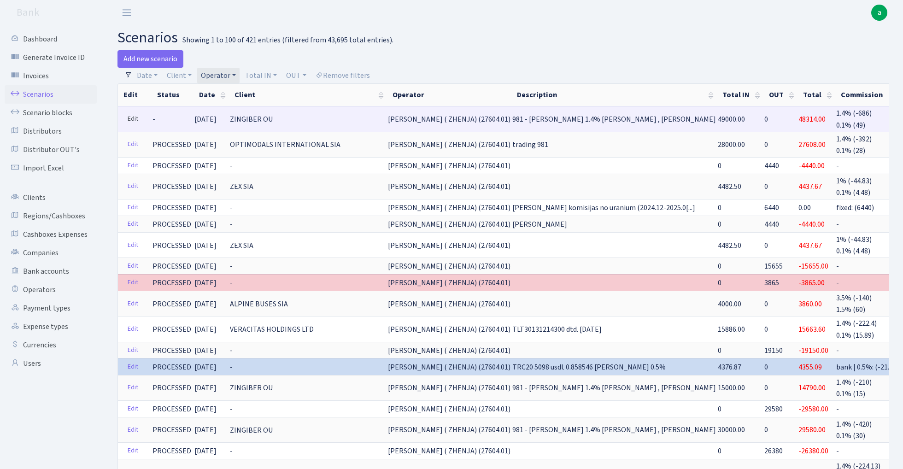
click at [133, 119] on link "Edit" at bounding box center [133, 119] width 19 height 14
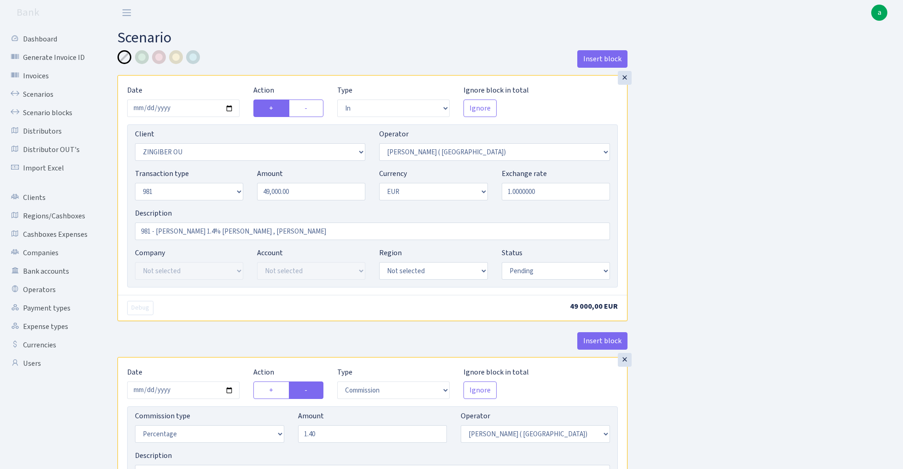
select select "in"
select select "3076"
select select "131"
select select "8"
select select "1"
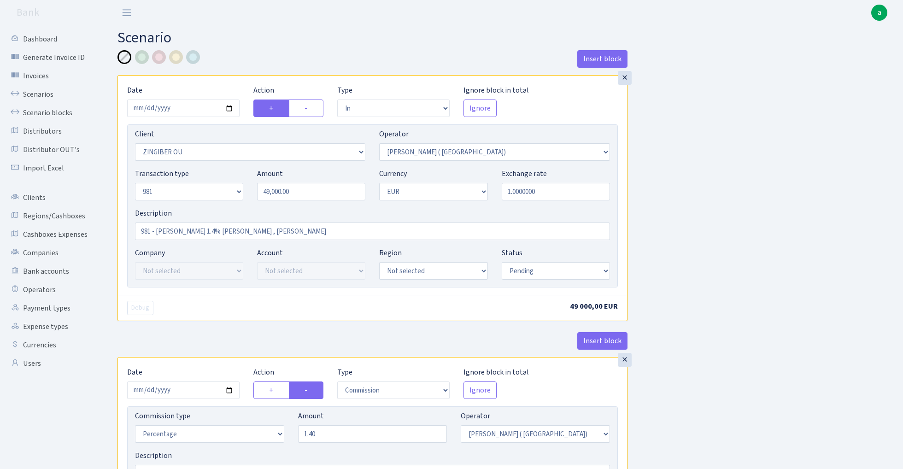
select select "pending"
select select "commission"
select select "131"
select select "pending"
select select "out"
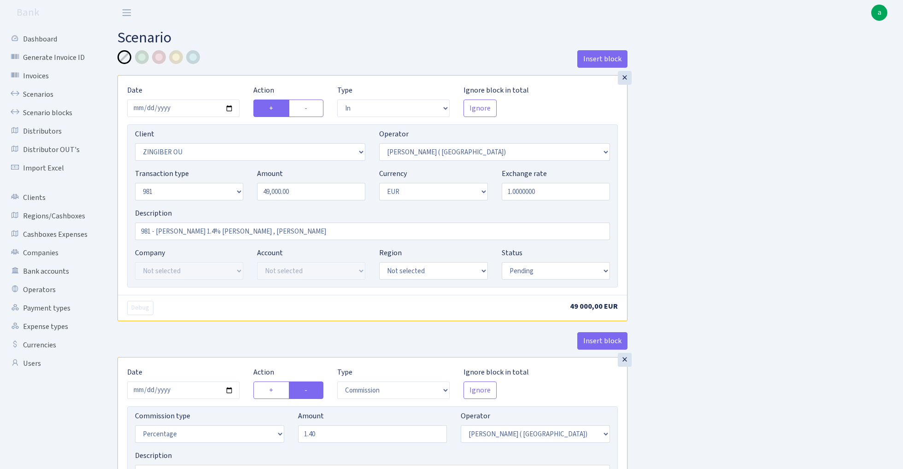
select select "2778"
select select "61"
select select "8"
select select "1"
select select "pending"
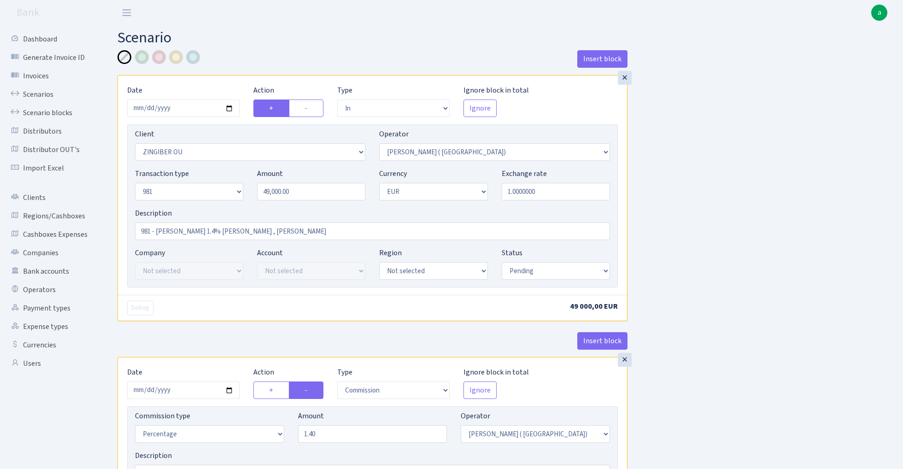
select select "commission"
select select "118"
select select "pending"
select select "processed"
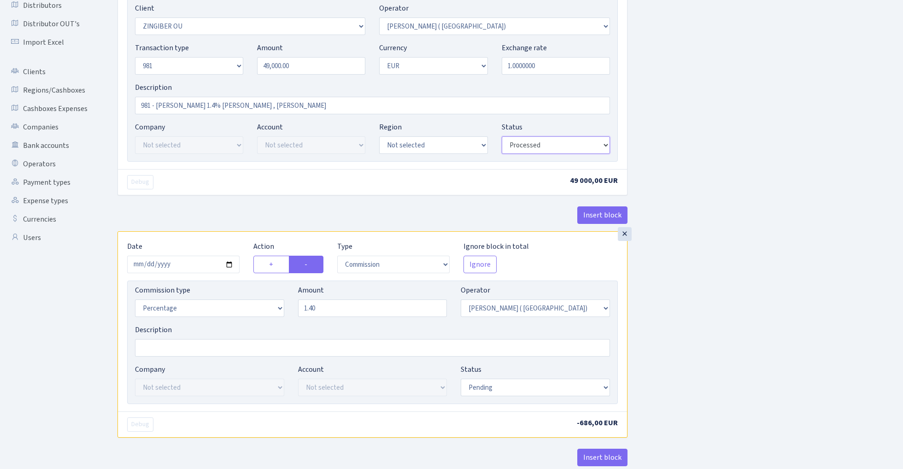
scroll to position [172, 0]
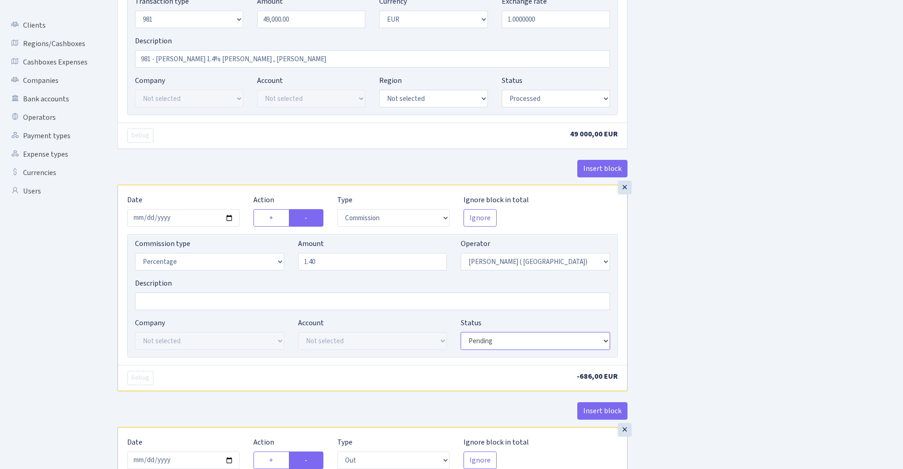
select select "processed"
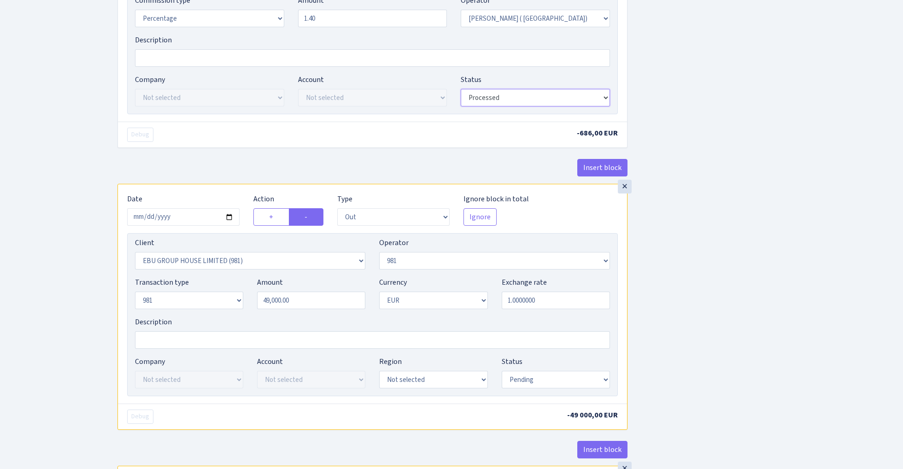
scroll to position [468, 0]
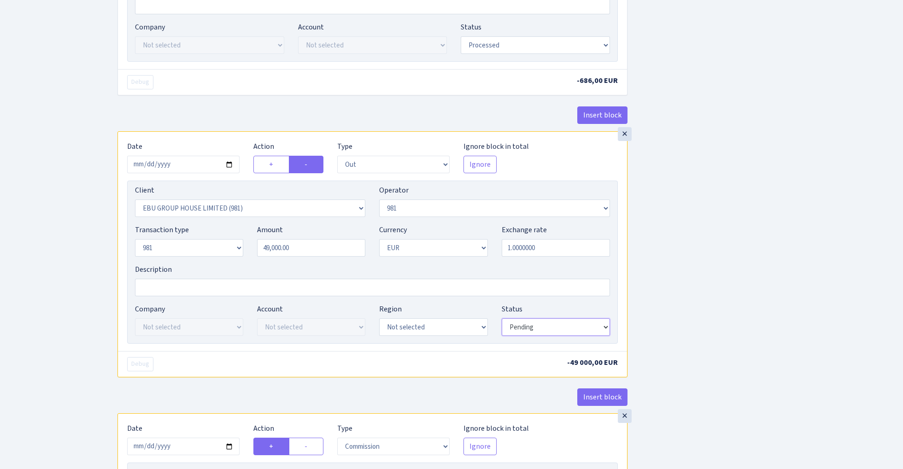
select select "processed"
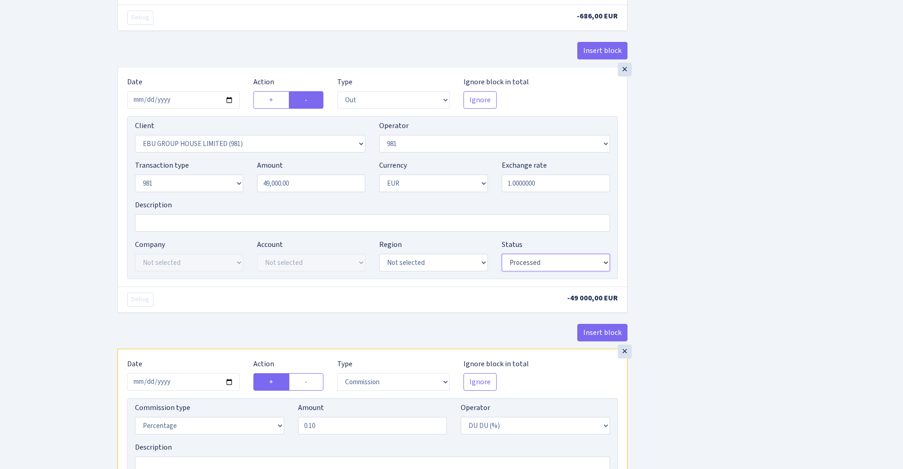
scroll to position [695, 0]
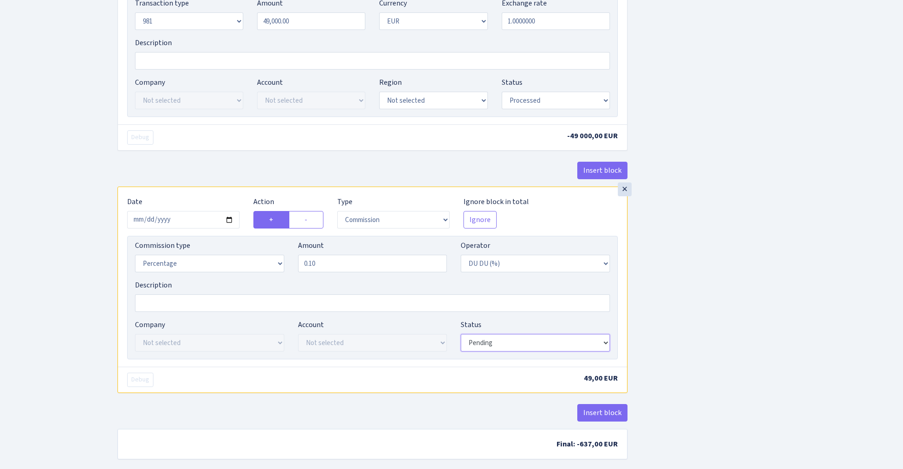
select select "processed"
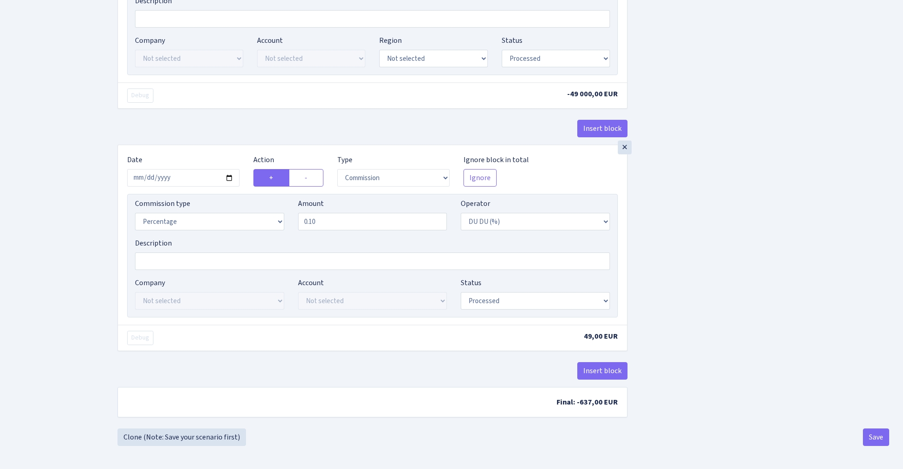
scroll to position [742, 0]
click at [882, 435] on button "Save" at bounding box center [876, 438] width 26 height 18
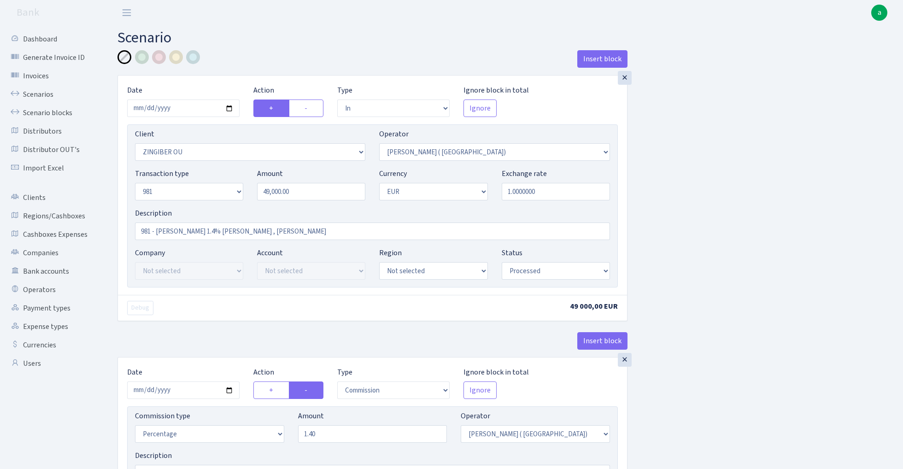
select select "in"
select select "3076"
select select "131"
select select "8"
select select "1"
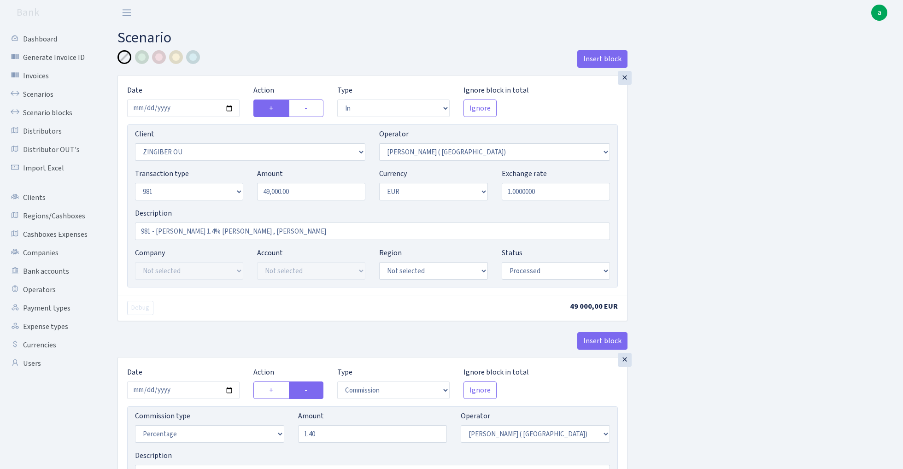
select select "processed"
select select "commission"
select select "131"
select select "processed"
select select "out"
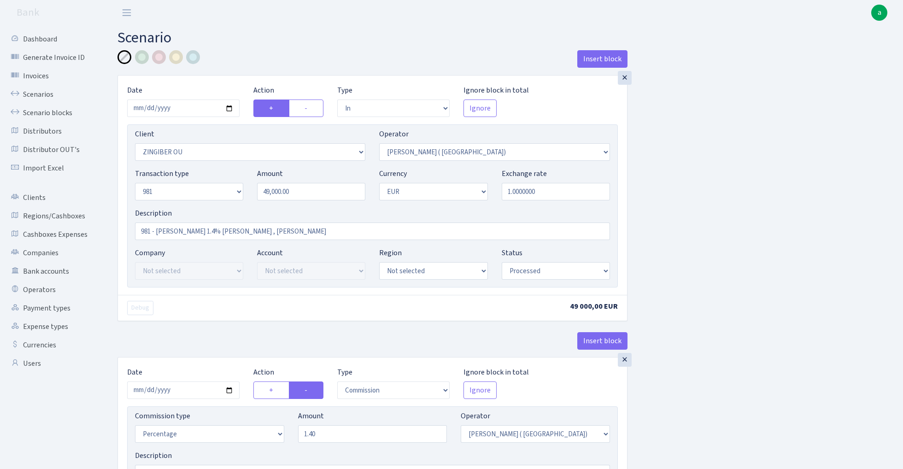
select select "2778"
select select "61"
select select "8"
select select "1"
select select "processed"
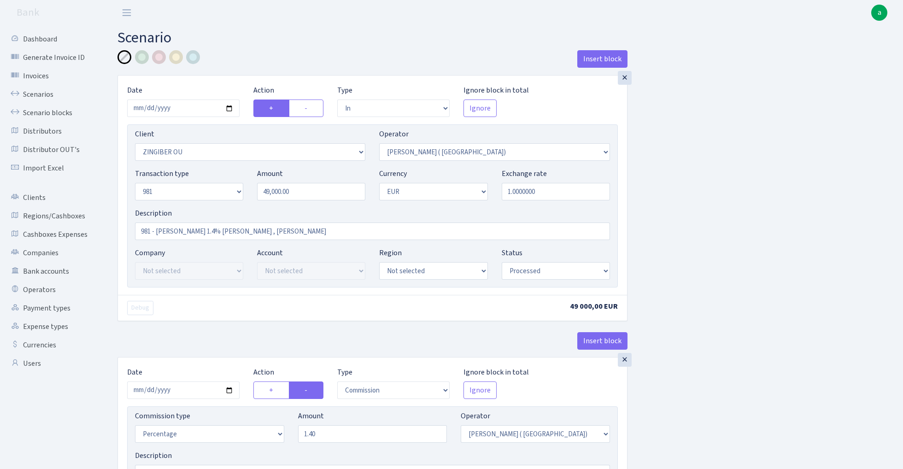
select select "commission"
select select "118"
select select "processed"
click at [36, 90] on link "Scenarios" at bounding box center [51, 94] width 92 height 18
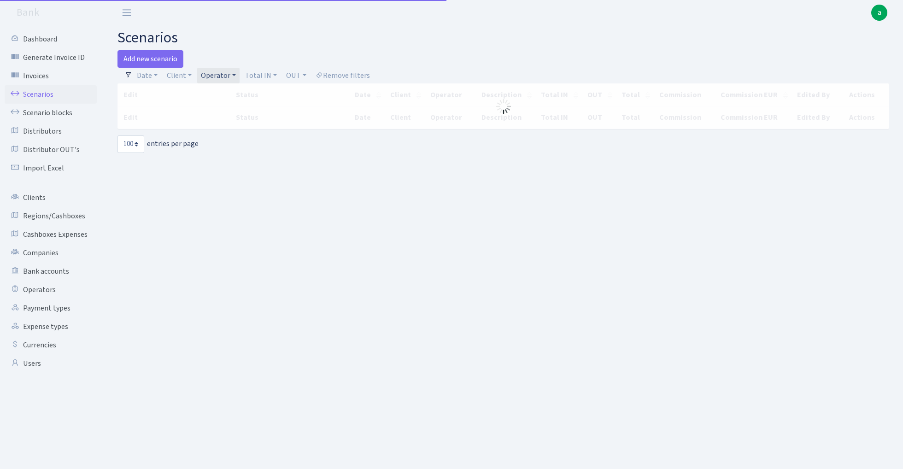
select select "100"
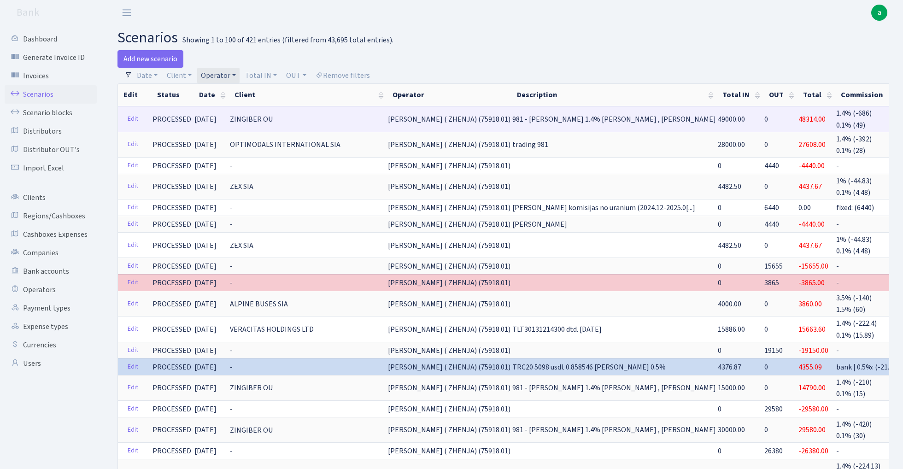
drag, startPoint x: 382, startPoint y: 119, endPoint x: 460, endPoint y: 118, distance: 78.4
click at [460, 118] on span "ANDREJ ( ZHENJA) (75918.01)" at bounding box center [449, 119] width 123 height 10
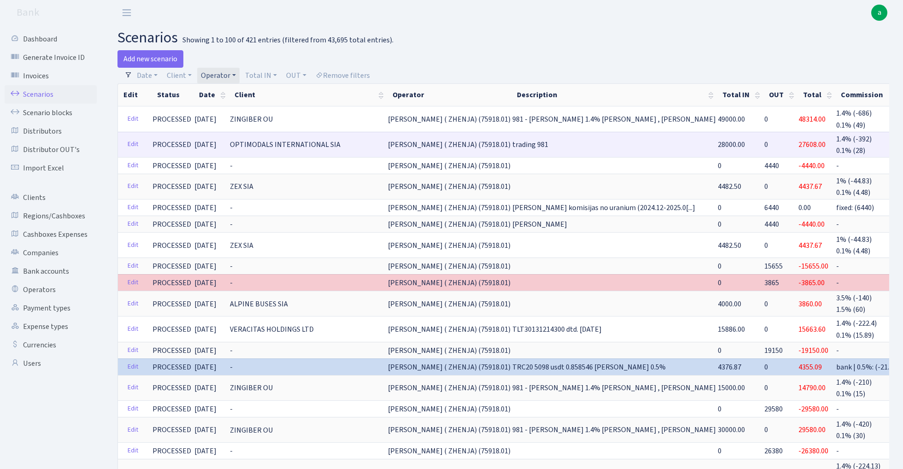
copy span "ANDREJ ( ZHENJA) (75918"
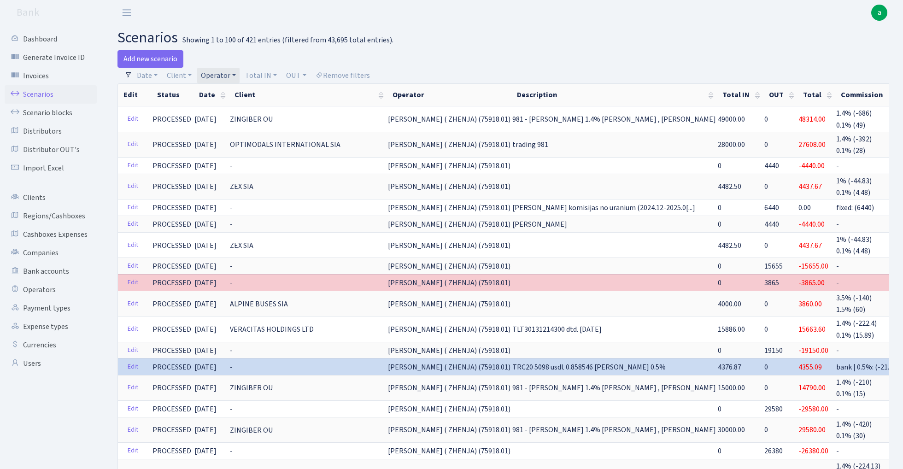
click at [215, 73] on link "Operator" at bounding box center [218, 76] width 42 height 16
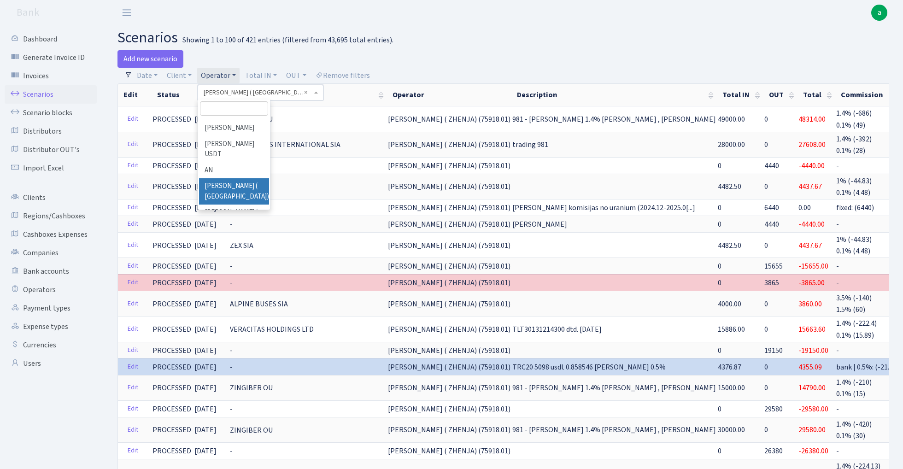
click at [483, 45] on h2 "scenarios Showing 1 to 100 of 421 entries (filtered from 43,695 total entries)." at bounding box center [504, 38] width 772 height 18
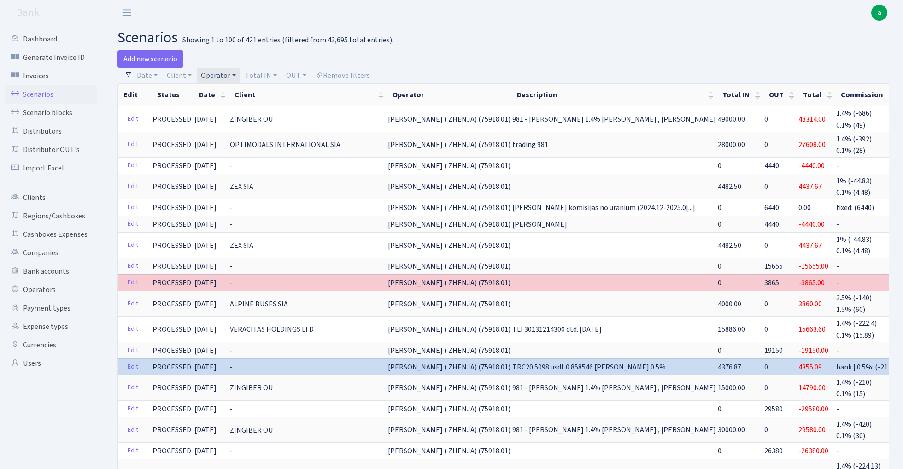
click at [213, 74] on link "Operator" at bounding box center [218, 76] width 42 height 16
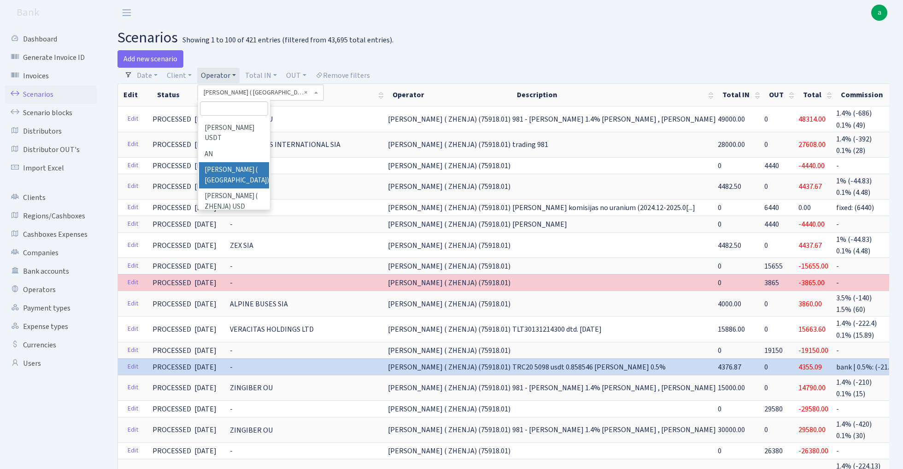
click at [229, 107] on input "search" at bounding box center [234, 108] width 68 height 14
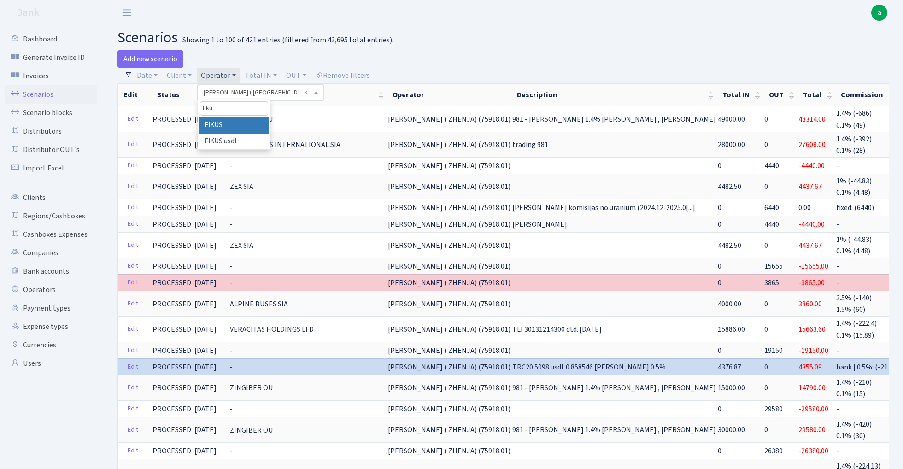
type input "fiku"
click at [241, 126] on li "FIKUS" at bounding box center [234, 126] width 70 height 16
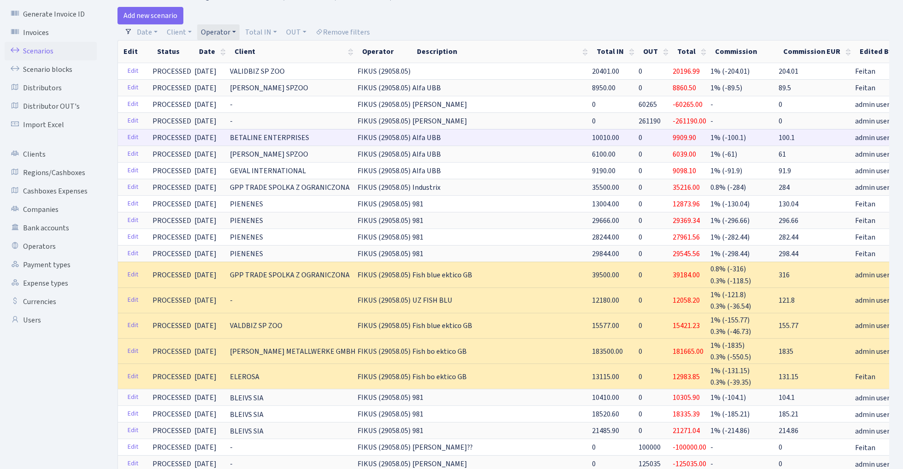
scroll to position [47, 0]
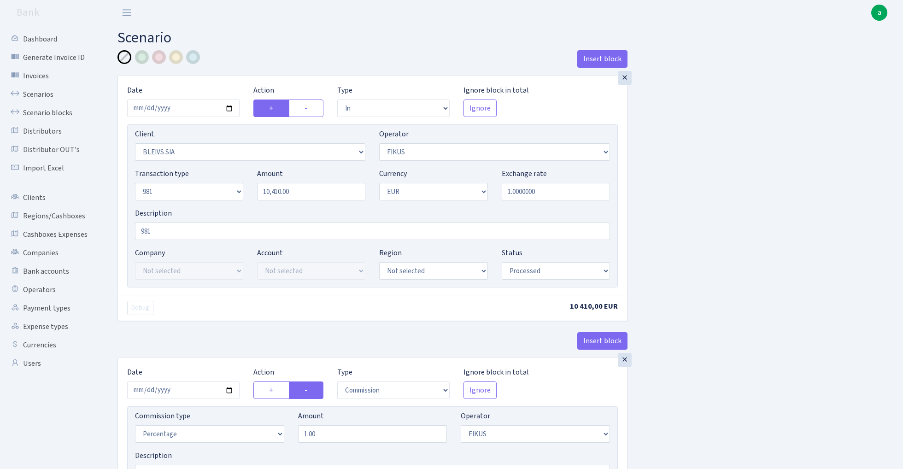
select select "in"
select select "3166"
select select "388"
select select "8"
select select "1"
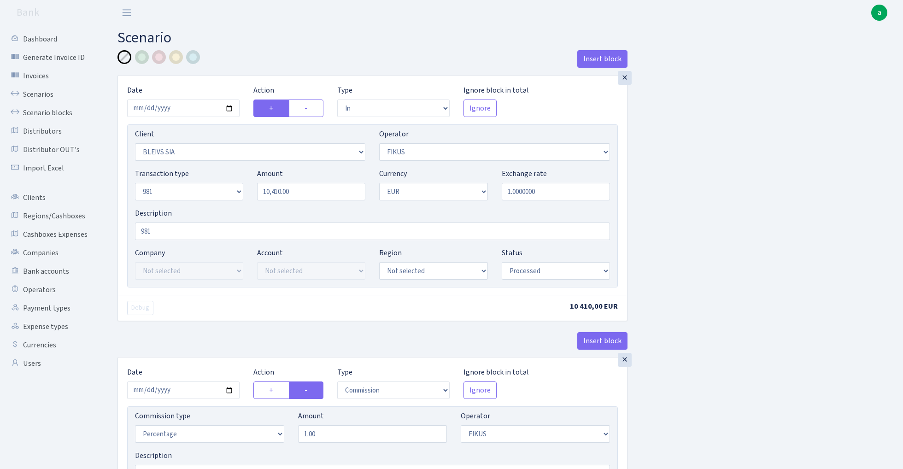
select select "processed"
select select "commission"
select select "388"
select select "processed"
select select "out"
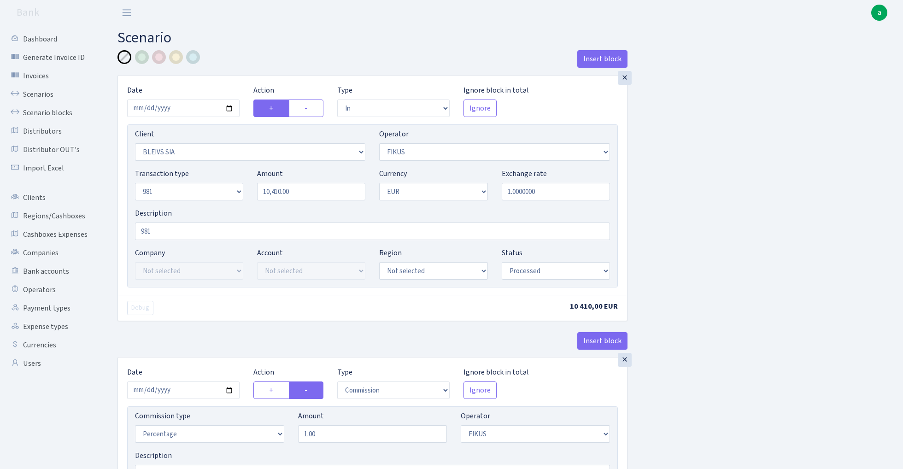
select select "2442"
select select "61"
select select "8"
select select "1"
select select "processed"
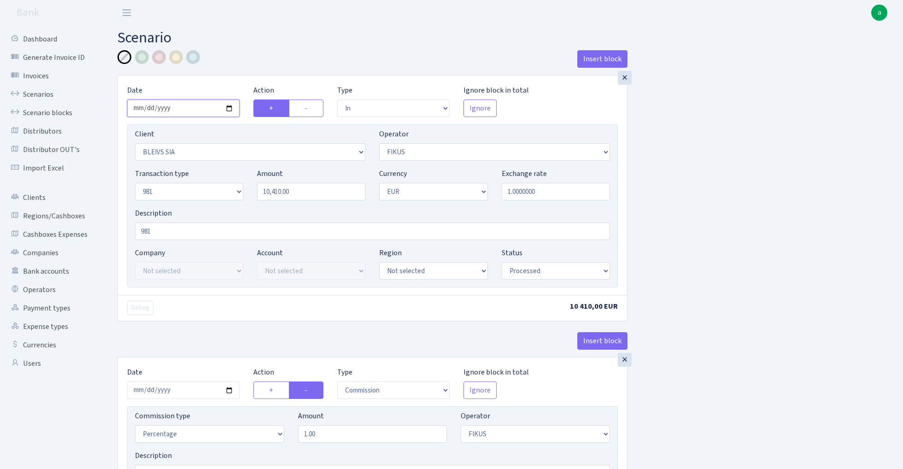
click at [183, 111] on input "2025-08-22" at bounding box center [183, 109] width 112 height 18
type input "2025-09-02"
click at [314, 196] on input "10410.00" at bounding box center [311, 192] width 108 height 18
paste input "2982"
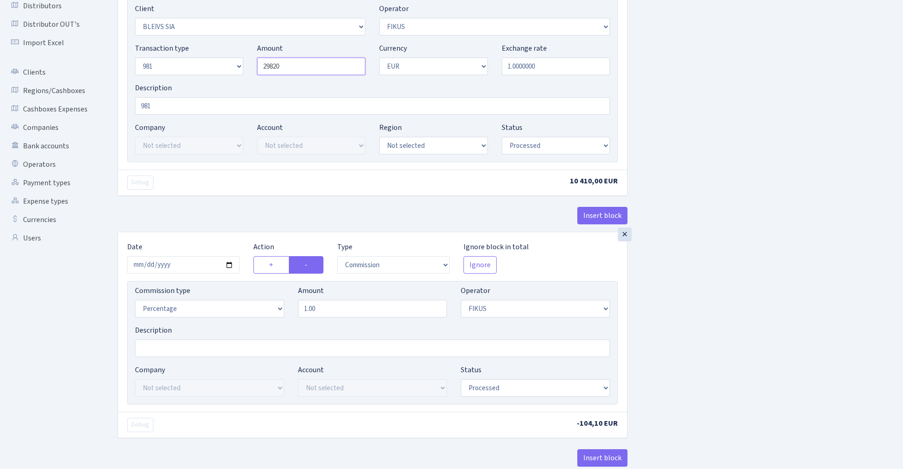
scroll to position [168, 0]
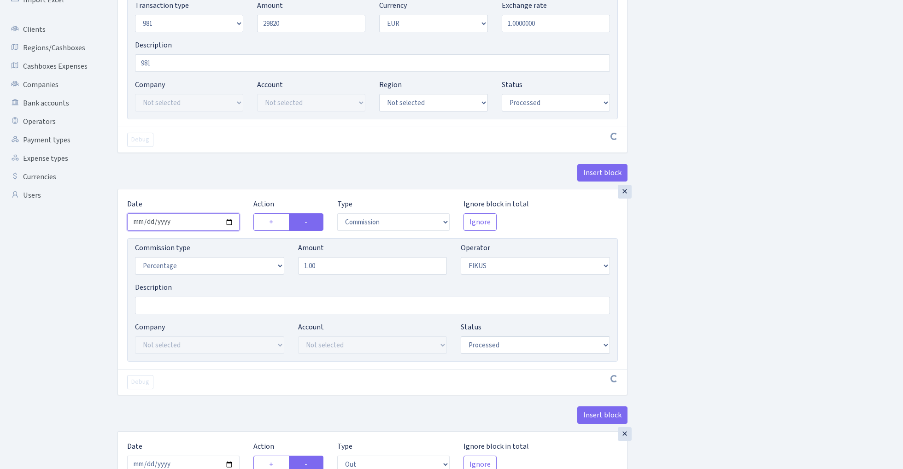
type input "29,820.00"
click at [198, 220] on input "2025-08-22" at bounding box center [183, 222] width 112 height 18
type input "[DATE]"
click at [206, 165] on div "Insert block" at bounding box center [373, 176] width 510 height 25
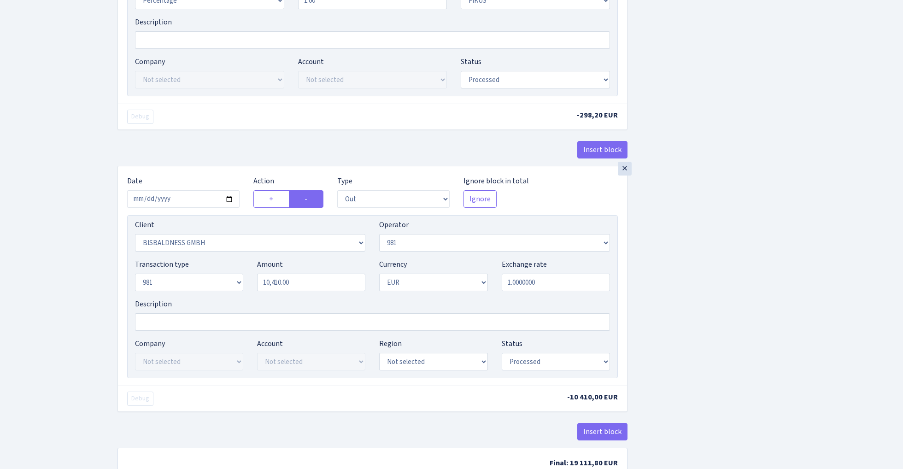
scroll to position [418, 0]
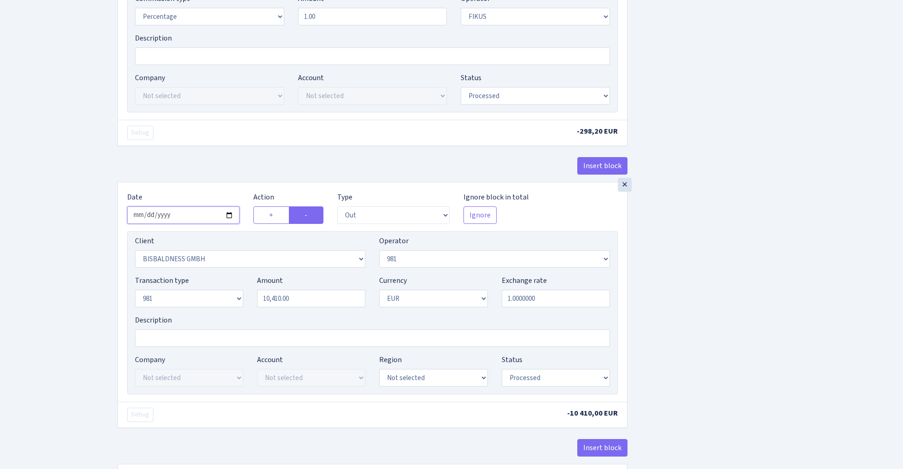
click at [183, 214] on input "2025-08-22" at bounding box center [183, 215] width 112 height 18
type input "2025-09-02"
click at [206, 185] on div "× Date 2025-09-02 Action + - Type --- In Out Commission Field required. Ignore …" at bounding box center [372, 292] width 509 height 219
click at [311, 304] on input "10410.00" at bounding box center [311, 299] width 108 height 18
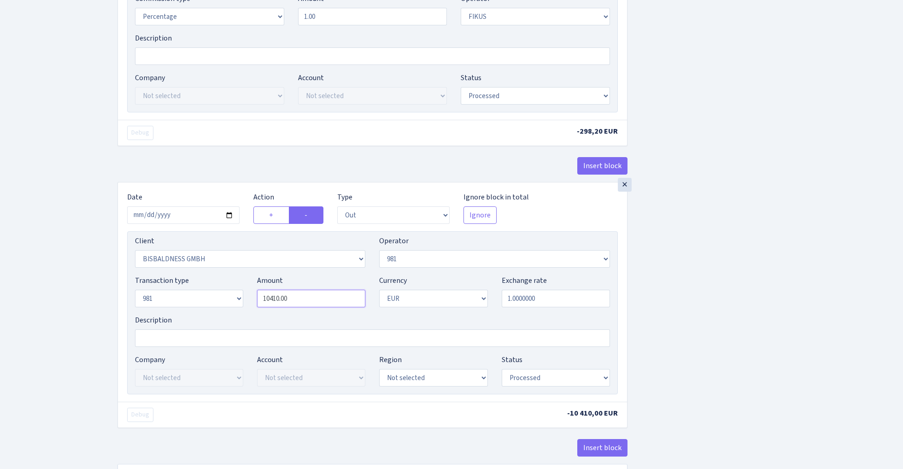
paste input "2982"
type input "29,820.00"
click at [713, 241] on div "Insert block × Date 2025-09-02 Action + - Type --- In Out Commission Field requ…" at bounding box center [504, 67] width 786 height 869
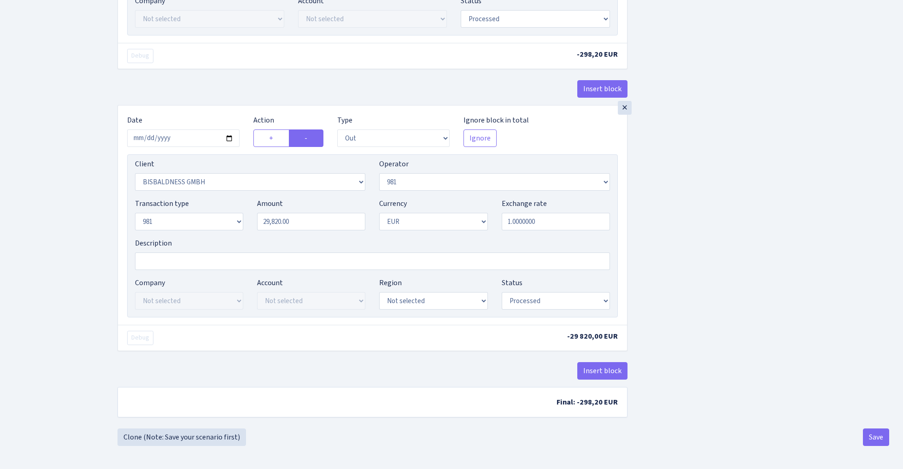
scroll to position [498, 0]
click at [874, 437] on button "Save" at bounding box center [876, 438] width 26 height 18
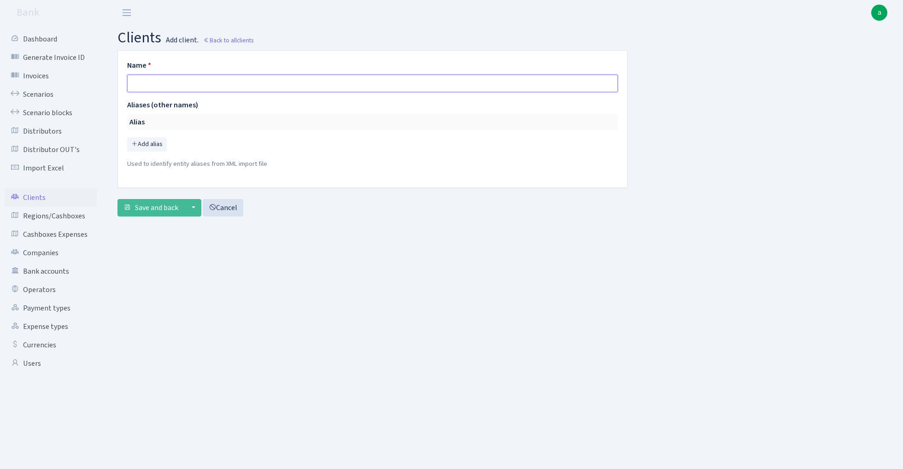
paste input "HARMONY OF DECOR AND LIGHT BV"
type input "HARMONY OF DECOR AND LIGHT BV"
click at [148, 209] on span "Save and back" at bounding box center [156, 208] width 43 height 10
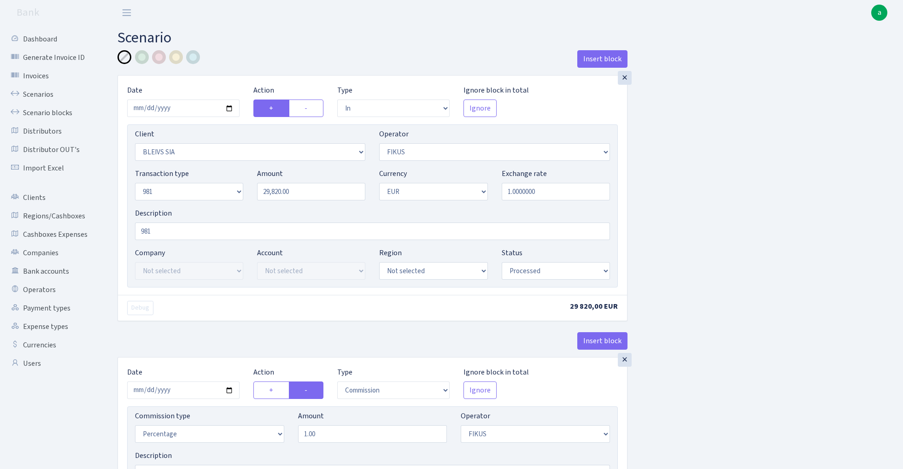
select select "in"
select select "3166"
select select "388"
select select "8"
select select "1"
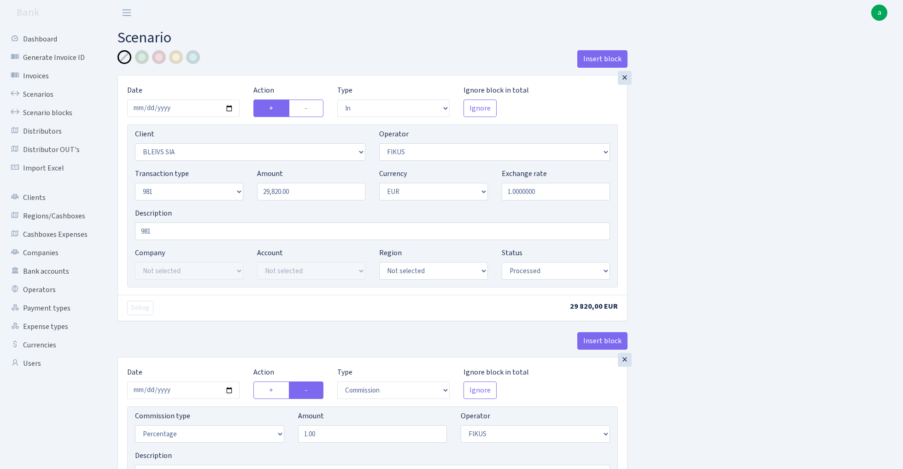
select select "processed"
select select "commission"
select select "388"
select select "processed"
select select "out"
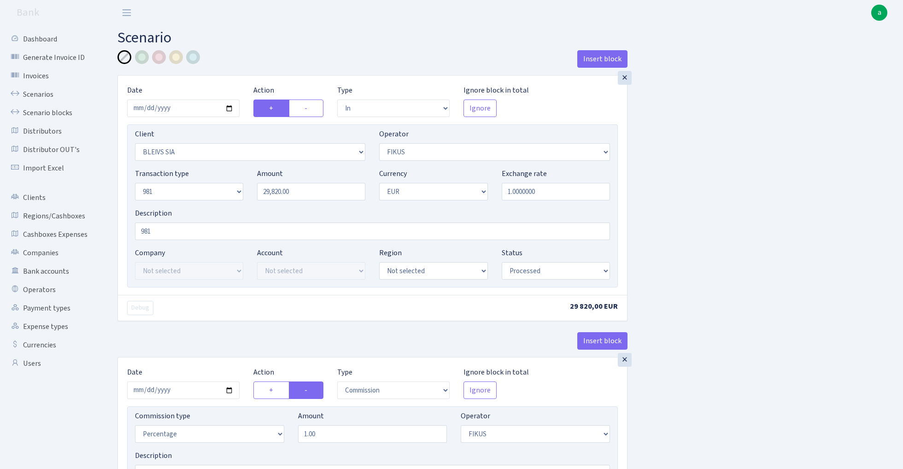
select select "2442"
select select "61"
select select "8"
select select "1"
select select "processed"
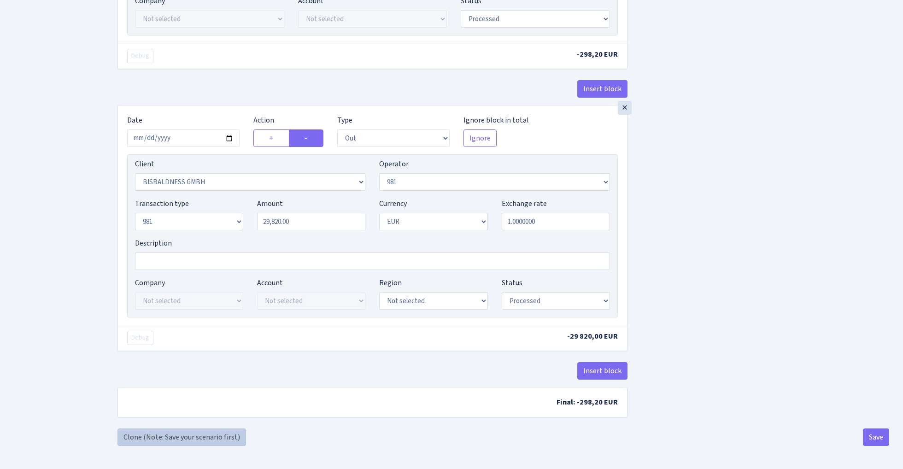
scroll to position [498, 0]
click at [216, 436] on link "Clone (Note: Save your scenario first)" at bounding box center [182, 438] width 129 height 18
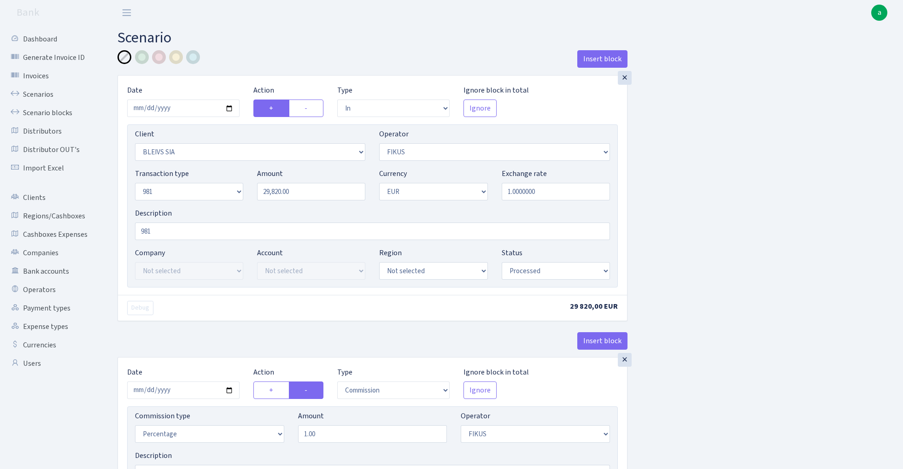
select select "in"
select select "3166"
select select "388"
select select "8"
select select "1"
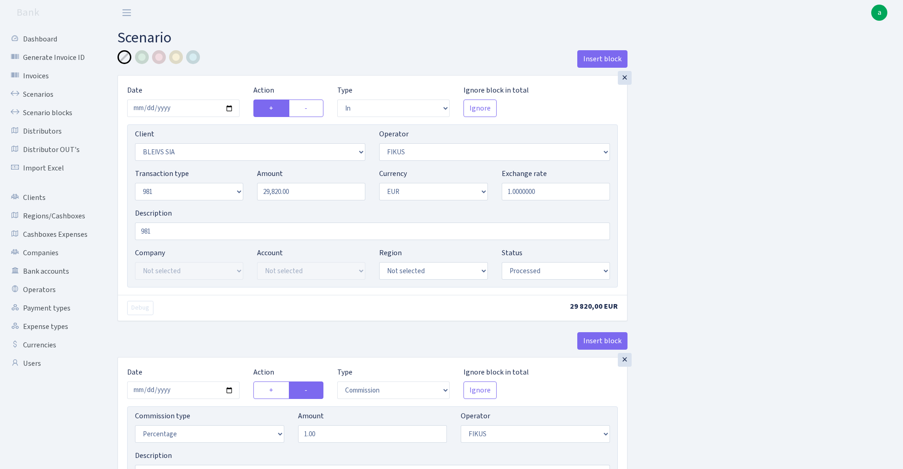
select select "processed"
select select "commission"
select select "388"
select select "processed"
select select "out"
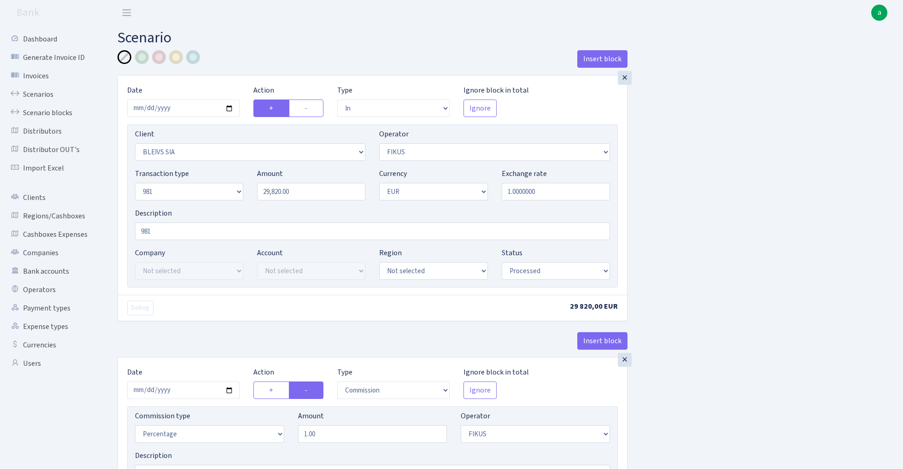
select select "2442"
select select "61"
select select "8"
select select "1"
select select "processed"
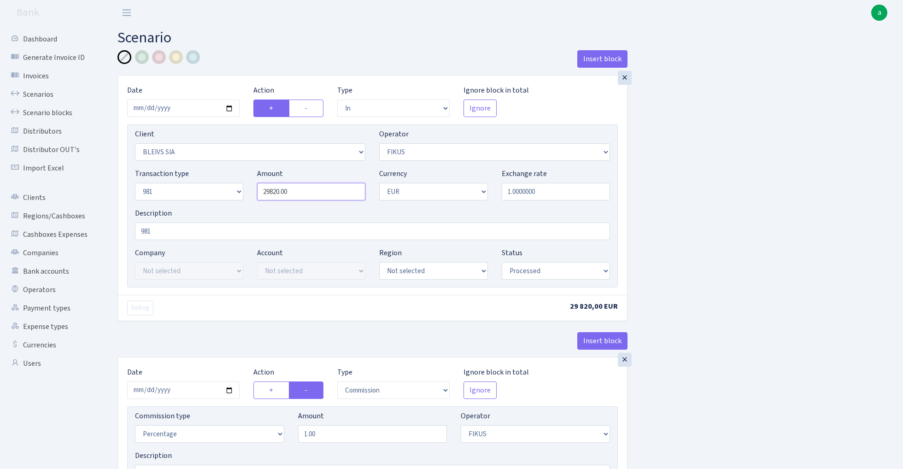
click at [300, 194] on input "29820.00" at bounding box center [311, 192] width 108 height 18
type input "29,820.00"
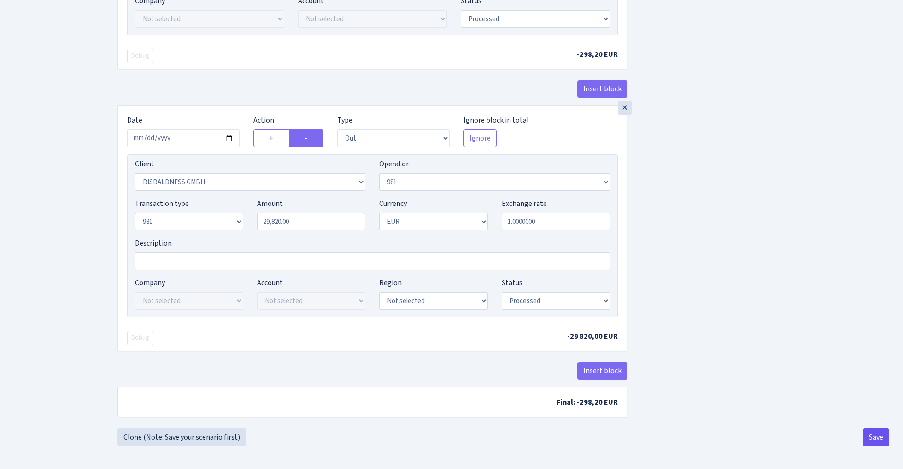
scroll to position [498, 0]
click at [876, 434] on button "Save" at bounding box center [876, 438] width 26 height 18
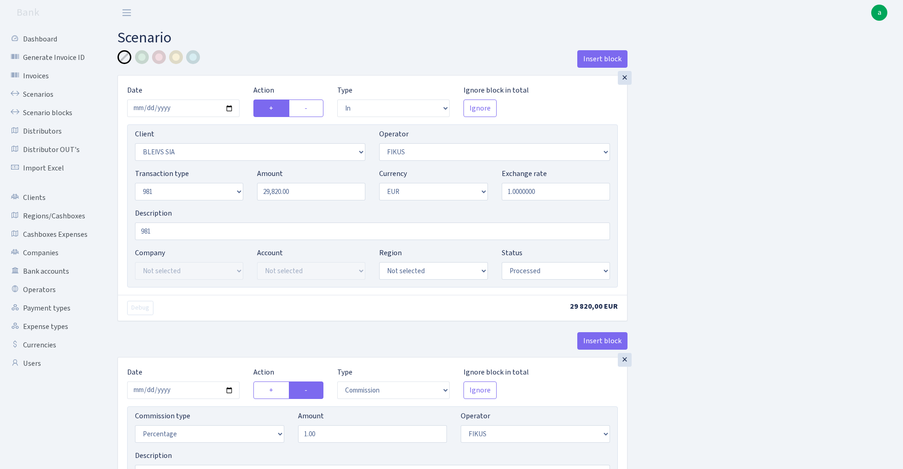
select select "in"
select select "3166"
select select "388"
select select "8"
select select "1"
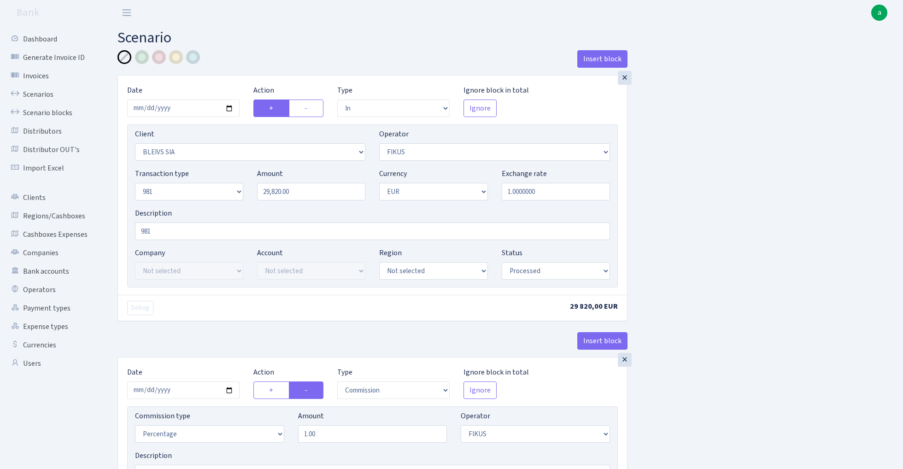
select select "processed"
select select "commission"
select select "388"
select select "processed"
select select "out"
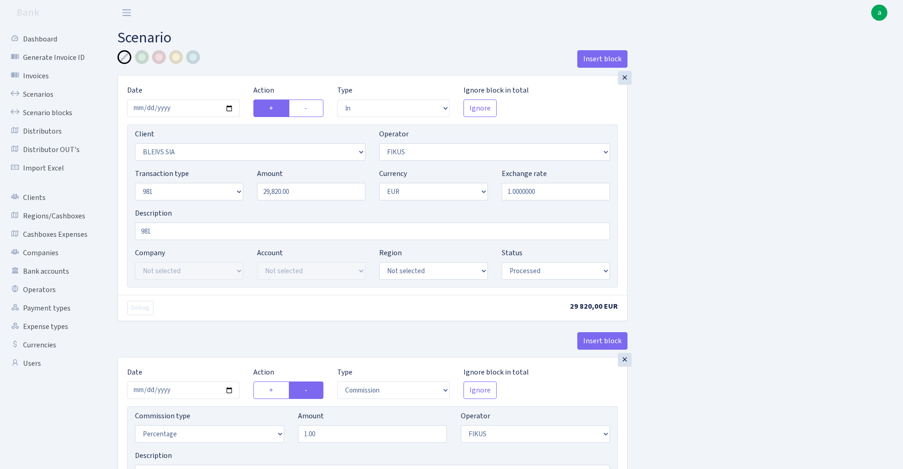
select select "2442"
select select "61"
select select "8"
select select "1"
select select "processed"
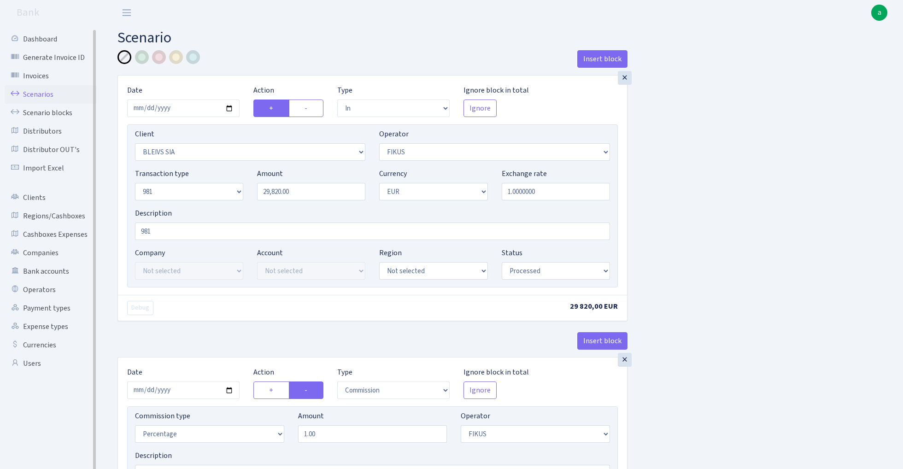
click at [44, 94] on link "Scenarios" at bounding box center [51, 94] width 92 height 18
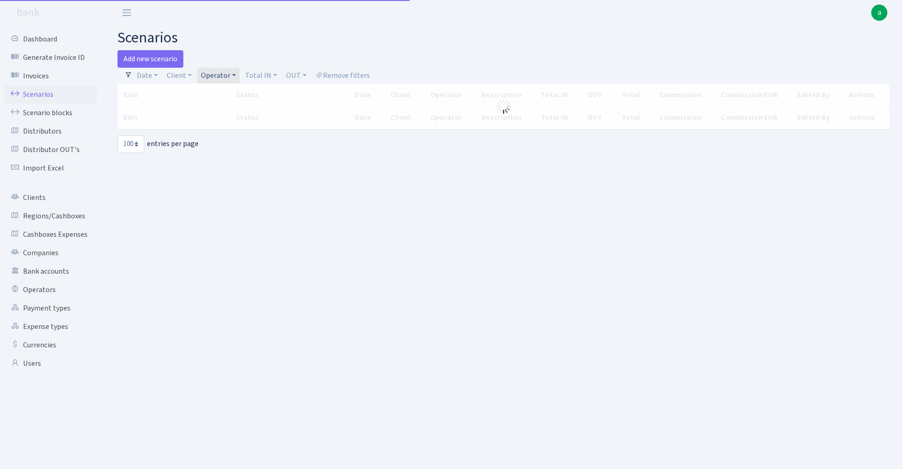
select select "100"
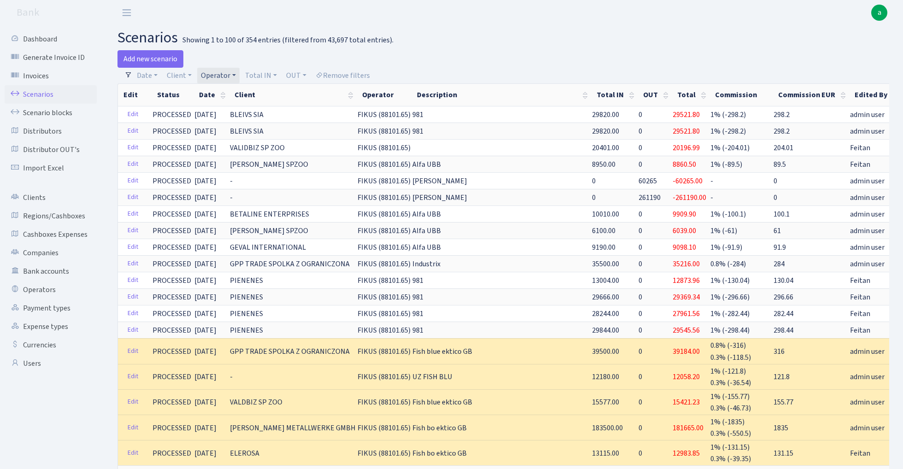
click at [222, 76] on link "Operator" at bounding box center [218, 76] width 42 height 16
click at [231, 111] on input "search" at bounding box center [234, 108] width 68 height 14
type input "dire"
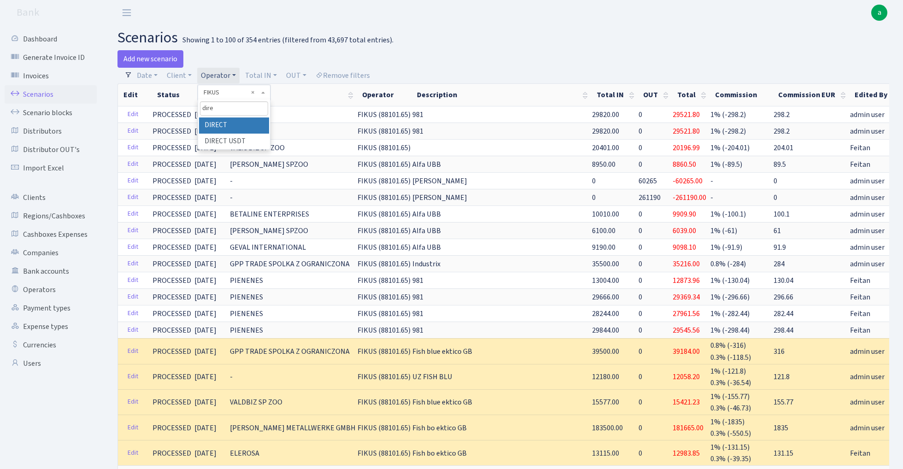
click at [230, 124] on li "DIRECT" at bounding box center [234, 126] width 70 height 16
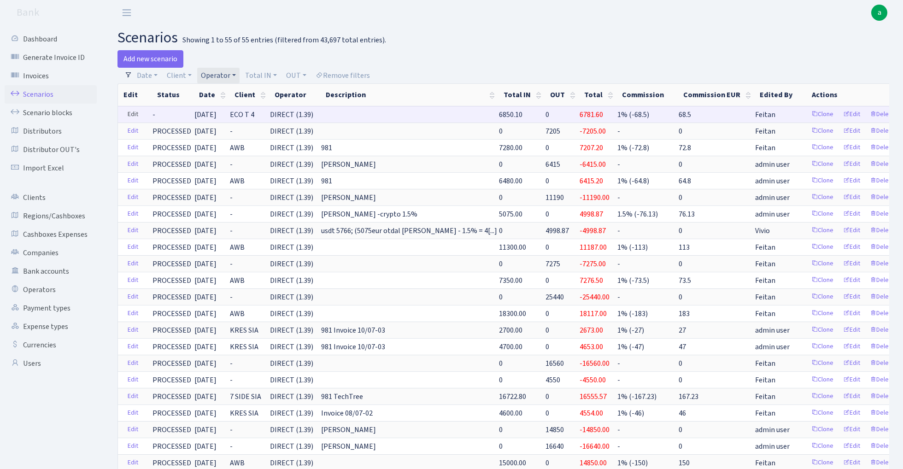
click at [132, 112] on link "Edit" at bounding box center [133, 114] width 19 height 14
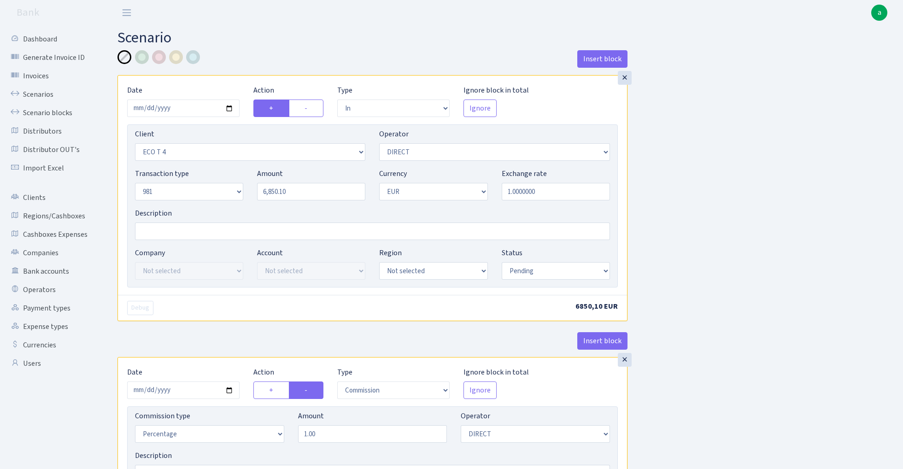
select select "in"
select select "3206"
select select "470"
select select "8"
select select "1"
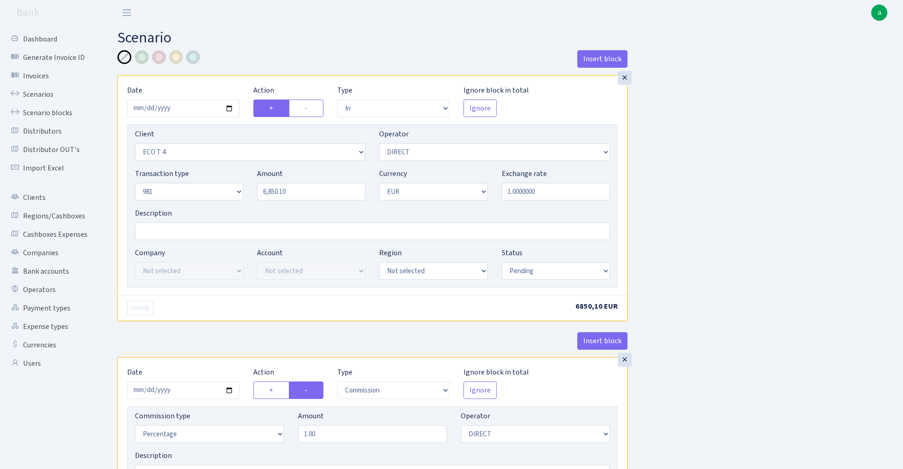
select select "pending"
select select "commission"
select select "470"
select select "pending"
select select "out"
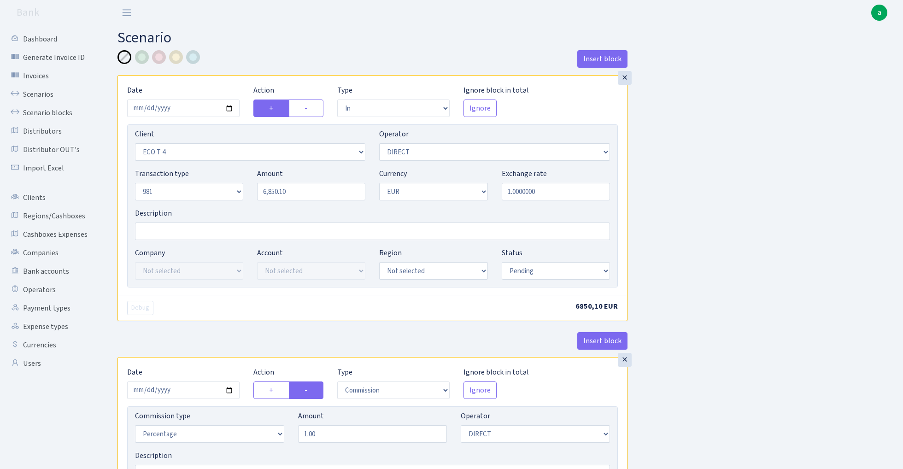
select select "342"
select select "61"
select select "8"
select select "1"
select select "pending"
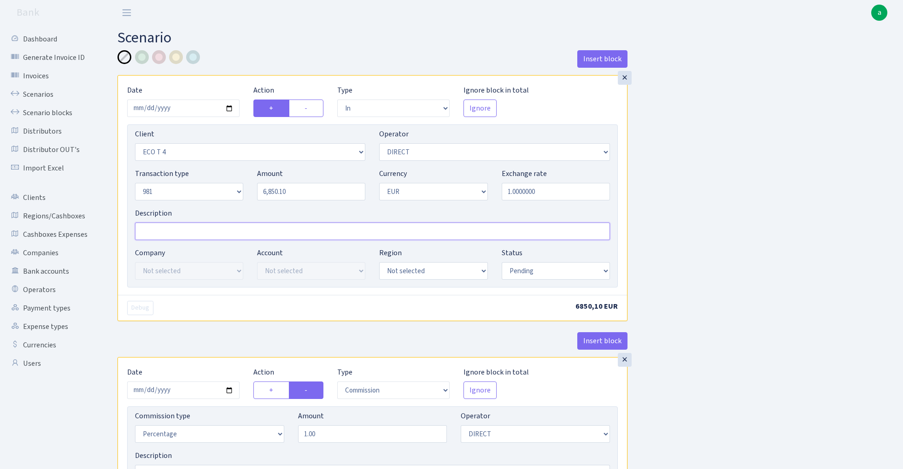
click at [171, 232] on input "Description" at bounding box center [372, 232] width 475 height 18
type input "981"
select select "processed"
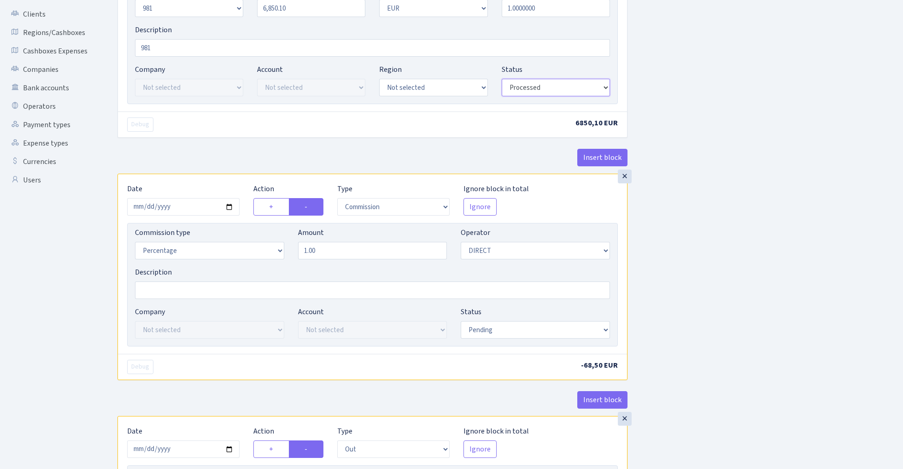
scroll to position [189, 0]
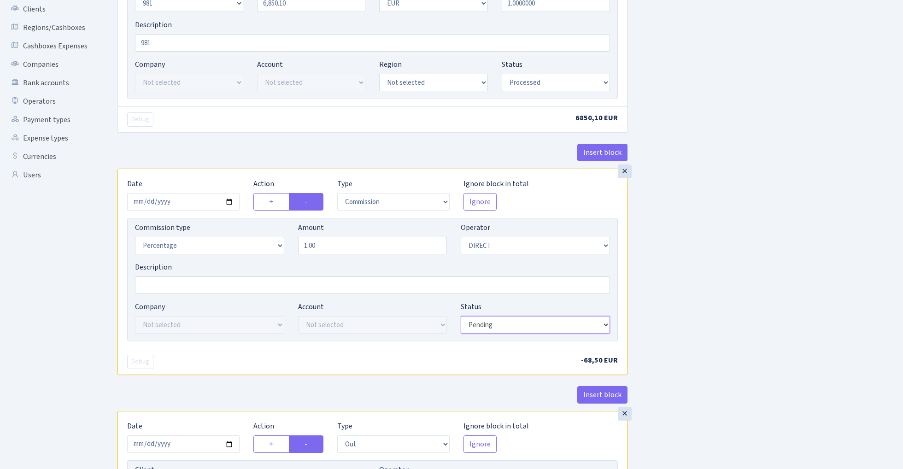
select select "processed"
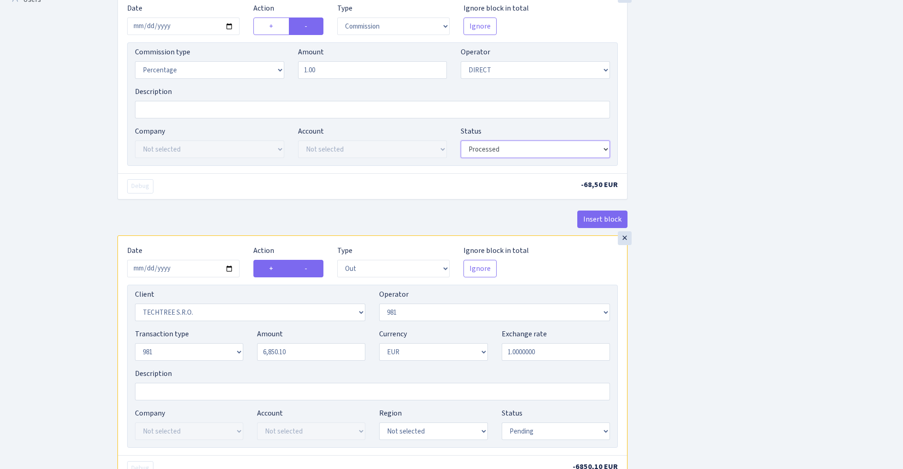
scroll to position [462, 0]
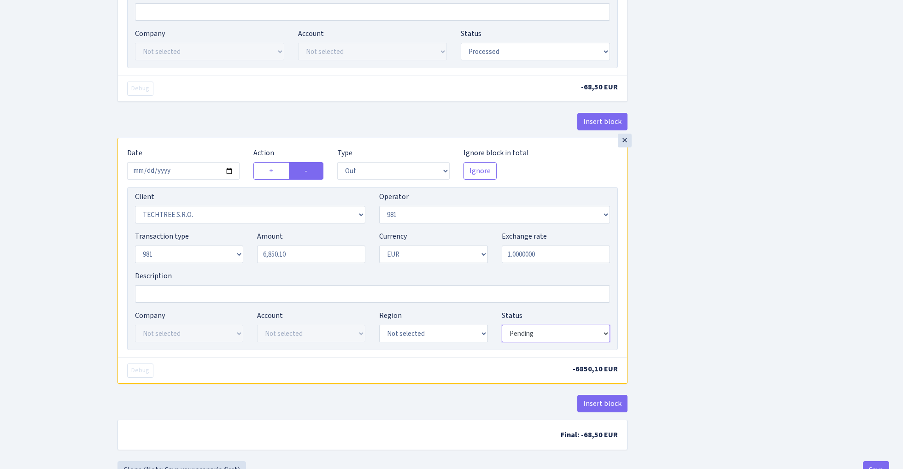
select select "processed"
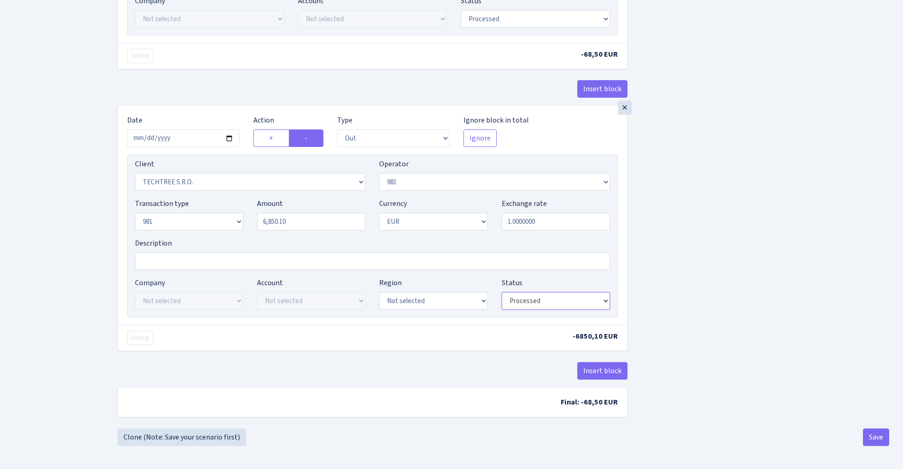
scroll to position [498, 0]
click at [878, 438] on button "Save" at bounding box center [876, 438] width 26 height 18
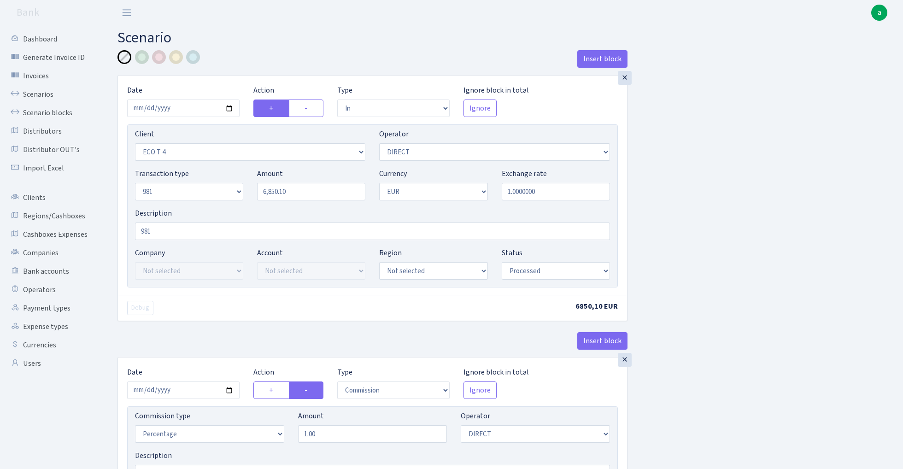
select select "in"
select select "3206"
select select "470"
select select "8"
select select "1"
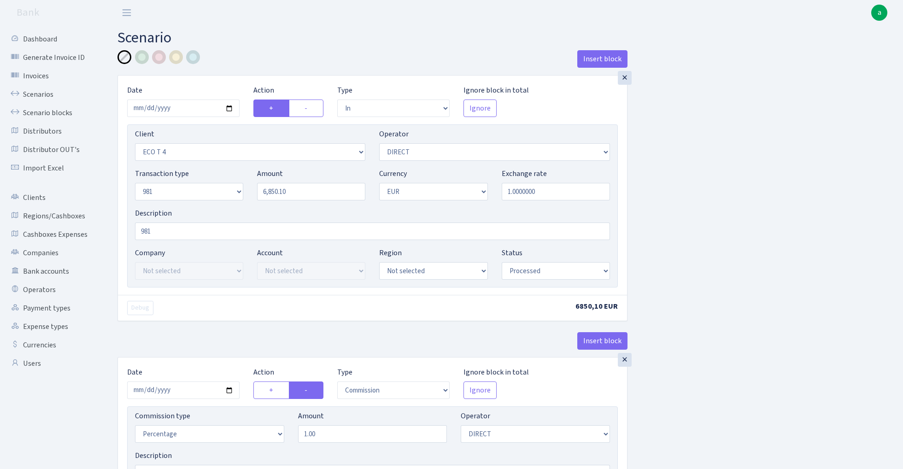
select select "processed"
select select "commission"
select select "470"
select select "processed"
select select "out"
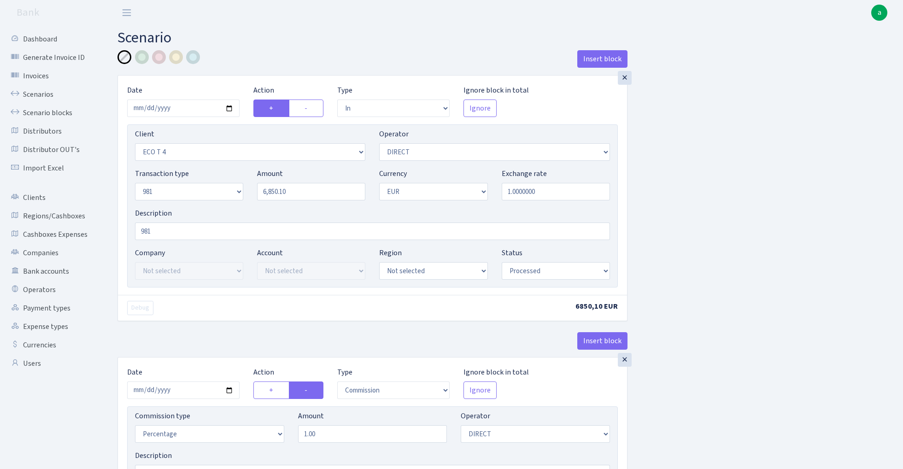
select select "342"
select select "61"
select select "8"
select select "1"
select select "processed"
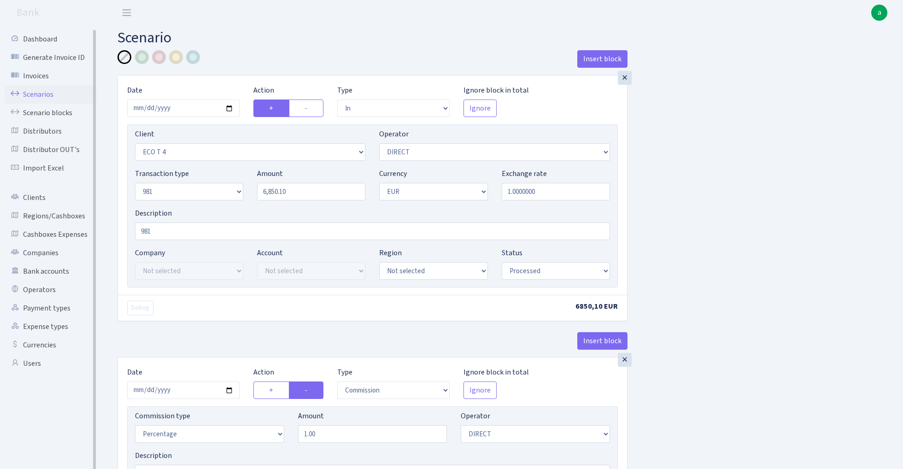
click at [34, 93] on link "Scenarios" at bounding box center [51, 94] width 92 height 18
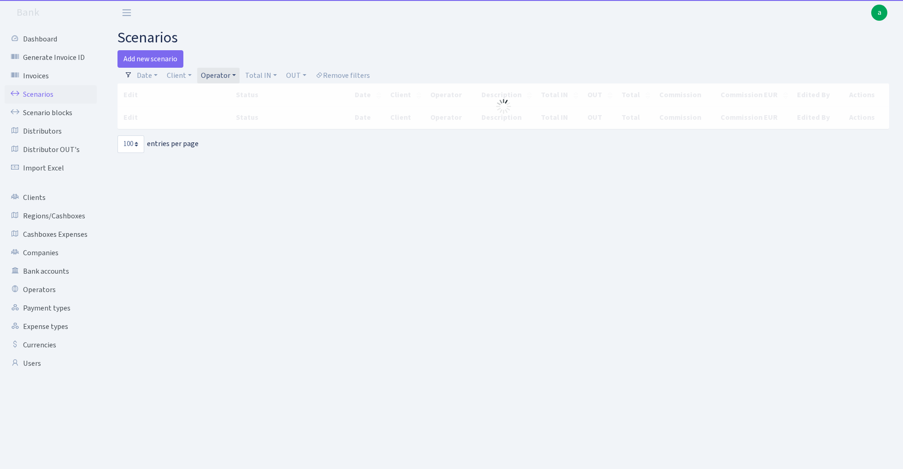
select select "100"
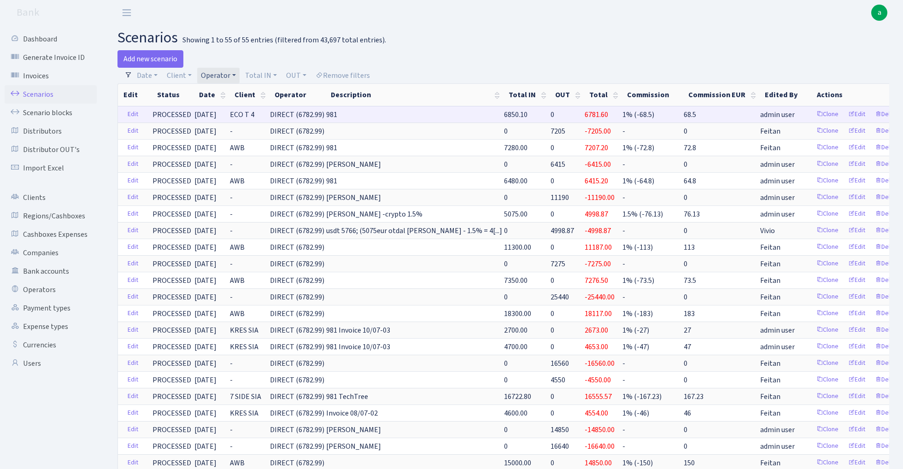
drag, startPoint x: 305, startPoint y: 114, endPoint x: 354, endPoint y: 115, distance: 49.3
click at [324, 115] on span "DIRECT (6782.99)" at bounding box center [297, 115] width 54 height 10
copy span "DIRECT (6782.99"
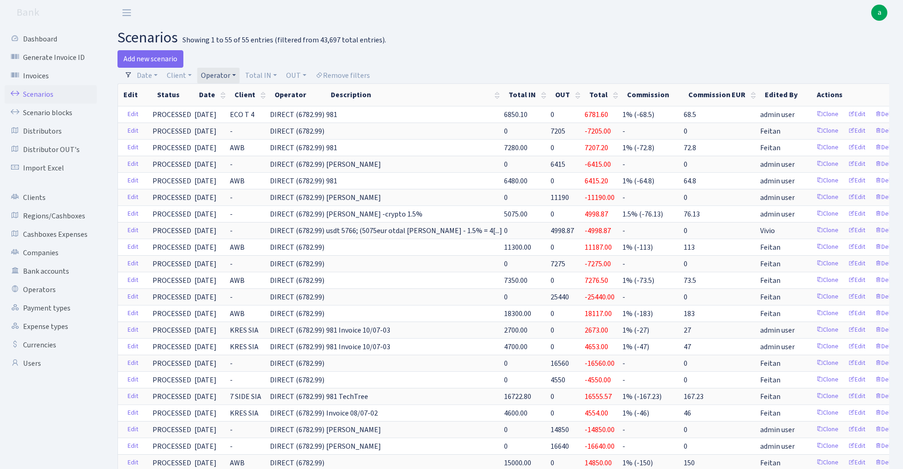
click at [223, 76] on link "Operator" at bounding box center [218, 76] width 42 height 16
click at [232, 110] on input "search" at bounding box center [234, 108] width 68 height 14
type input "fiku"
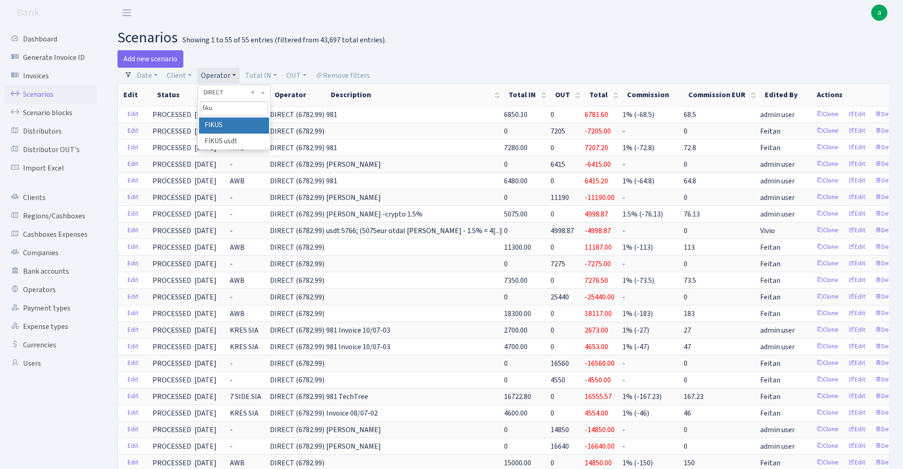
click at [246, 123] on li "FIKUS" at bounding box center [234, 126] width 70 height 16
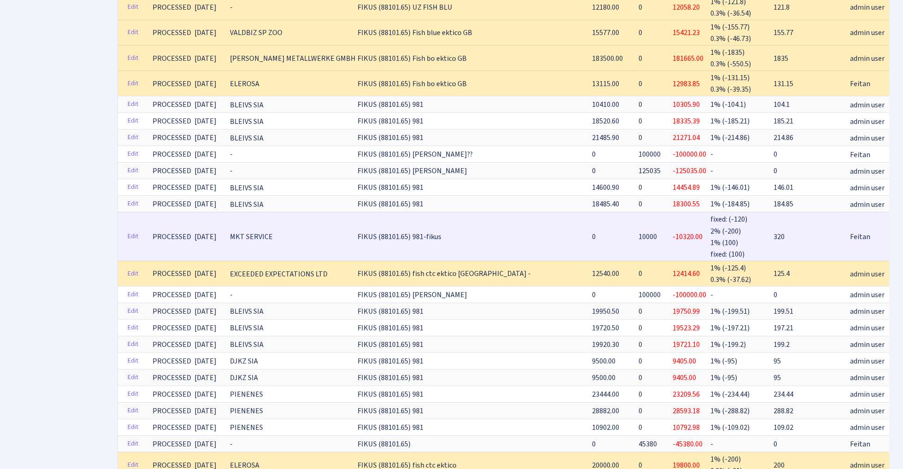
scroll to position [396, 0]
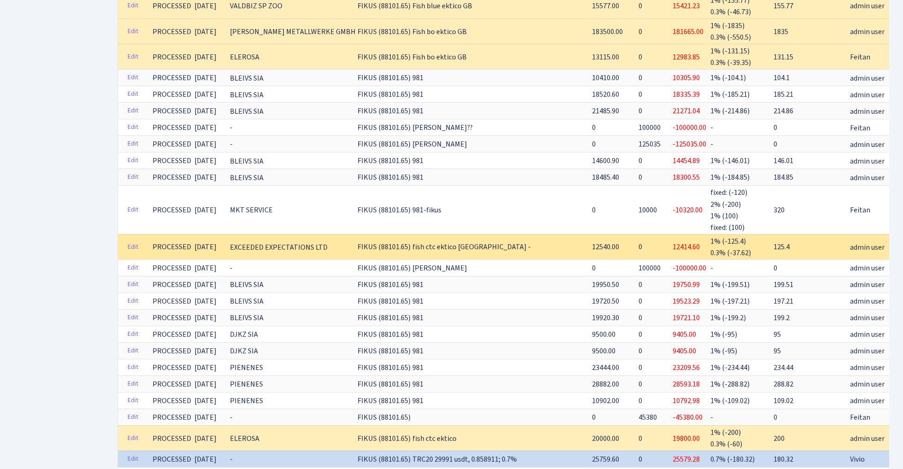
click at [902, 240] on link "Clone" at bounding box center [917, 247] width 30 height 14
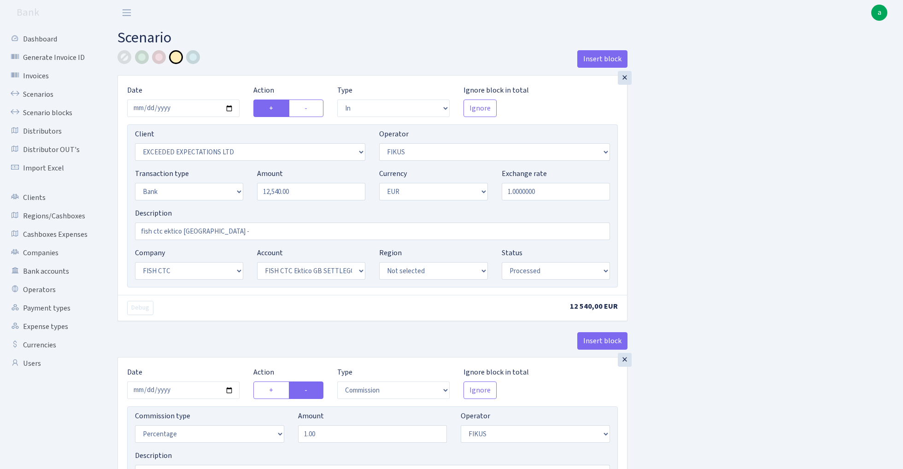
select select "in"
select select "3333"
select select "388"
select select "2"
select select "1"
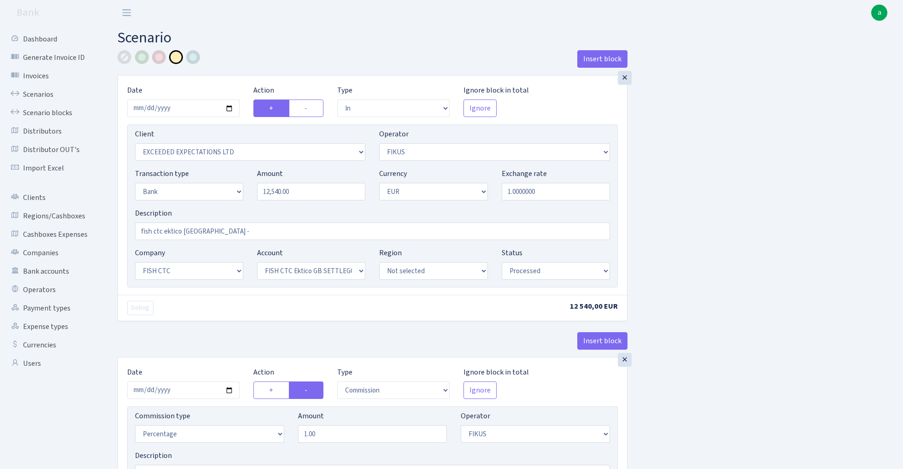
select select "24"
select select "71"
select select "processed"
select select "commission"
select select "388"
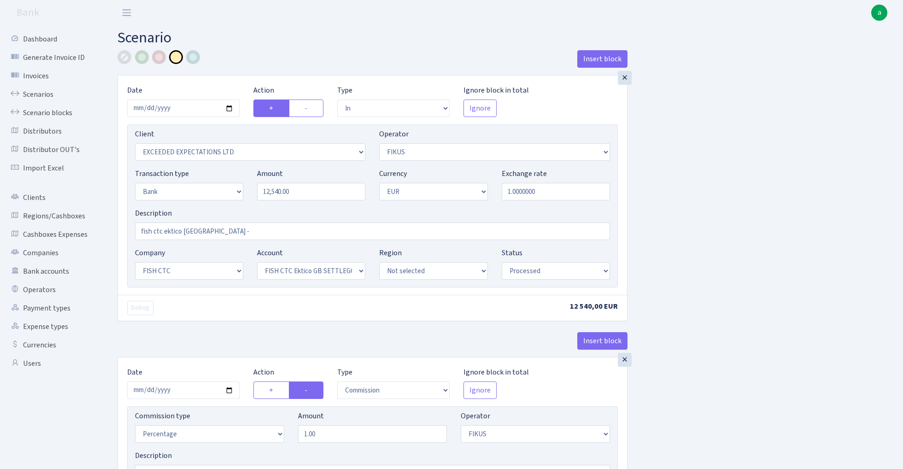
select select "processed"
select select "commission"
select select "1"
select select "24"
select select "71"
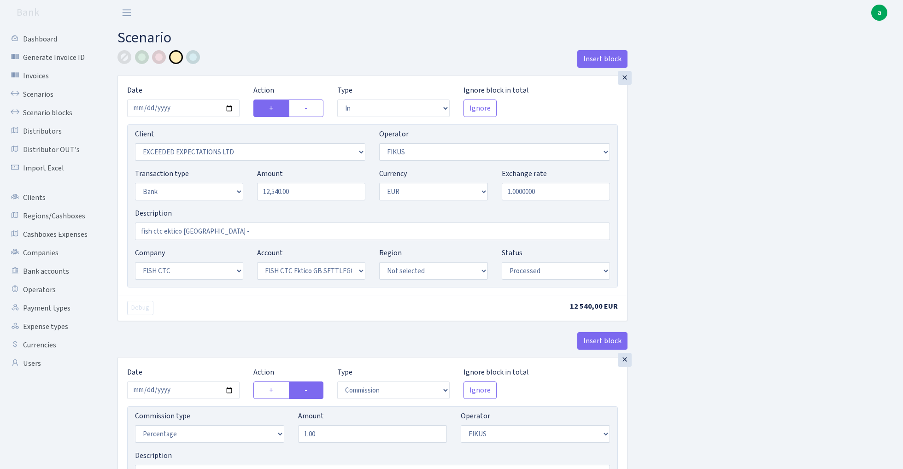
select select "processed"
click at [182, 106] on input "[DATE]" at bounding box center [183, 109] width 112 height 18
type input "[DATE]"
click at [285, 67] on div "Insert block" at bounding box center [373, 62] width 510 height 25
click at [305, 196] on input "12540.00" at bounding box center [311, 192] width 108 height 18
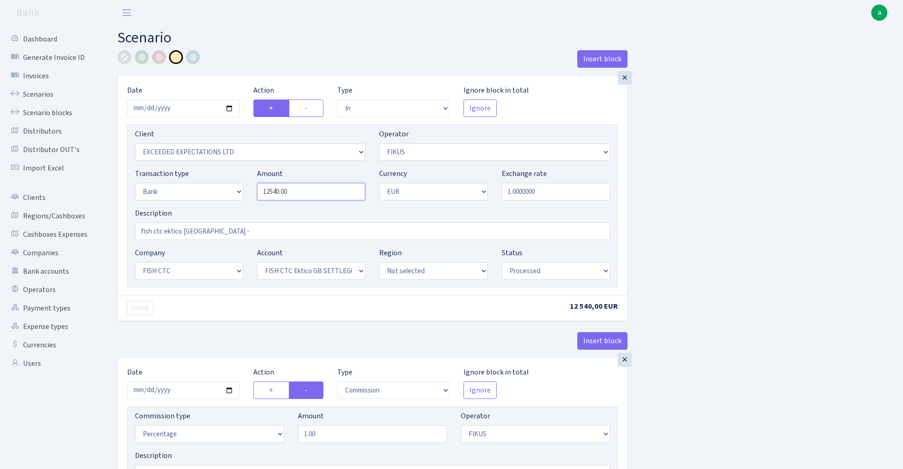
click at [305, 196] on input "12540.00" at bounding box center [311, 192] width 108 height 18
paste input "0225"
type input "10,225.00"
click at [157, 233] on input "fish ctc ektico GB -" at bounding box center [372, 232] width 475 height 18
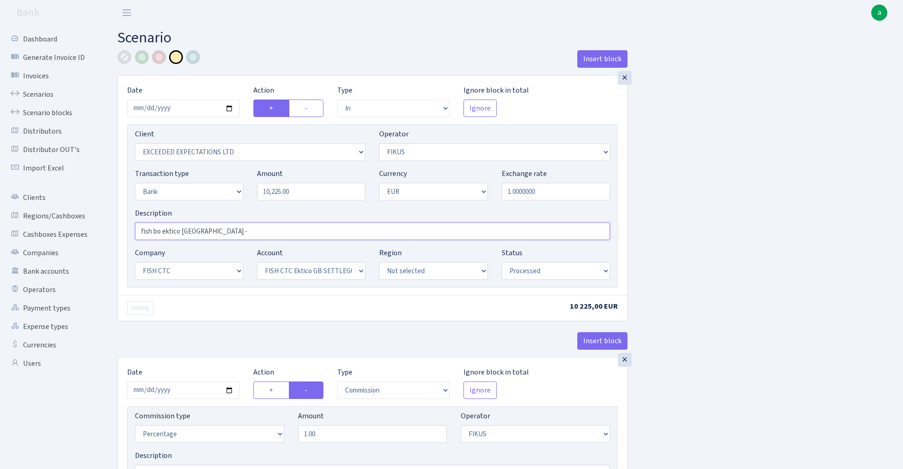
type input "fish bo ektico [GEOGRAPHIC_DATA] -"
select select "22"
select select "63"
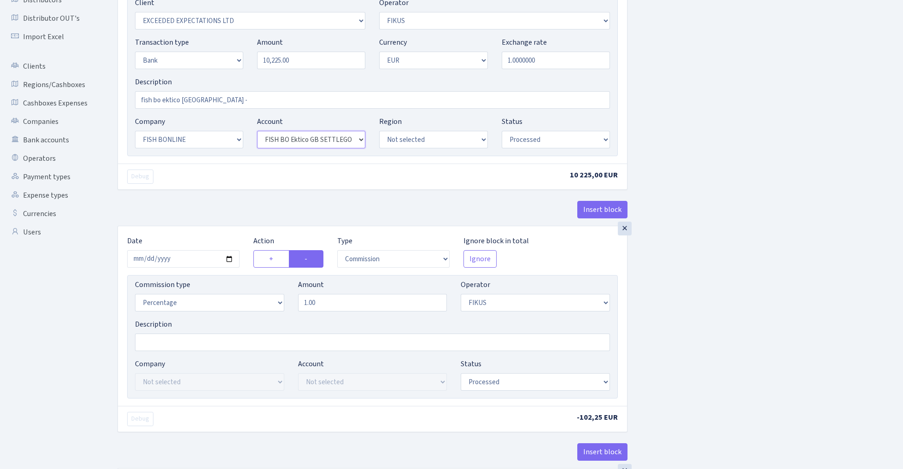
scroll to position [147, 0]
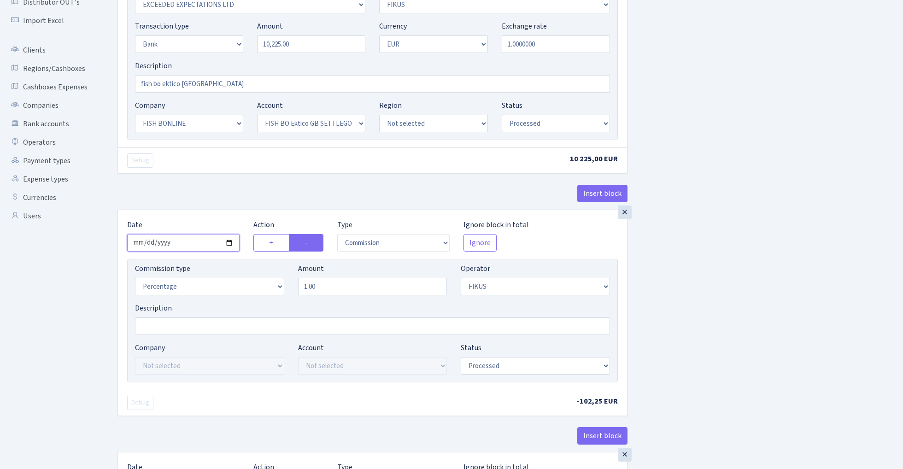
click at [188, 244] on input "2025-08-21" at bounding box center [183, 243] width 112 height 18
type input "[DATE]"
click at [236, 191] on div "Insert block" at bounding box center [373, 197] width 510 height 25
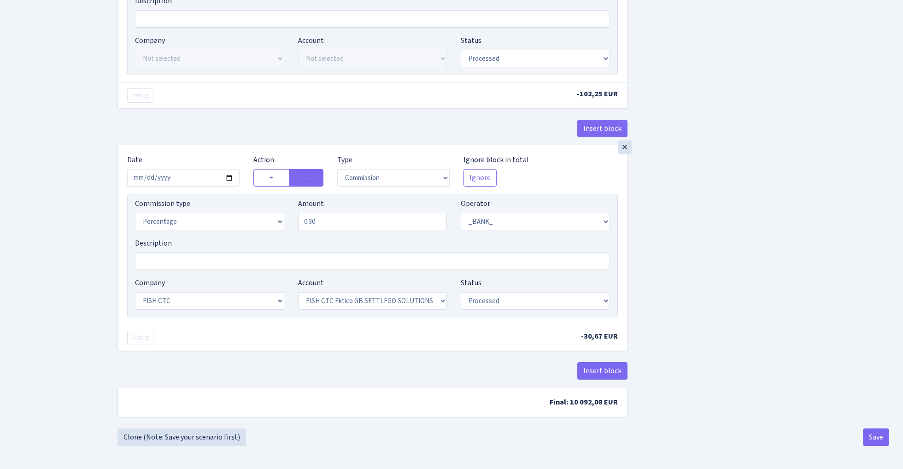
scroll to position [459, 0]
click at [182, 177] on input "2025-08-21" at bounding box center [183, 178] width 112 height 18
type input "[DATE]"
click at [216, 120] on div "Insert block" at bounding box center [373, 132] width 510 height 25
select select "22"
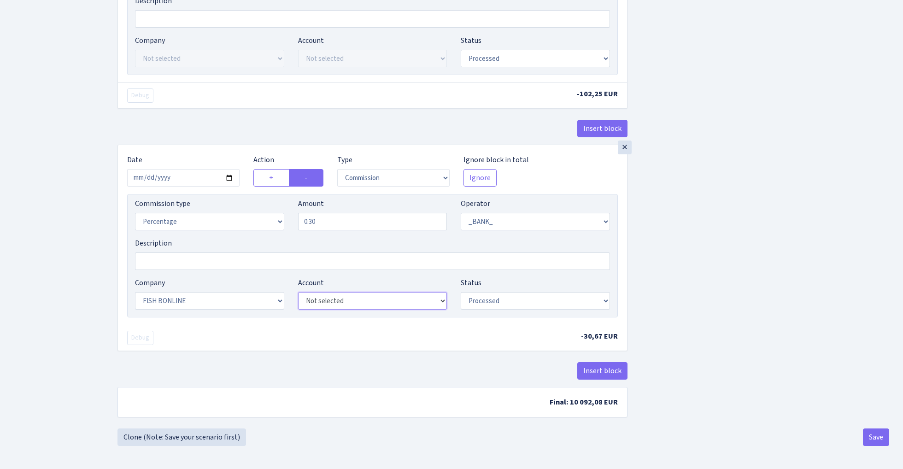
select select "63"
click at [709, 233] on div "Insert block × Date 2025-09-02 Action + - Type --- In Out Commission Field requ…" at bounding box center [504, 11] width 786 height 833
click at [872, 435] on button "Save" at bounding box center [876, 438] width 26 height 18
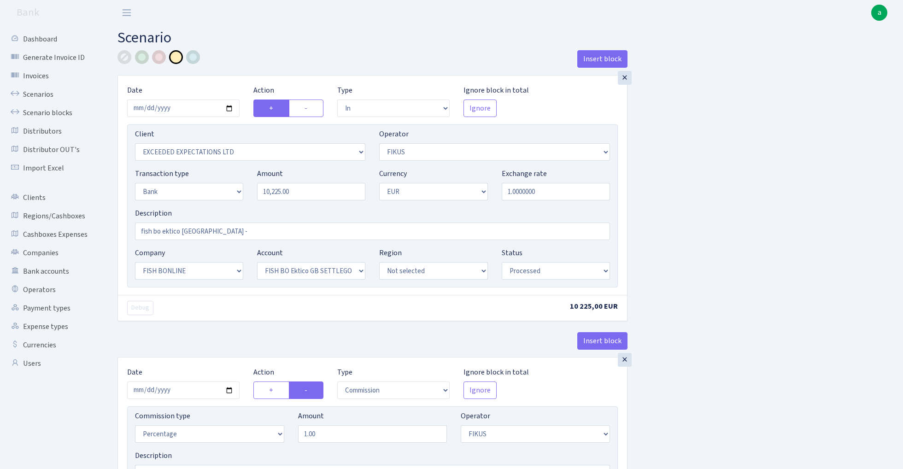
select select "in"
select select "3333"
select select "388"
select select "2"
select select "1"
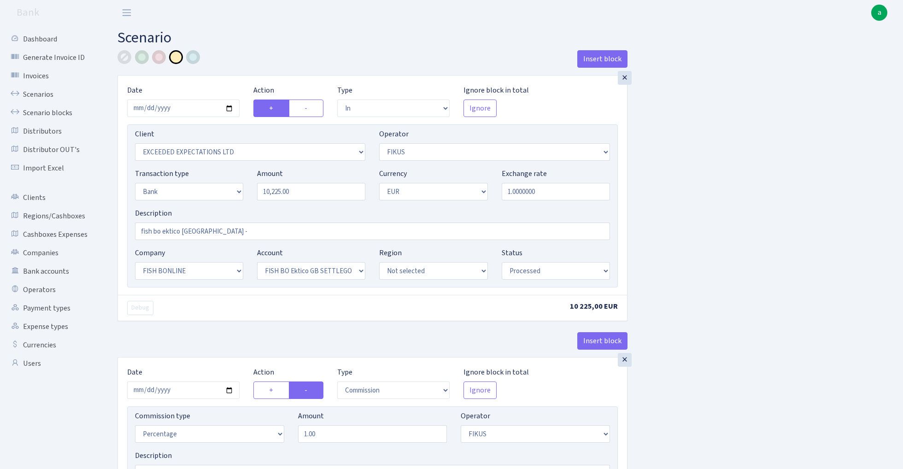
select select "22"
select select "63"
select select "processed"
select select "commission"
select select "388"
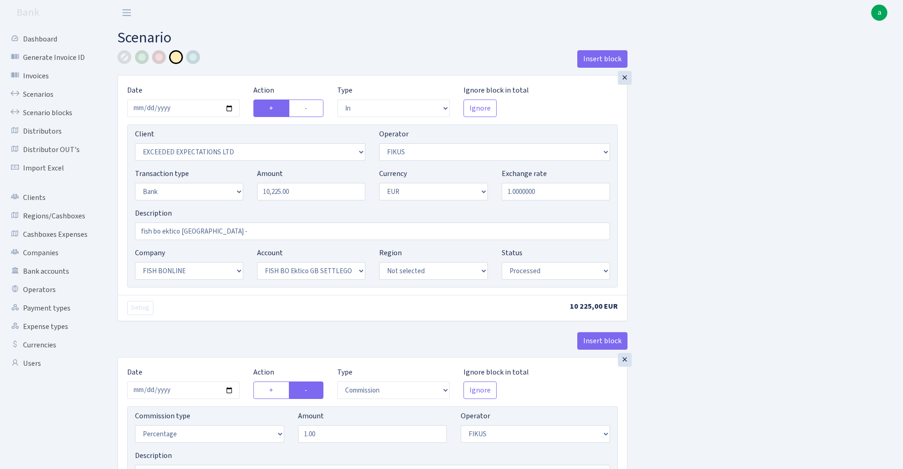
select select "processed"
select select "commission"
select select "1"
select select "22"
select select "63"
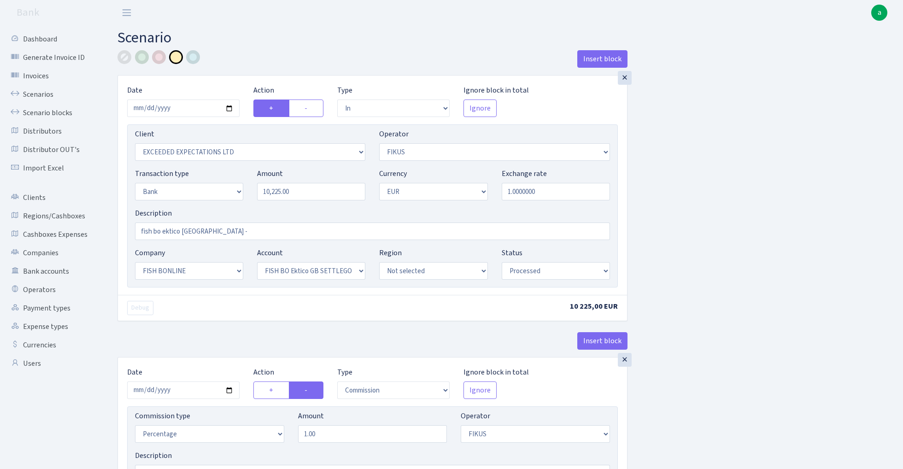
select select "processed"
click at [39, 93] on link "Scenarios" at bounding box center [51, 94] width 92 height 18
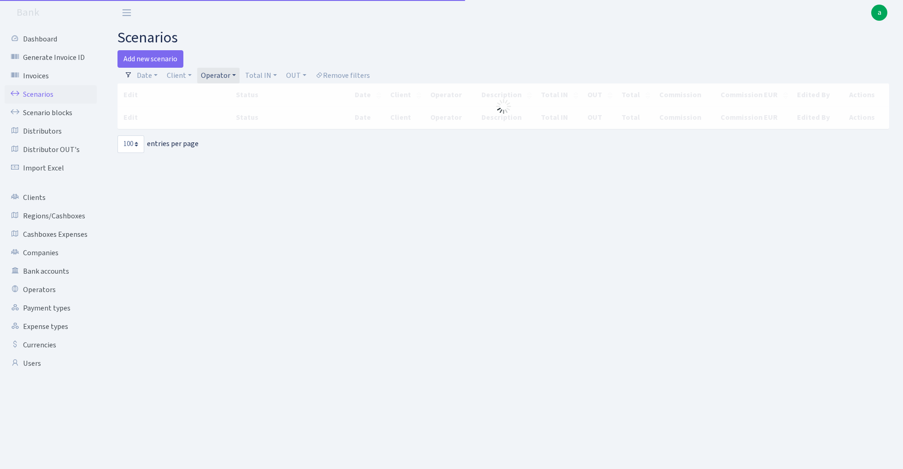
select select "100"
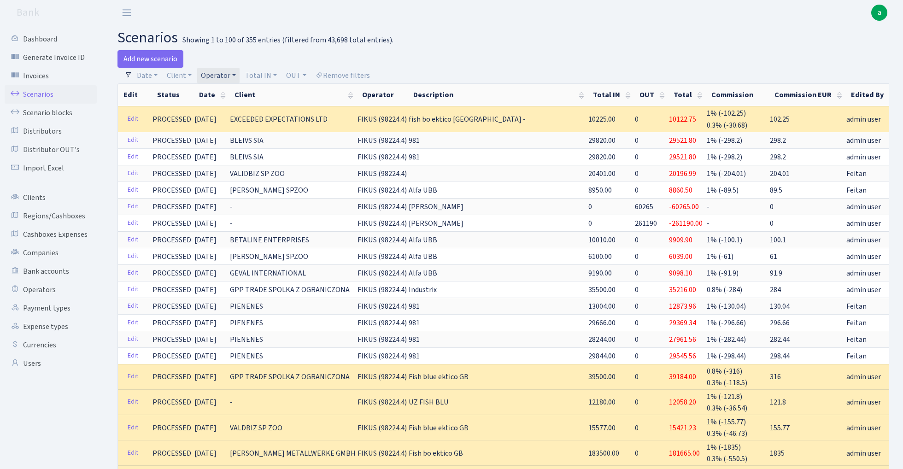
click at [226, 72] on link "Operator" at bounding box center [218, 76] width 42 height 16
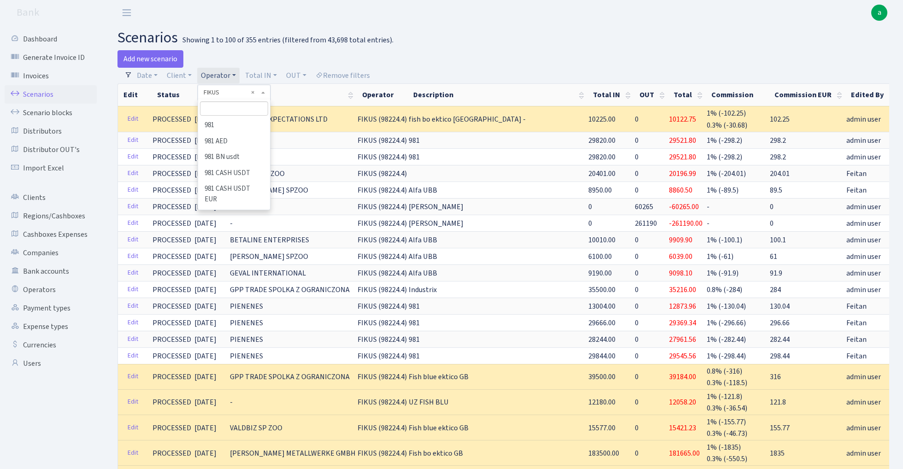
scroll to position [1604, 0]
click at [227, 107] on input "search" at bounding box center [234, 108] width 68 height 14
type input "kos"
click at [233, 202] on li "[PERSON_NAME]" at bounding box center [234, 210] width 70 height 16
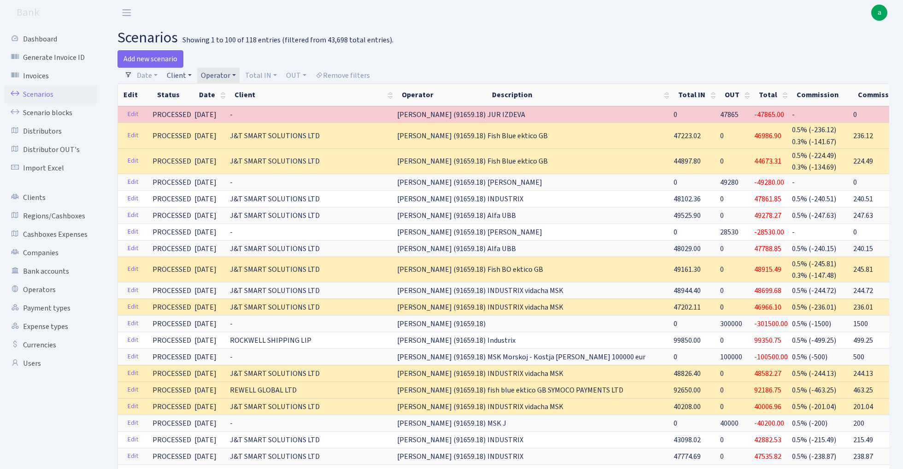
click at [184, 73] on link "Client" at bounding box center [179, 76] width 32 height 16
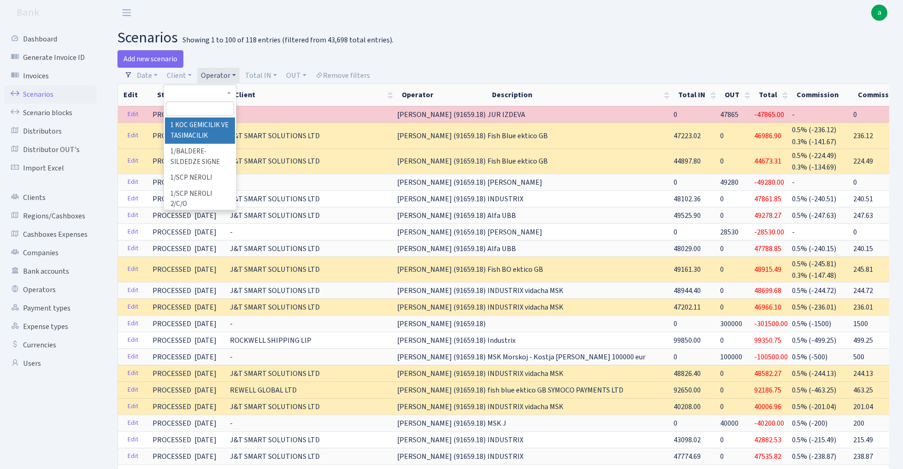
click at [184, 107] on input "search" at bounding box center [200, 108] width 68 height 14
paste input "AGROINTELBIOSCAN PTE"
type input "AGROINTELBIOSCAN PTE"
click at [371, 29] on h2 "scenarios Showing 1 to 100 of 118 entries (filtered from 43,698 total entries)." at bounding box center [504, 38] width 772 height 18
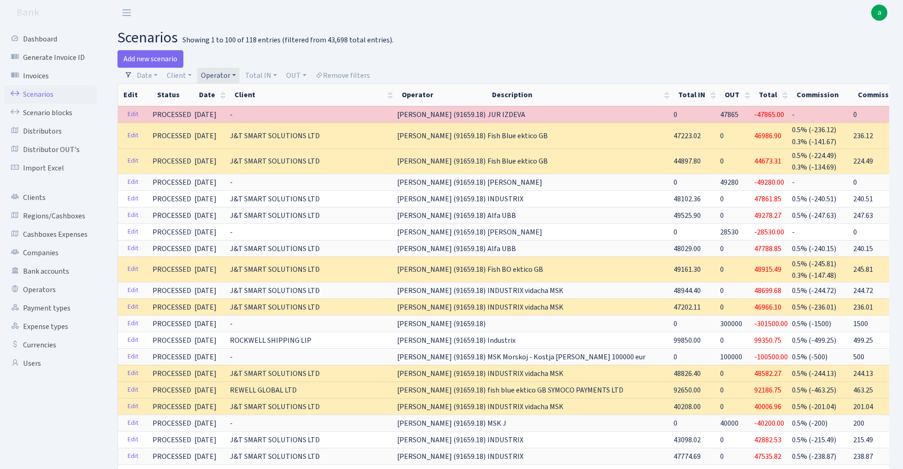
click at [220, 74] on link "Operator" at bounding box center [218, 76] width 42 height 16
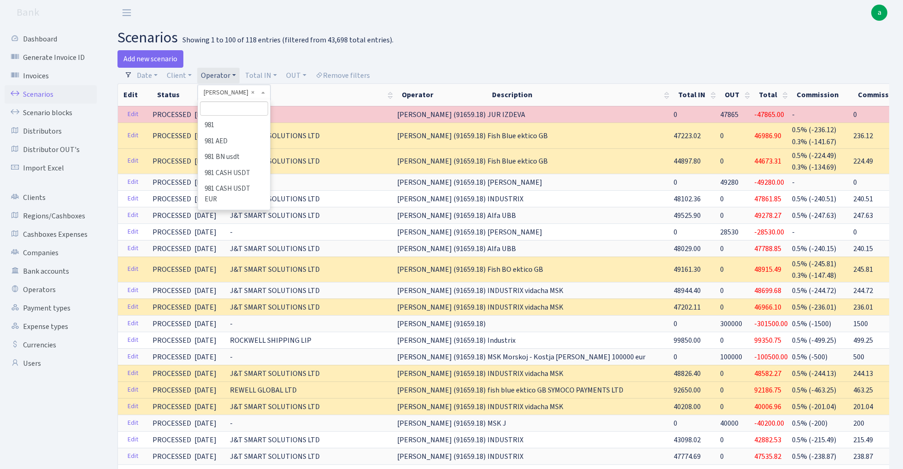
scroll to position [2915, 0]
click at [225, 107] on input "search" at bounding box center [234, 108] width 68 height 14
type input "geg"
click at [240, 128] on li "GEG" at bounding box center [234, 126] width 70 height 16
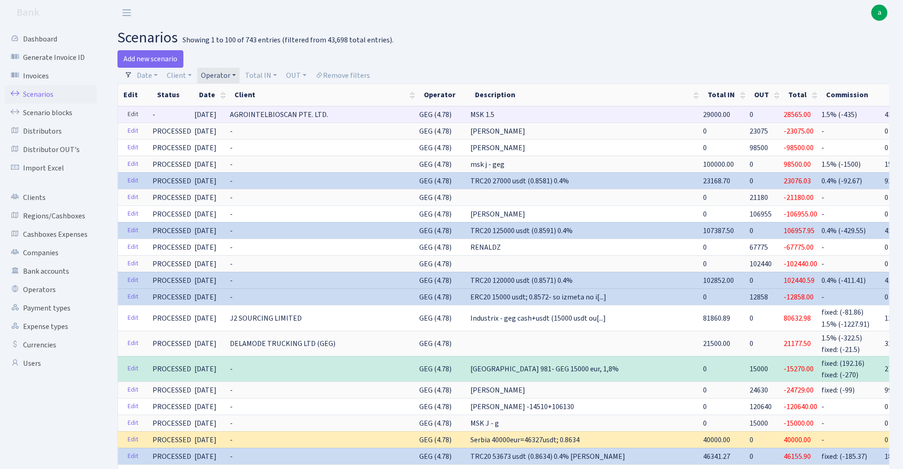
click at [133, 115] on link "Edit" at bounding box center [133, 114] width 19 height 14
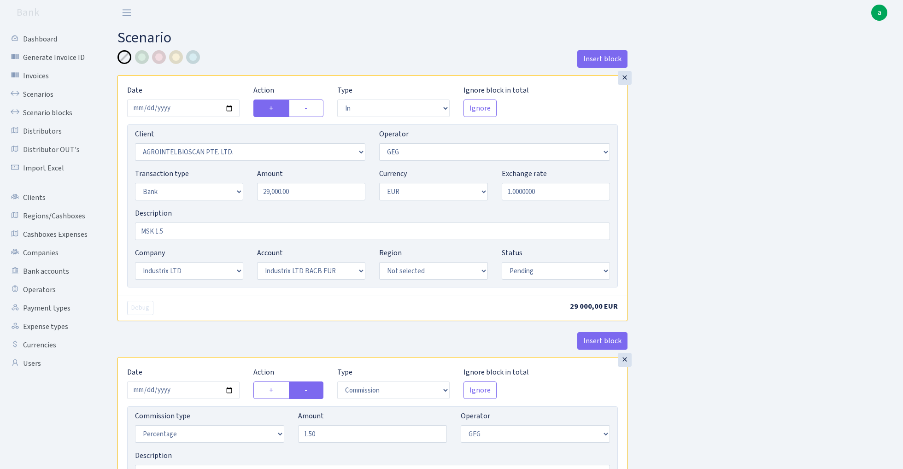
select select "in"
select select "3132"
select select "65"
select select "2"
select select "1"
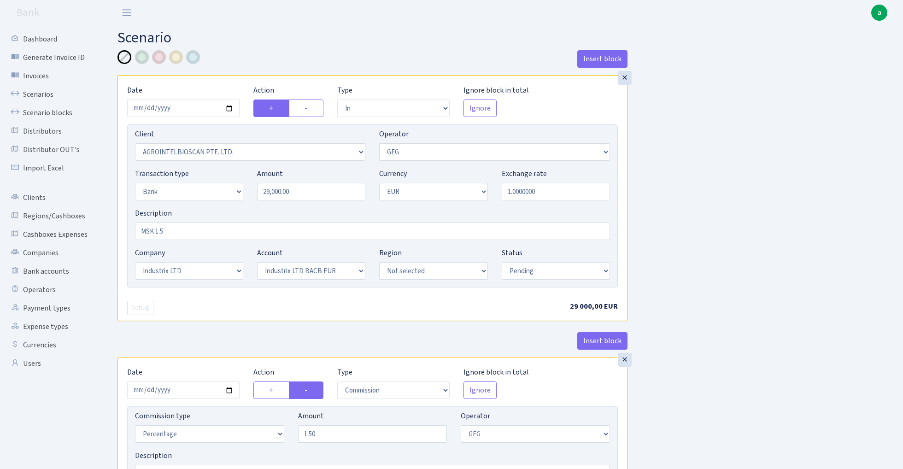
select select "17"
select select "41"
select select "pending"
select select "commission"
select select "65"
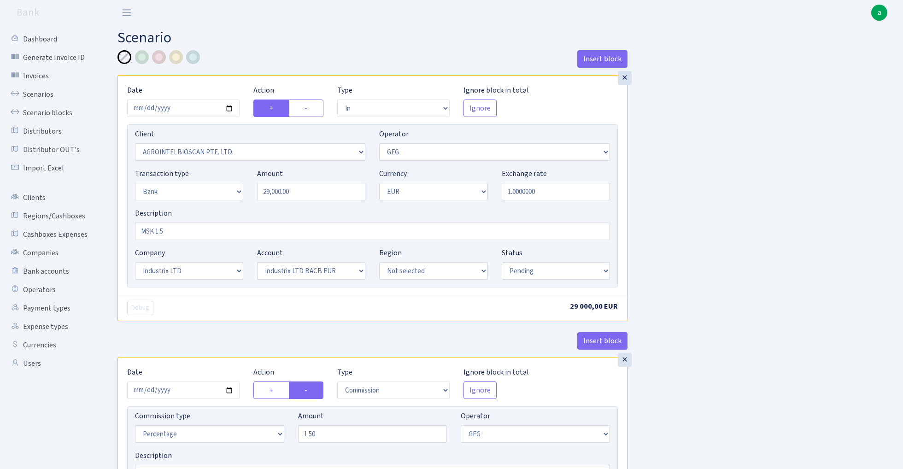
select select "pending"
click at [140, 232] on input "MSK 1.5" at bounding box center [372, 232] width 475 height 18
type input "Industrix MSK 1.5"
click at [182, 106] on input "2025-09-01" at bounding box center [183, 109] width 112 height 18
type input "[DATE]"
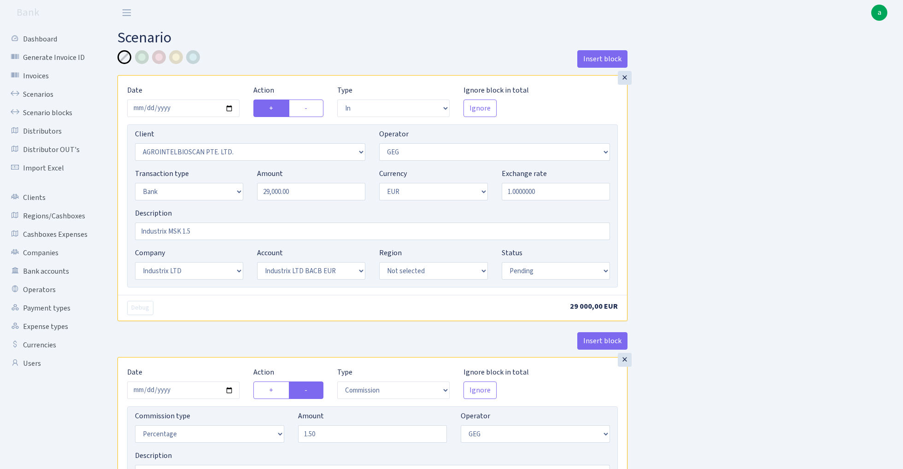
click at [231, 66] on div "Insert block" at bounding box center [373, 62] width 510 height 25
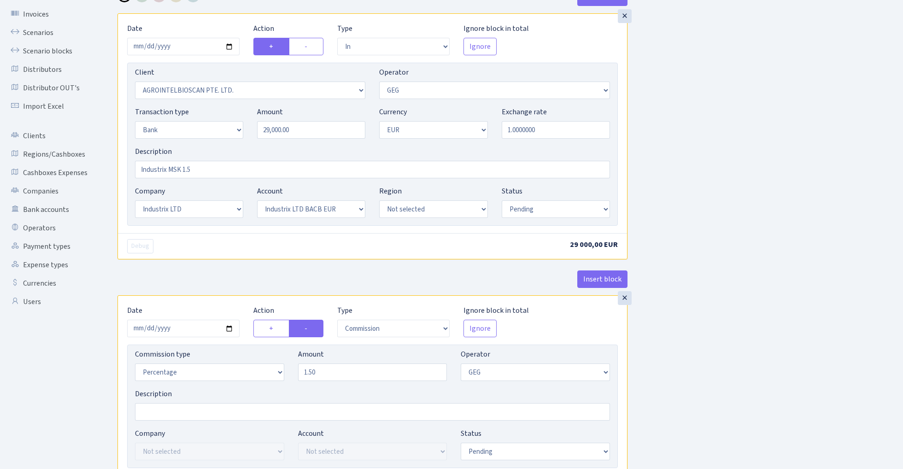
scroll to position [96, 0]
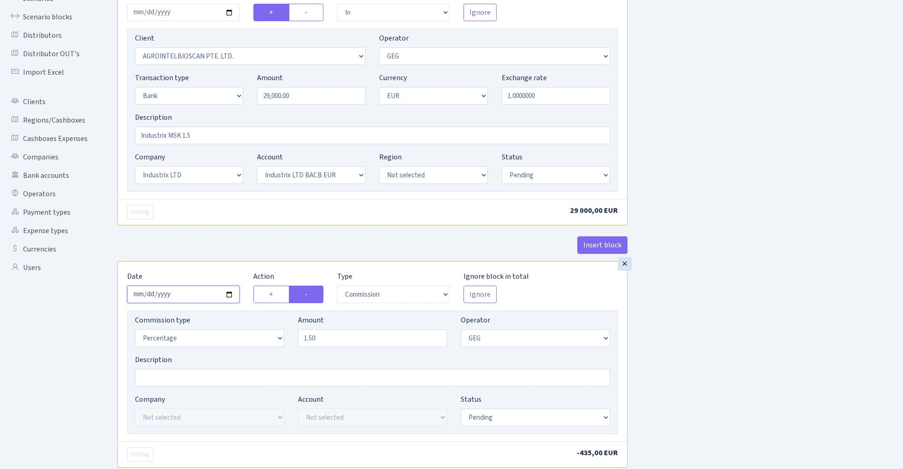
click at [187, 295] on input "2025-09-01" at bounding box center [183, 295] width 112 height 18
type input "2025-09-02"
click at [207, 240] on div "Insert block" at bounding box center [373, 248] width 510 height 25
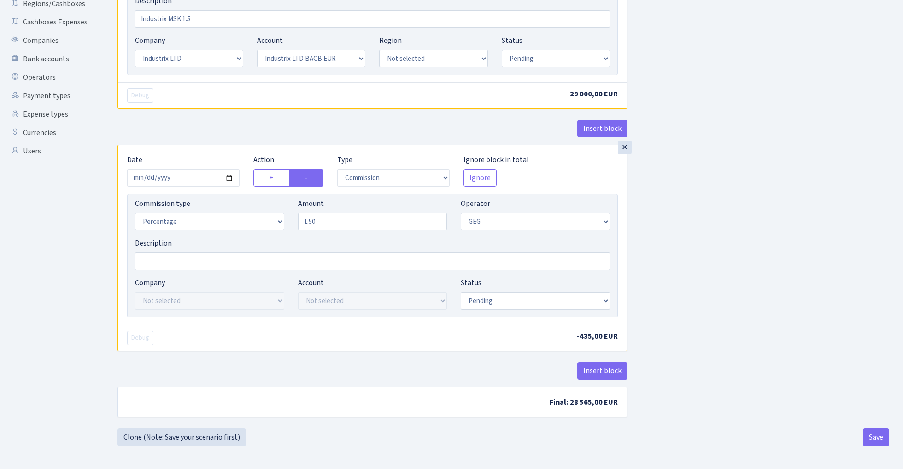
scroll to position [215, 0]
select select "processed"
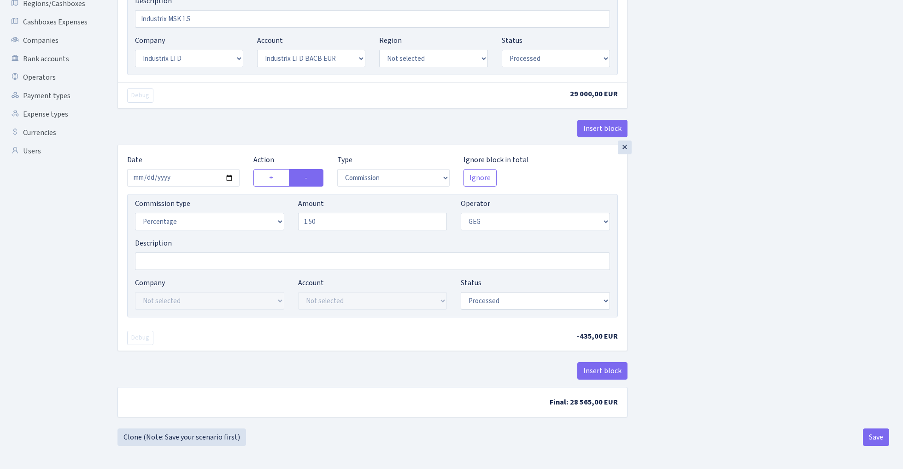
click at [684, 247] on div "Insert block × Date [DATE] Action + - Type --- In Out Commission Field required…" at bounding box center [504, 133] width 786 height 591
click at [869, 440] on button "Save" at bounding box center [876, 438] width 26 height 18
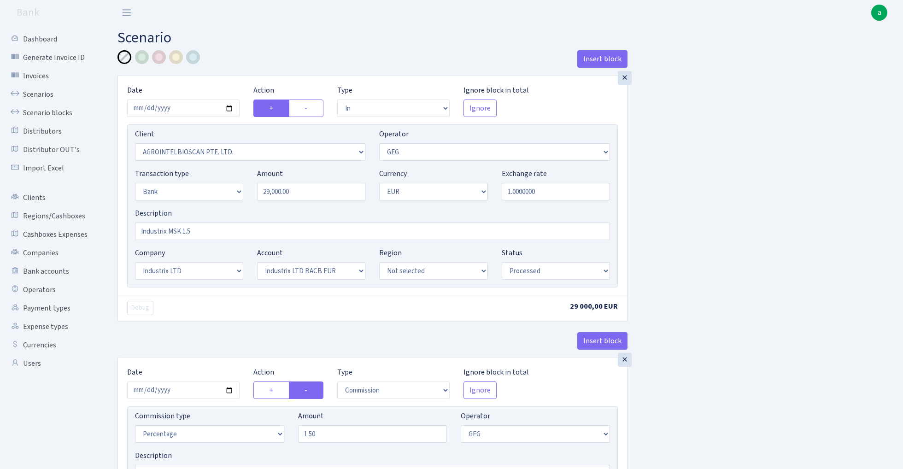
select select "in"
select select "3132"
select select "65"
select select "2"
select select "1"
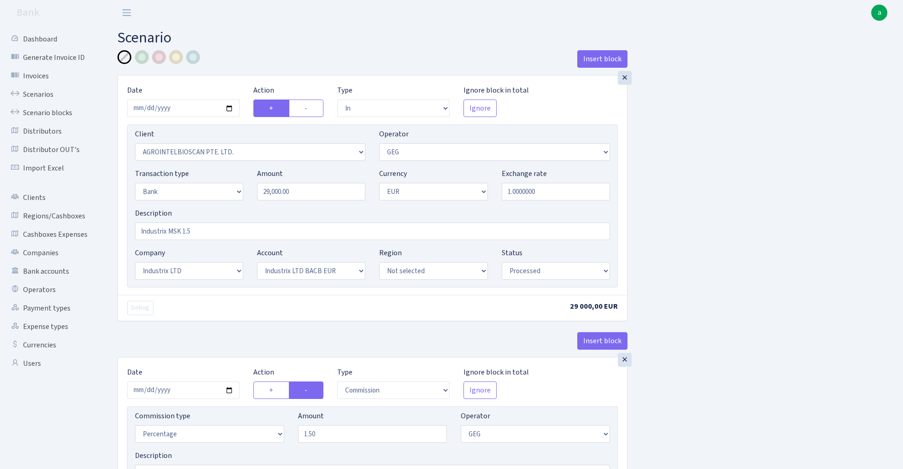
select select "17"
select select "41"
select select "processed"
select select "commission"
select select "65"
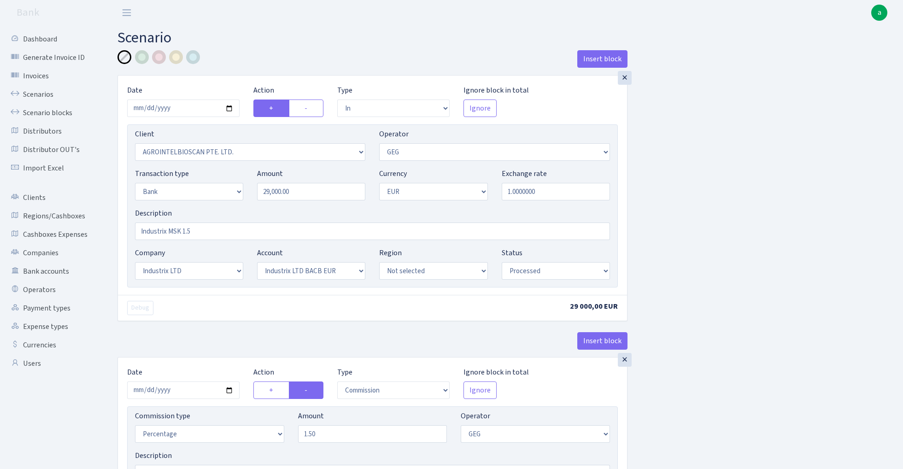
select select "processed"
click at [42, 95] on link "Scenarios" at bounding box center [51, 94] width 92 height 18
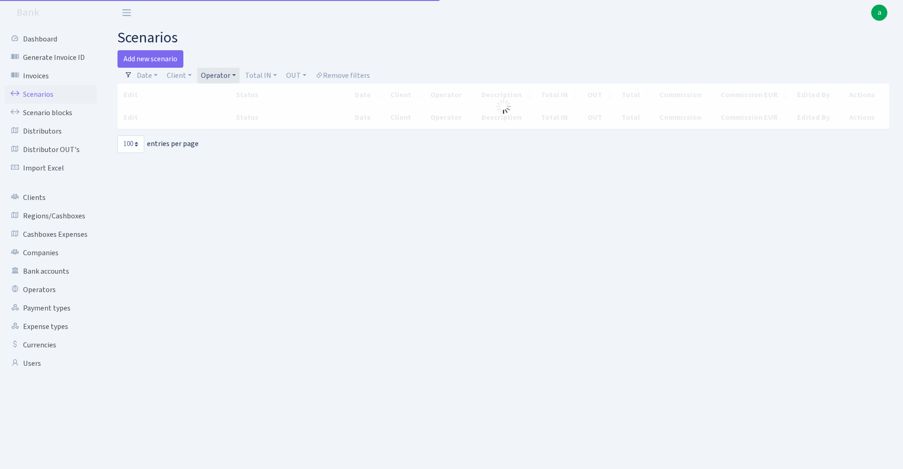
select select "100"
click at [216, 73] on link "Operator" at bounding box center [218, 76] width 42 height 16
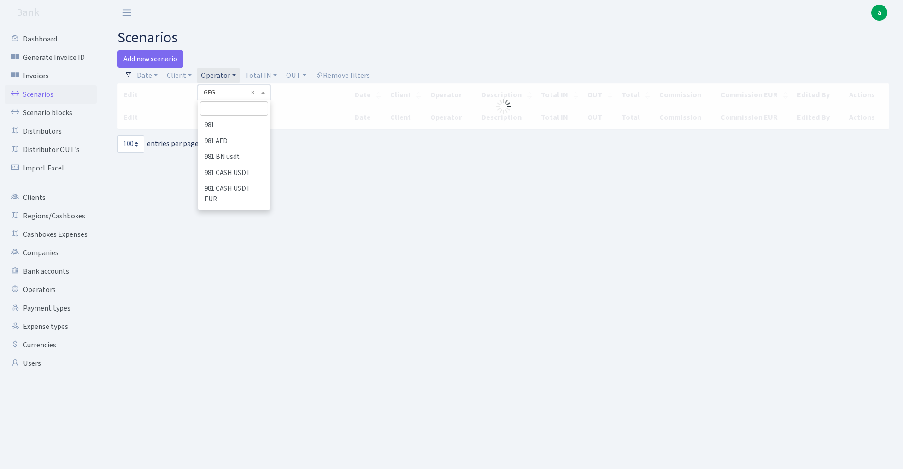
scroll to position [1919, 0]
click at [228, 108] on input "search" at bounding box center [234, 108] width 68 height 14
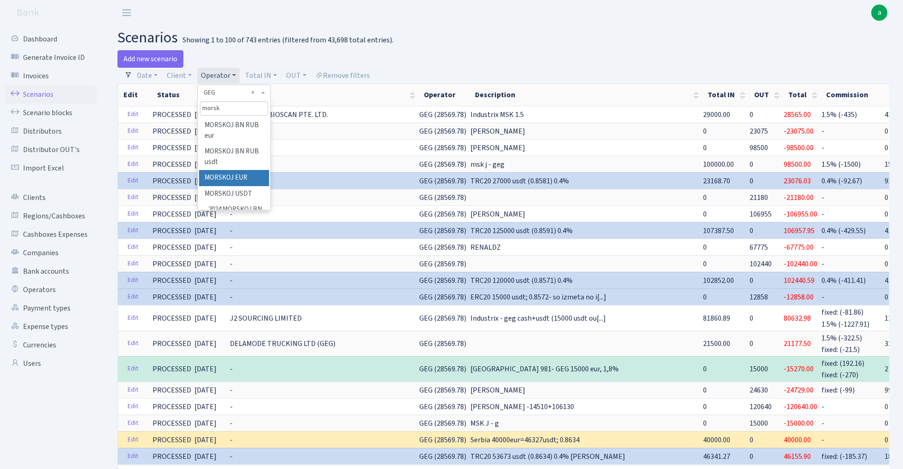
type input "morsk"
click at [253, 176] on li "MORSKOJ EUR" at bounding box center [234, 178] width 70 height 16
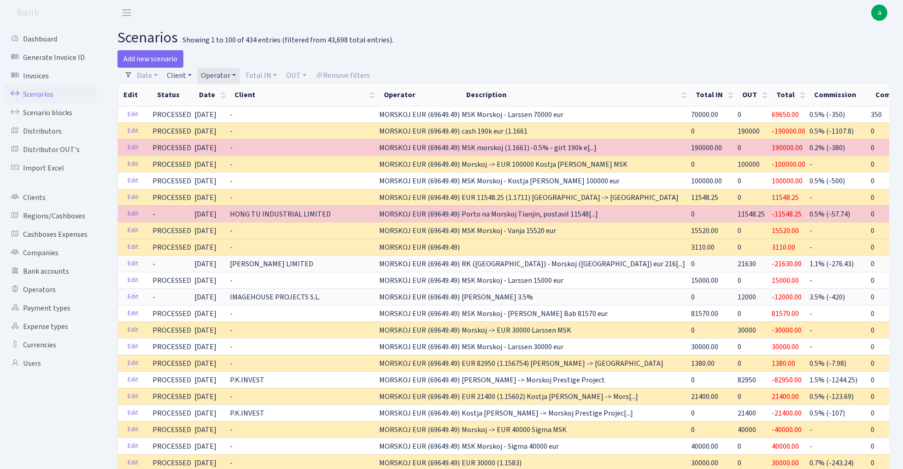
click at [178, 76] on link "Client" at bounding box center [179, 76] width 32 height 16
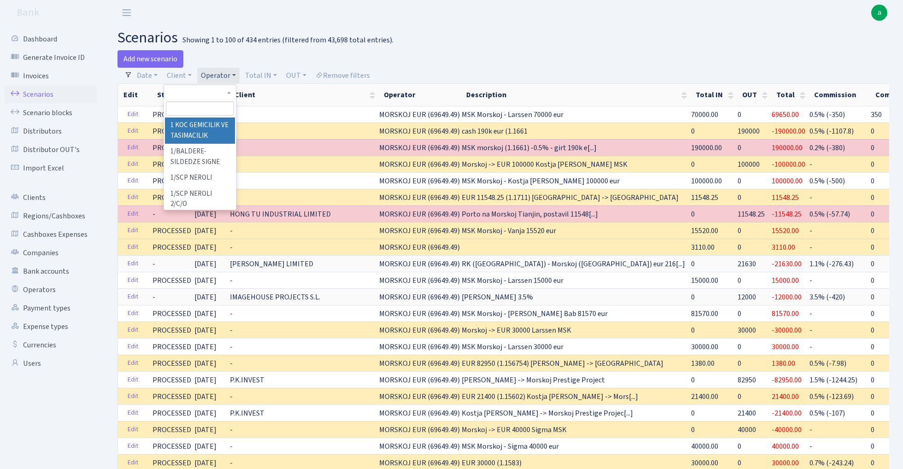
click at [183, 108] on input "search" at bounding box center [200, 108] width 68 height 14
paste input "99500"
type input "9"
paste input "HARMONY OF DECOR AND LIGHT BV"
type input "HARMONY OF DECOR AND LIGHT BV"
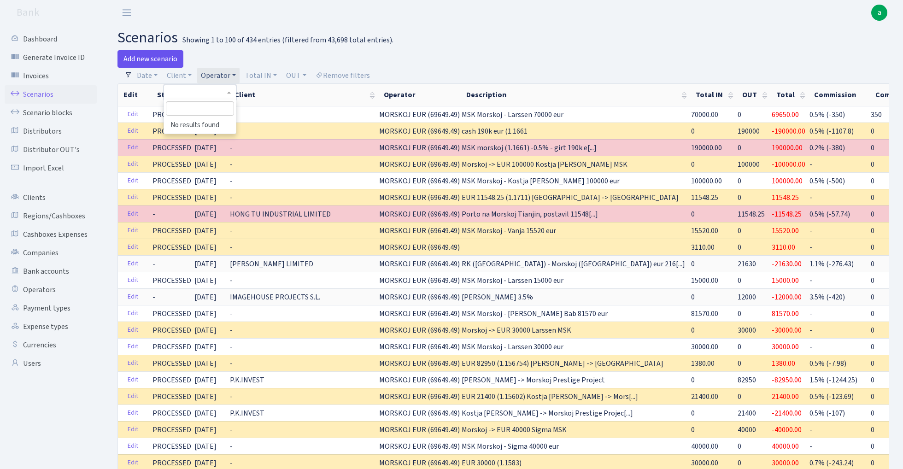
click at [155, 57] on link "Add new scenario" at bounding box center [151, 59] width 66 height 18
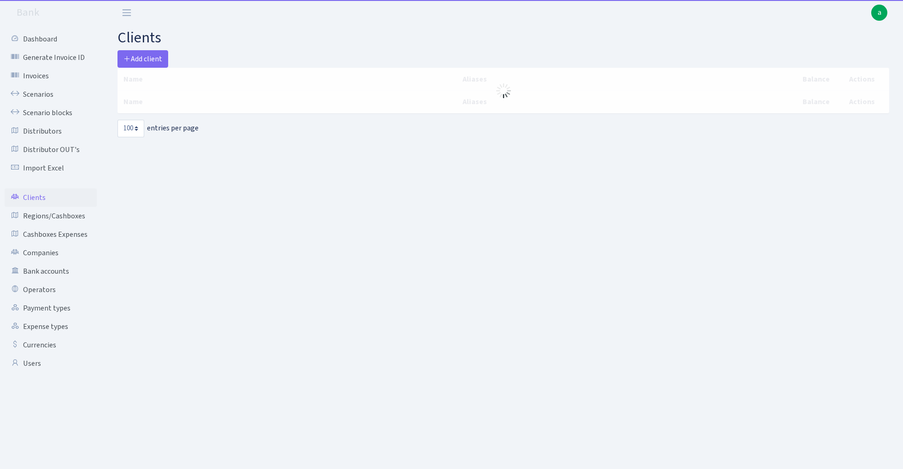
select select "100"
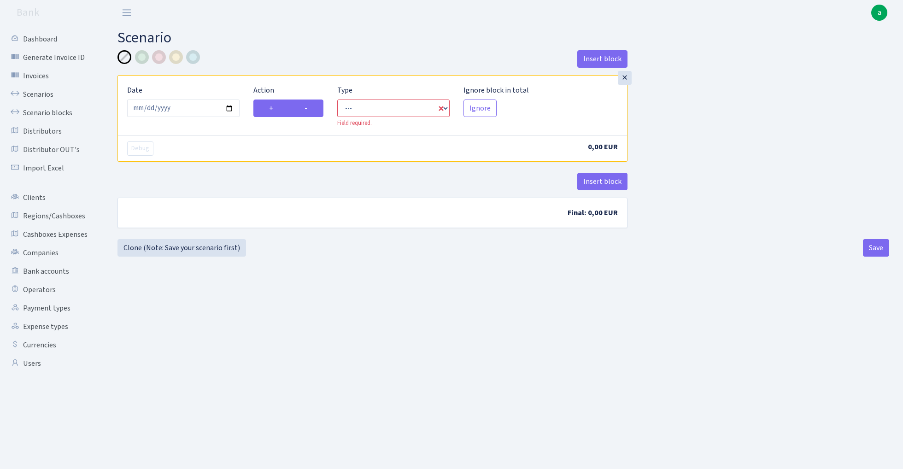
click at [320, 111] on label "-" at bounding box center [306, 109] width 35 height 18
click at [311, 109] on input "-" at bounding box center [308, 106] width 6 height 6
radio input "true"
radio input "false"
select select "out"
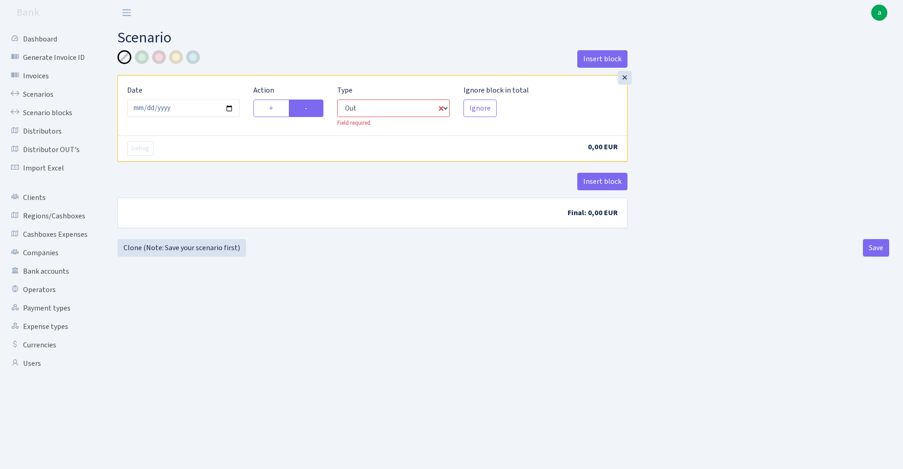
select select "1"
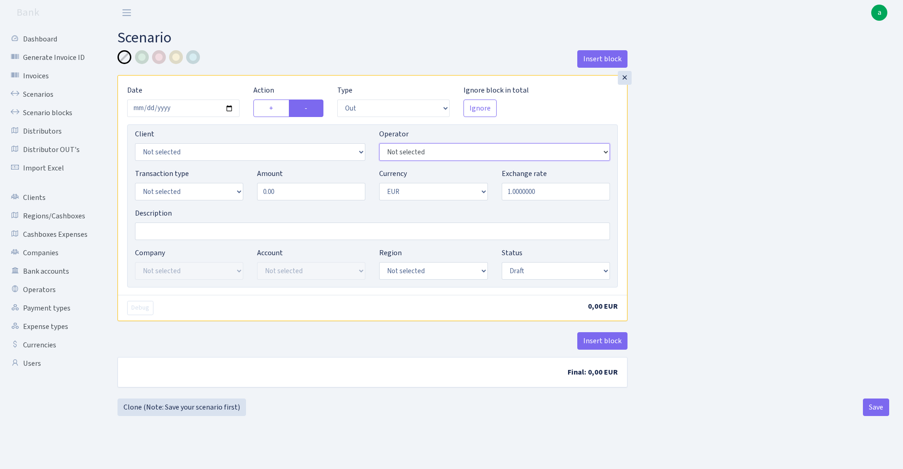
select select "323"
select select "3338"
select select "2"
click at [298, 192] on input "0.00" at bounding box center [311, 192] width 108 height 18
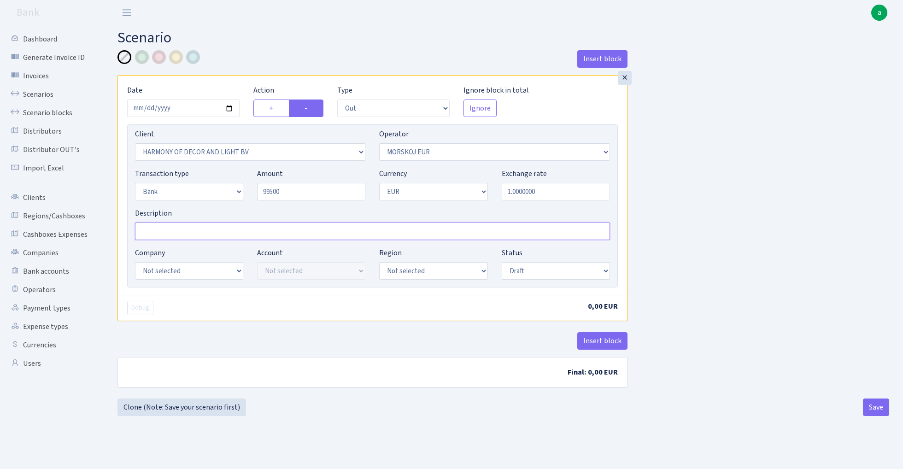
type input "99,500.00"
click at [230, 227] on input "Description" at bounding box center [372, 232] width 475 height 18
type input "Industrix"
select select "17"
select select "41"
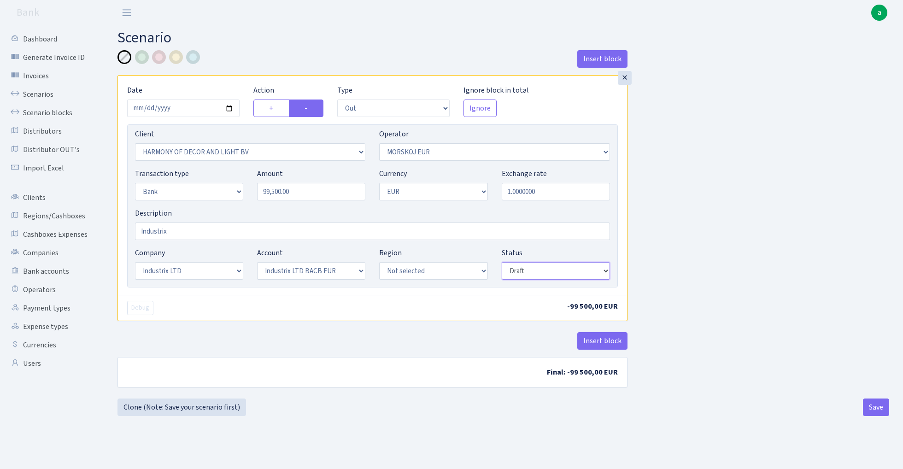
select select "processed"
click at [612, 343] on button "Insert block" at bounding box center [602, 341] width 50 height 18
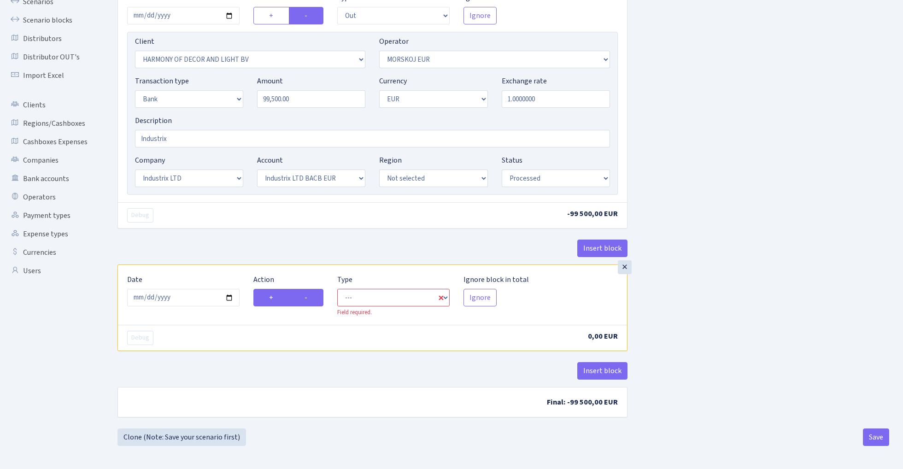
click at [314, 301] on label "-" at bounding box center [306, 298] width 35 height 18
click at [311, 298] on input "-" at bounding box center [308, 295] width 6 height 6
radio input "true"
radio input "false"
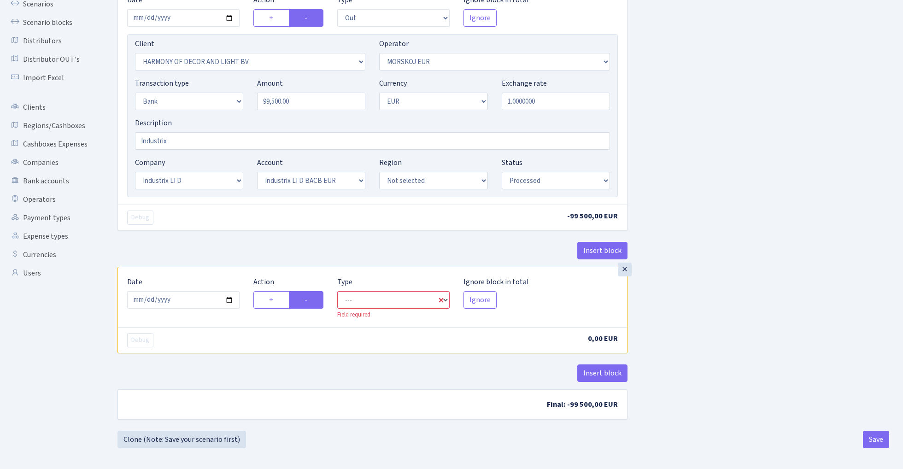
select select "commission"
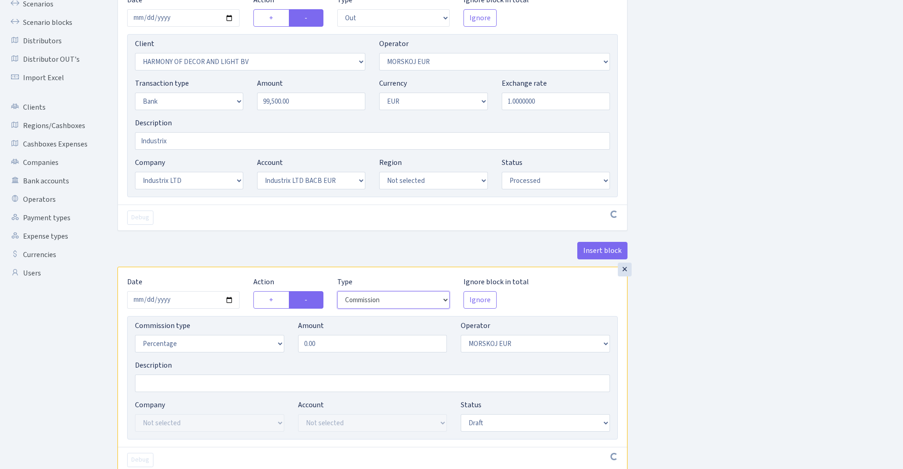
scroll to position [100, 0]
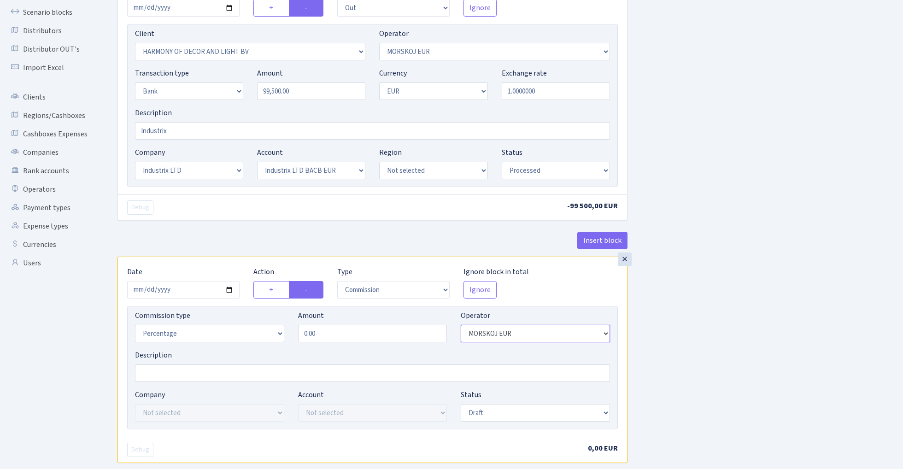
select select "1"
select select "fixed"
click at [388, 334] on input "0.00" at bounding box center [372, 334] width 149 height 18
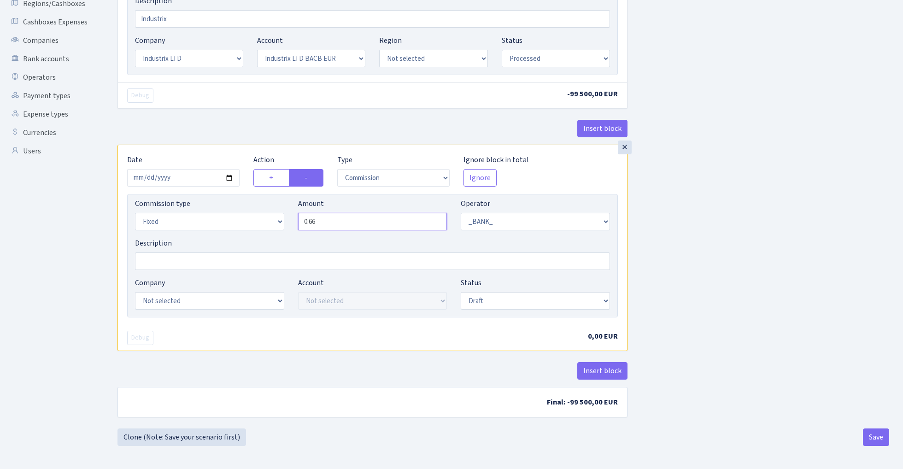
type input "0.66"
select select "17"
select select "41"
select select "processed"
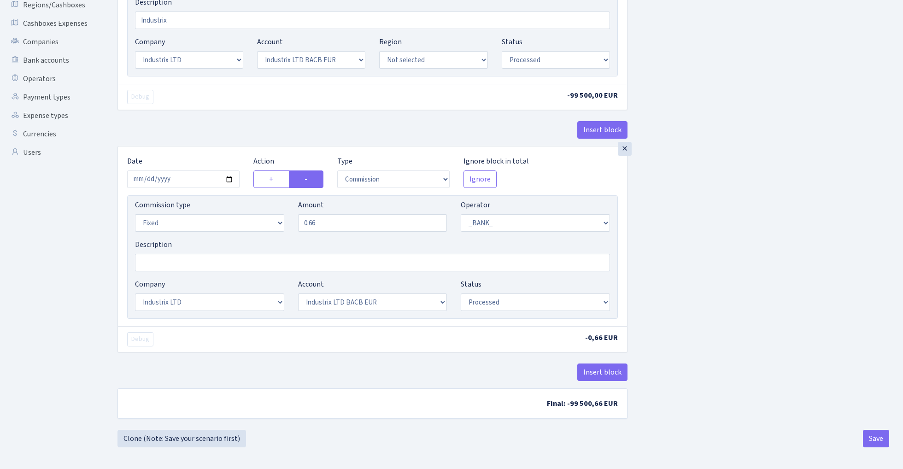
click at [664, 266] on div "Insert block × Date 2025-09-02 Action + - Type --- In Out Commission Field requ…" at bounding box center [504, 134] width 786 height 591
click at [882, 438] on button "Save" at bounding box center [876, 438] width 26 height 18
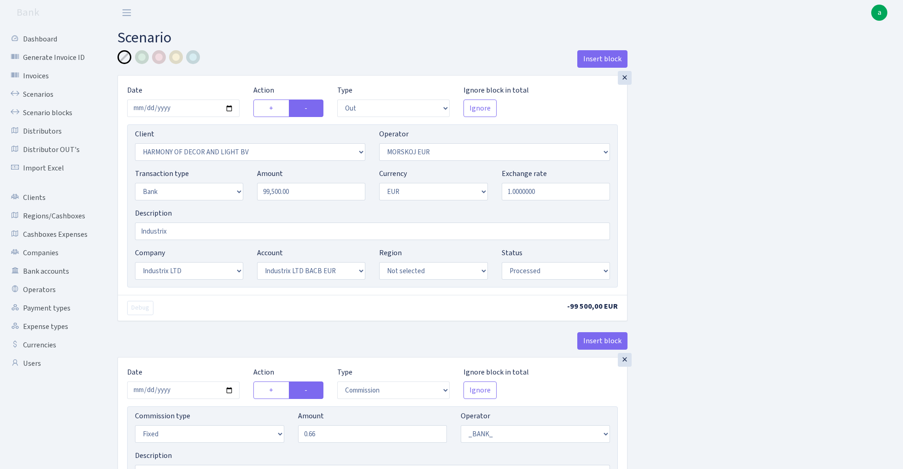
select select "out"
select select "3338"
select select "323"
select select "2"
select select "1"
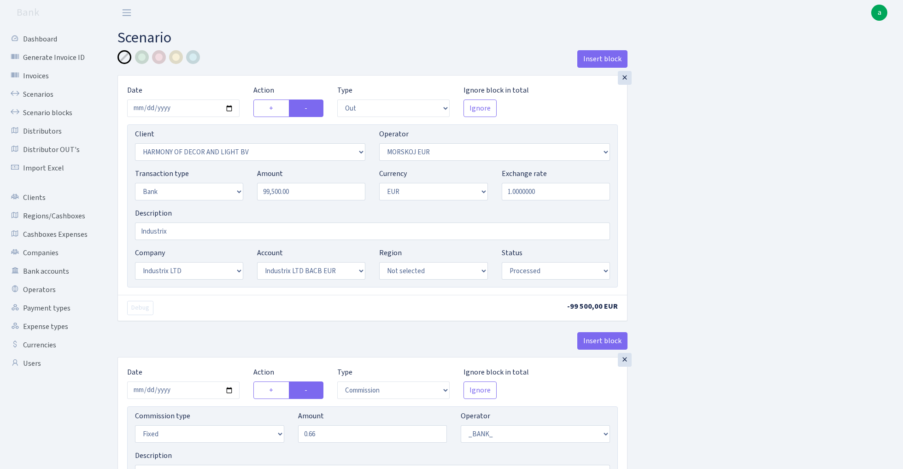
select select "17"
select select "41"
select select "processed"
select select "commission"
select select "fixed"
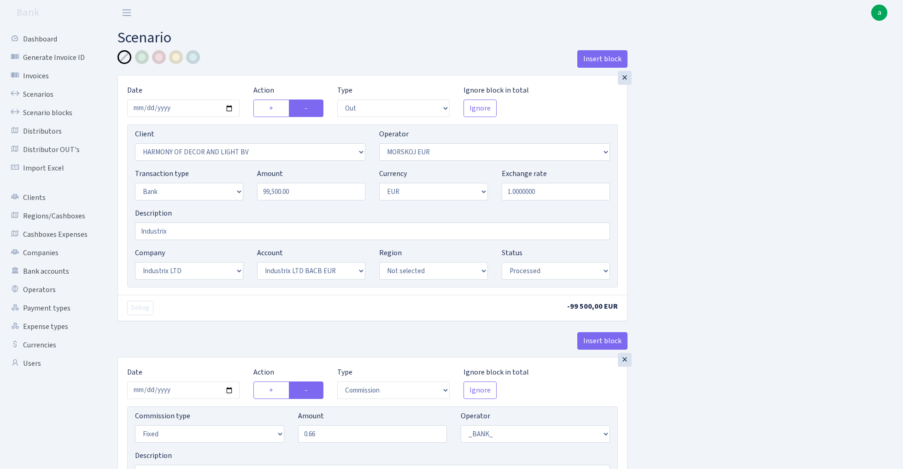
select select "1"
select select "17"
select select "41"
select select "processed"
click at [44, 92] on link "Scenarios" at bounding box center [51, 94] width 92 height 18
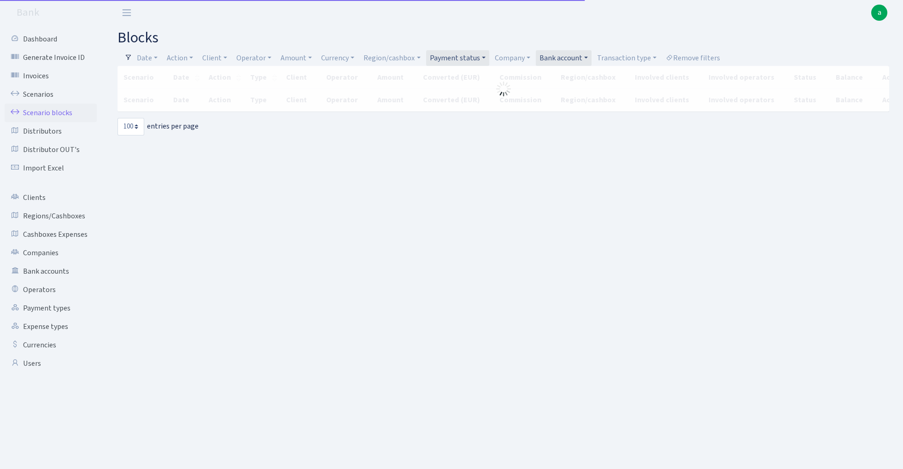
select select "100"
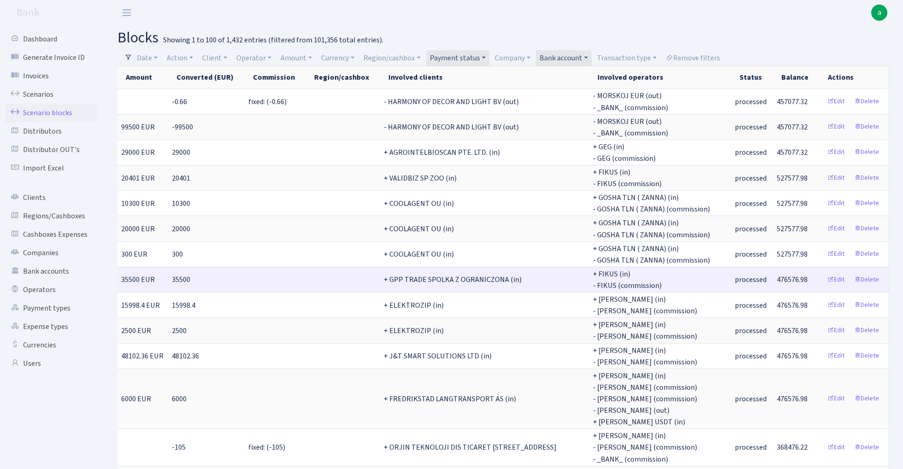
scroll to position [0, 450]
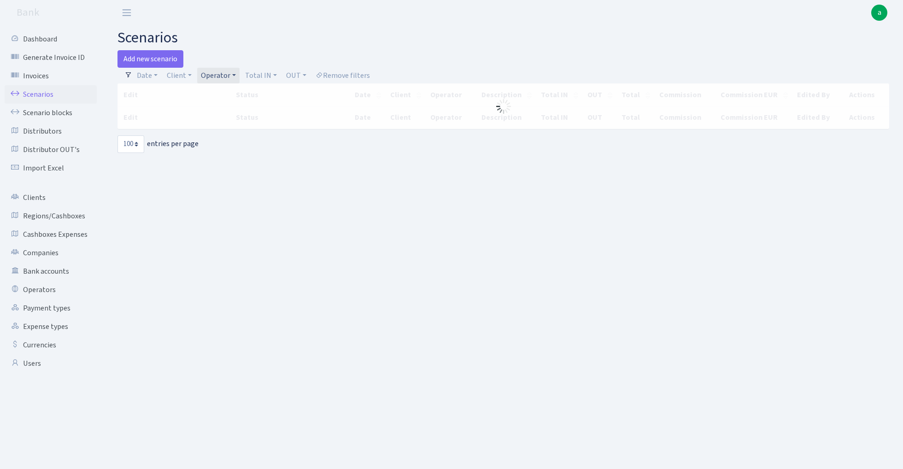
select select "100"
click at [163, 59] on link "Add new scenario" at bounding box center [151, 59] width 66 height 18
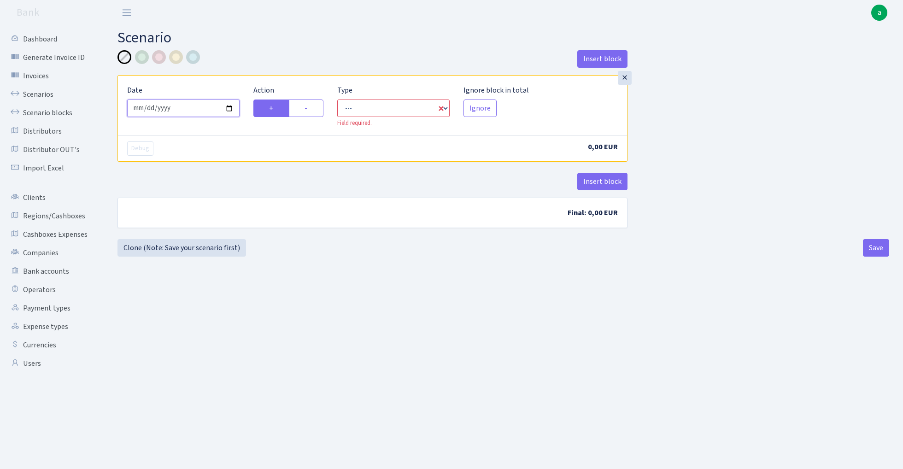
click at [174, 113] on input "2025-09-02" at bounding box center [183, 109] width 112 height 18
type input "[DATE]"
click at [260, 49] on main "Scenario Insert block × Date 2025-08-31 Action + - Type --- In Out Commission F…" at bounding box center [504, 235] width 800 height 421
click at [319, 108] on label "-" at bounding box center [306, 109] width 35 height 18
click at [311, 108] on input "-" at bounding box center [308, 106] width 6 height 6
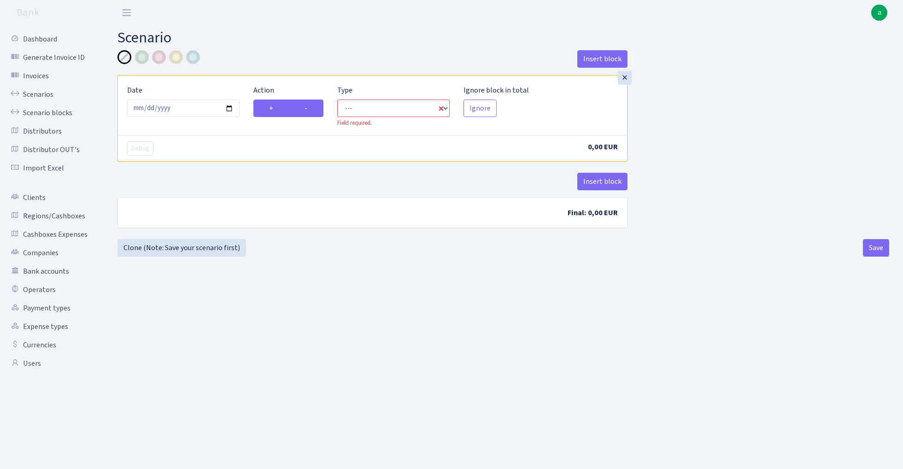
radio input "true"
radio input "false"
select select "out"
select select "1"
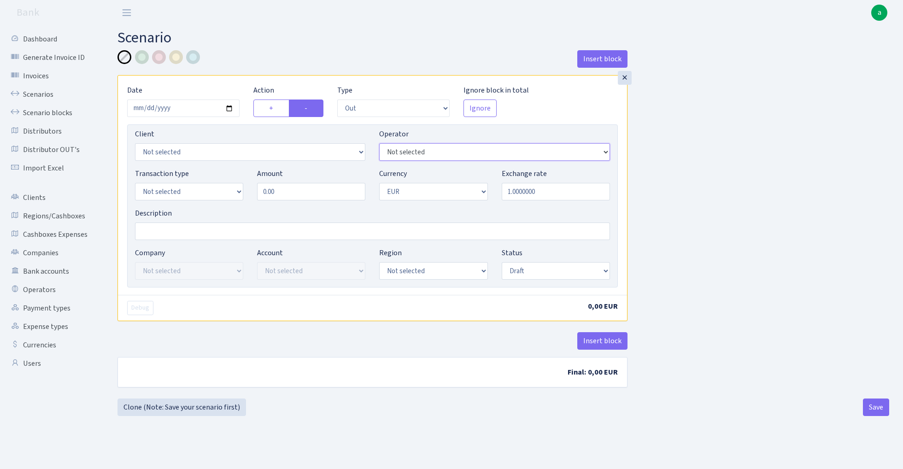
select select "1"
select select "2"
click at [297, 194] on input "0.00" at bounding box center [311, 192] width 108 height 18
type input "10.50"
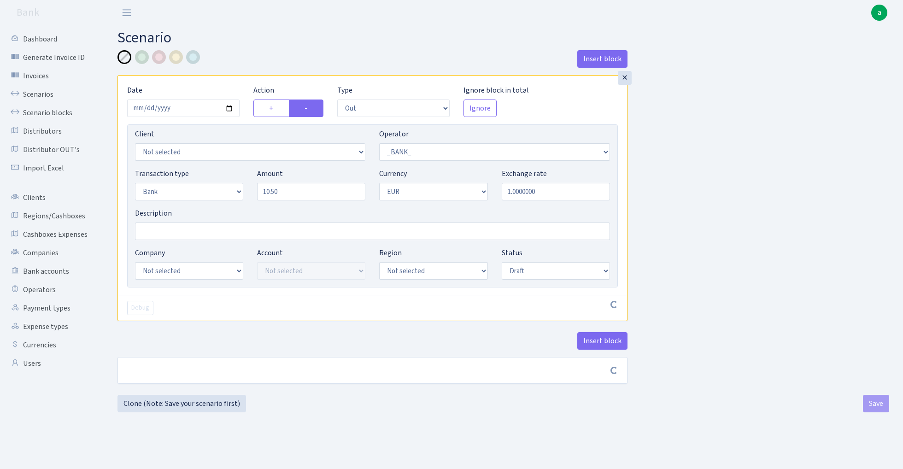
click at [723, 196] on div "Insert block × Date 2025-08-31 Action + - Type --- In Out Commission Field requ…" at bounding box center [504, 222] width 786 height 345
select select "17"
select select "41"
select select "processed"
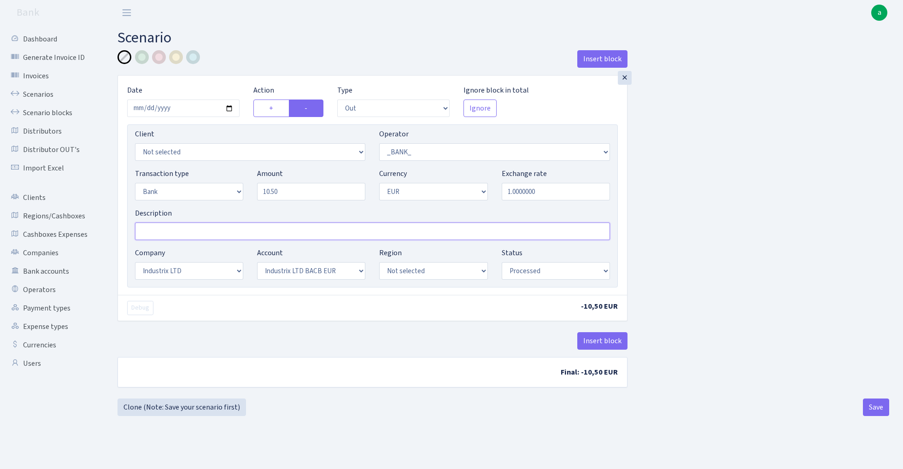
click at [189, 231] on input "Description" at bounding box center [372, 232] width 475 height 18
paste input "Месечна такса"
type input "Месечна такса"
click at [603, 341] on button "Insert block" at bounding box center [602, 341] width 50 height 18
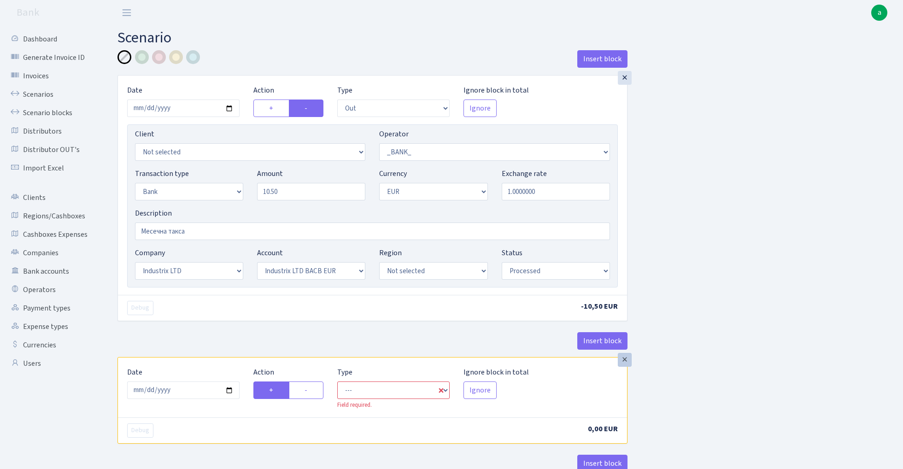
click at [625, 362] on div "×" at bounding box center [625, 360] width 14 height 14
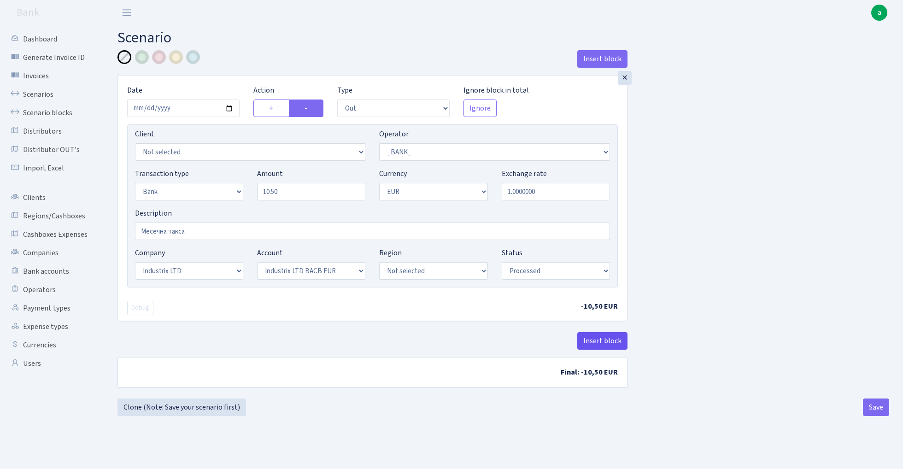
click at [606, 336] on button "Insert block" at bounding box center [602, 341] width 50 height 18
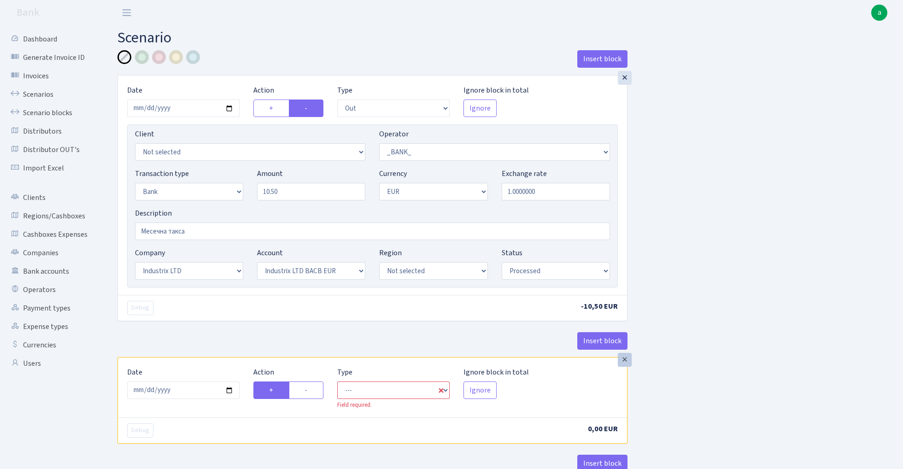
click at [623, 361] on div "×" at bounding box center [625, 360] width 14 height 14
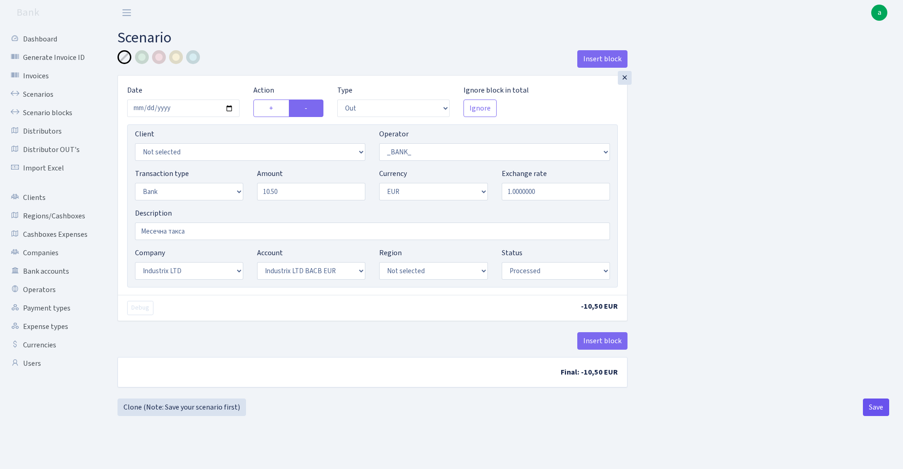
click at [871, 407] on button "Save" at bounding box center [876, 408] width 26 height 18
select select "out"
select select "1"
select select "2"
select select "1"
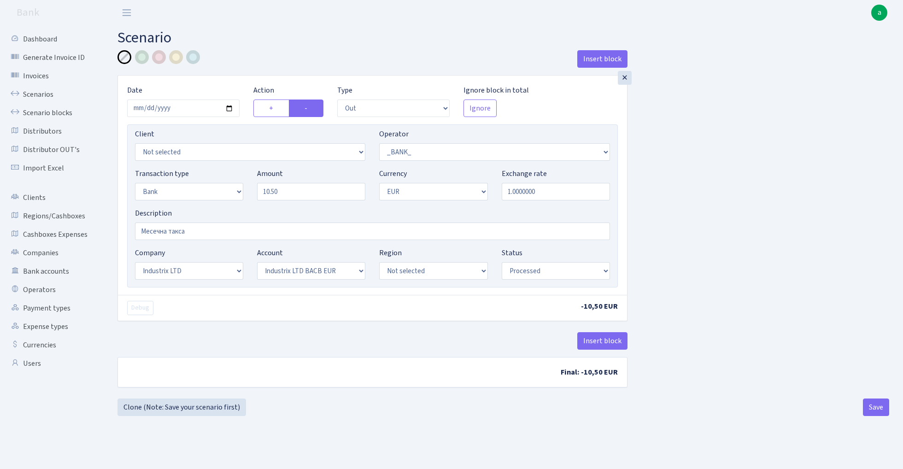
select select "17"
select select "41"
select select "processed"
select select "3231"
click at [878, 406] on button "Save" at bounding box center [876, 408] width 26 height 18
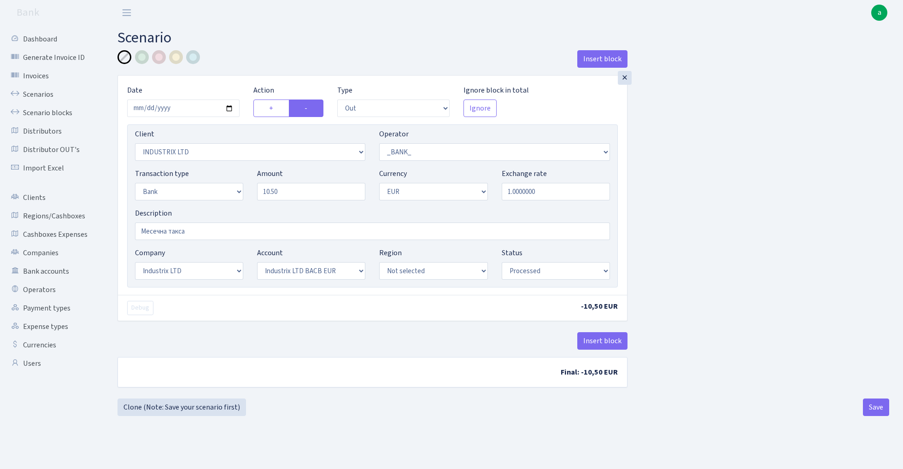
select select "out"
select select "3231"
select select "1"
select select "2"
select select "1"
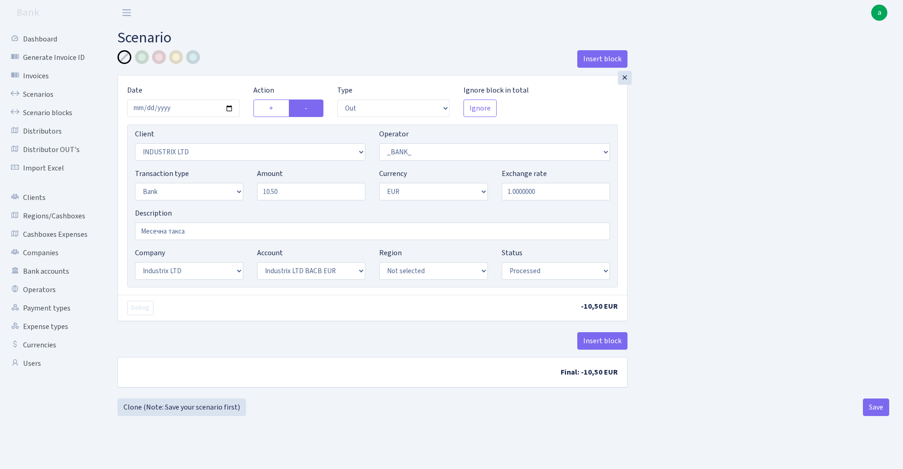
select select "17"
select select "41"
select select "processed"
click at [206, 406] on link "Clone (Note: Save your scenario first)" at bounding box center [182, 408] width 129 height 18
select select "out"
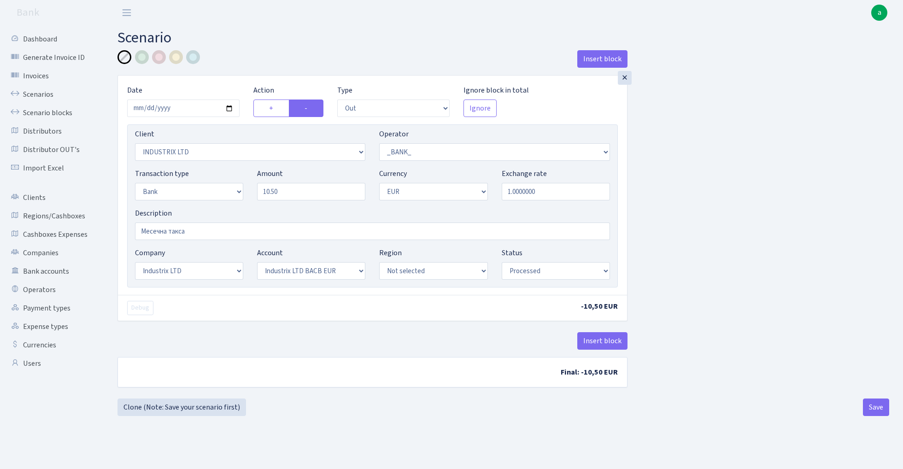
select select "3231"
select select "1"
select select "2"
select select "1"
select select "17"
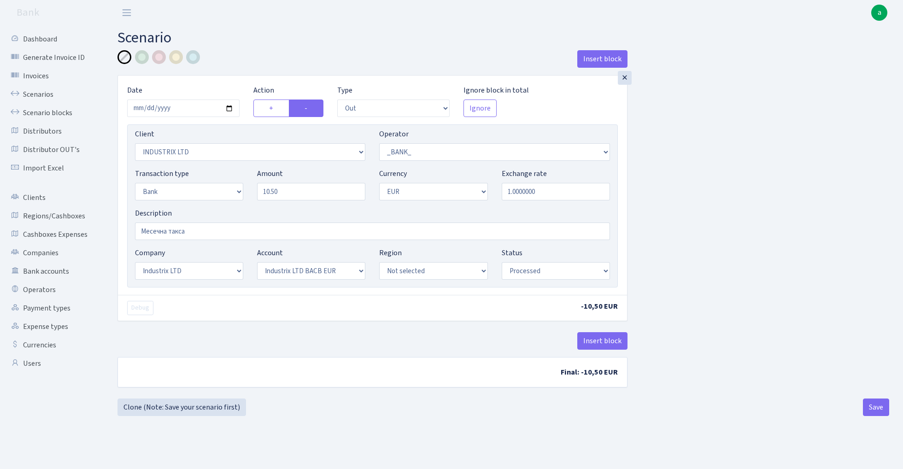
select select "41"
select select "processed"
click at [184, 106] on input "2025-08-31" at bounding box center [183, 109] width 112 height 18
type input "2025-09-01"
click at [263, 59] on div "Insert block" at bounding box center [373, 62] width 510 height 25
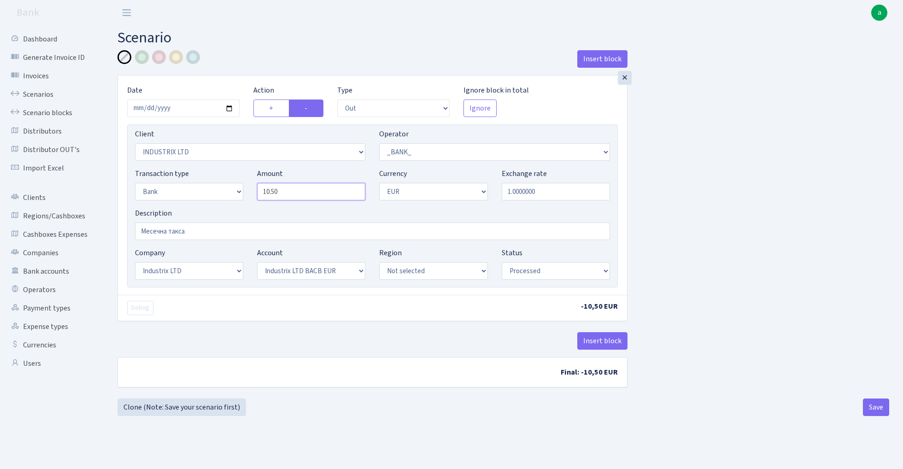
click at [301, 191] on input "10.50" at bounding box center [311, 192] width 108 height 18
paste input "8.39"
type input "18.39"
click at [207, 235] on input "Месечна такса" at bounding box center [372, 232] width 475 height 18
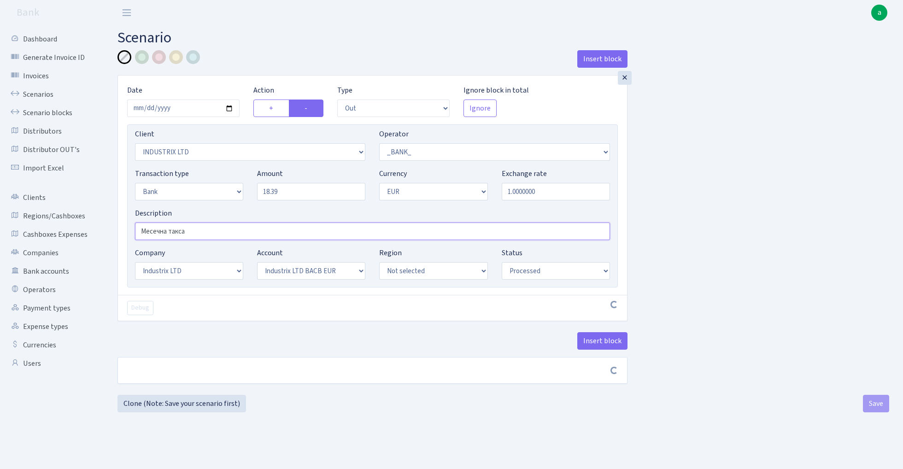
click at [207, 235] on input "Месечна такса" at bounding box center [372, 232] width 475 height 18
paste input "Transfer between own accounts"
type input "Transfer between own accounts"
click at [731, 207] on div "Insert block × Date 2025-09-01 Action + - Type --- In Out Commission Field requ…" at bounding box center [504, 224] width 786 height 348
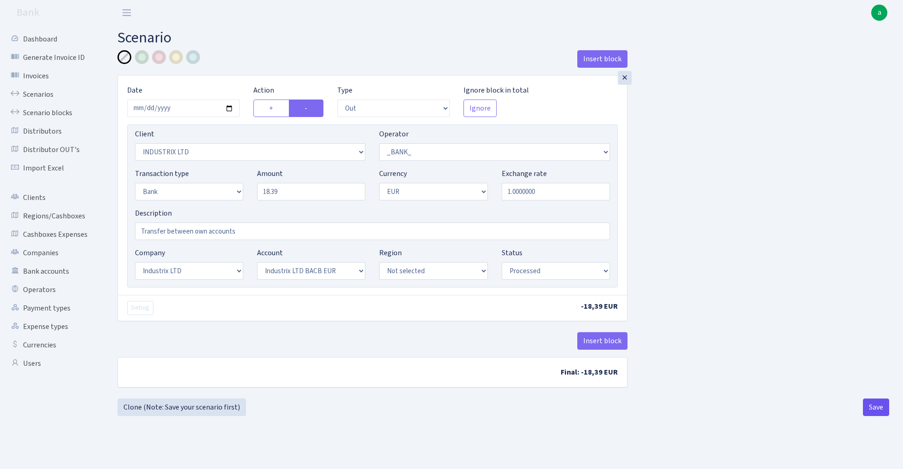
click at [874, 405] on button "Save" at bounding box center [876, 408] width 26 height 18
select select "out"
select select "3231"
select select "1"
select select "2"
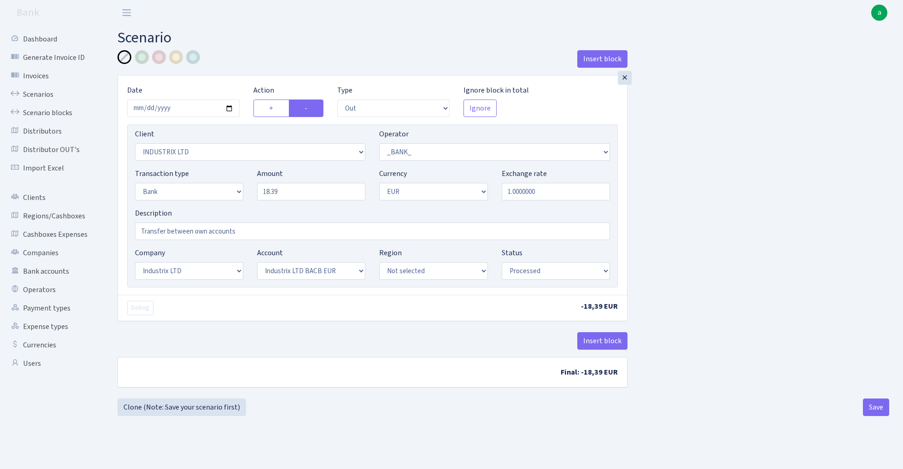
select select "1"
select select "17"
select select "41"
select select "processed"
click at [876, 406] on button "Save" at bounding box center [876, 408] width 26 height 18
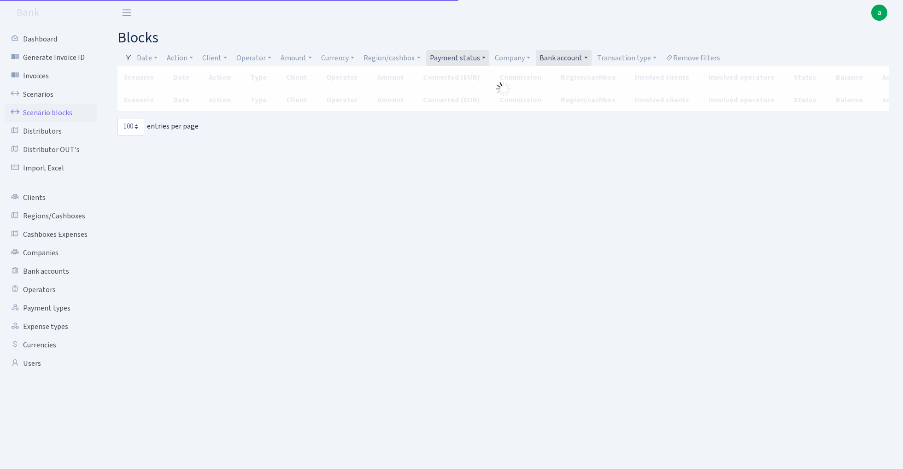
select select "100"
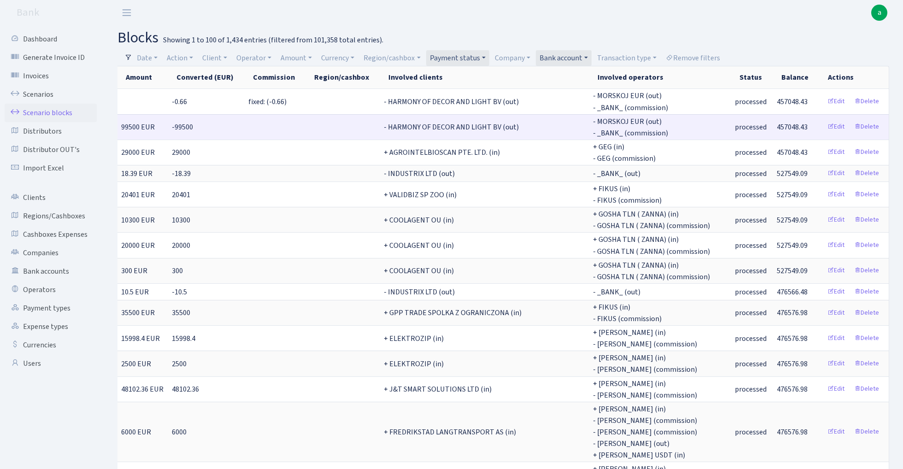
scroll to position [0, 450]
click at [469, 58] on link "Payment status" at bounding box center [457, 58] width 63 height 16
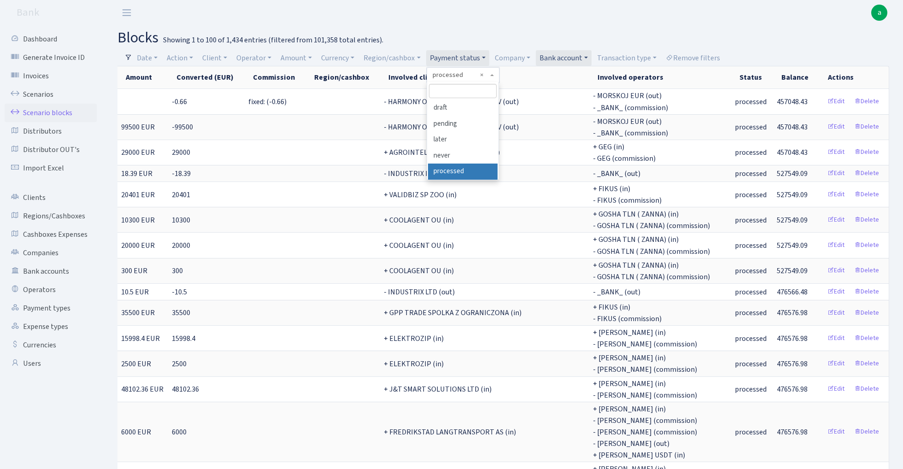
click at [457, 90] on input "search" at bounding box center [463, 91] width 68 height 14
click at [576, 59] on link "Bank account" at bounding box center [564, 58] width 56 height 16
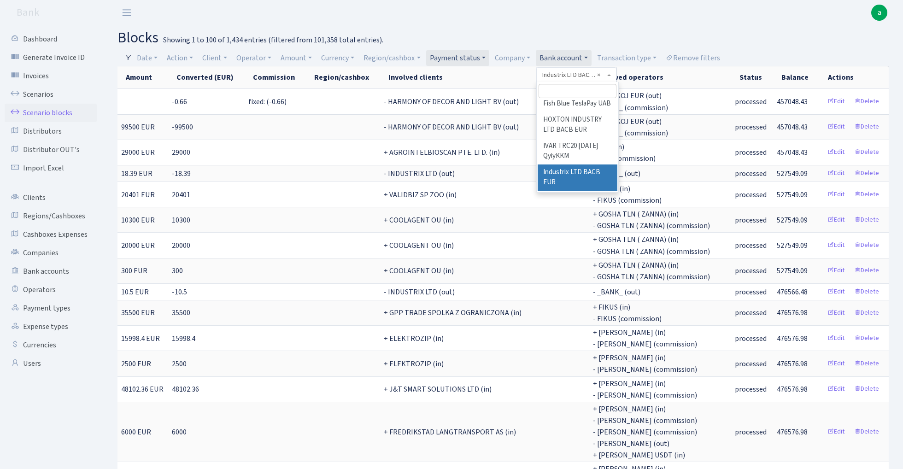
click at [563, 93] on input "search" at bounding box center [578, 91] width 78 height 14
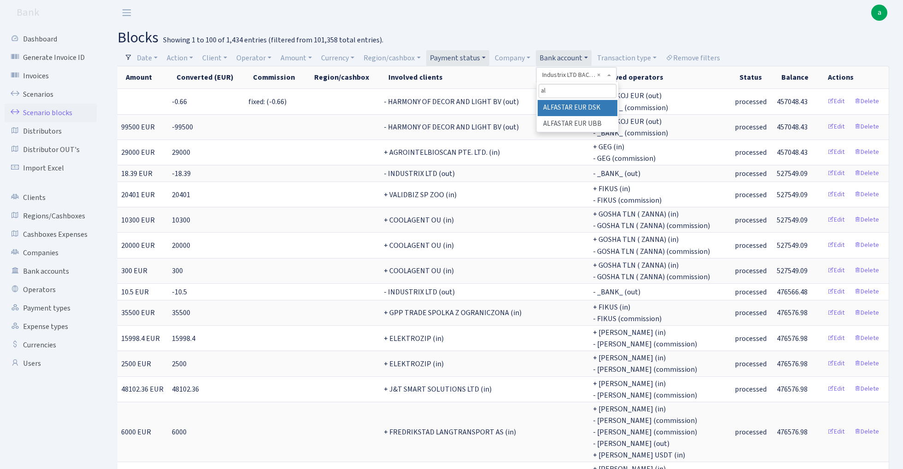
scroll to position [0, 0]
type input "alfa"
click at [600, 122] on li "ALFASTAR EUR UBB" at bounding box center [578, 124] width 80 height 16
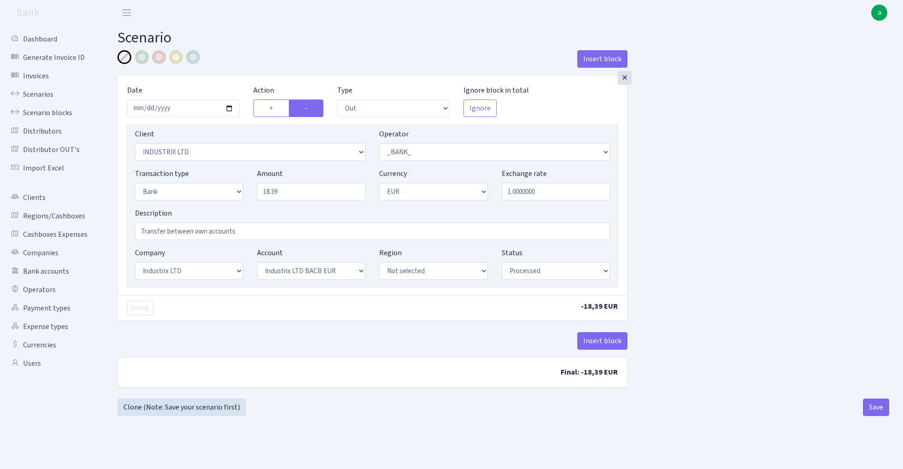
select select "out"
select select "3231"
select select "1"
select select "2"
select select "1"
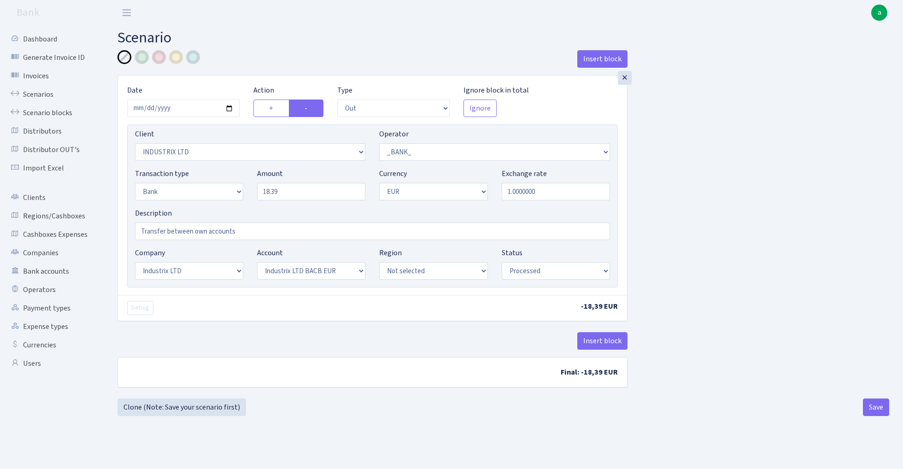
select select "17"
select select "41"
select select "processed"
click at [39, 93] on link "Scenarios" at bounding box center [51, 94] width 92 height 18
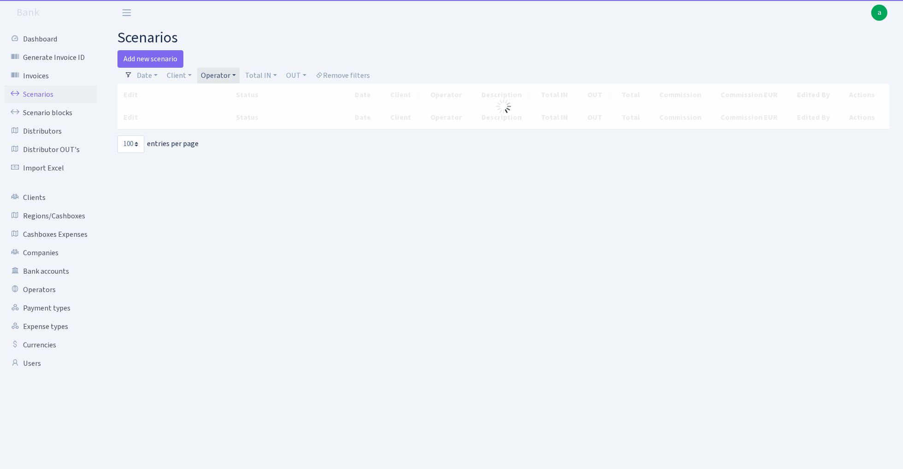
select select "100"
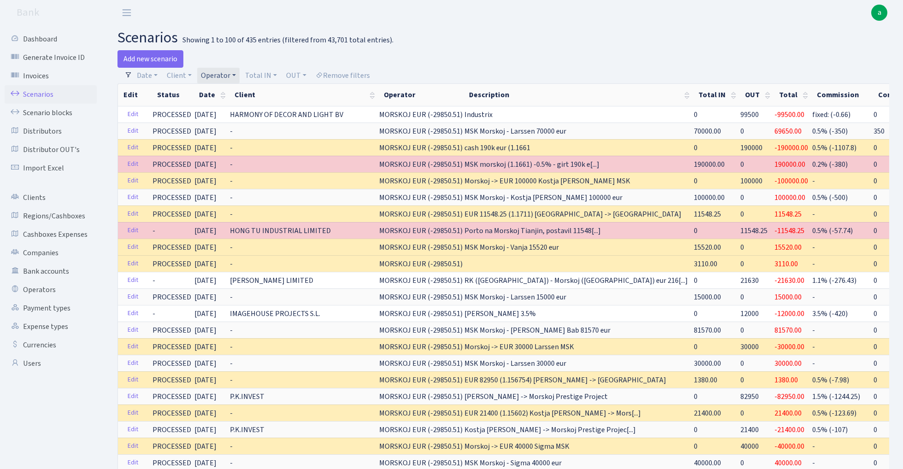
click at [217, 76] on link "Operator" at bounding box center [218, 76] width 42 height 16
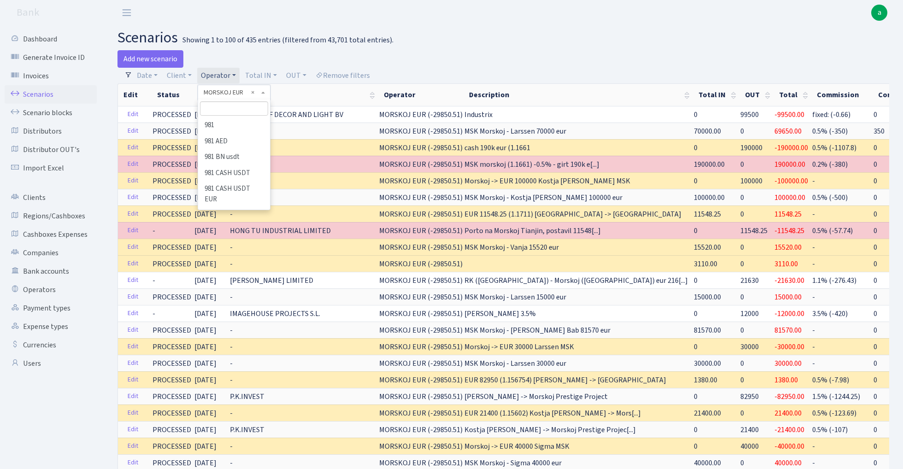
scroll to position [3409, 0]
click at [234, 106] on input "search" at bounding box center [234, 108] width 68 height 14
type input "cev"
click at [236, 124] on li "CEVER" at bounding box center [234, 126] width 70 height 16
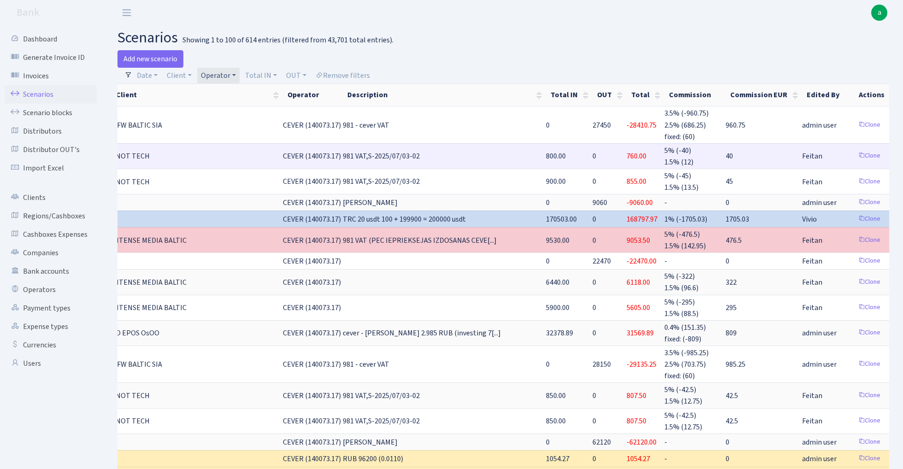
scroll to position [0, 118]
click at [855, 153] on link "Clone" at bounding box center [870, 156] width 30 height 14
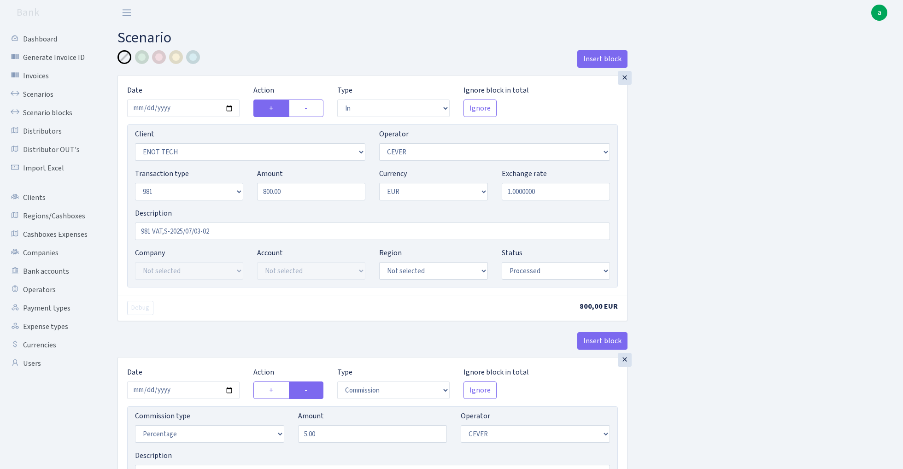
select select "in"
select select "2572"
select select "20"
select select "8"
select select "1"
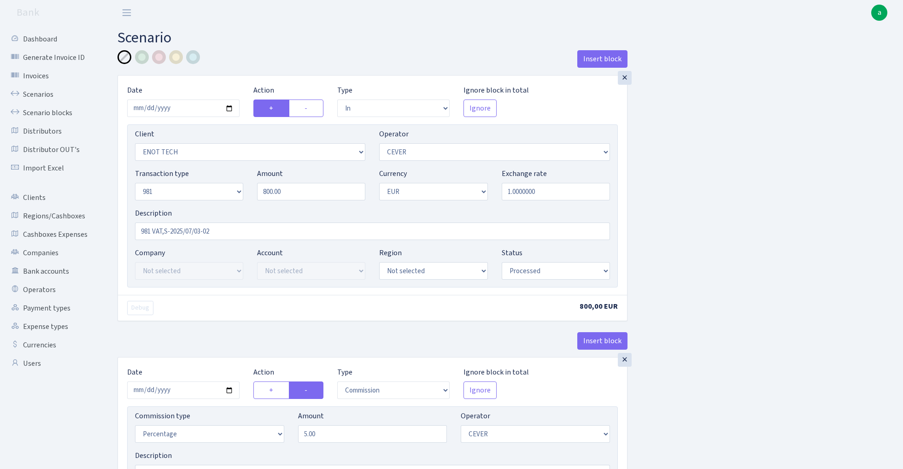
select select "processed"
select select "commission"
select select "20"
select select "processed"
select select "out"
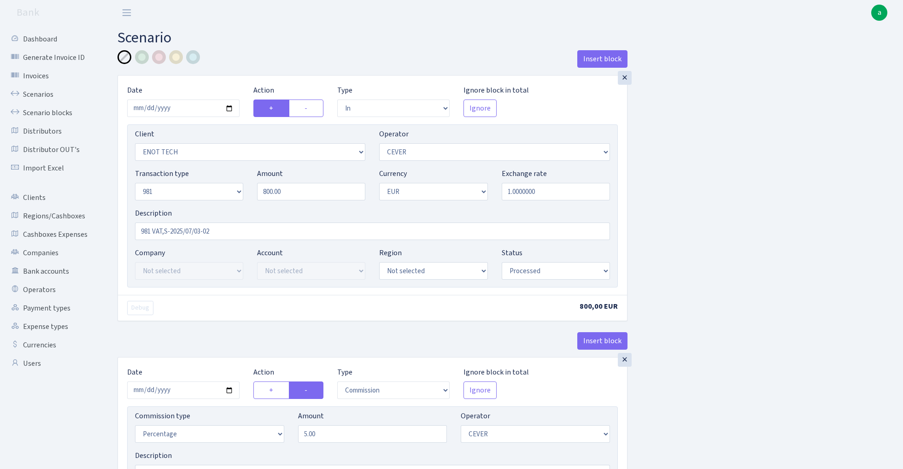
select select "2781"
select select "61"
select select "8"
select select "1"
select select "processed"
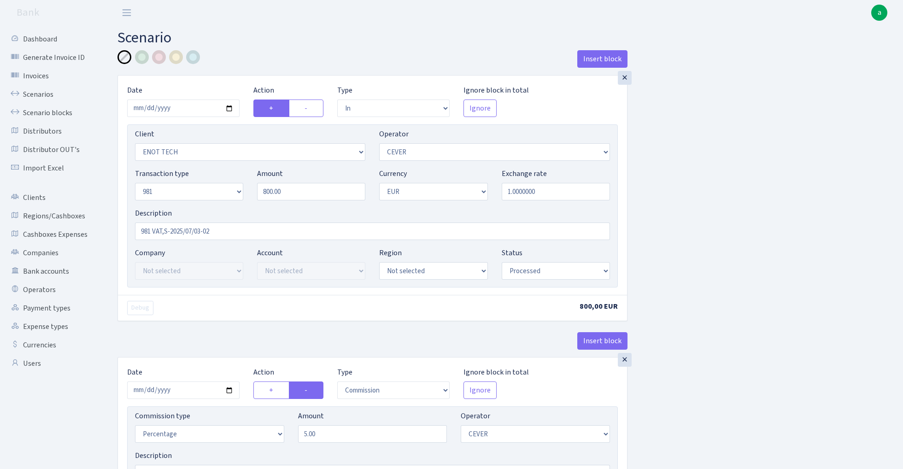
select select "commission"
select select "61"
select select "processed"
click at [176, 108] on input "2025-08-22" at bounding box center [183, 109] width 112 height 18
type input "[DATE]"
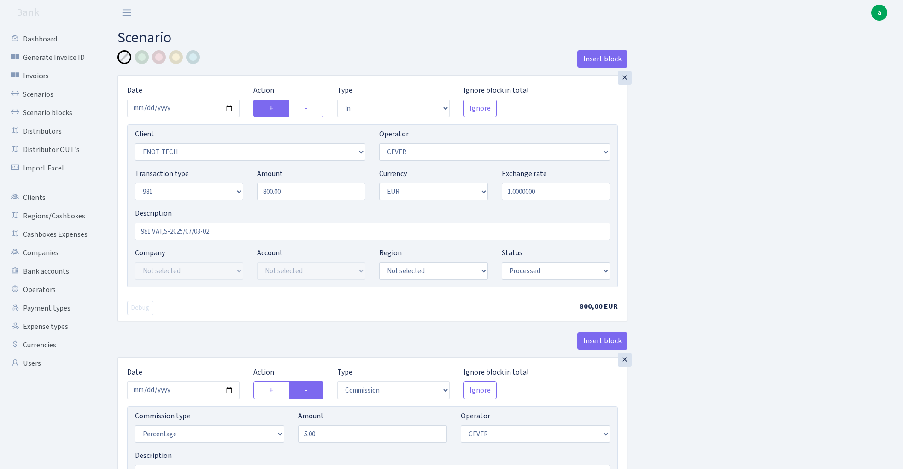
click at [246, 57] on div "Insert block" at bounding box center [373, 62] width 510 height 25
drag, startPoint x: 265, startPoint y: 194, endPoint x: 252, endPoint y: 194, distance: 13.8
click at [256, 194] on div "Amount 800.00" at bounding box center [311, 184] width 122 height 32
type input "900.00"
drag, startPoint x: 228, startPoint y: 233, endPoint x: 164, endPoint y: 232, distance: 63.6
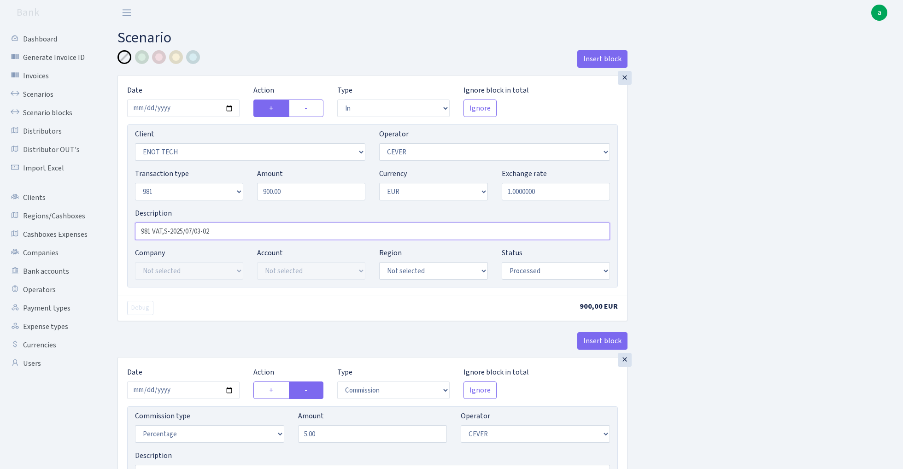
click at [164, 232] on input "981 VAT,S-2025/07/03-02" at bounding box center [372, 232] width 475 height 18
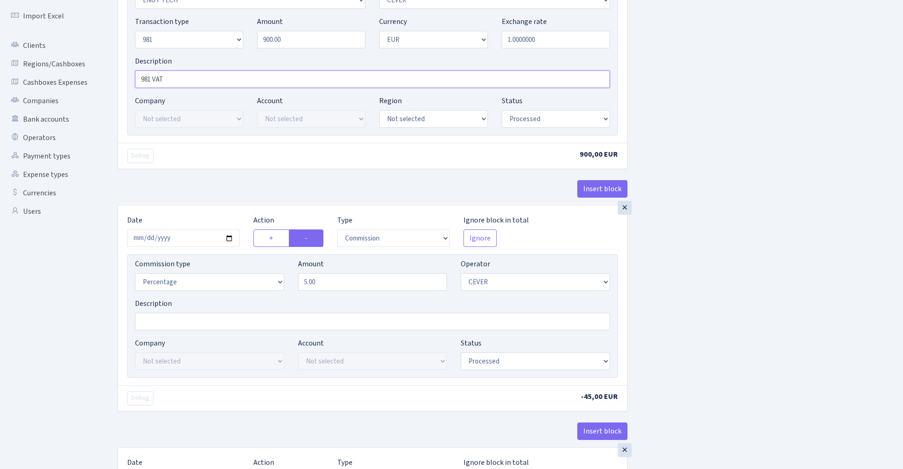
scroll to position [163, 0]
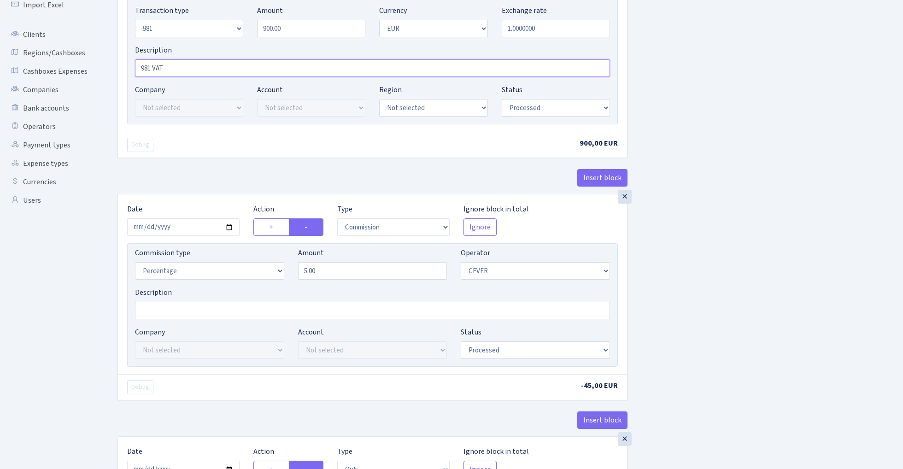
type input "981 VAT"
click at [179, 229] on input "2025-08-22" at bounding box center [183, 227] width 112 height 18
type input "[DATE]"
click at [179, 177] on div "Insert block" at bounding box center [373, 181] width 510 height 25
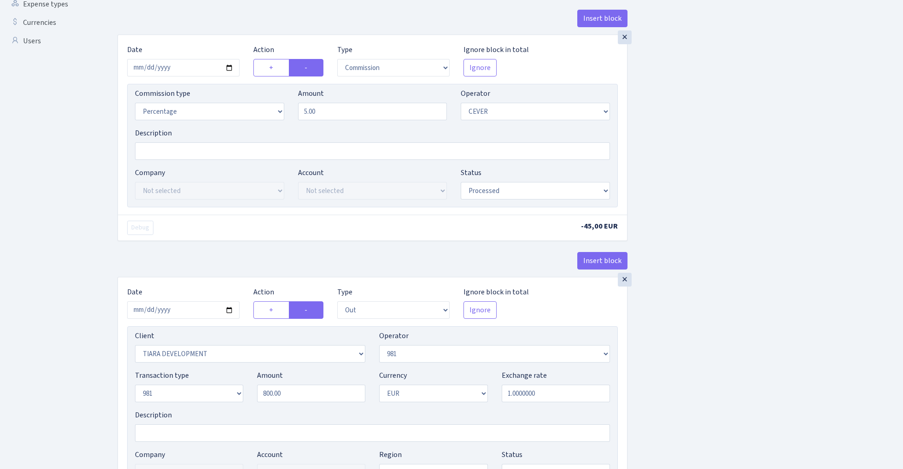
scroll to position [426, 0]
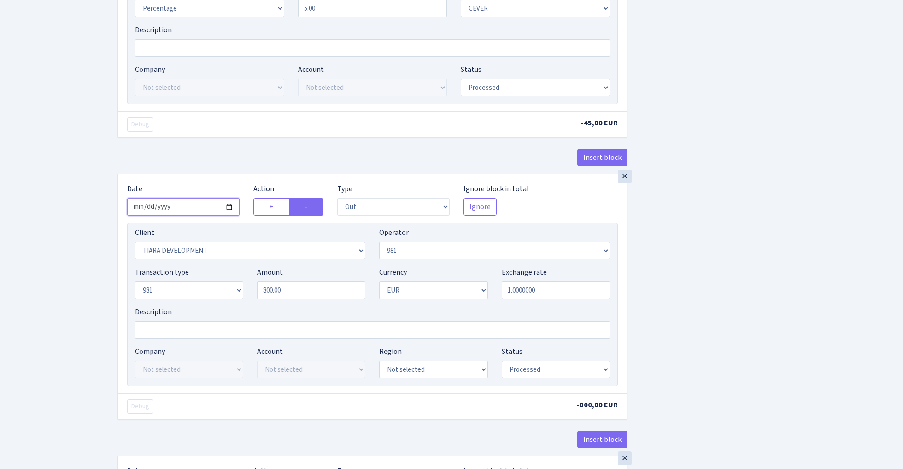
click at [178, 205] on input "2025-08-22" at bounding box center [183, 207] width 112 height 18
type input "[DATE]"
click at [192, 144] on div "× Date 2025-09-02 Action + - Type --- In Out Commission Field required. Ignore …" at bounding box center [373, 52] width 510 height 242
drag, startPoint x: 268, startPoint y: 293, endPoint x: 214, endPoint y: 293, distance: 53.5
click at [238, 293] on div "Transaction type Not selected 981 ELF FISH crypto GIRT IVO dekl MM-BALTIC eur U…" at bounding box center [372, 287] width 489 height 40
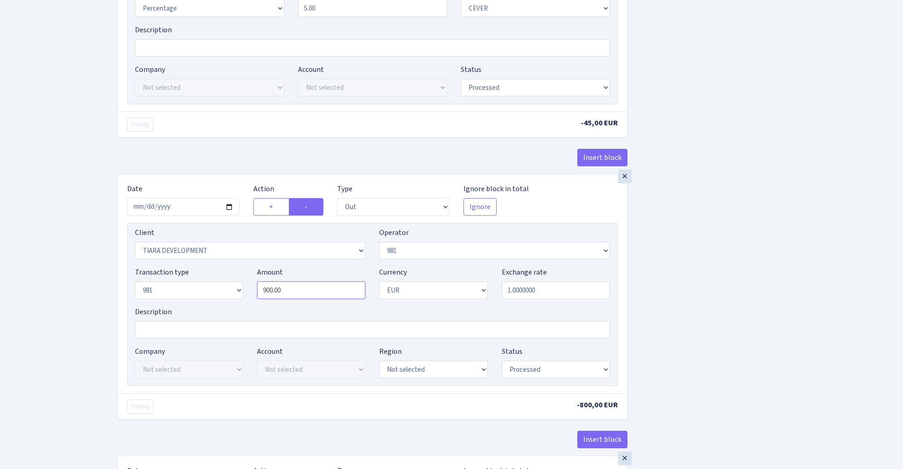
type input "900.00"
click at [687, 245] on div "Insert block × Date [DATE] Action + - Type --- In Out Commission Field required…" at bounding box center [504, 181] width 786 height 1115
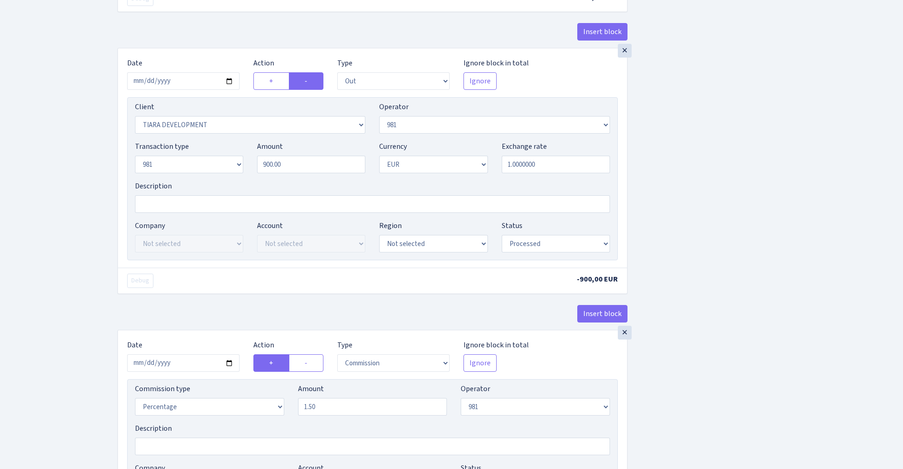
scroll to position [674, 0]
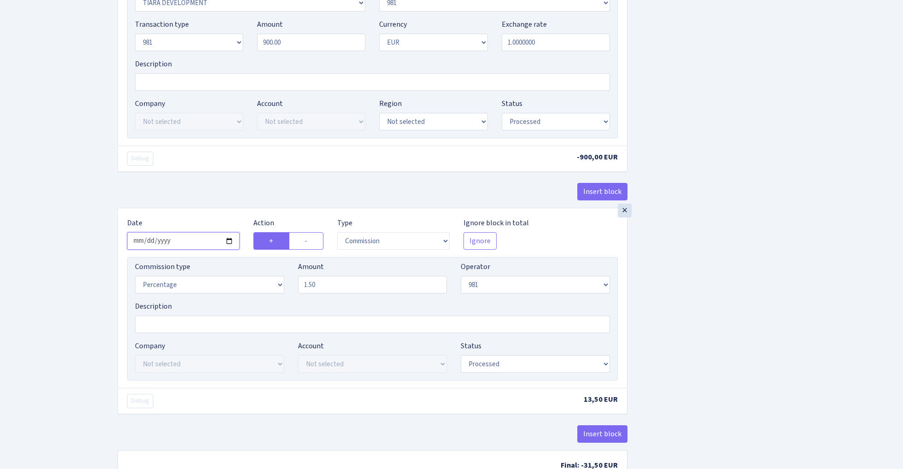
click at [181, 242] on input "2025-08-22" at bounding box center [183, 241] width 112 height 18
type input "[DATE]"
click at [240, 163] on div "Debug" at bounding box center [246, 159] width 252 height 14
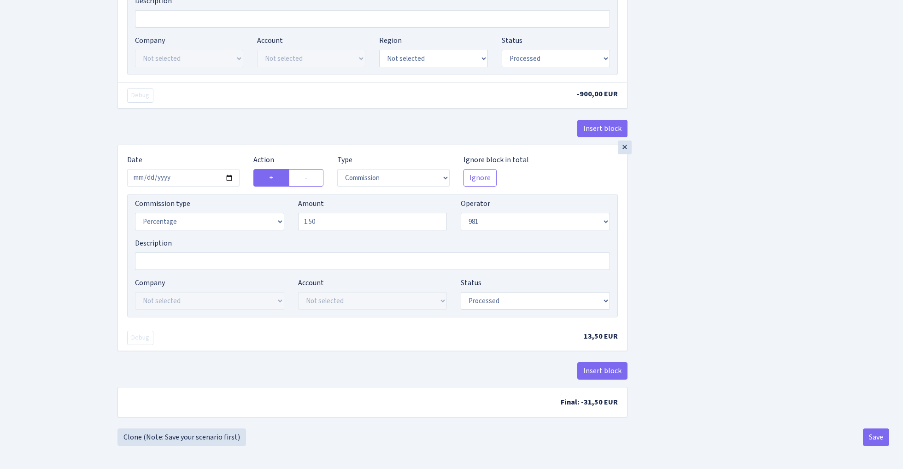
scroll to position [742, 0]
click at [878, 438] on button "Save" at bounding box center [876, 438] width 26 height 18
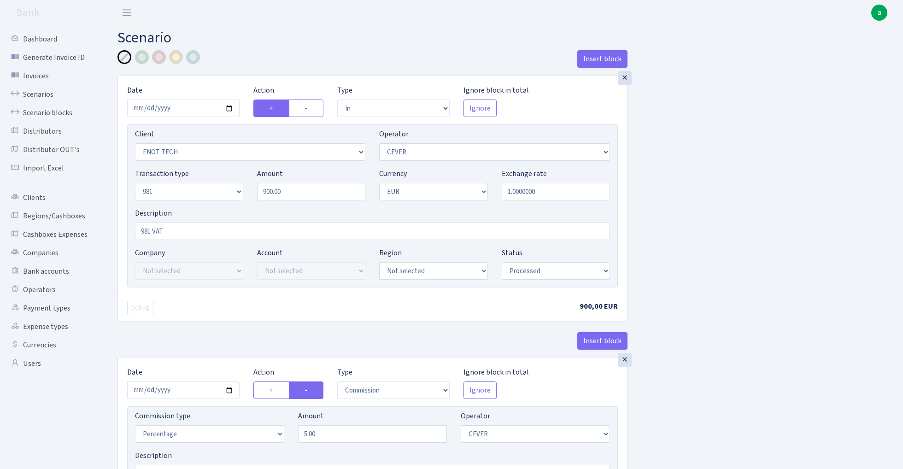
select select "in"
select select "2572"
select select "20"
select select "8"
select select "1"
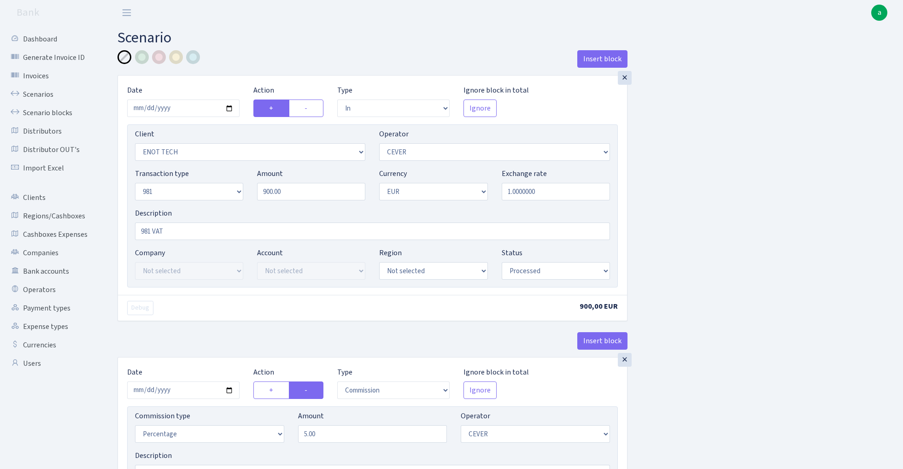
select select "processed"
select select "commission"
select select "20"
select select "processed"
select select "out"
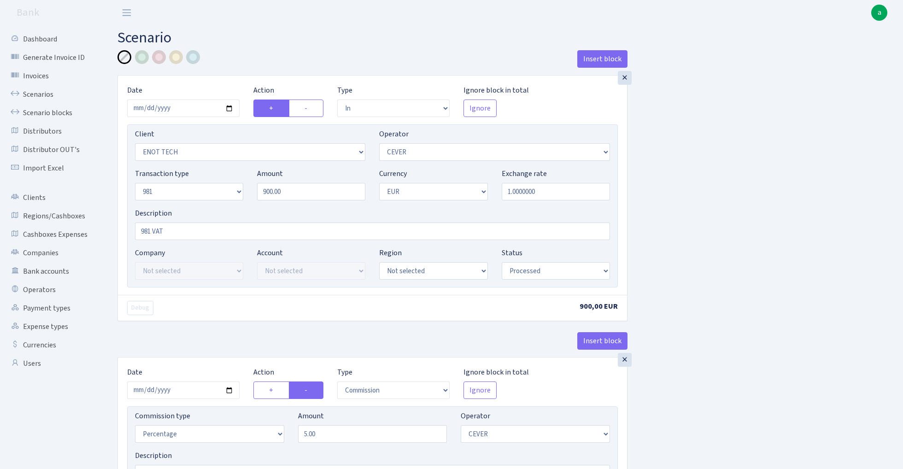
select select "2781"
select select "61"
select select "8"
select select "1"
select select "processed"
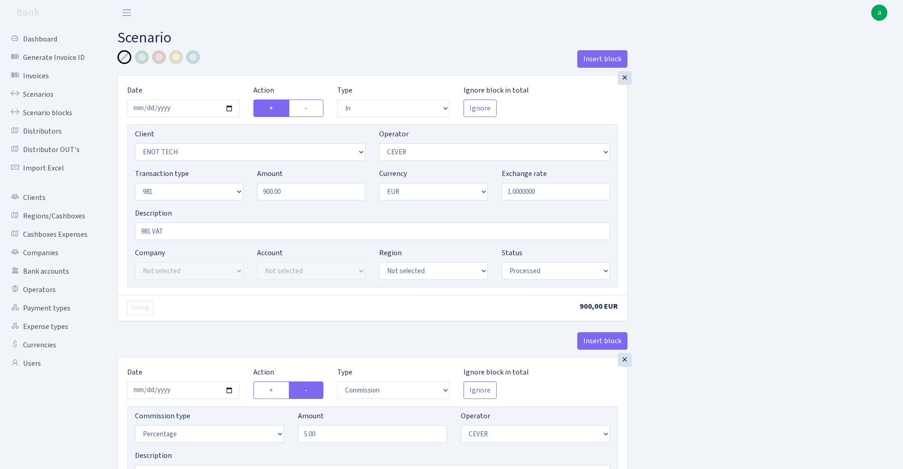
select select "commission"
select select "61"
select select "processed"
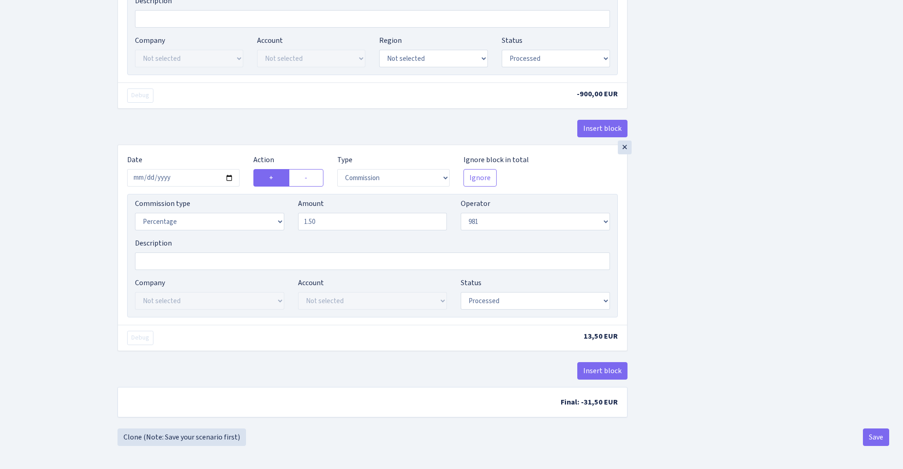
scroll to position [742, 0]
click at [199, 432] on link "Clone (Note: Save your scenario first)" at bounding box center [182, 438] width 129 height 18
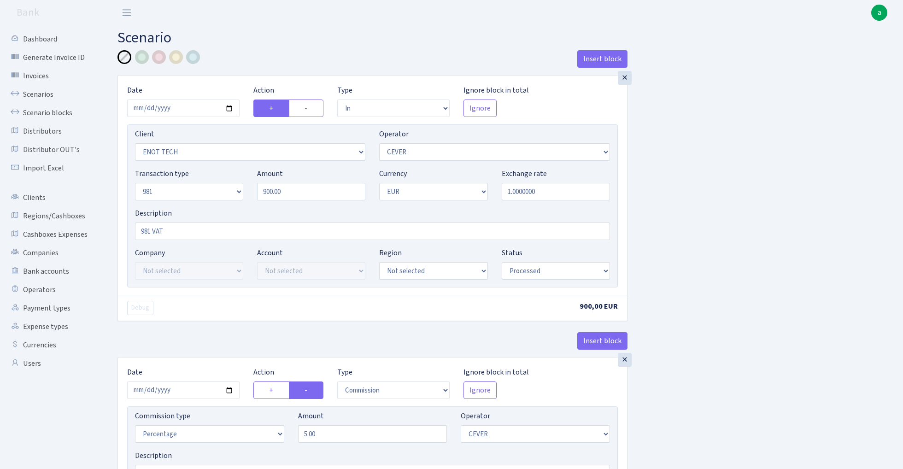
select select "in"
select select "2572"
select select "20"
select select "8"
select select "1"
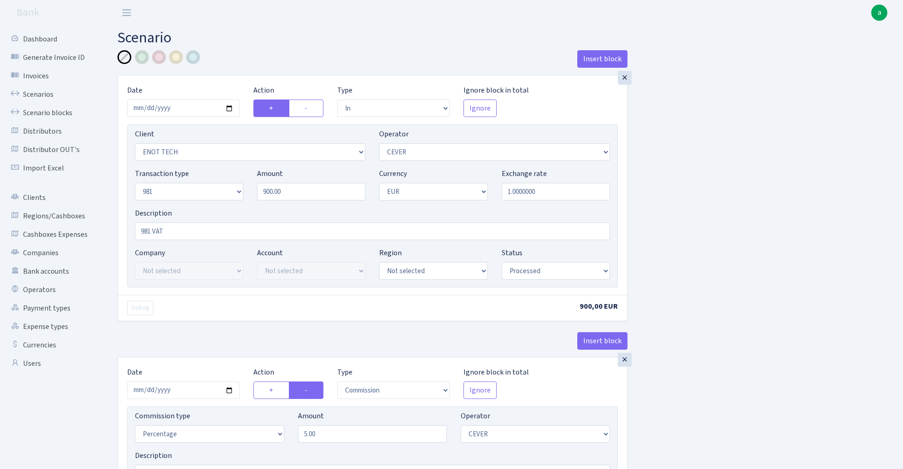
select select "processed"
select select "commission"
select select "20"
select select "processed"
select select "out"
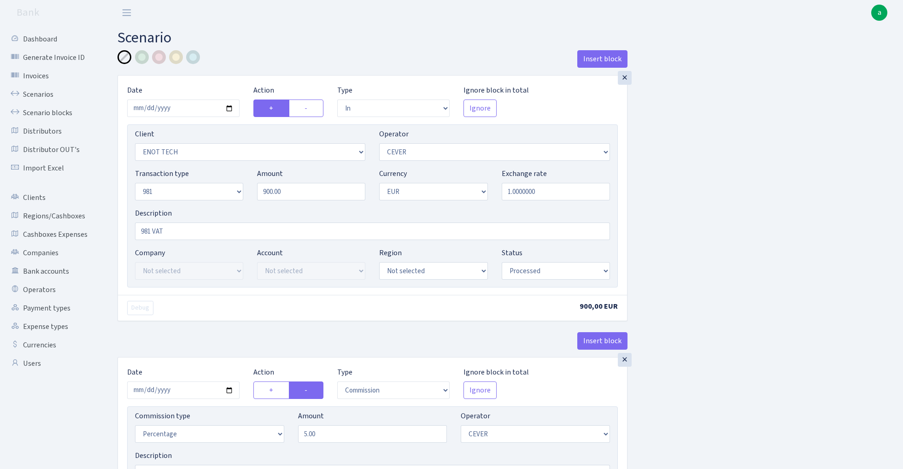
select select "2781"
select select "61"
select select "8"
select select "1"
select select "processed"
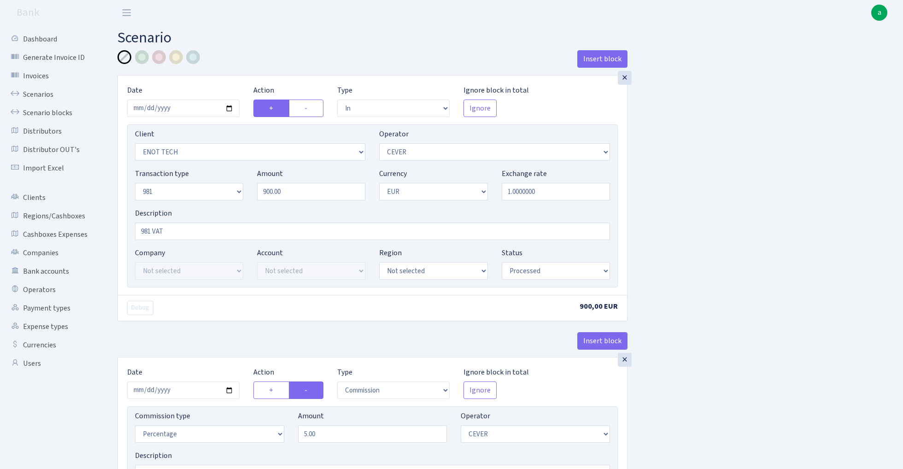
select select "commission"
select select "61"
select select "processed"
click at [301, 190] on input "900.00" at bounding box center [311, 192] width 108 height 18
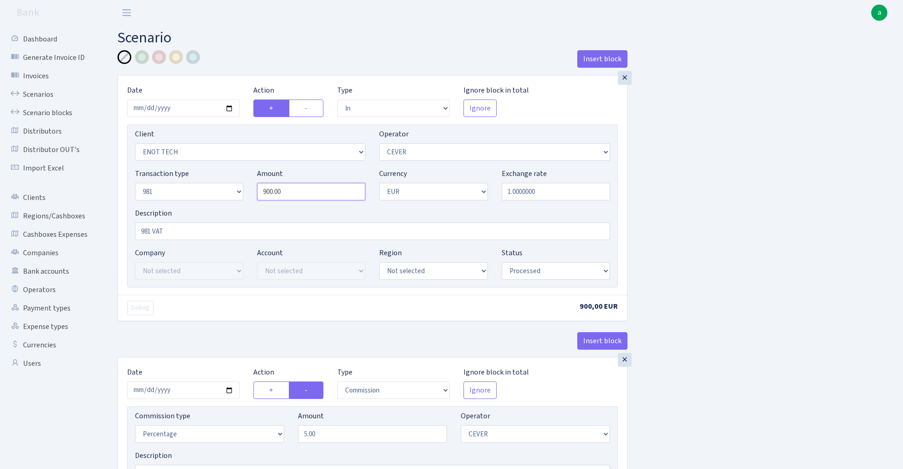
paste input "8"
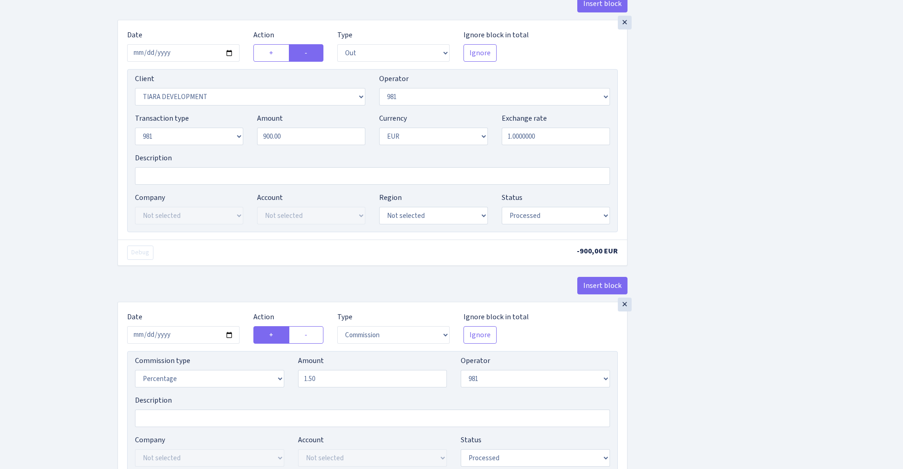
scroll to position [520, 0]
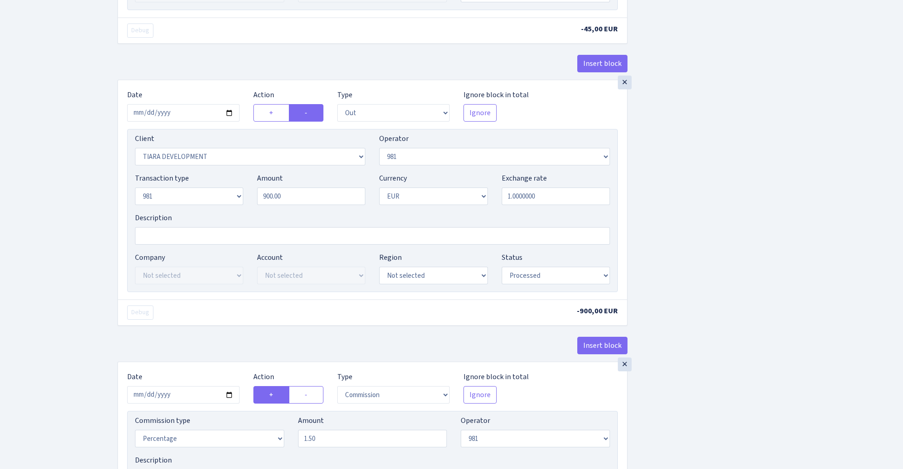
type input "800.00"
click at [308, 198] on input "900.00" at bounding box center [311, 197] width 108 height 18
paste input "8"
type input "800.00"
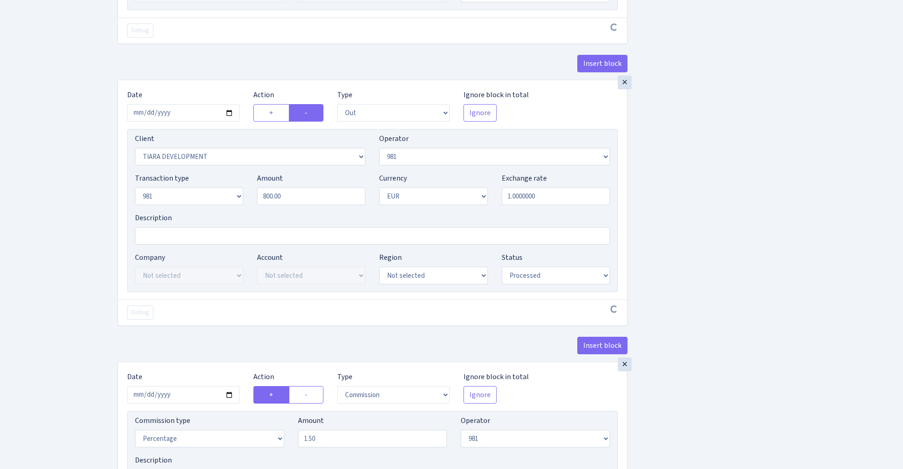
click at [836, 194] on div "Insert block × Date [DATE] Action + - Type --- In Out Commission Field required…" at bounding box center [504, 86] width 786 height 1112
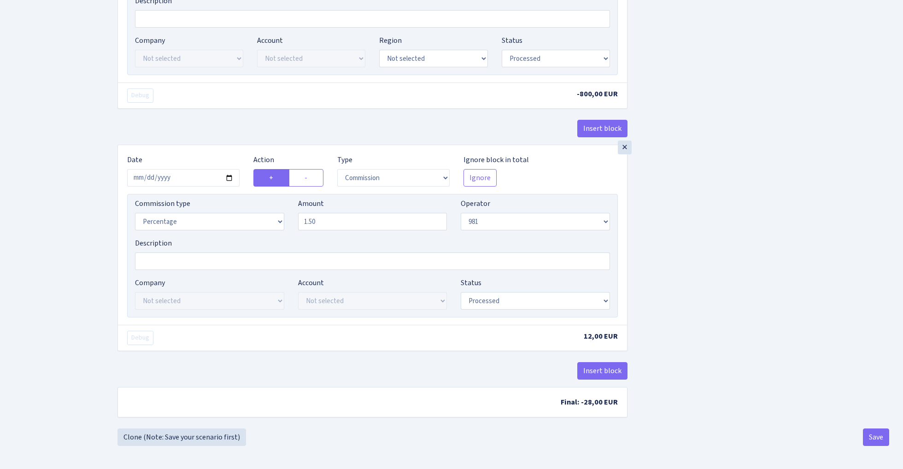
scroll to position [742, 0]
click at [877, 441] on button "Save" at bounding box center [876, 438] width 26 height 18
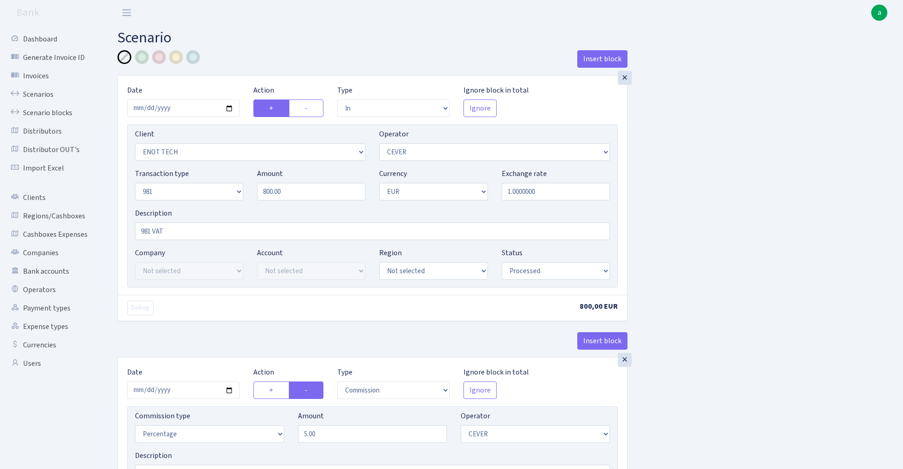
select select "in"
select select "2572"
select select "20"
select select "8"
select select "1"
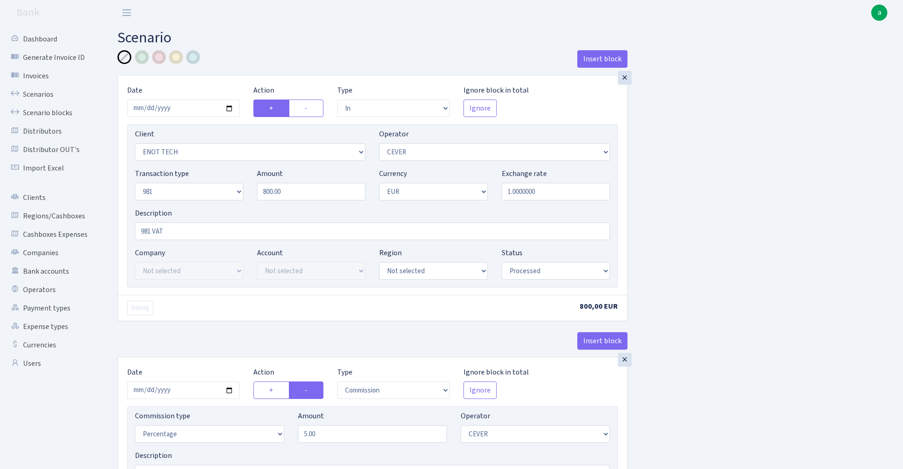
select select "processed"
select select "commission"
select select "20"
select select "processed"
select select "out"
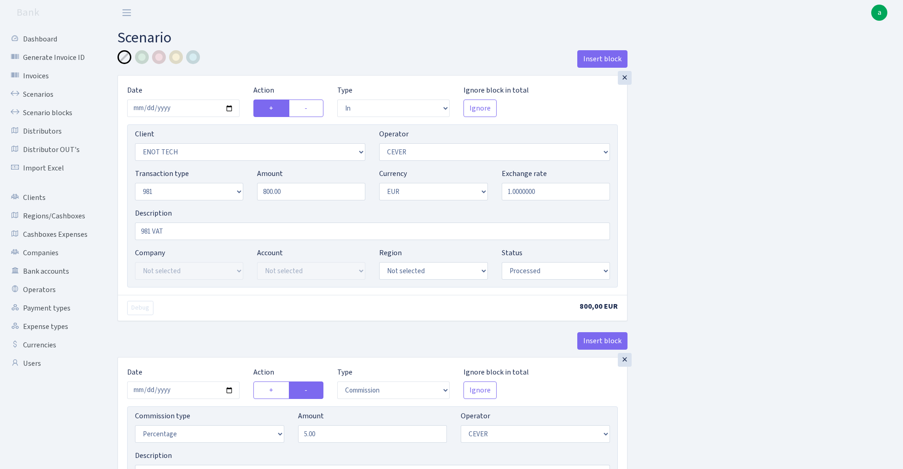
select select "2781"
select select "61"
select select "8"
select select "1"
select select "processed"
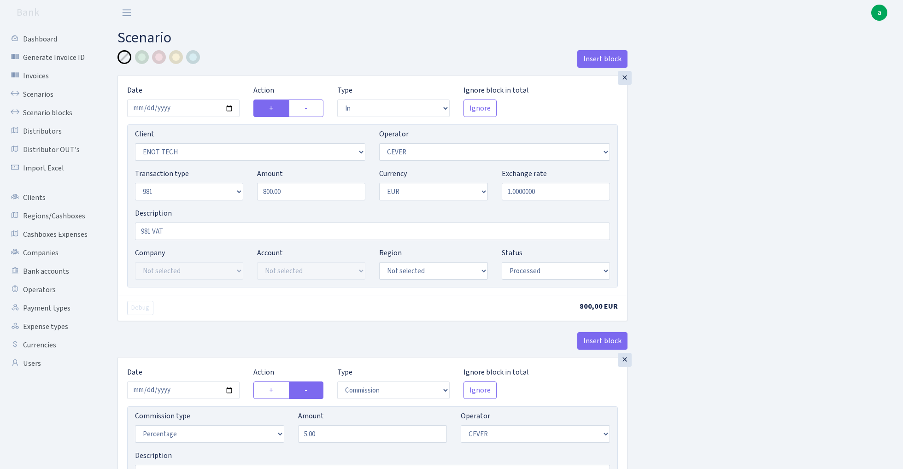
select select "commission"
select select "61"
select select "processed"
click at [24, 94] on link "Scenarios" at bounding box center [51, 94] width 92 height 18
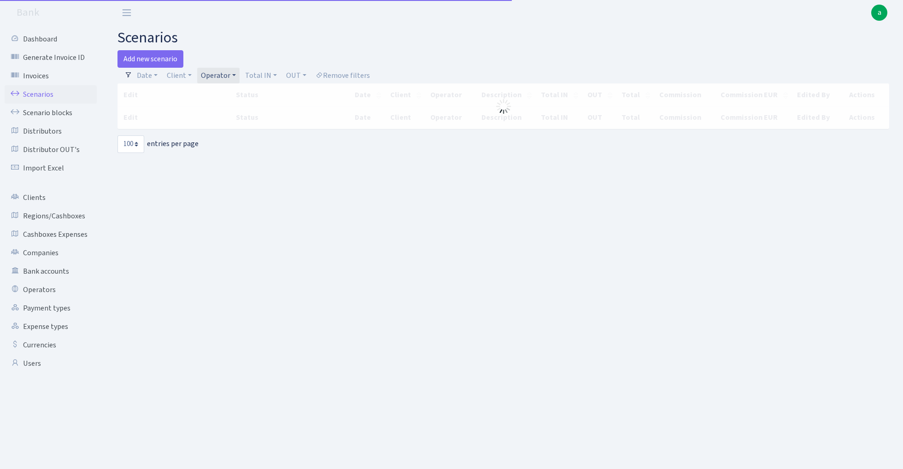
select select "100"
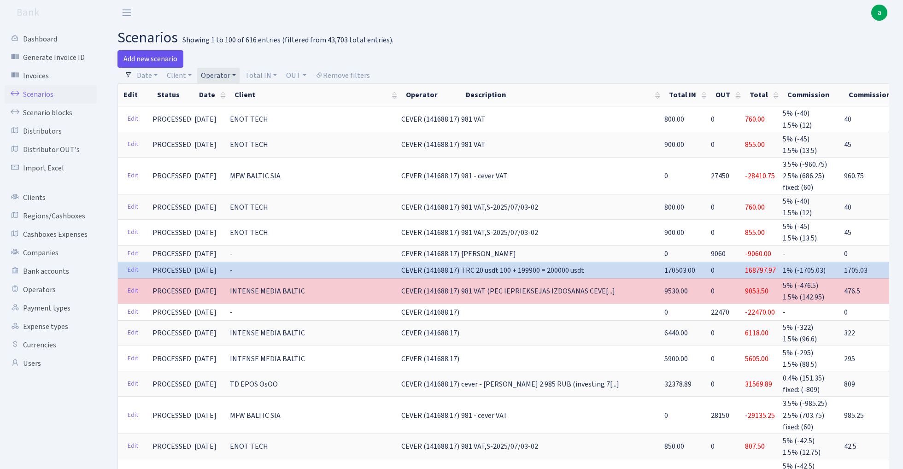
click at [159, 57] on link "Add new scenario" at bounding box center [151, 59] width 66 height 18
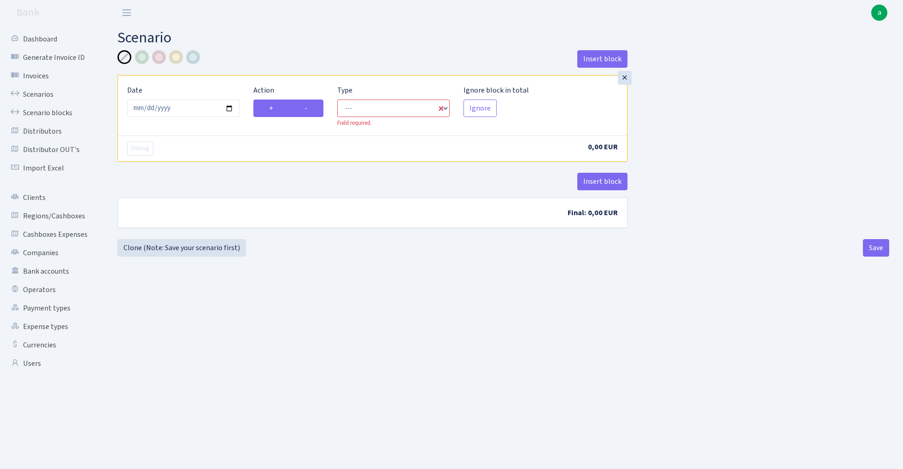
click at [310, 106] on label "-" at bounding box center [306, 109] width 35 height 18
click at [310, 106] on input "-" at bounding box center [308, 106] width 6 height 6
radio input "true"
radio input "false"
select select "out"
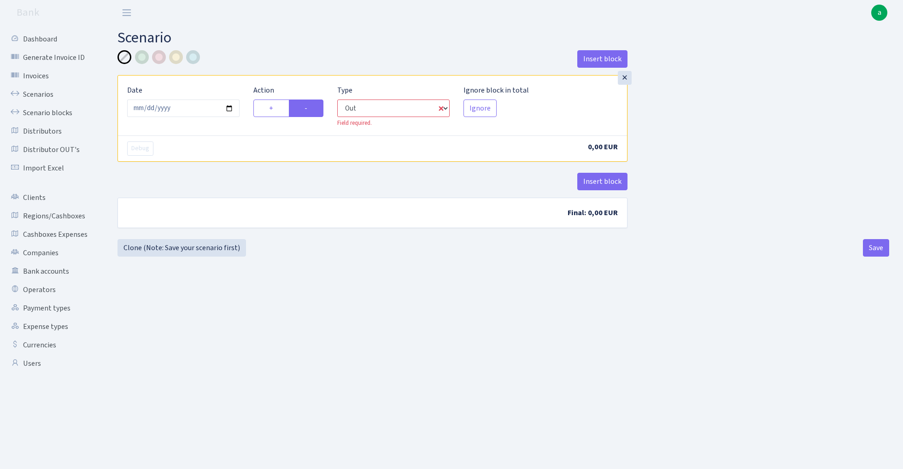
select select "1"
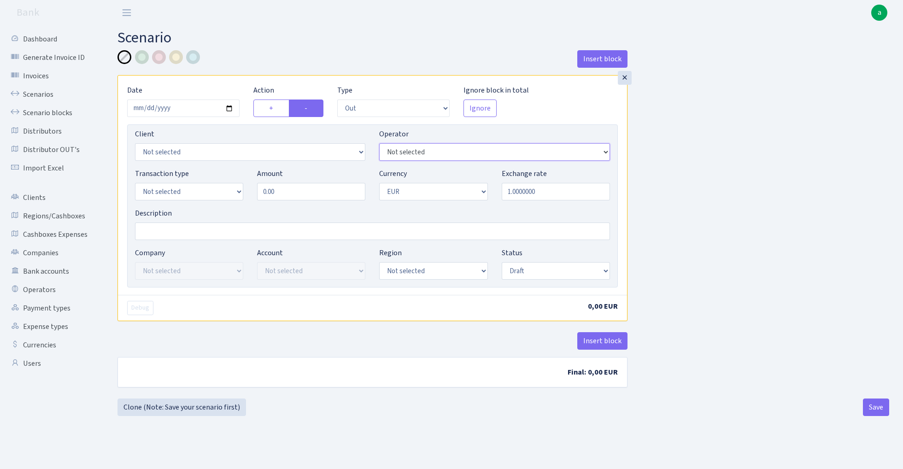
select select "410"
select select "1844"
select select "2"
click at [174, 233] on input "Description" at bounding box center [372, 232] width 475 height 18
type input "Alfa UBB - Fish BO paysaxas"
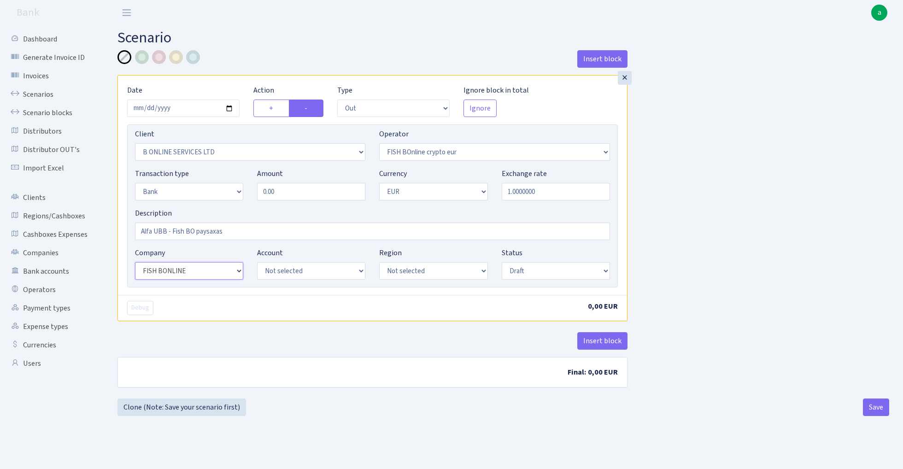
select select "14"
select select "42"
select select "processed"
click at [298, 191] on input "0.00" at bounding box center [311, 192] width 108 height 18
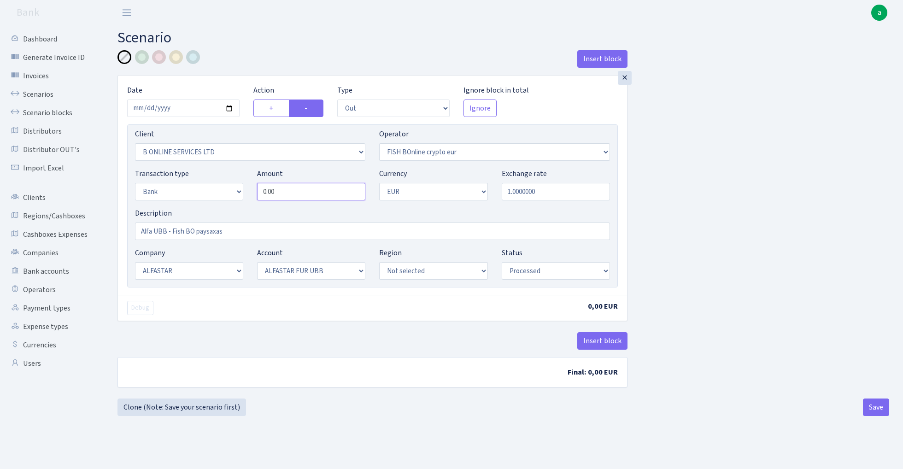
paste input "9864"
type input "98,640.00"
click at [695, 215] on div "Insert block × Date [DATE] Action + - Type --- In Out Commission Field required…" at bounding box center [504, 224] width 786 height 348
click at [610, 342] on button "Insert block" at bounding box center [602, 341] width 50 height 18
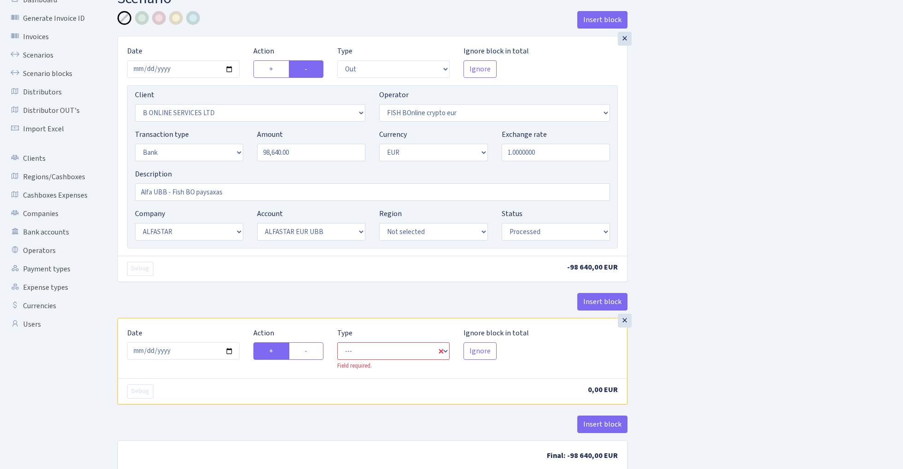
scroll to position [52, 0]
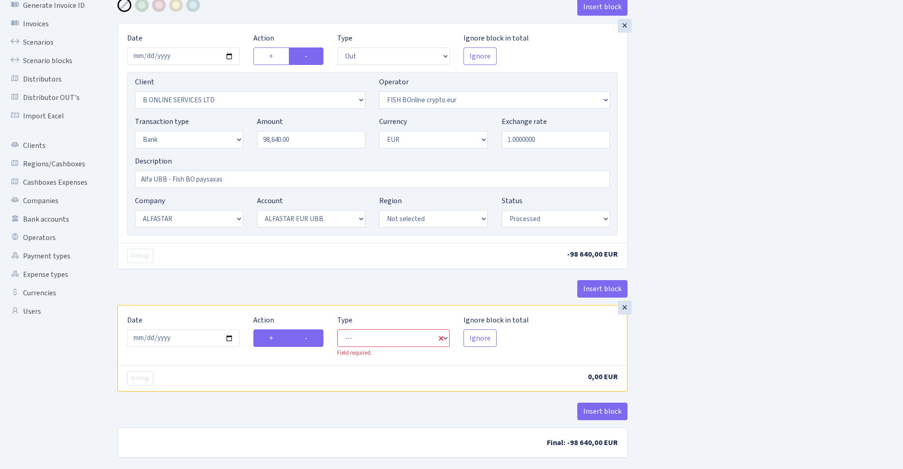
click at [314, 342] on label "-" at bounding box center [306, 339] width 35 height 18
click at [311, 339] on input "-" at bounding box center [308, 336] width 6 height 6
radio input "true"
radio input "false"
select select "commission"
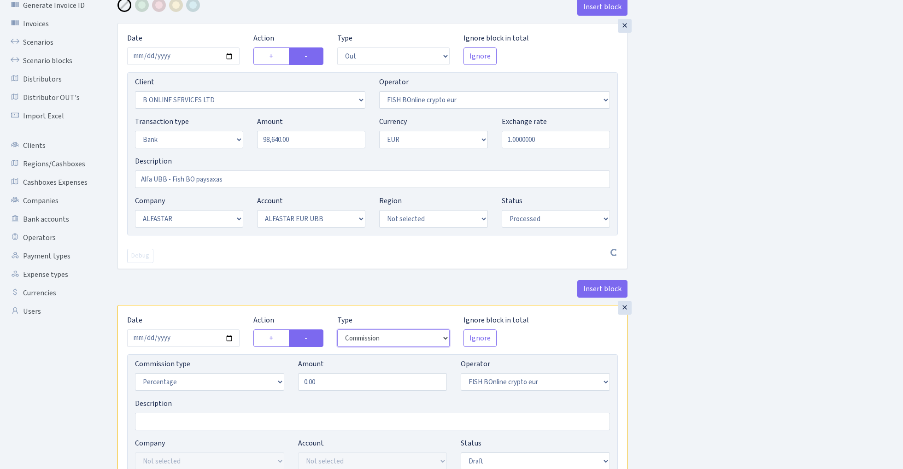
scroll to position [113, 0]
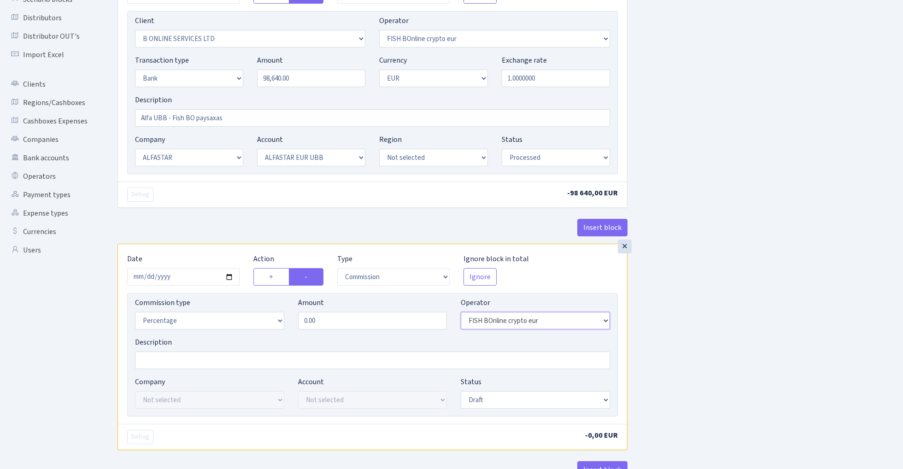
select select "1"
select select "fixed"
click at [329, 319] on input "0.00" at bounding box center [372, 321] width 149 height 18
type input "0.87"
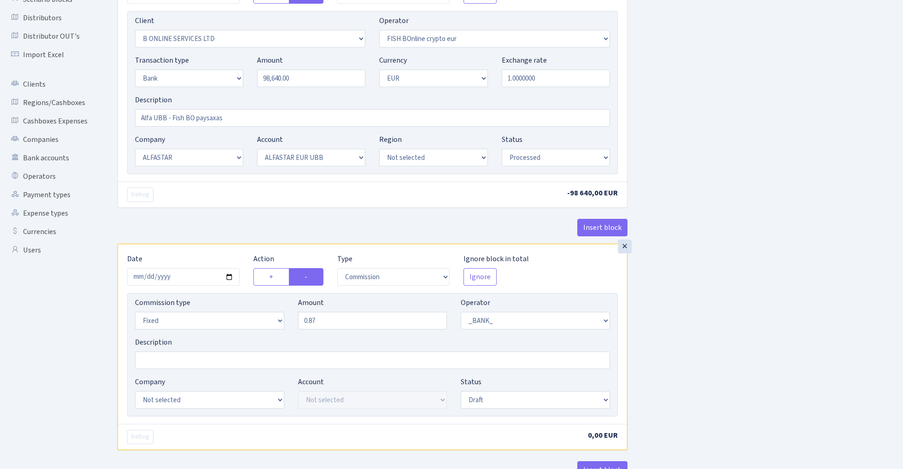
click at [716, 347] on div "Insert block × Date [DATE] Action + - Type --- In Out Commission Field required…" at bounding box center [504, 232] width 786 height 591
select select "14"
select select "42"
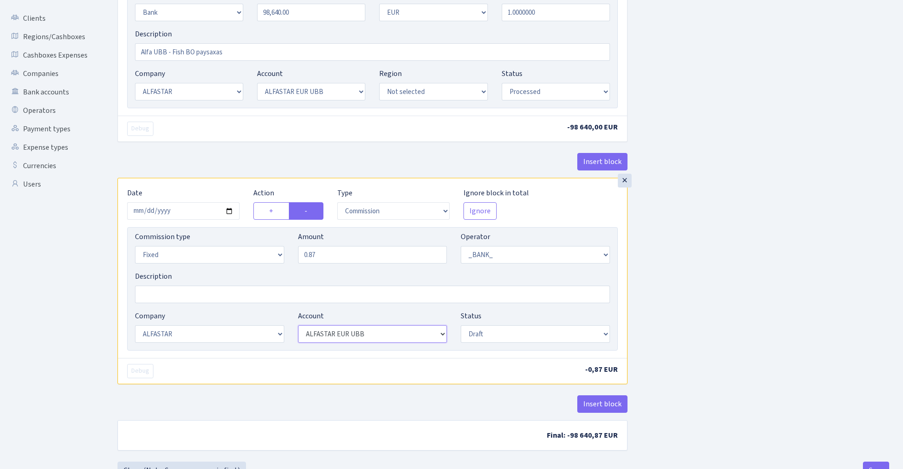
scroll to position [203, 0]
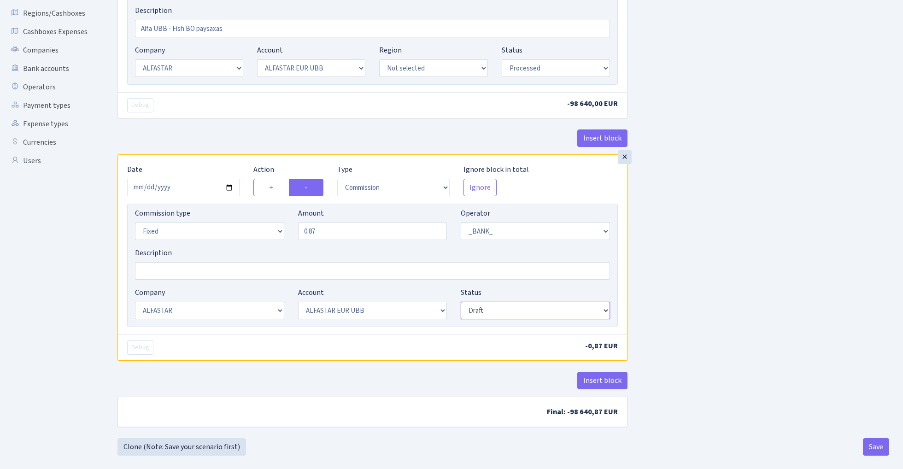
select select "processed"
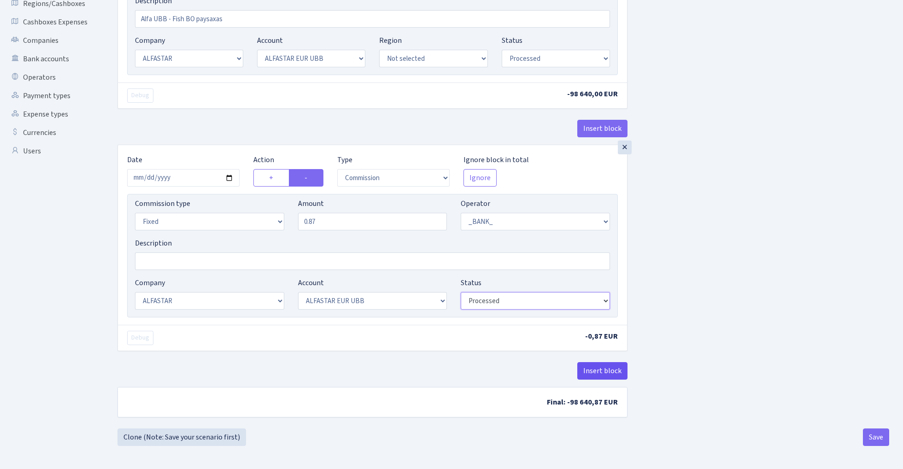
scroll to position [215, 0]
click at [603, 371] on button "Insert block" at bounding box center [602, 371] width 50 height 18
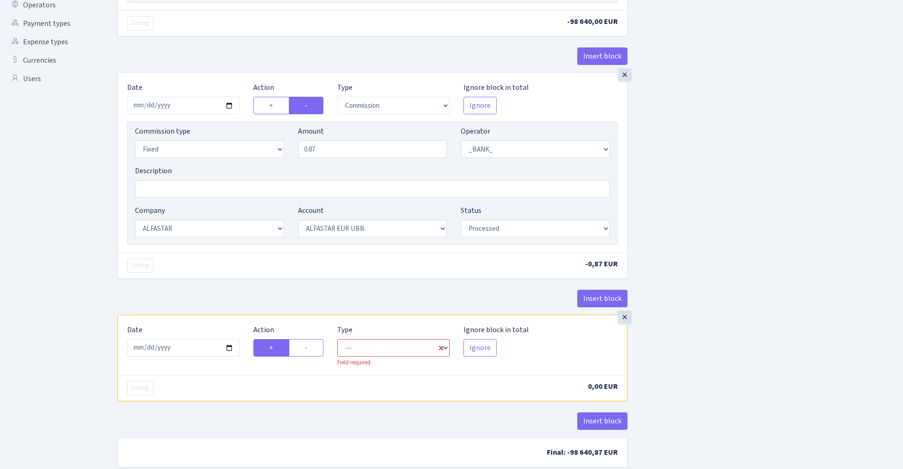
scroll to position [294, 0]
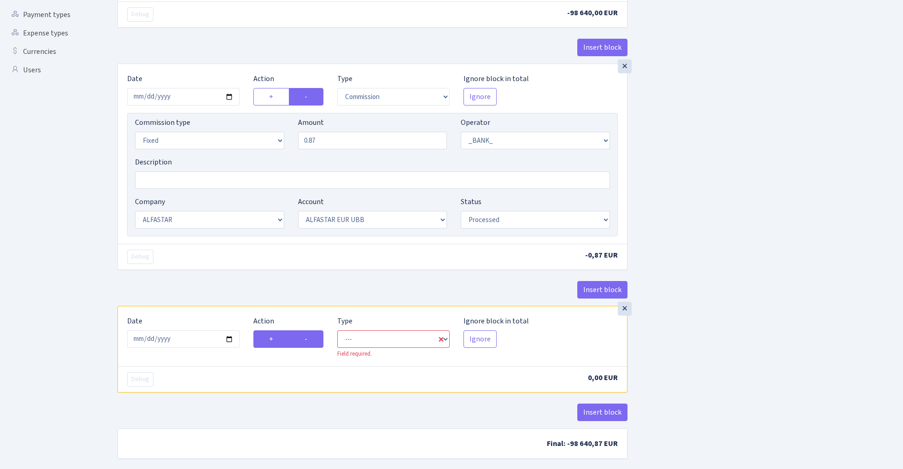
click at [315, 342] on label "-" at bounding box center [306, 339] width 35 height 18
click at [311, 340] on input "-" at bounding box center [308, 337] width 6 height 6
radio input "true"
radio input "false"
select select "commission"
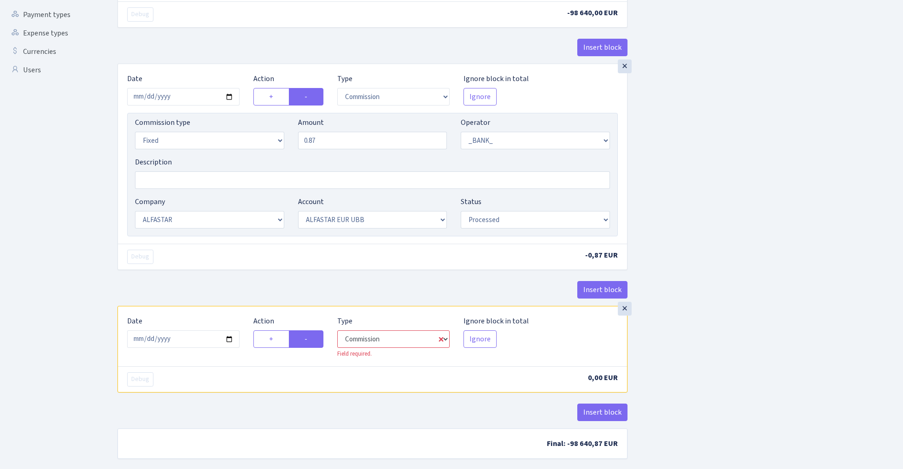
select select "1"
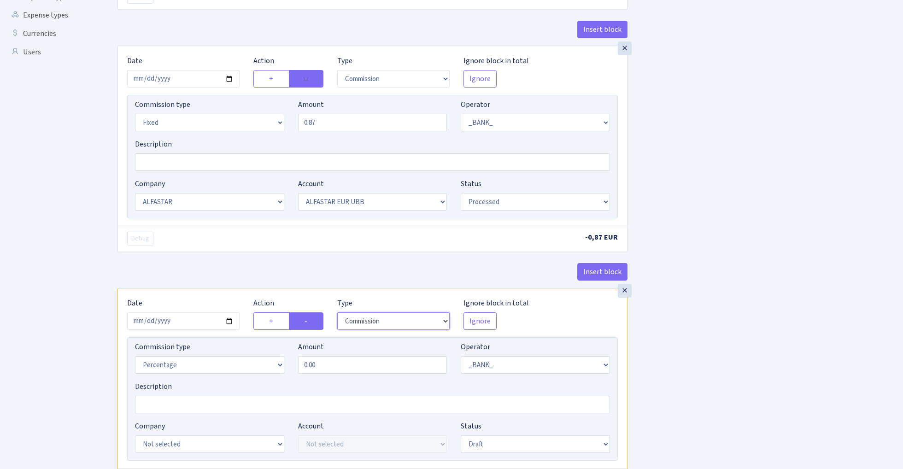
scroll to position [314, 0]
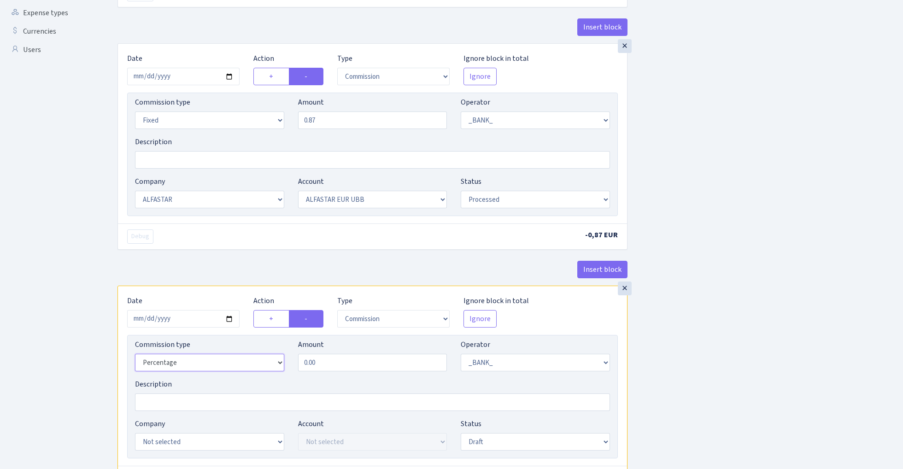
select select "fixed"
click at [370, 368] on input "0.00" at bounding box center [372, 363] width 149 height 18
type input "25.00"
click at [721, 304] on div "Insert block × Date [DATE] Action + - Type --- In Out Commission Field required…" at bounding box center [504, 152] width 786 height 833
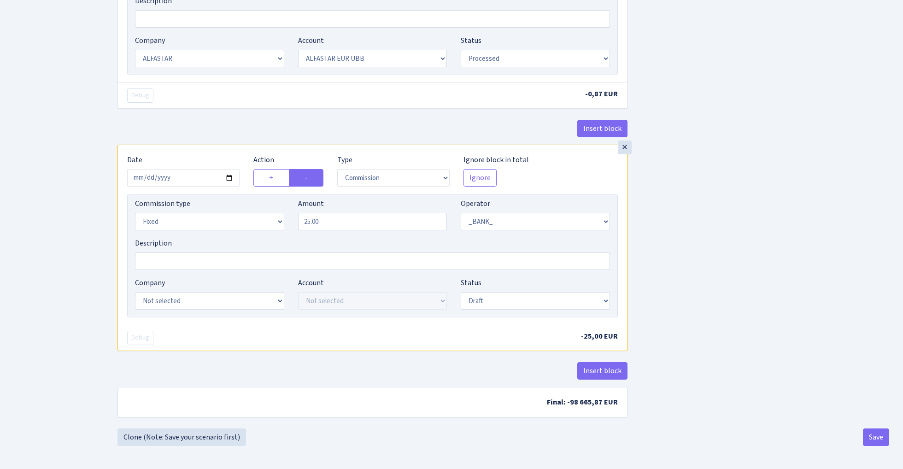
scroll to position [459, 0]
select select "22"
select select "64"
select select "processed"
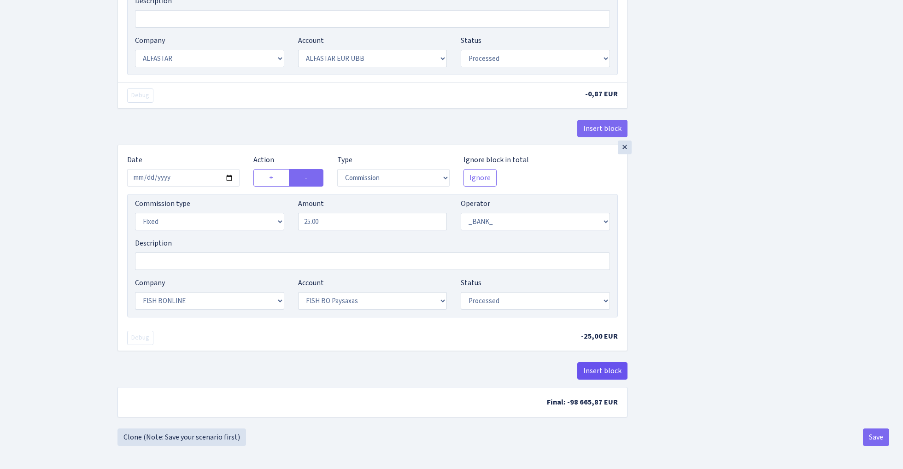
click at [603, 364] on button "Insert block" at bounding box center [602, 371] width 50 height 18
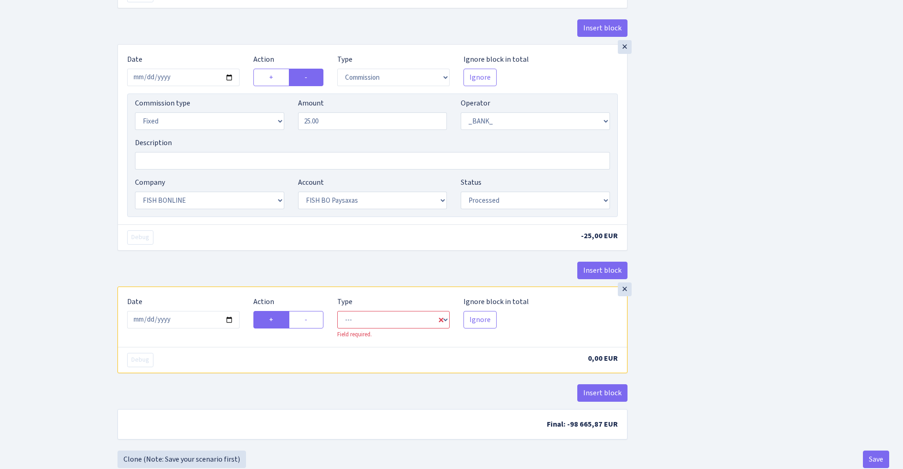
scroll to position [570, 0]
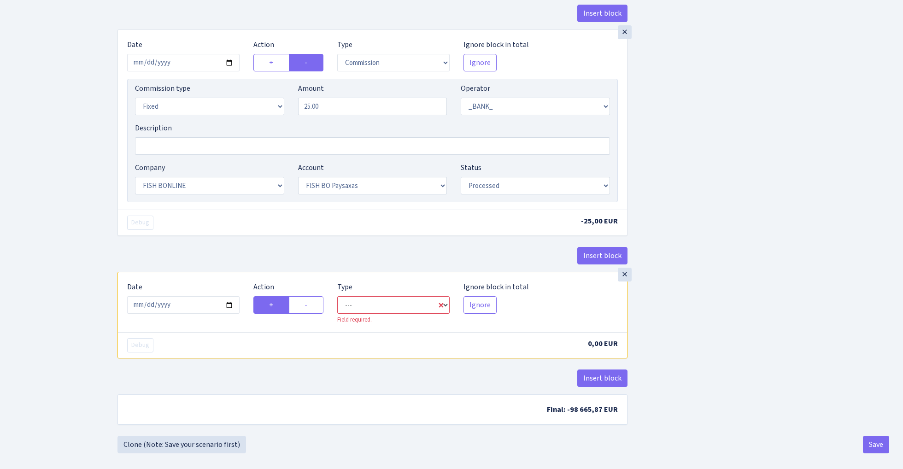
select select "in"
select select "1"
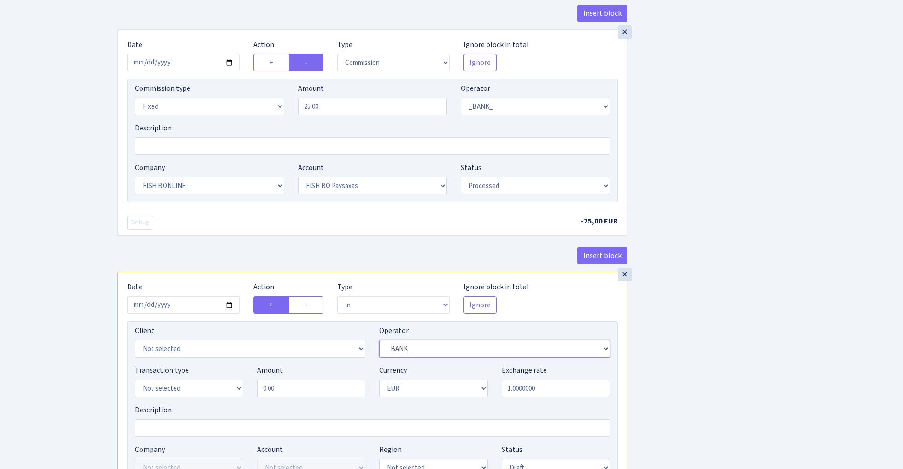
select select "410"
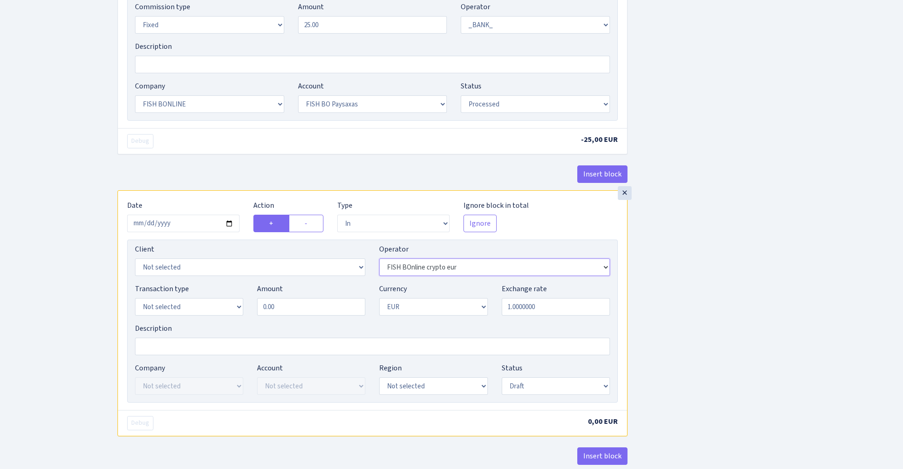
scroll to position [677, 0]
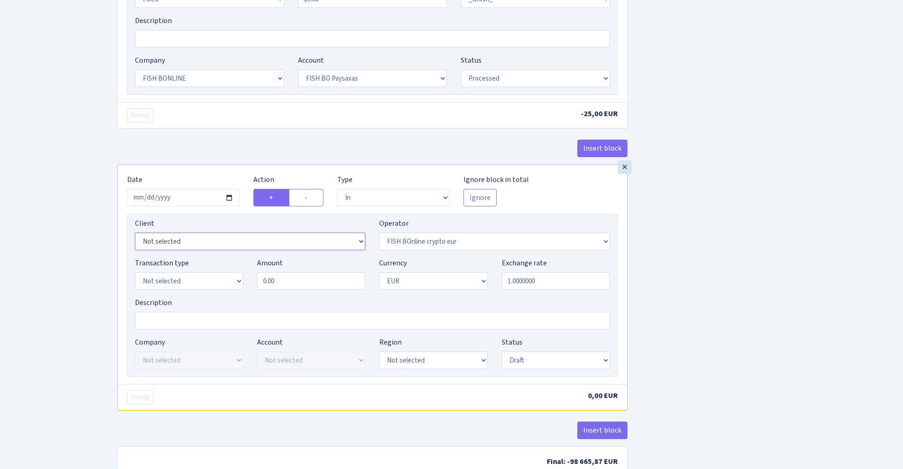
select select "3235"
select select "2"
click at [285, 285] on input "0.00" at bounding box center [311, 281] width 108 height 18
paste input "9864"
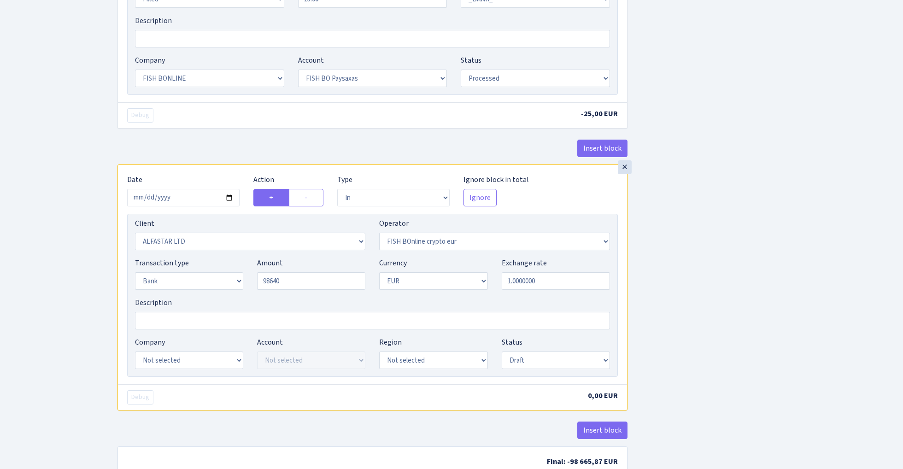
type input "98,640.00"
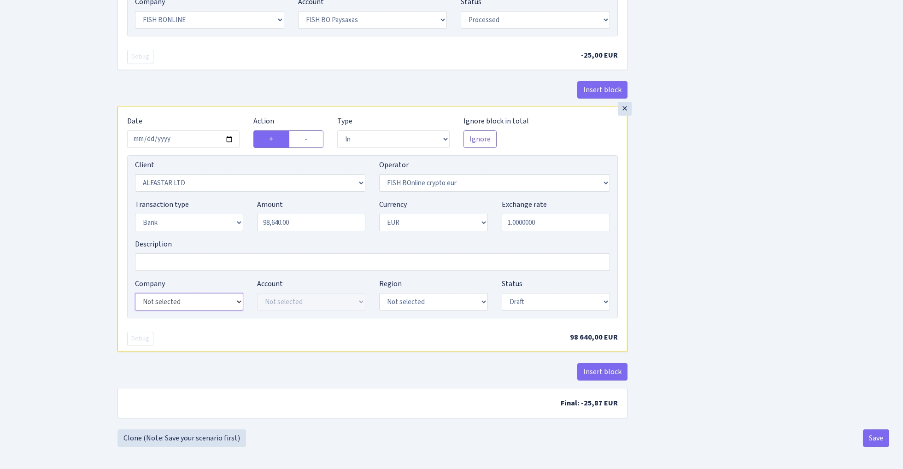
select select "22"
select select "64"
select select "processed"
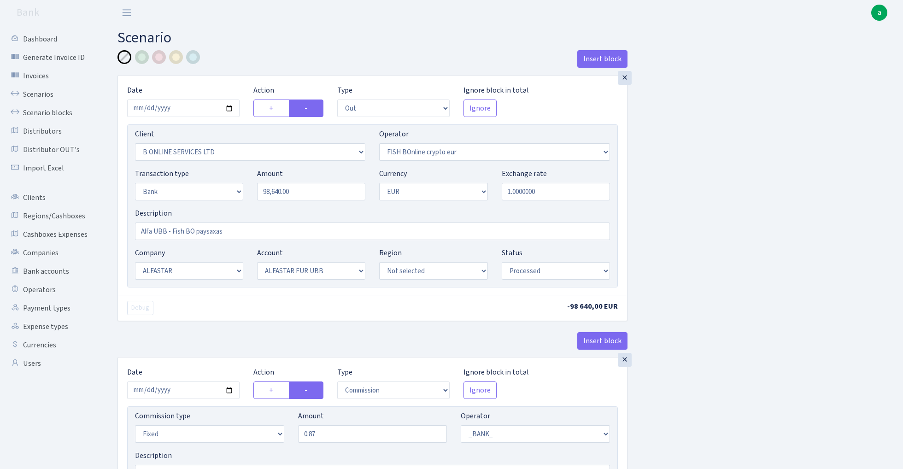
scroll to position [0, 0]
click at [196, 55] on div at bounding box center [193, 57] width 14 height 14
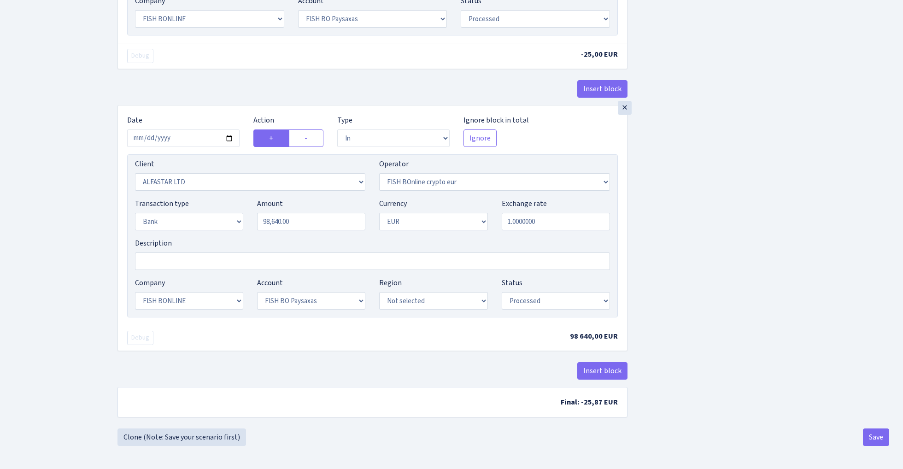
scroll to position [742, 0]
click at [876, 437] on button "Save" at bounding box center [876, 438] width 26 height 18
